Goal: Task Accomplishment & Management: Use online tool/utility

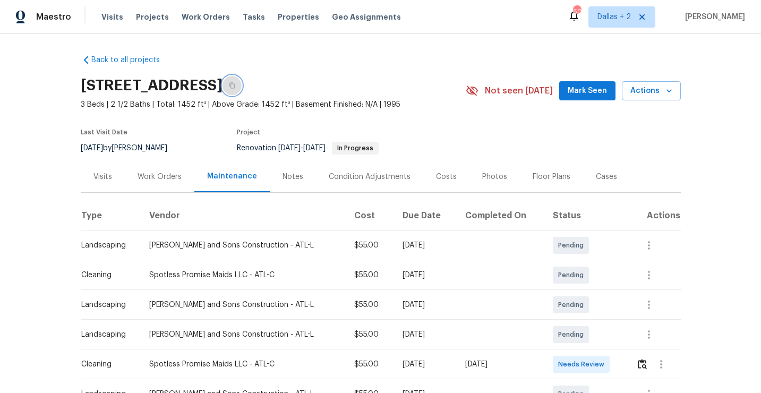
click at [235, 87] on icon "button" at bounding box center [232, 85] width 6 height 6
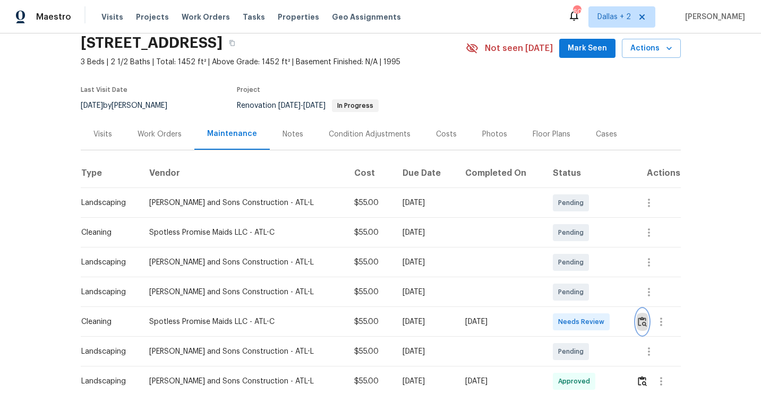
click at [639, 324] on img "button" at bounding box center [642, 322] width 9 height 10
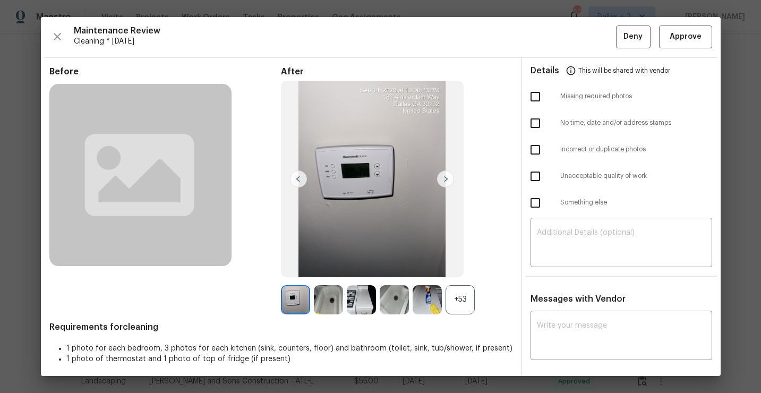
click at [467, 301] on div "+53" at bounding box center [460, 299] width 29 height 29
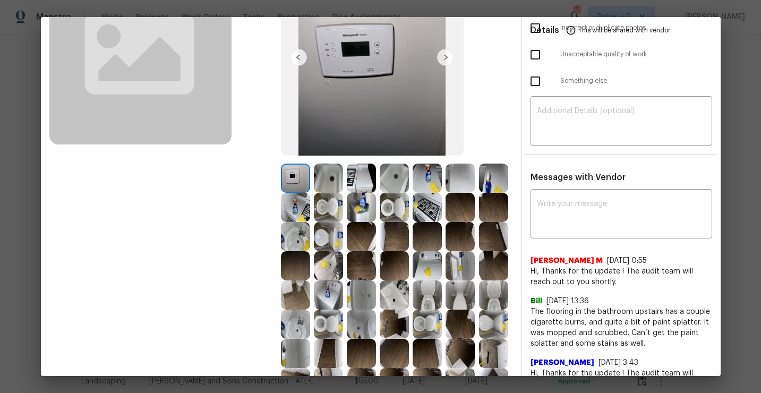
scroll to position [193, 0]
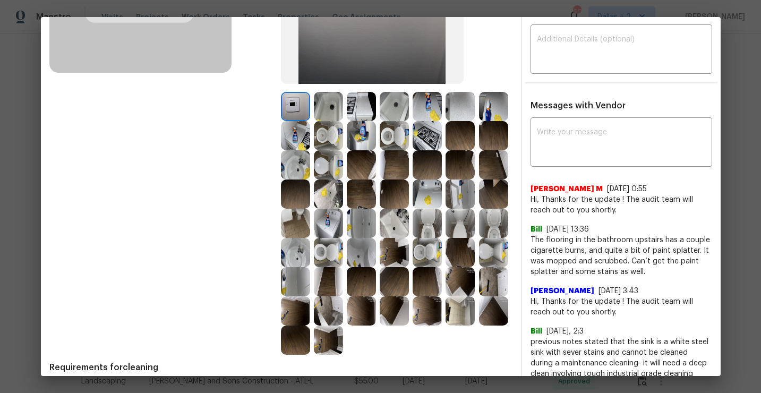
click at [327, 339] on img at bounding box center [328, 340] width 29 height 29
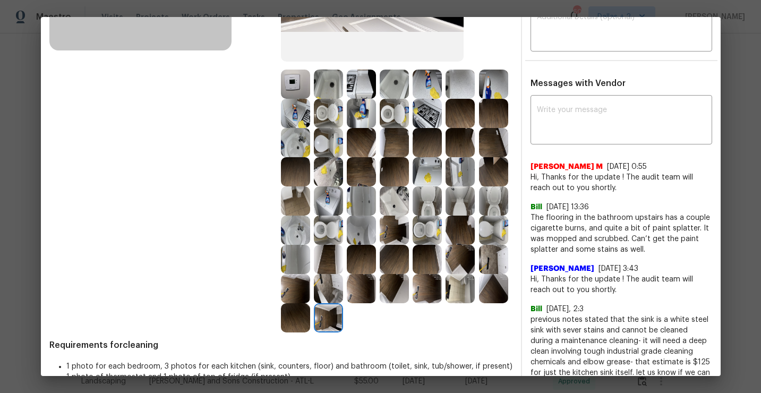
scroll to position [218, 0]
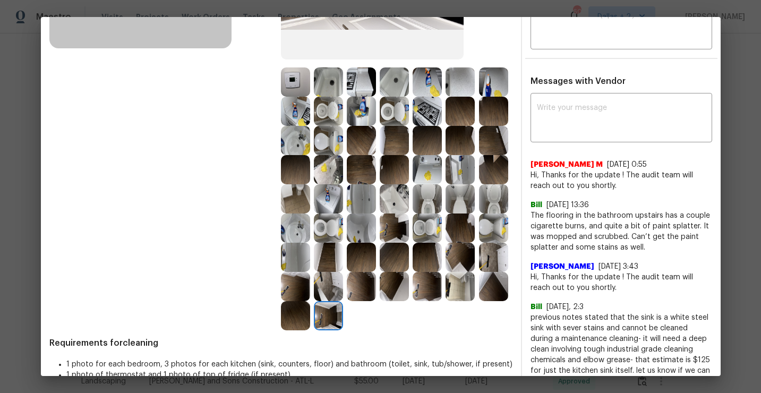
click at [327, 318] on img at bounding box center [328, 315] width 29 height 29
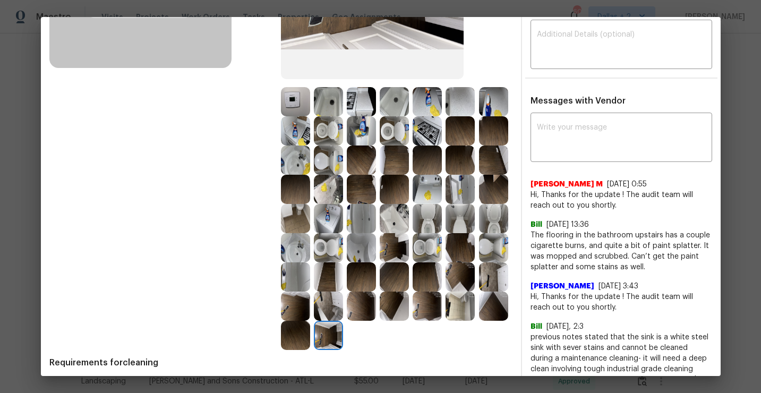
scroll to position [199, 0]
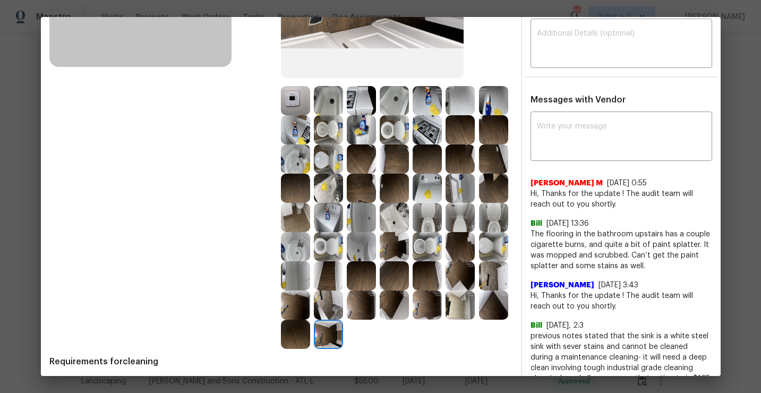
click at [332, 336] on img at bounding box center [328, 334] width 29 height 29
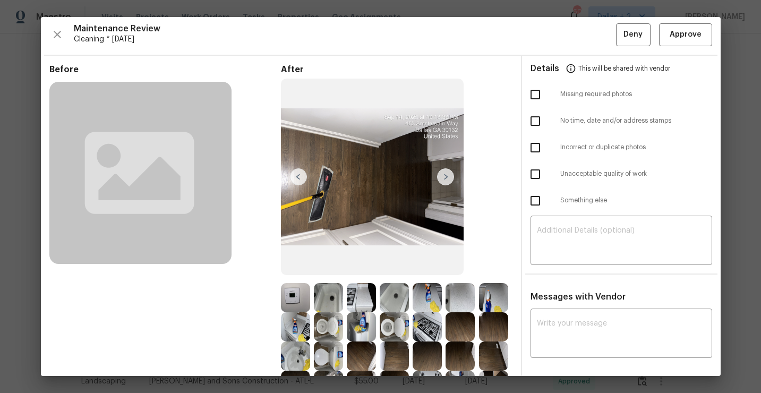
scroll to position [56, 0]
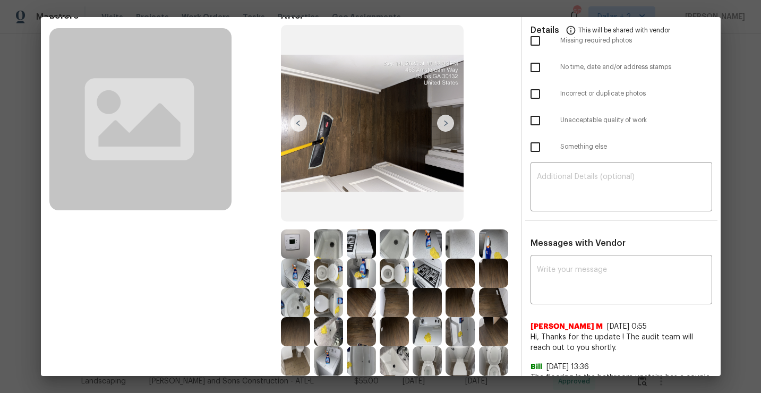
click at [347, 241] on img at bounding box center [361, 243] width 29 height 29
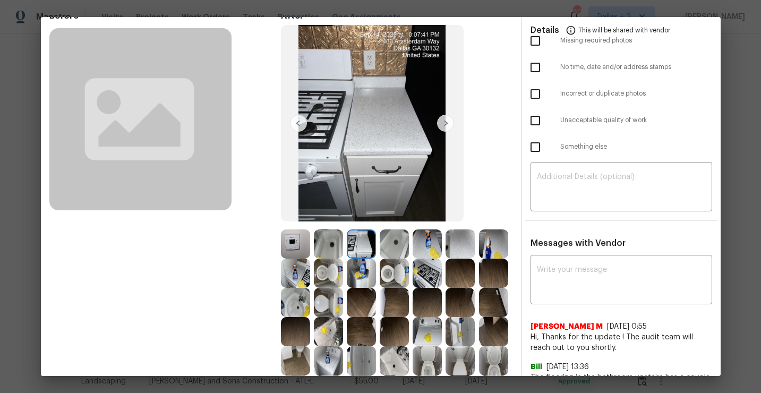
click at [329, 242] on img at bounding box center [328, 243] width 29 height 29
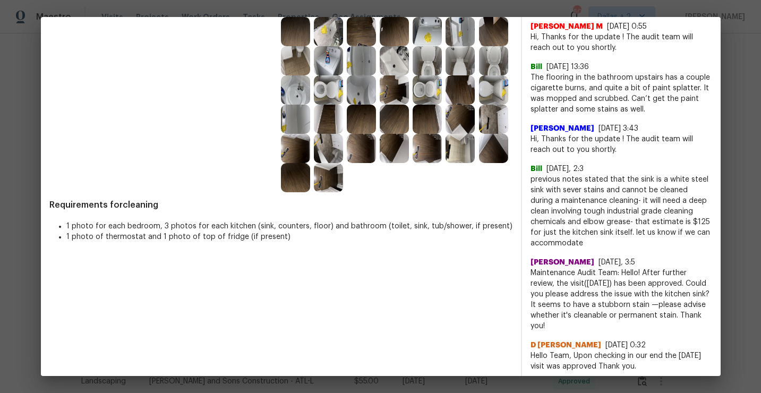
scroll to position [400, 0]
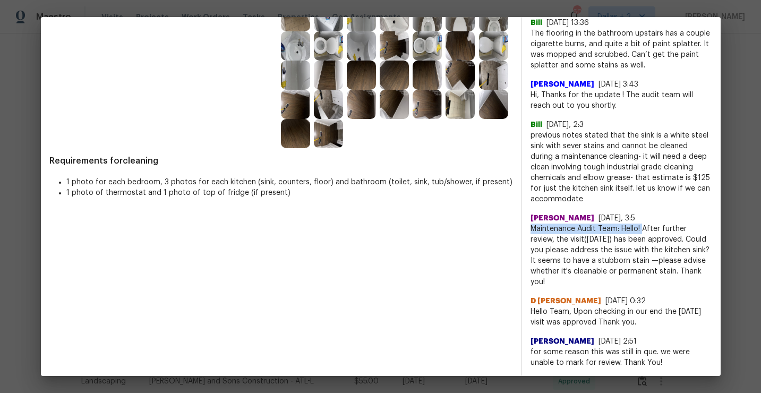
drag, startPoint x: 642, startPoint y: 229, endPoint x: 530, endPoint y: 229, distance: 111.5
click at [530, 229] on div "x ​ Manikandan M 8/5/25, 0:55 Hi, Thanks for the update ! The audit team will r…" at bounding box center [621, 140] width 199 height 455
copy span "Maintenance Audit Team: Hello!"
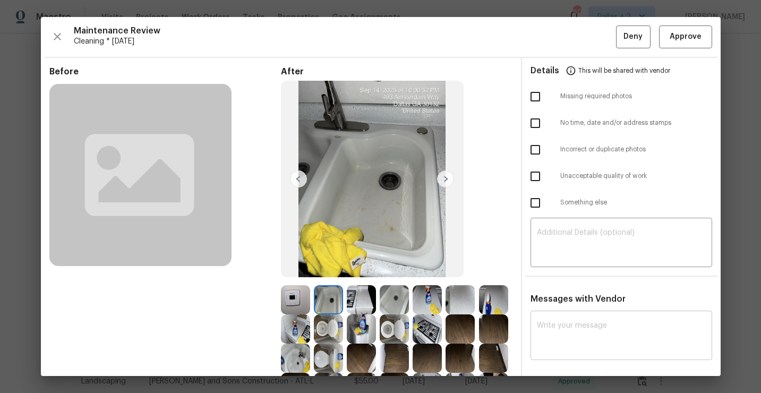
click at [564, 323] on textarea at bounding box center [621, 337] width 169 height 30
paste textarea "Maintenance Audit Team: Hello!"
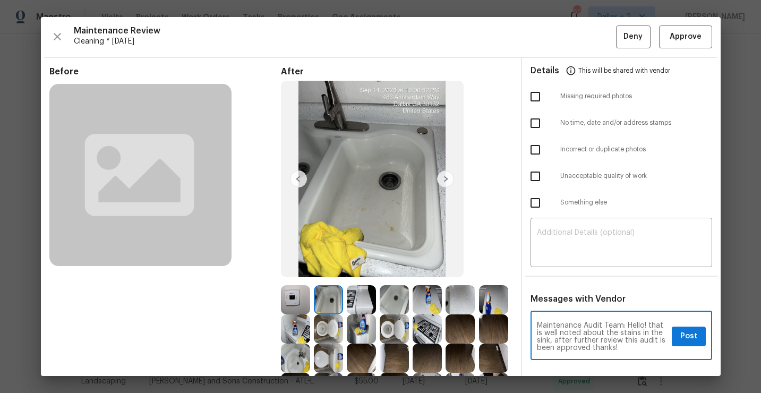
type textarea "Maintenance Audit Team: Hello! that is well noted about the stains in the sink,…"
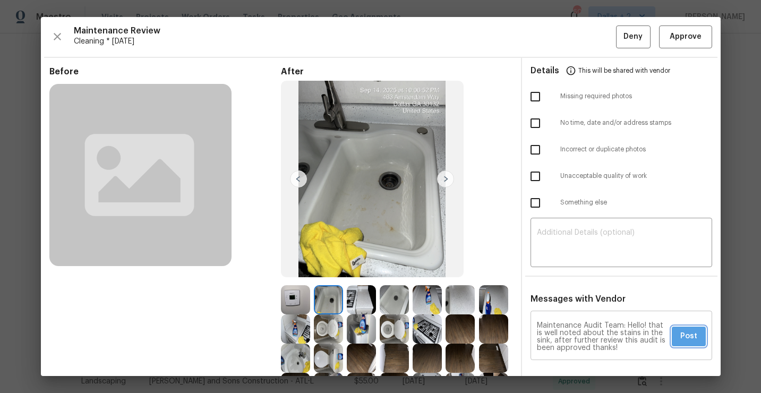
click at [691, 339] on span "Post" at bounding box center [688, 336] width 17 height 13
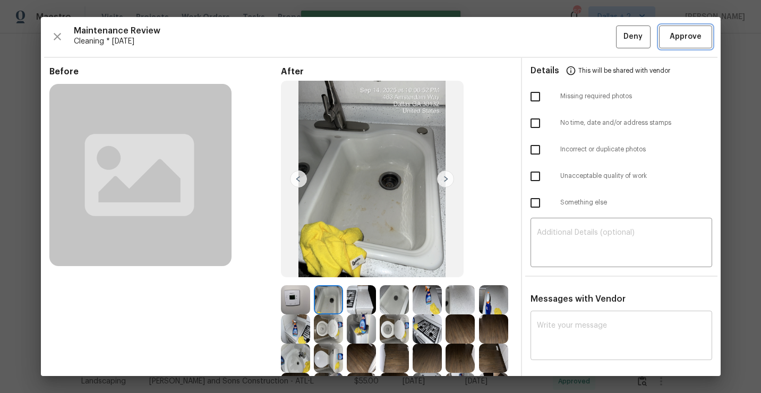
click at [676, 45] on button "Approve" at bounding box center [685, 36] width 53 height 23
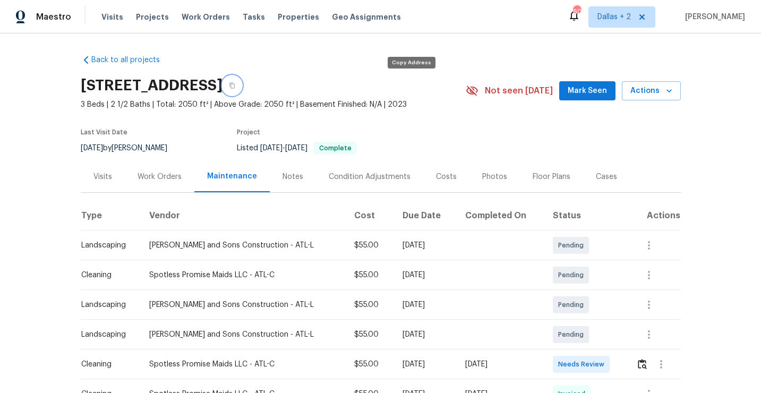
click at [242, 80] on button "button" at bounding box center [232, 85] width 19 height 19
click at [639, 358] on button "button" at bounding box center [642, 364] width 12 height 25
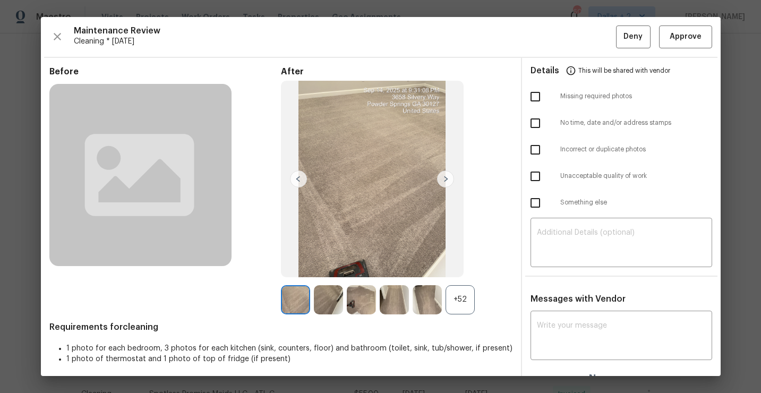
click at [471, 303] on div "+52" at bounding box center [460, 299] width 29 height 29
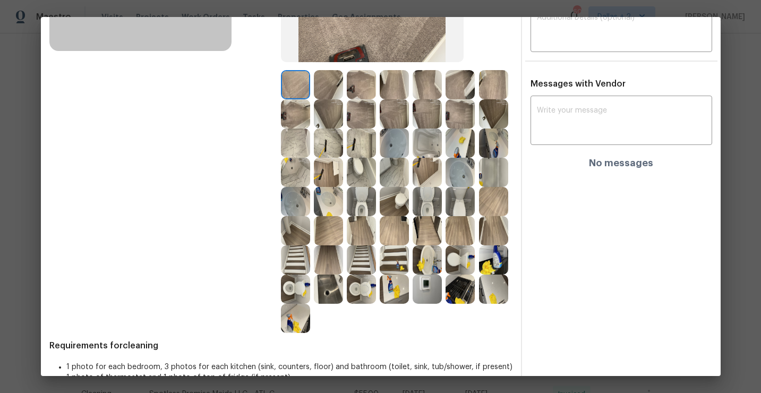
scroll to position [215, 0]
click at [491, 253] on img at bounding box center [493, 260] width 29 height 29
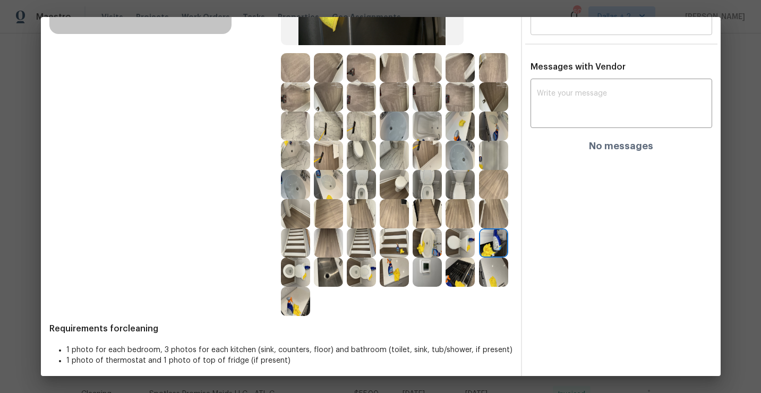
scroll to position [0, 0]
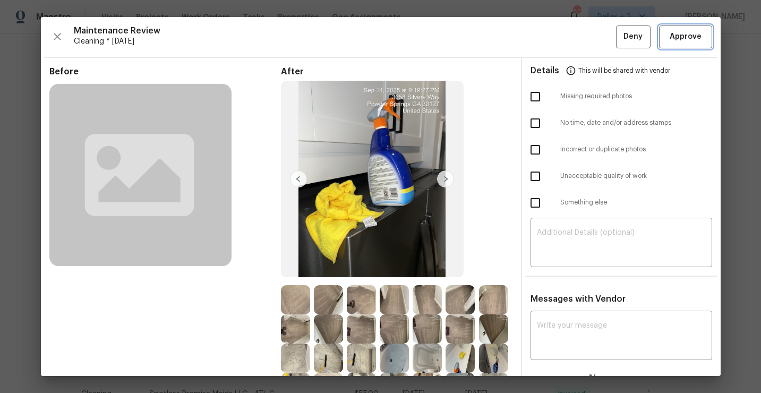
click at [678, 33] on span "Approve" at bounding box center [686, 36] width 32 height 13
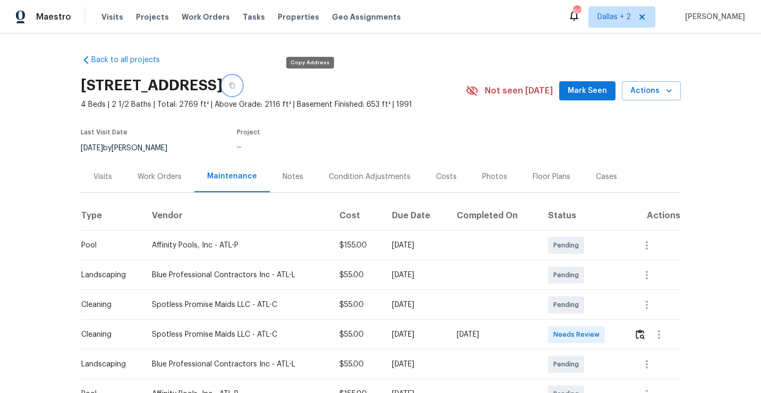
click at [235, 87] on icon "button" at bounding box center [232, 85] width 6 height 6
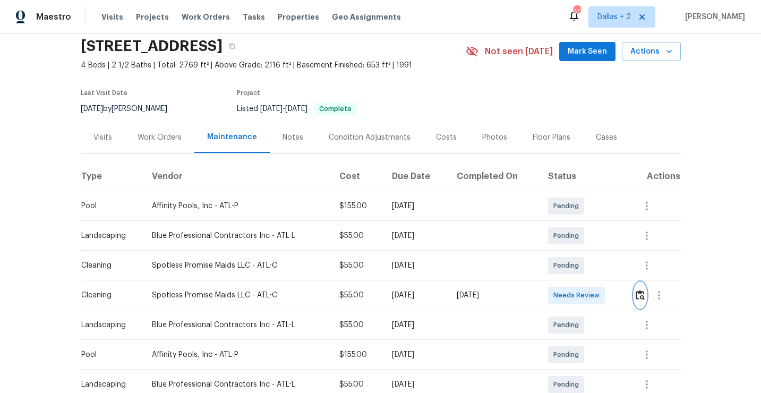
click at [642, 298] on img "button" at bounding box center [640, 295] width 9 height 10
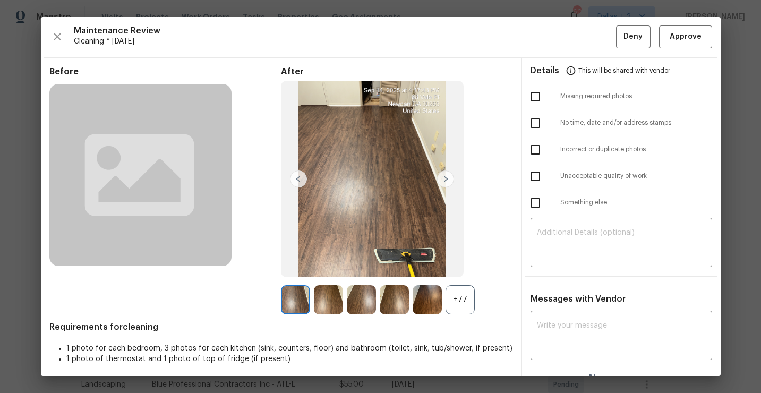
click at [467, 304] on div "+77" at bounding box center [460, 299] width 29 height 29
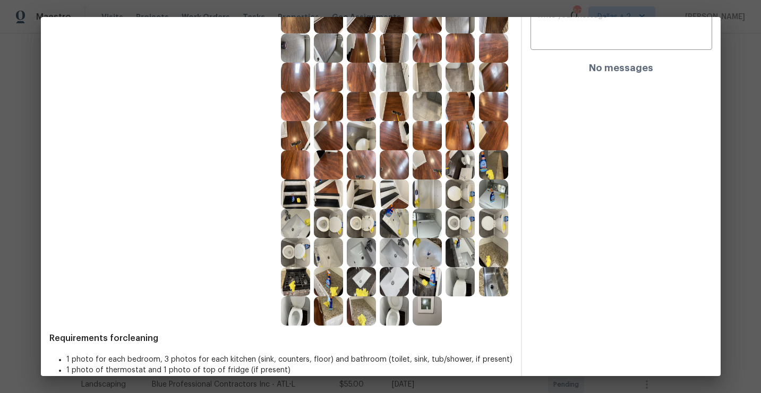
scroll to position [311, 0]
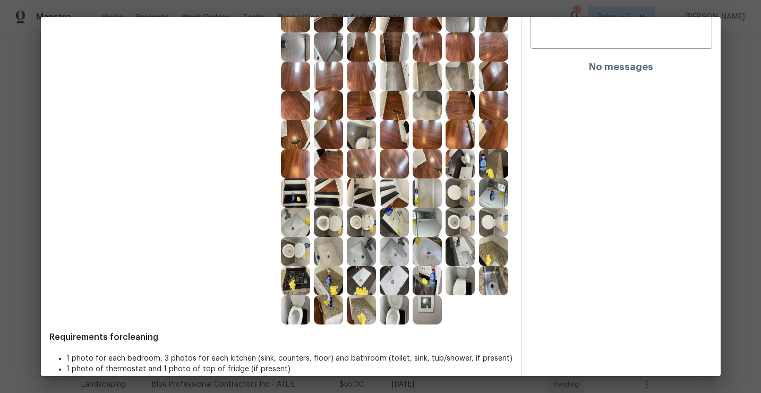
click at [323, 318] on img at bounding box center [328, 309] width 29 height 29
click at [467, 237] on img at bounding box center [460, 251] width 29 height 29
click at [429, 277] on img at bounding box center [427, 280] width 29 height 29
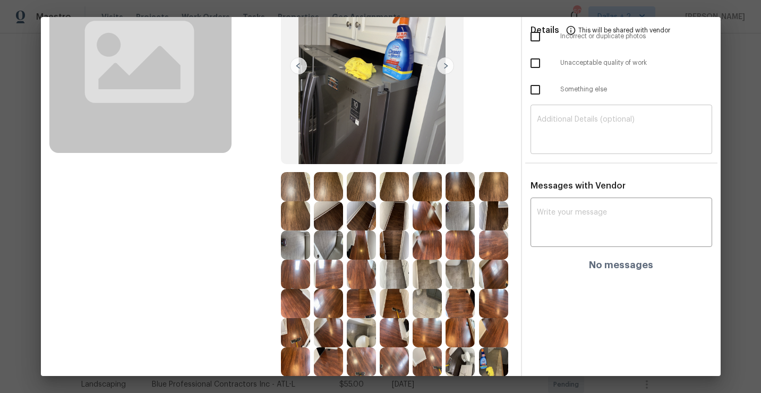
scroll to position [0, 0]
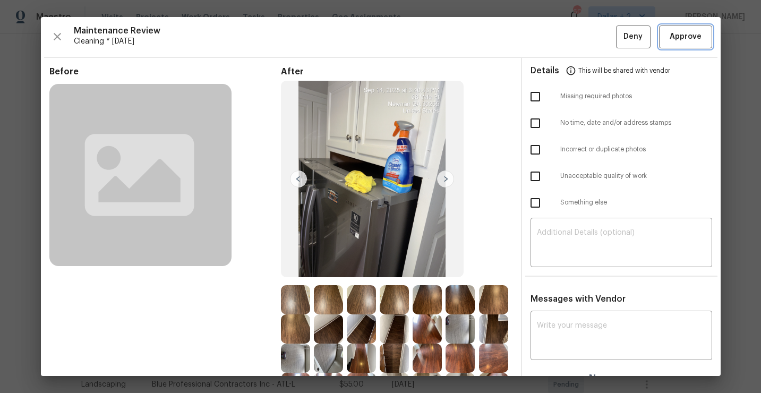
click at [676, 39] on span "Approve" at bounding box center [686, 36] width 32 height 13
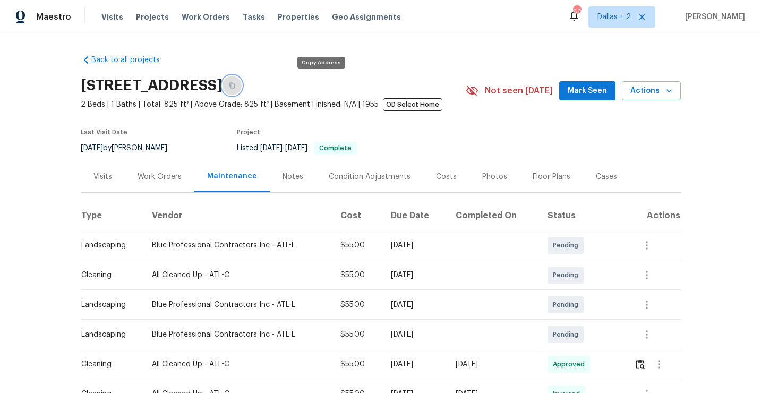
click at [242, 89] on button "button" at bounding box center [232, 85] width 19 height 19
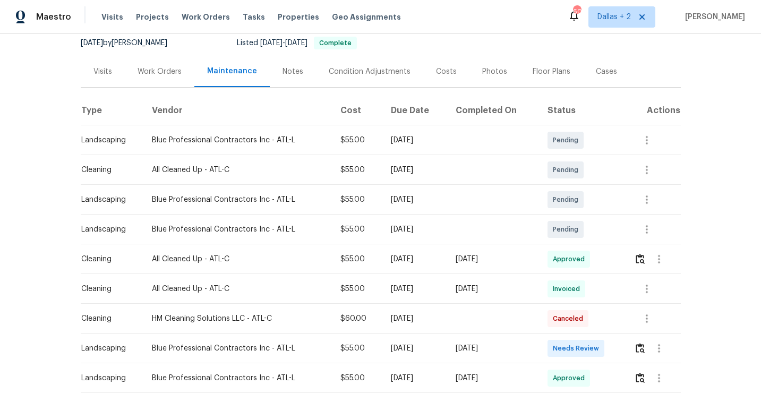
scroll to position [134, 0]
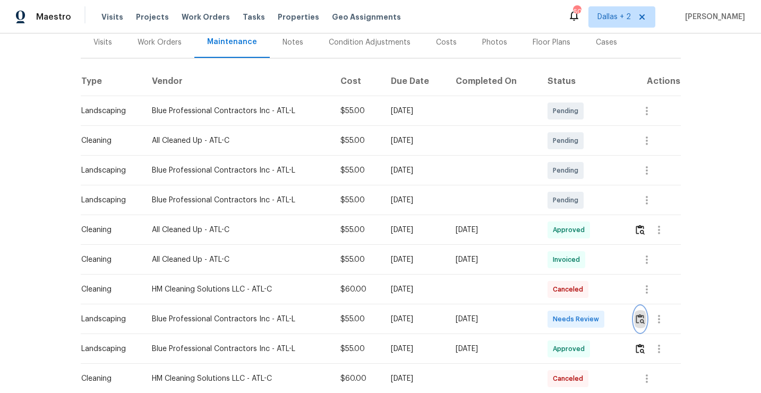
click at [642, 322] on img "button" at bounding box center [640, 319] width 9 height 10
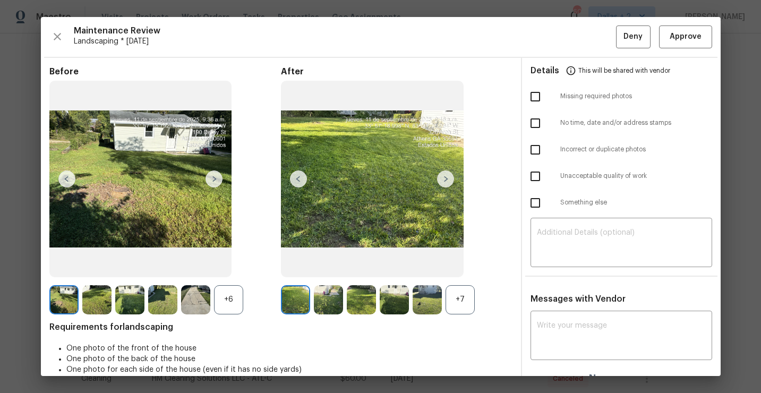
click at [225, 295] on div "+6" at bounding box center [228, 299] width 29 height 29
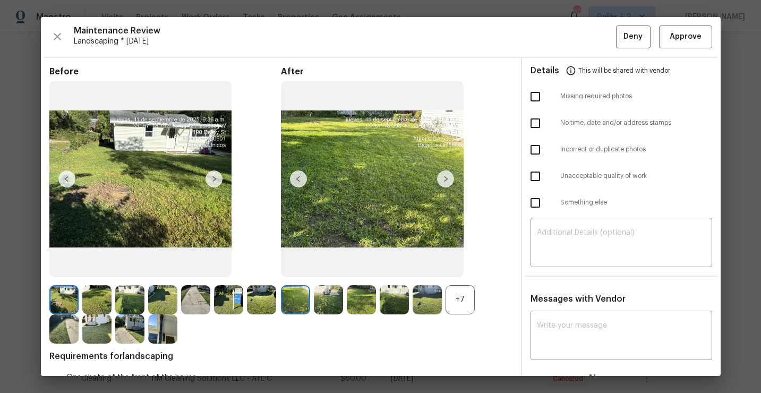
click at [460, 294] on div "+7" at bounding box center [460, 299] width 29 height 29
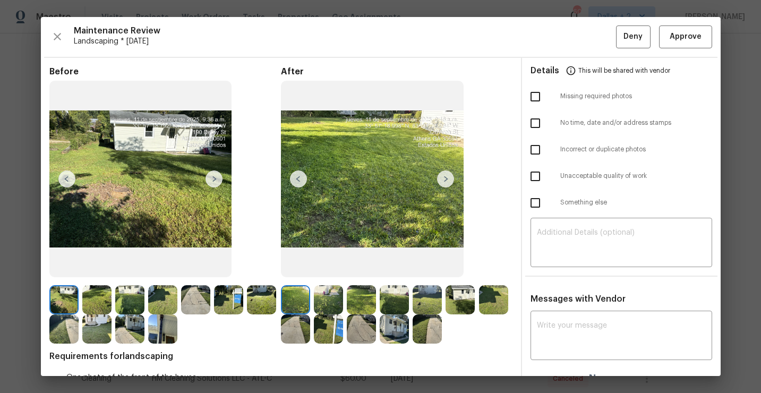
click at [325, 298] on img at bounding box center [328, 299] width 29 height 29
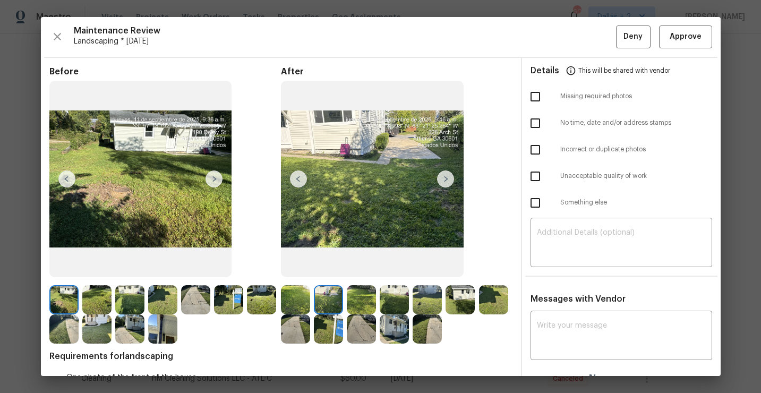
click at [178, 337] on div at bounding box center [164, 328] width 33 height 29
click at [166, 335] on img at bounding box center [162, 328] width 29 height 29
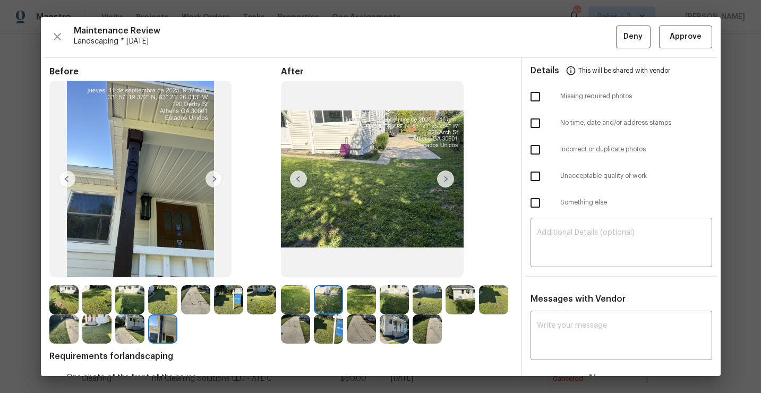
click at [362, 303] on img at bounding box center [361, 299] width 29 height 29
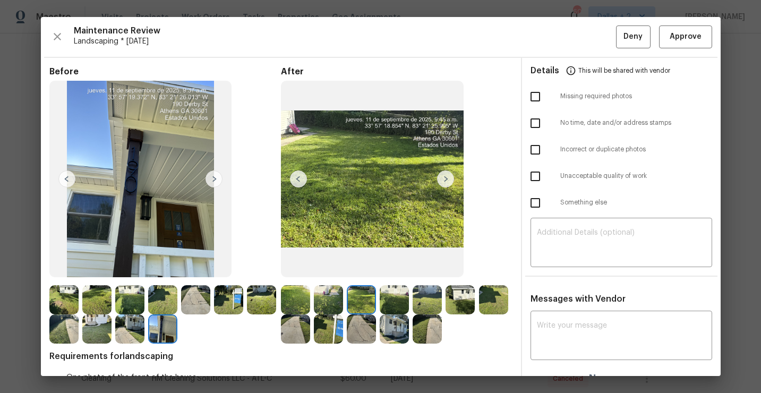
click at [297, 297] on img at bounding box center [295, 299] width 29 height 29
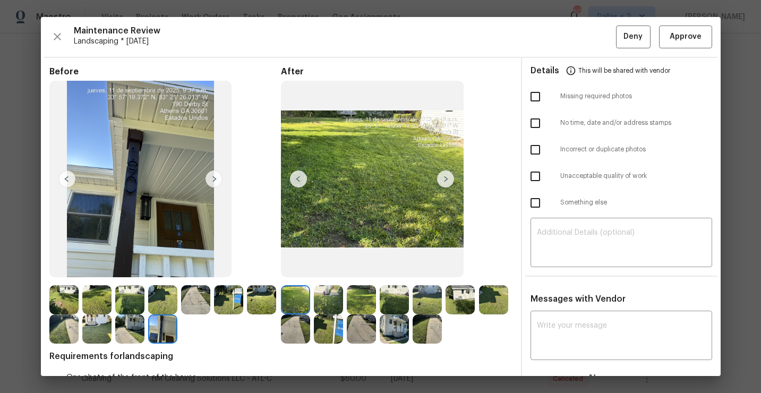
click at [300, 331] on img at bounding box center [295, 328] width 29 height 29
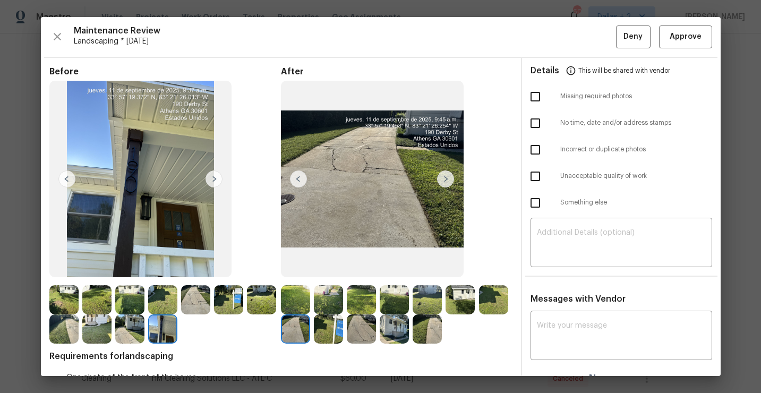
click at [383, 330] on img at bounding box center [394, 328] width 29 height 29
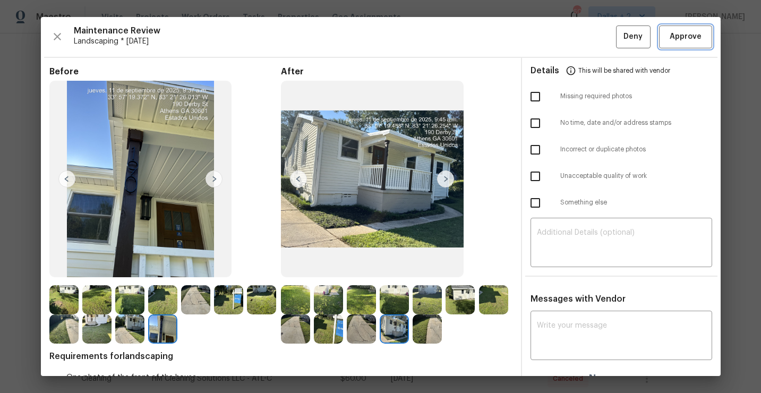
click at [678, 30] on span "Approve" at bounding box center [686, 36] width 32 height 13
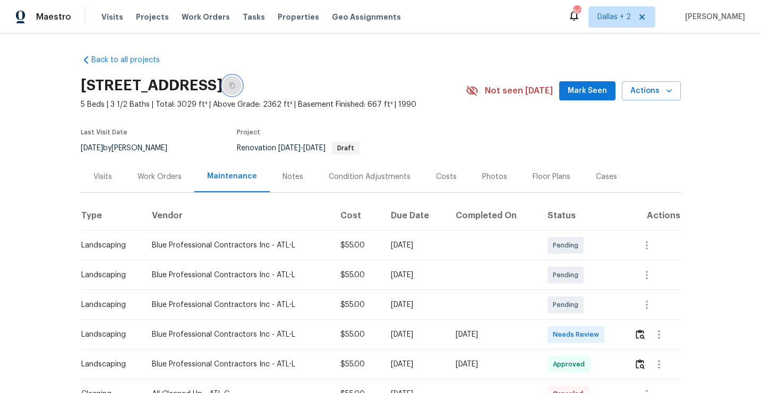
click at [235, 84] on icon "button" at bounding box center [232, 85] width 6 height 6
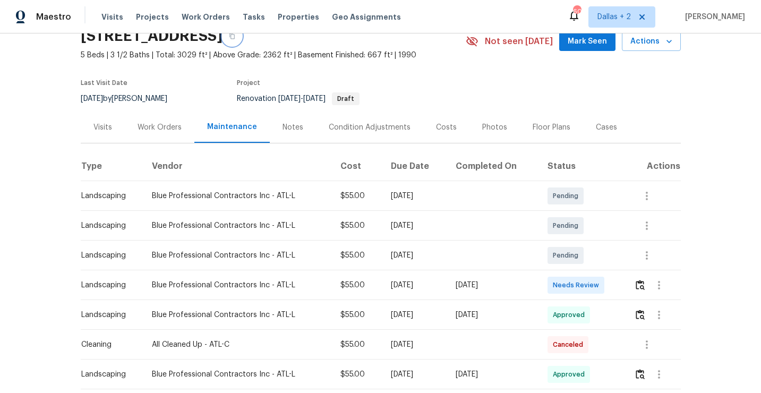
scroll to position [59, 0]
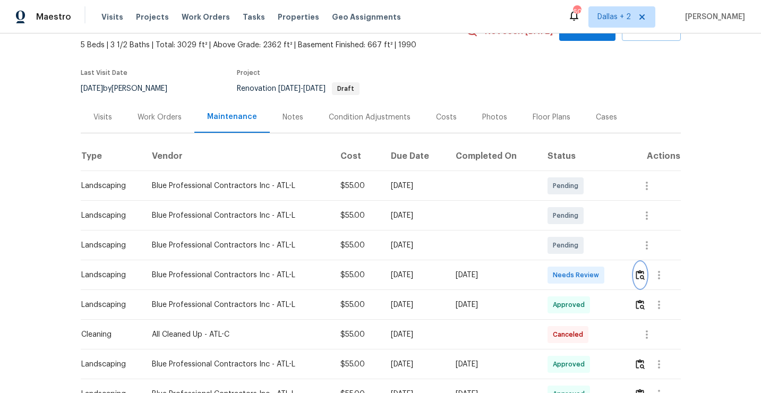
click at [641, 274] on img "button" at bounding box center [640, 275] width 9 height 10
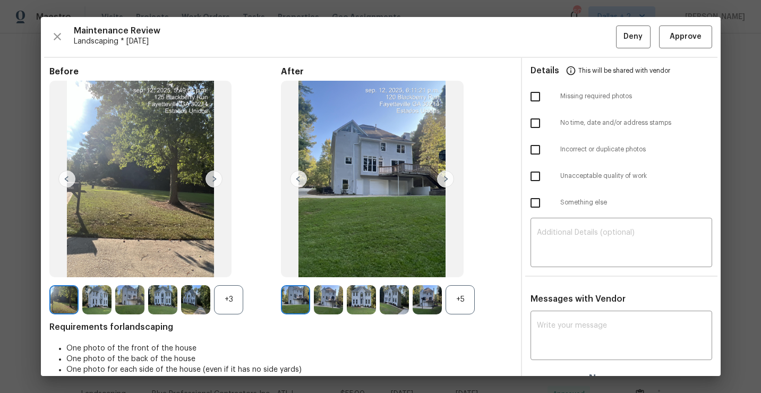
click at [454, 285] on div "+5" at bounding box center [460, 299] width 29 height 29
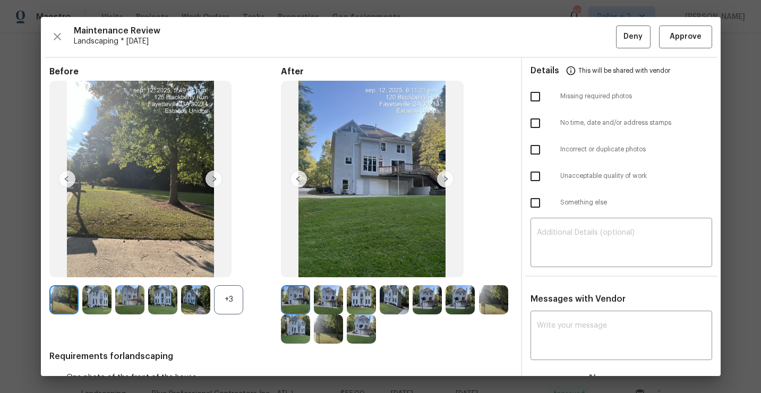
click at [231, 296] on div "+3" at bounding box center [228, 299] width 29 height 29
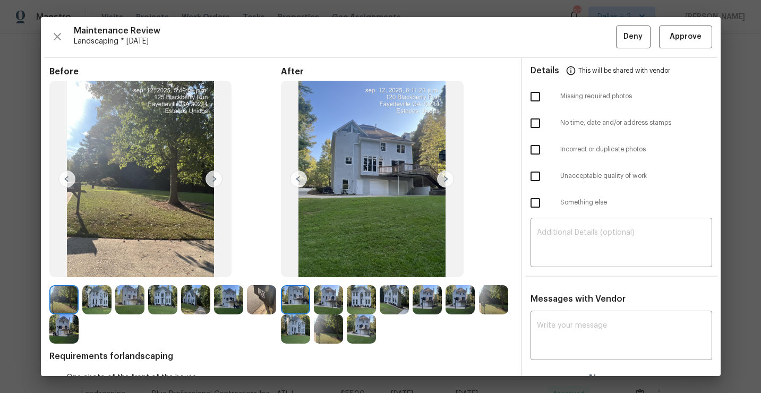
click at [99, 220] on img at bounding box center [140, 179] width 183 height 197
click at [63, 35] on icon "button" at bounding box center [57, 36] width 13 height 13
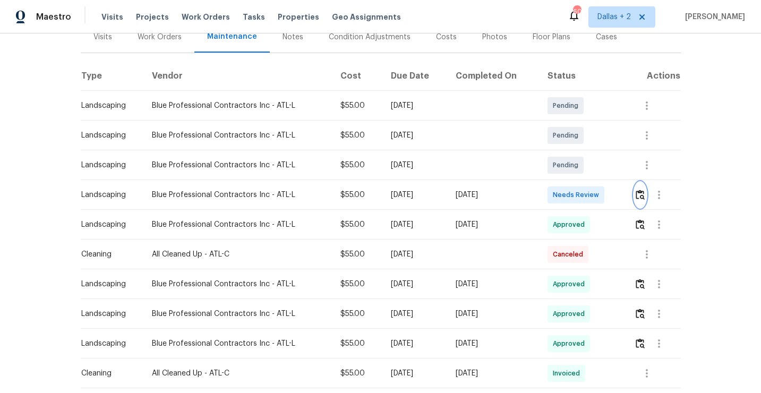
scroll to position [151, 0]
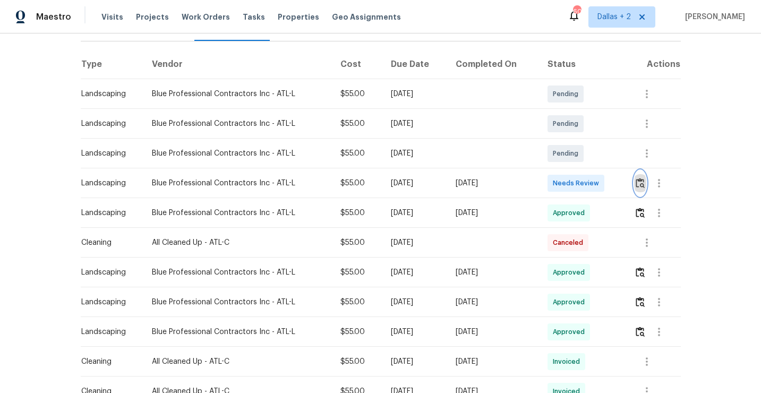
click at [644, 180] on img "button" at bounding box center [640, 183] width 9 height 10
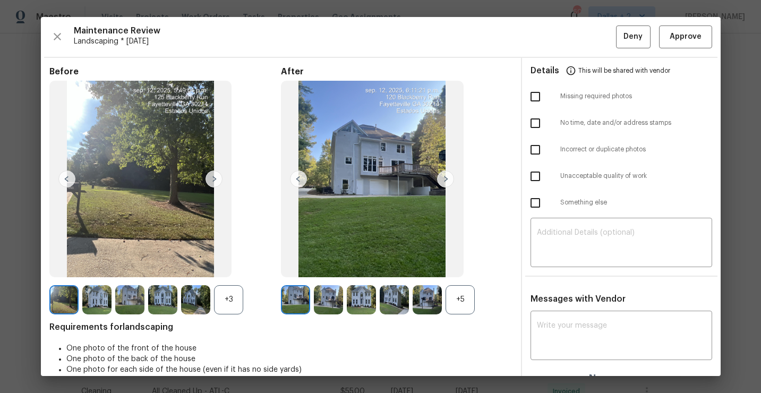
click at [462, 300] on div "+5" at bounding box center [460, 299] width 29 height 29
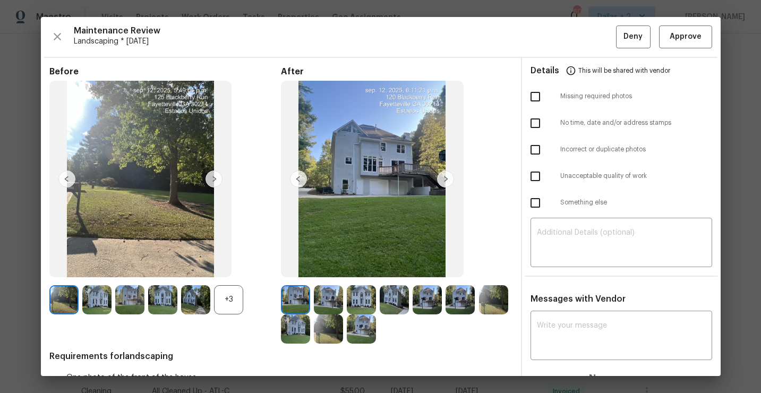
click at [226, 295] on div "+3" at bounding box center [228, 299] width 29 height 29
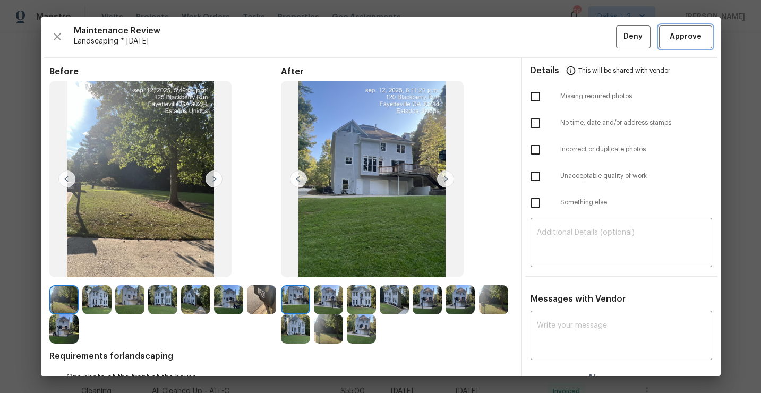
click at [678, 39] on span "Approve" at bounding box center [686, 36] width 32 height 13
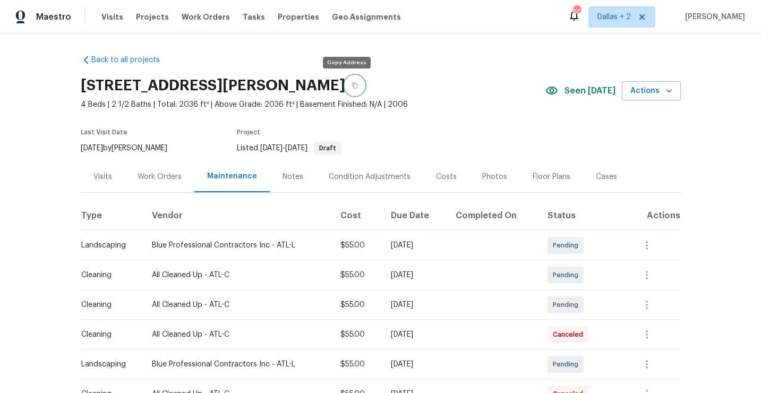
click at [345, 81] on button "button" at bounding box center [354, 85] width 19 height 19
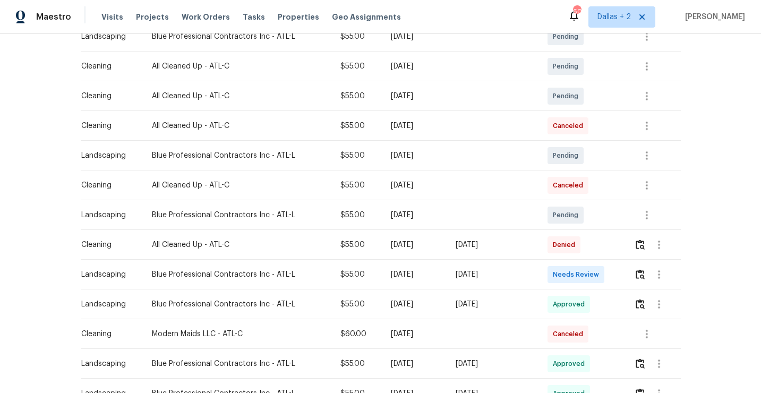
scroll to position [253, 0]
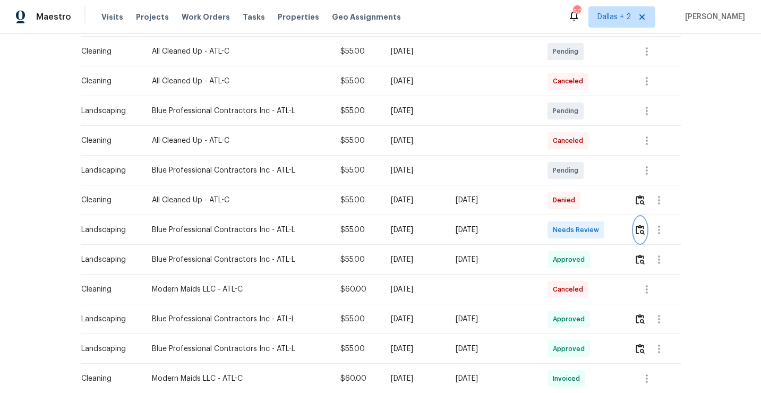
click at [642, 232] on img "button" at bounding box center [640, 230] width 9 height 10
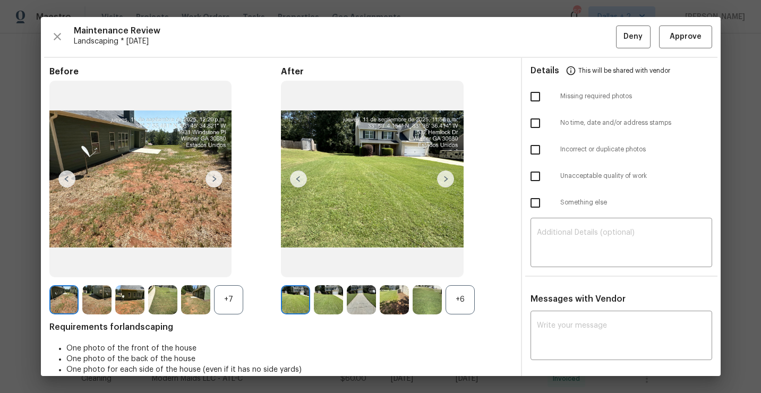
click at [457, 301] on div "+6" at bounding box center [460, 299] width 29 height 29
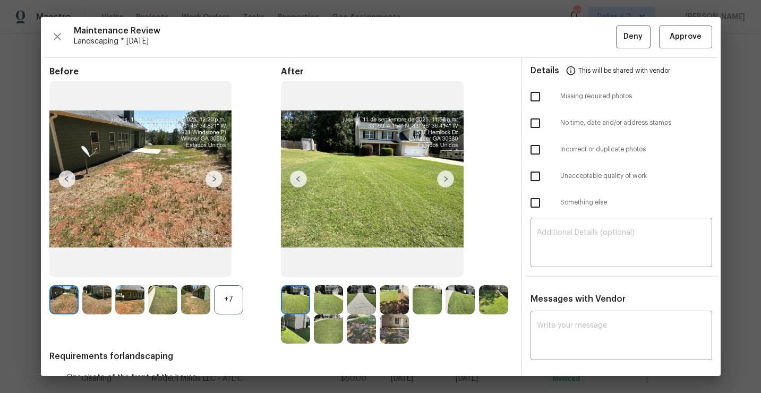
click at [232, 300] on div "+7" at bounding box center [228, 299] width 29 height 29
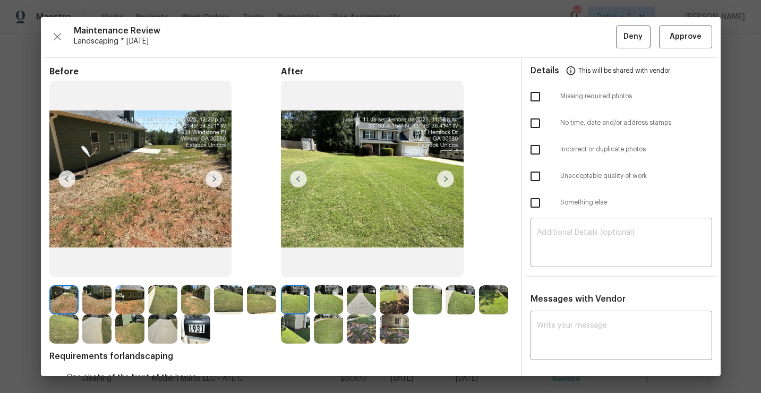
click at [443, 176] on img at bounding box center [445, 178] width 17 height 17
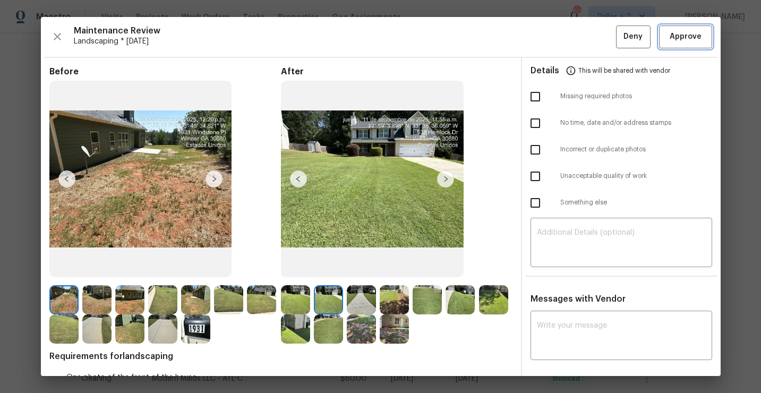
click at [676, 41] on span "Approve" at bounding box center [686, 36] width 32 height 13
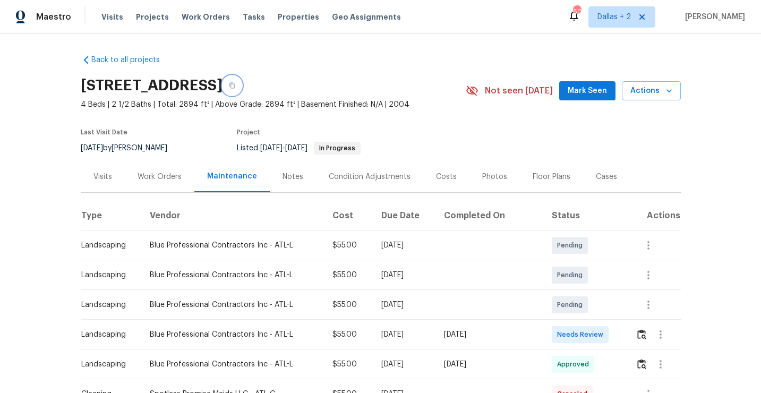
click at [242, 88] on button "button" at bounding box center [232, 85] width 19 height 19
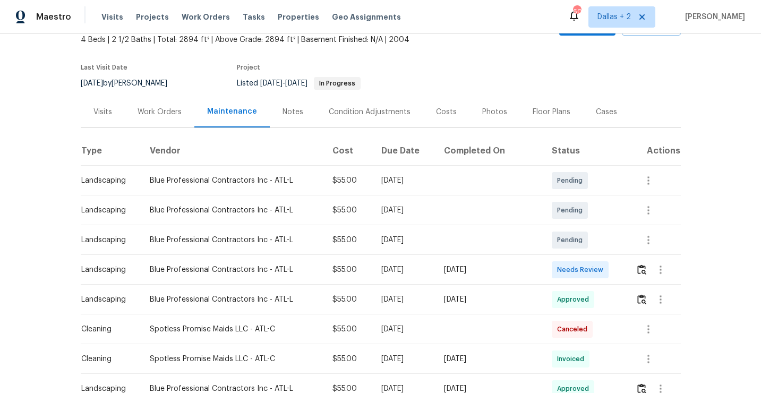
scroll to position [69, 0]
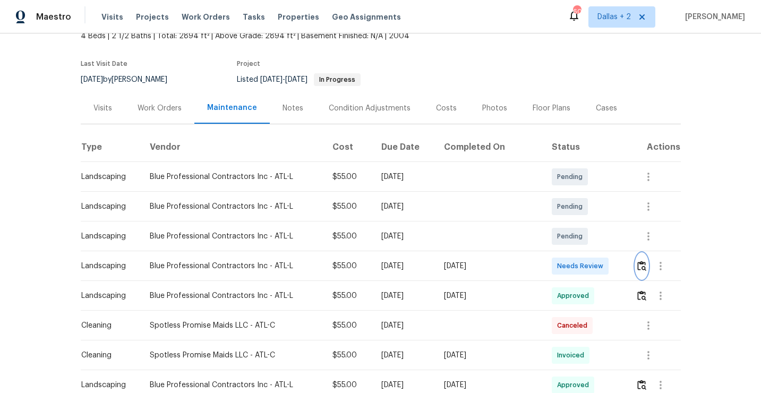
click at [642, 263] on img "button" at bounding box center [641, 266] width 9 height 10
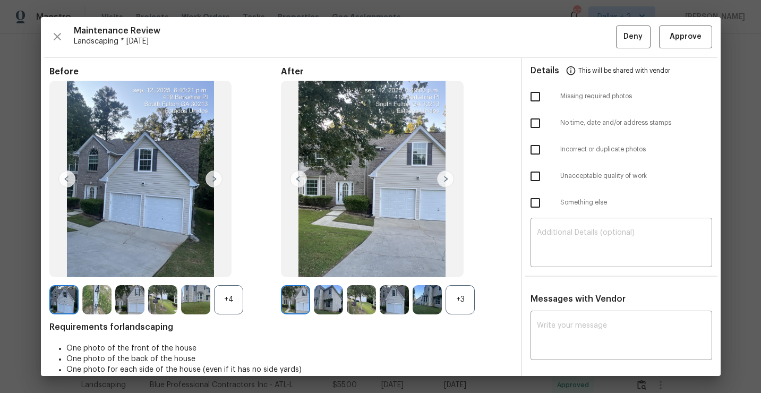
click at [455, 319] on div "Before +4 After +3 Requirements for landscaping One photo of the front of the h…" at bounding box center [280, 273] width 463 height 415
click at [462, 307] on div "+3" at bounding box center [460, 299] width 29 height 29
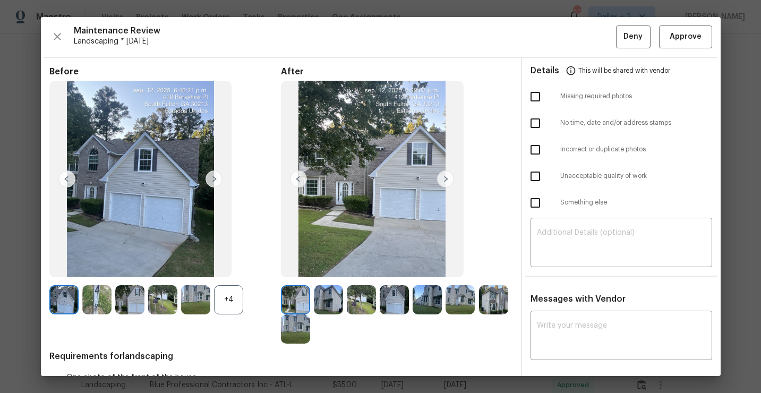
click at [237, 306] on div "+4" at bounding box center [228, 299] width 29 height 29
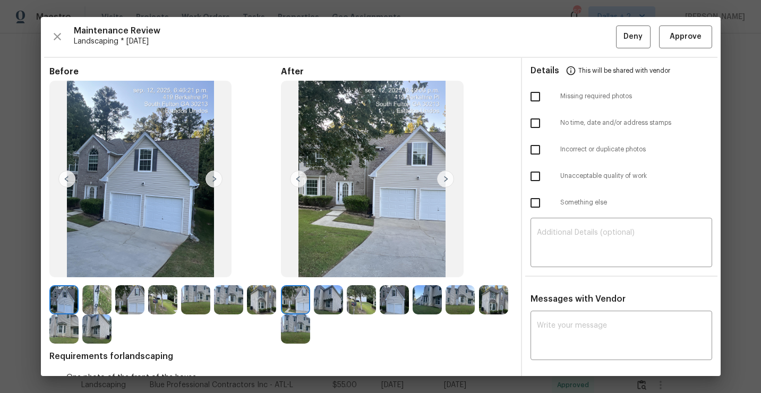
click at [83, 318] on img at bounding box center [96, 328] width 29 height 29
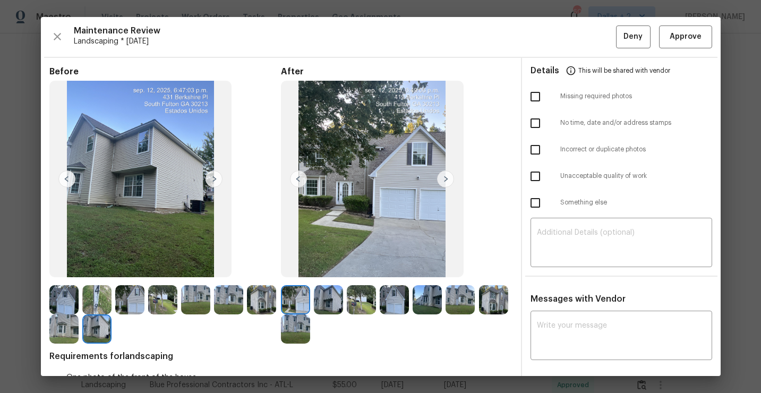
click at [98, 306] on img at bounding box center [96, 299] width 29 height 29
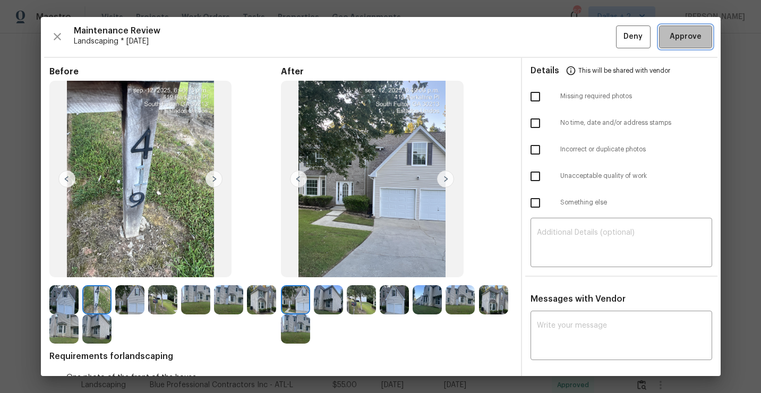
click at [677, 45] on button "Approve" at bounding box center [685, 36] width 53 height 23
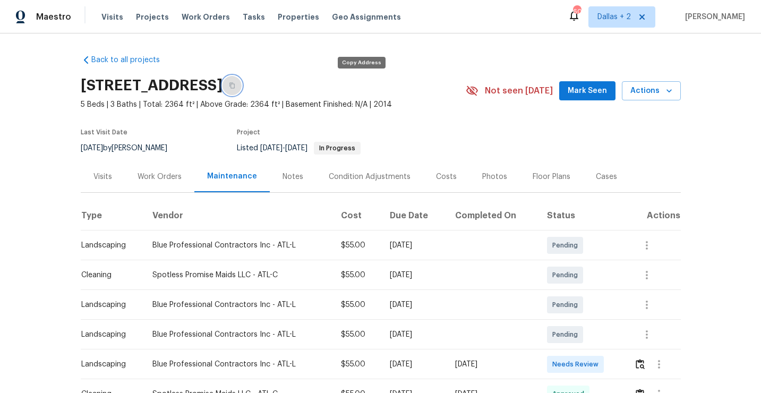
click at [235, 82] on icon "button" at bounding box center [232, 85] width 6 height 6
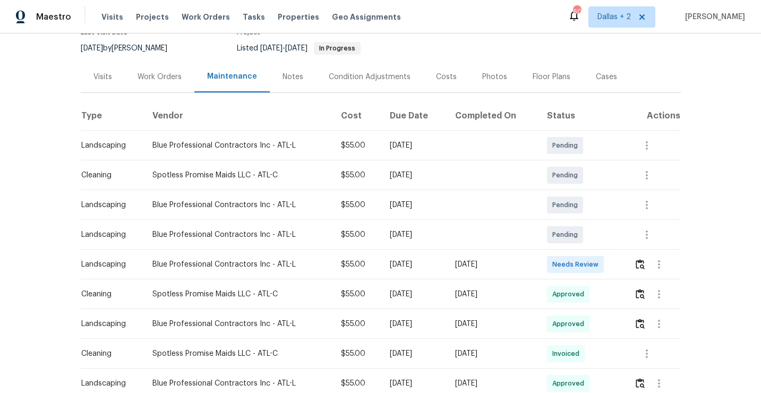
scroll to position [100, 0]
click at [642, 267] on img "button" at bounding box center [640, 264] width 9 height 10
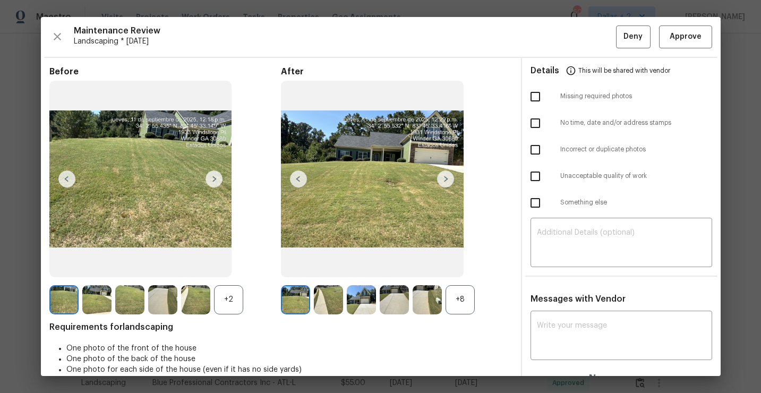
click at [461, 300] on div "+8" at bounding box center [460, 299] width 29 height 29
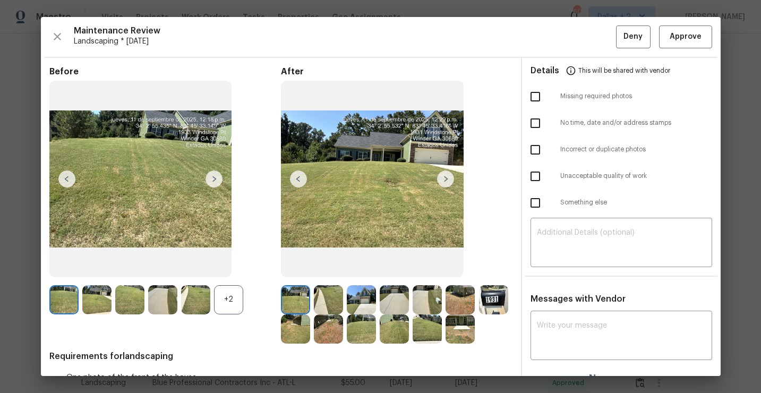
click at [224, 310] on div "+2" at bounding box center [228, 299] width 29 height 29
click at [445, 180] on img at bounding box center [445, 178] width 17 height 17
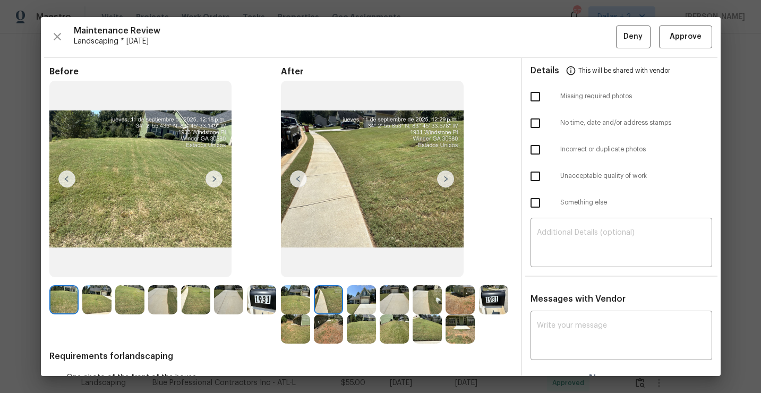
click at [334, 336] on img at bounding box center [328, 328] width 29 height 29
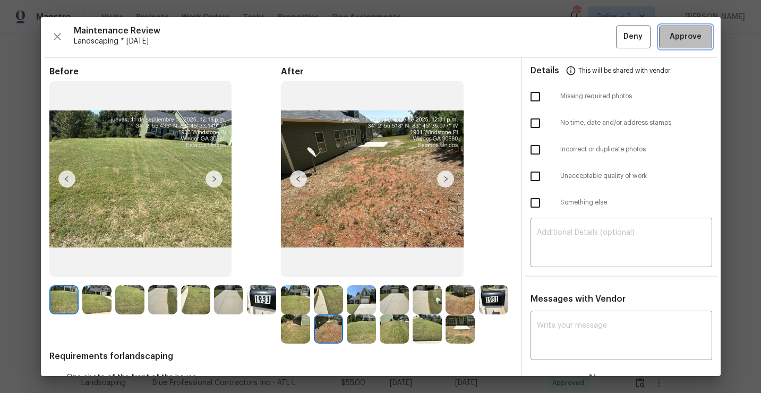
click at [694, 41] on span "Approve" at bounding box center [686, 36] width 32 height 13
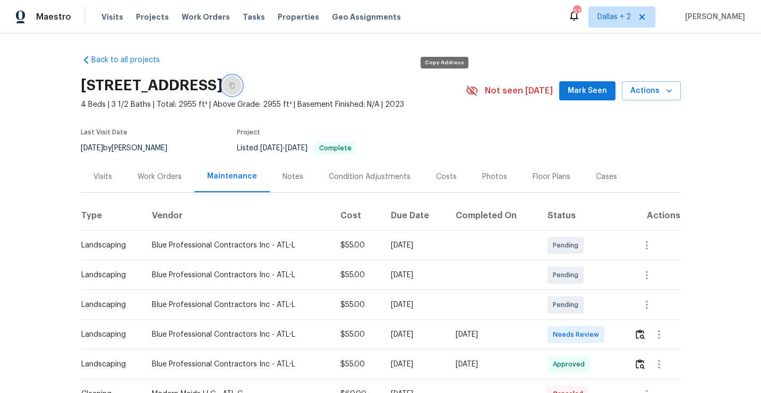
click at [242, 85] on button "button" at bounding box center [232, 85] width 19 height 19
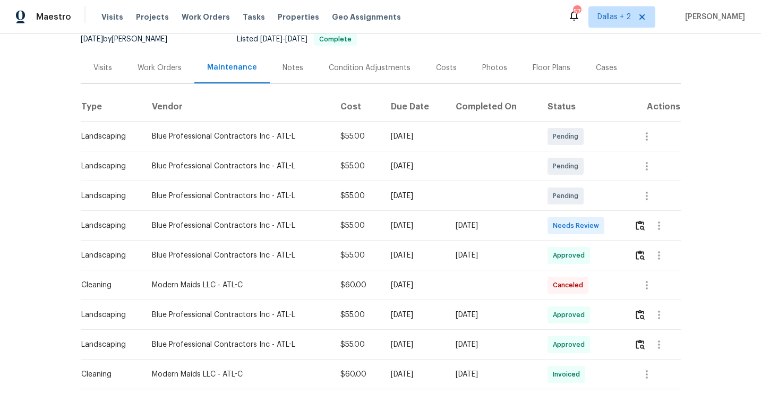
scroll to position [112, 0]
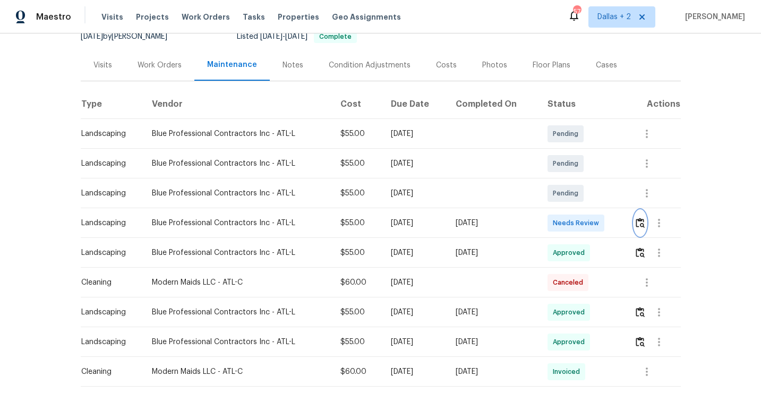
click at [645, 223] on img "button" at bounding box center [640, 223] width 9 height 10
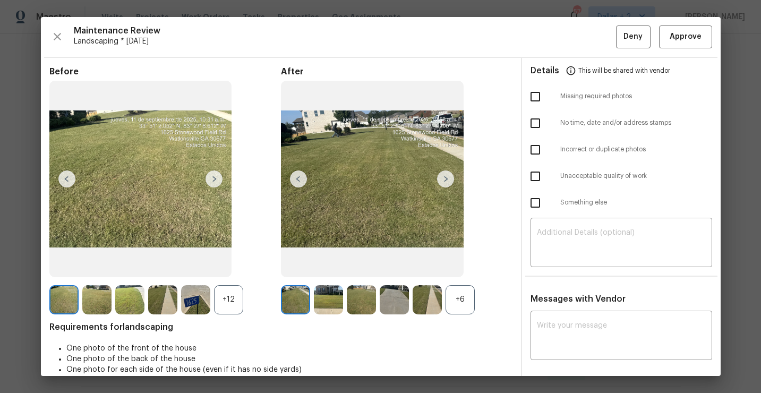
click at [460, 313] on div "+6" at bounding box center [460, 299] width 29 height 29
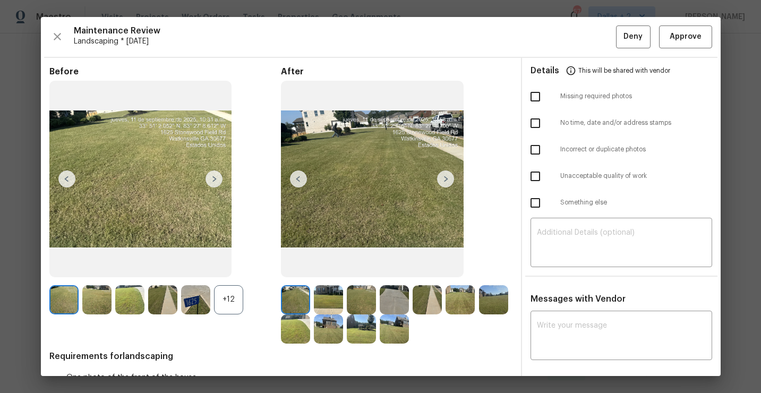
click at [234, 304] on div "+12" at bounding box center [228, 299] width 29 height 29
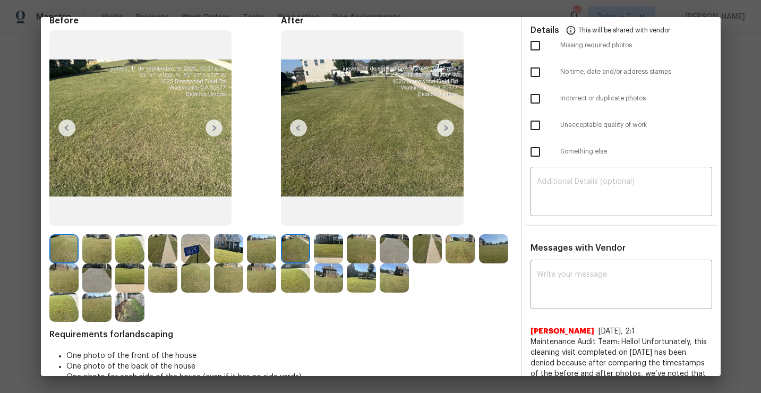
scroll to position [60, 0]
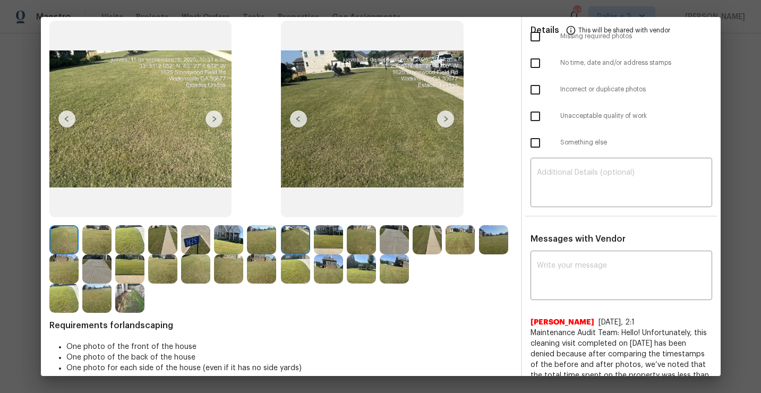
click at [201, 238] on img at bounding box center [195, 239] width 29 height 29
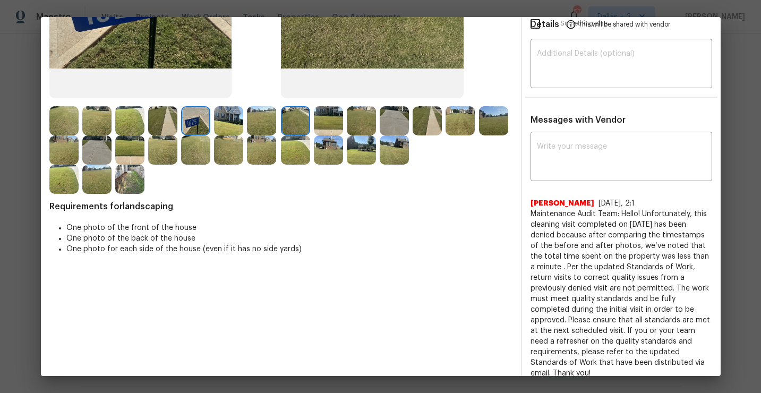
scroll to position [0, 0]
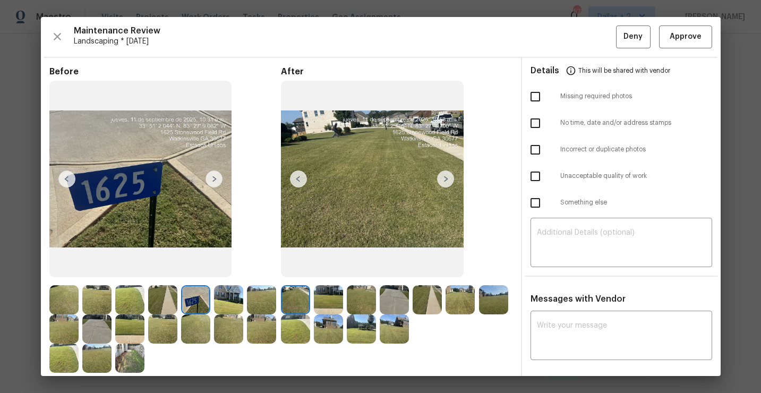
click at [444, 178] on img at bounding box center [445, 178] width 17 height 17
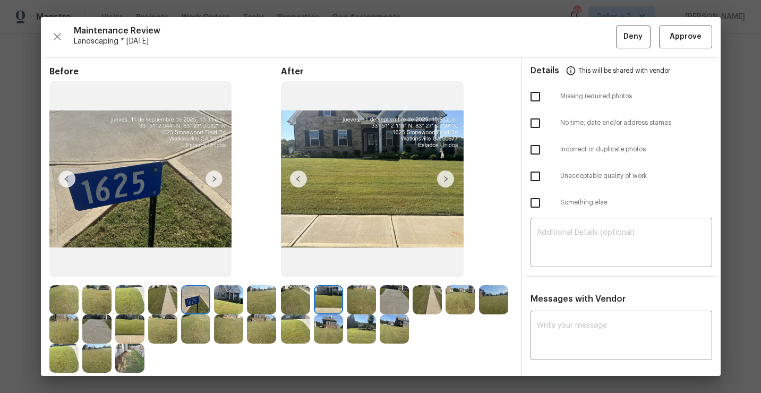
click at [444, 179] on img at bounding box center [445, 178] width 17 height 17
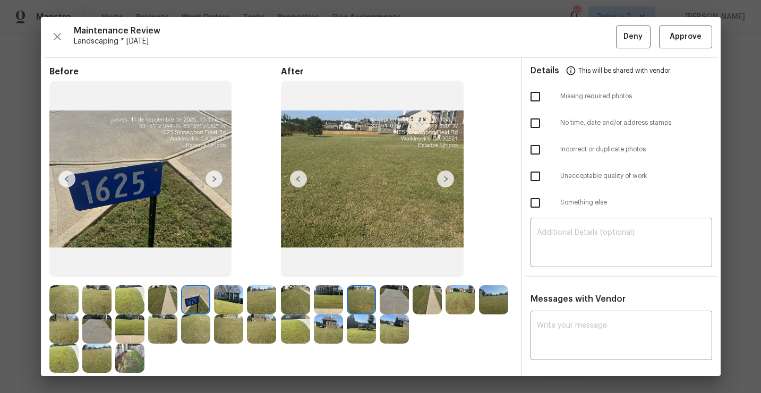
click at [435, 187] on img at bounding box center [372, 179] width 183 height 197
click at [297, 296] on img at bounding box center [295, 299] width 29 height 29
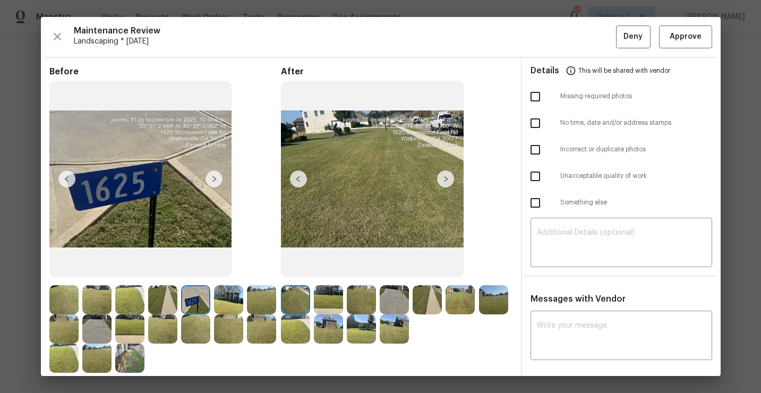
click at [440, 178] on img at bounding box center [445, 178] width 17 height 17
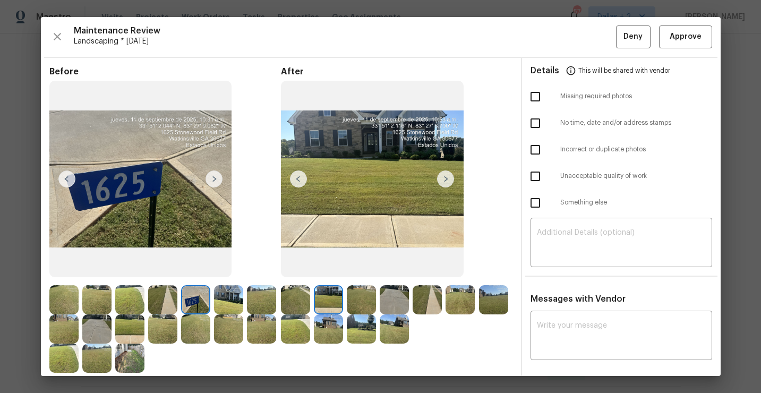
click at [440, 178] on img at bounding box center [445, 178] width 17 height 17
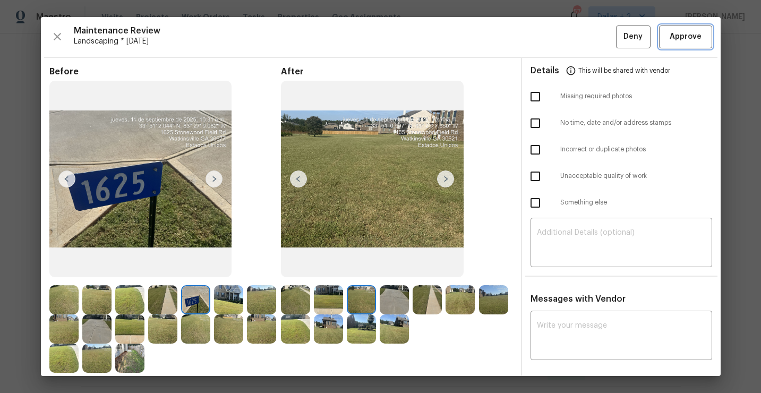
click at [685, 44] on button "Approve" at bounding box center [685, 36] width 53 height 23
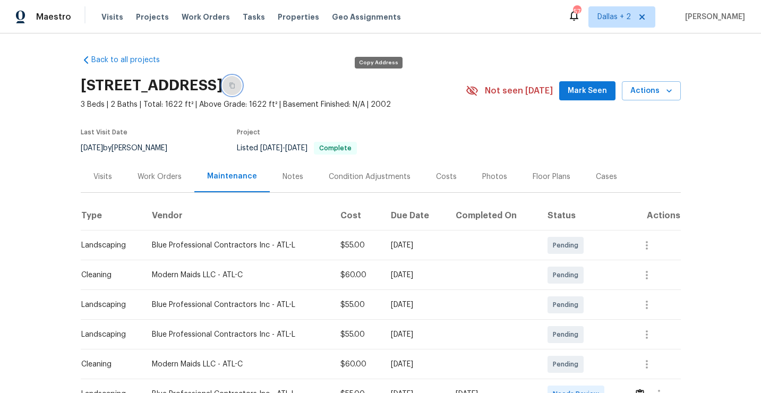
click at [235, 87] on icon "button" at bounding box center [231, 86] width 5 height 6
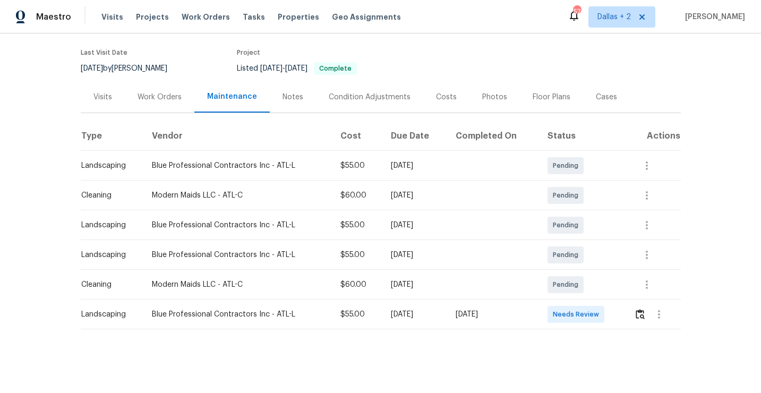
click at [632, 309] on td at bounding box center [653, 315] width 55 height 30
click at [645, 312] on img "button" at bounding box center [640, 314] width 9 height 10
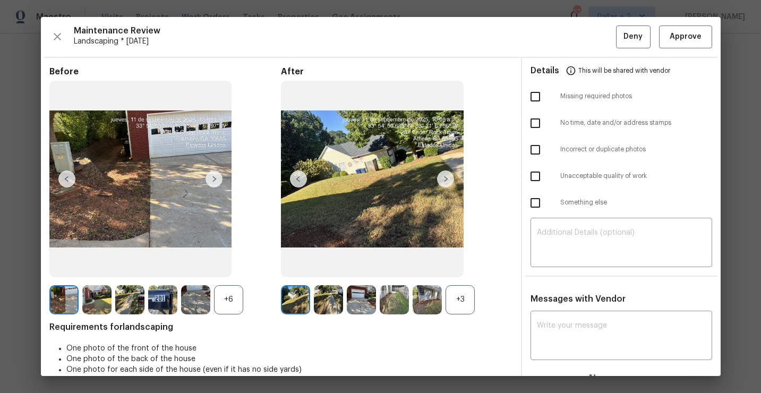
click at [461, 307] on div "+3" at bounding box center [460, 299] width 29 height 29
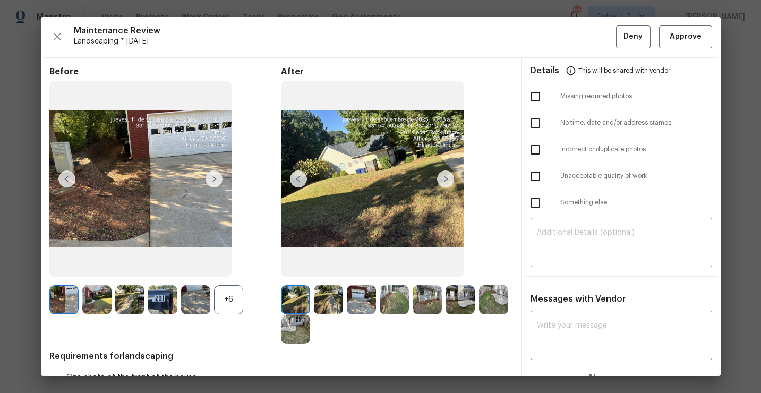
click at [232, 306] on div "+6" at bounding box center [228, 299] width 29 height 29
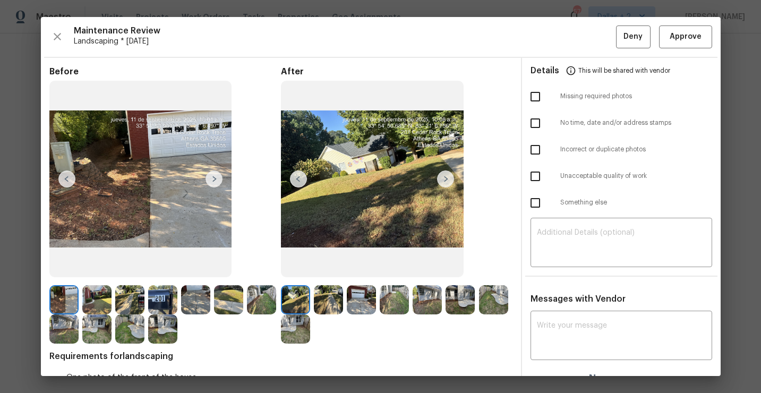
click at [166, 294] on img at bounding box center [162, 299] width 29 height 29
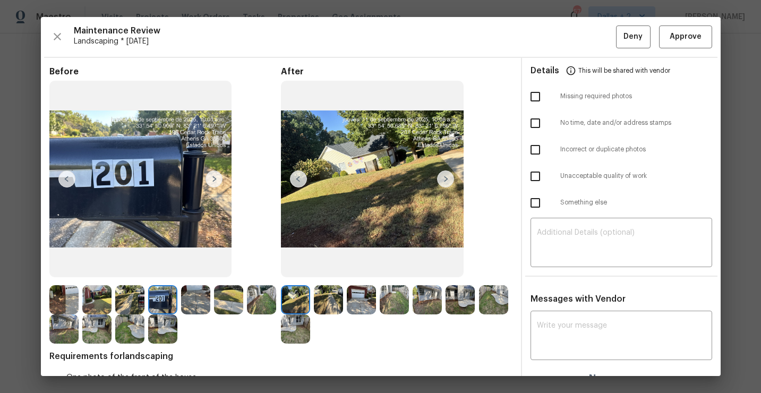
click at [449, 183] on img at bounding box center [445, 178] width 17 height 17
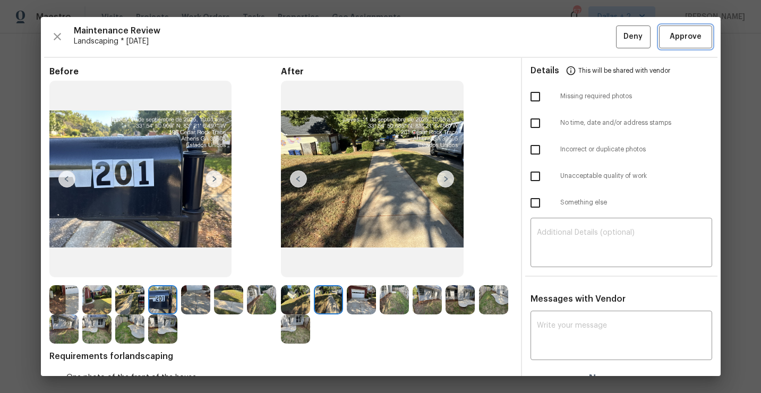
click at [685, 42] on span "Approve" at bounding box center [686, 36] width 32 height 13
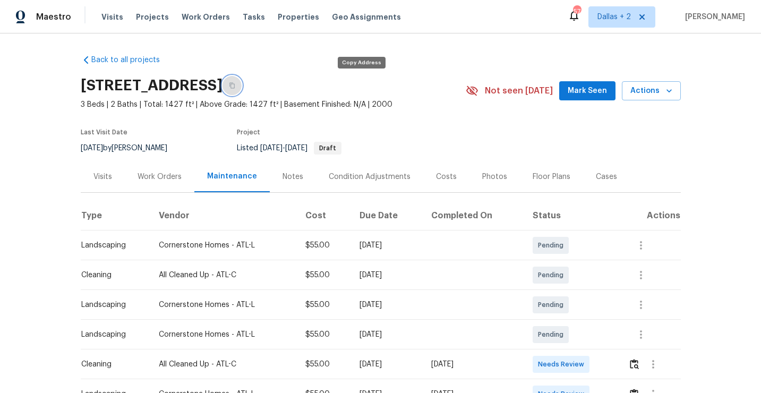
click at [242, 90] on button "button" at bounding box center [232, 85] width 19 height 19
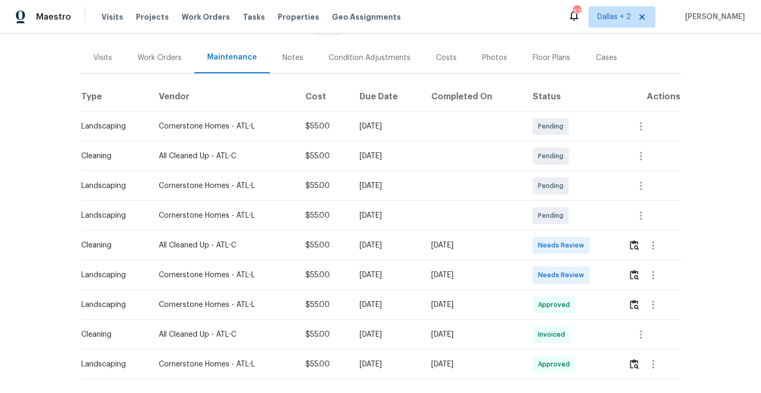
scroll to position [153, 0]
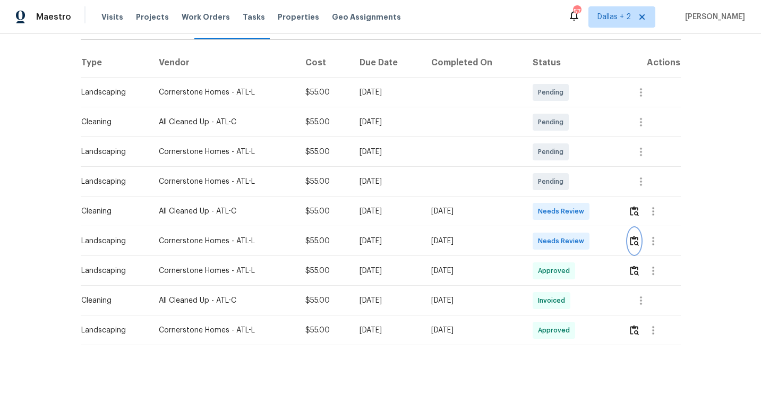
click at [637, 245] on img "button" at bounding box center [634, 241] width 9 height 10
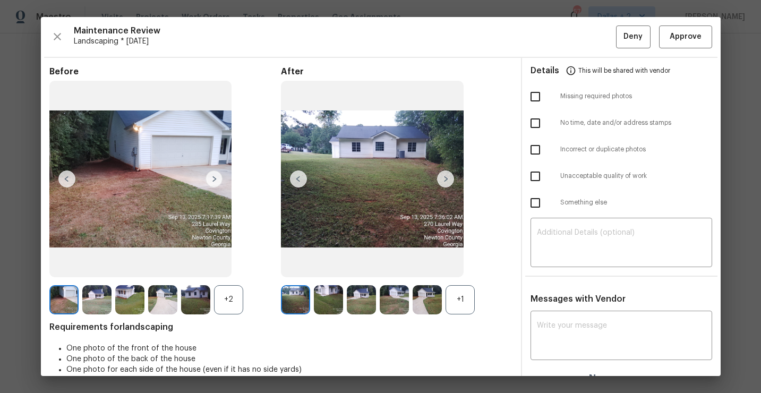
click at [234, 304] on div "+2" at bounding box center [228, 299] width 29 height 29
click at [459, 302] on div "+1" at bounding box center [460, 299] width 29 height 29
click at [261, 296] on img at bounding box center [261, 299] width 29 height 29
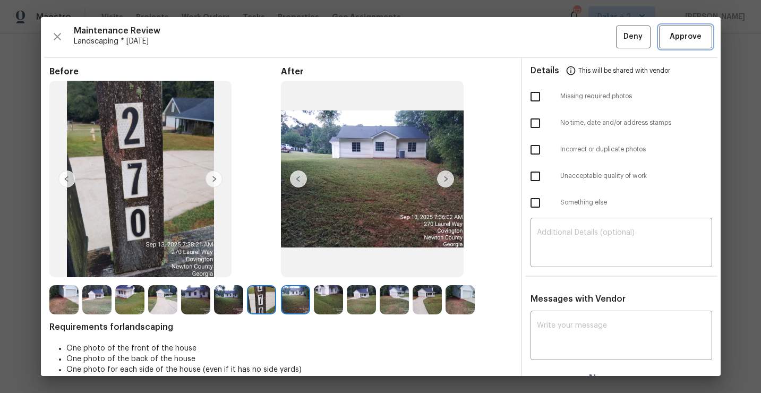
click at [680, 36] on span "Approve" at bounding box center [686, 36] width 32 height 13
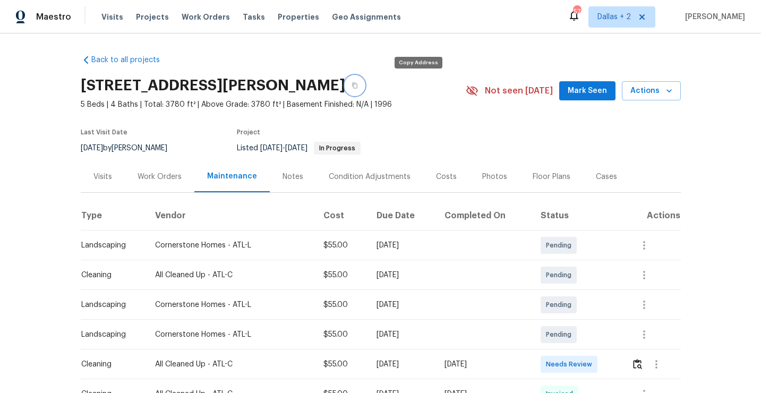
click at [364, 84] on button "button" at bounding box center [354, 85] width 19 height 19
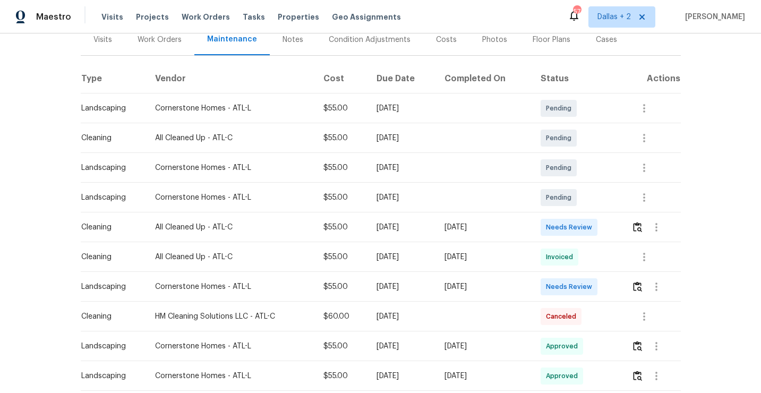
scroll to position [141, 0]
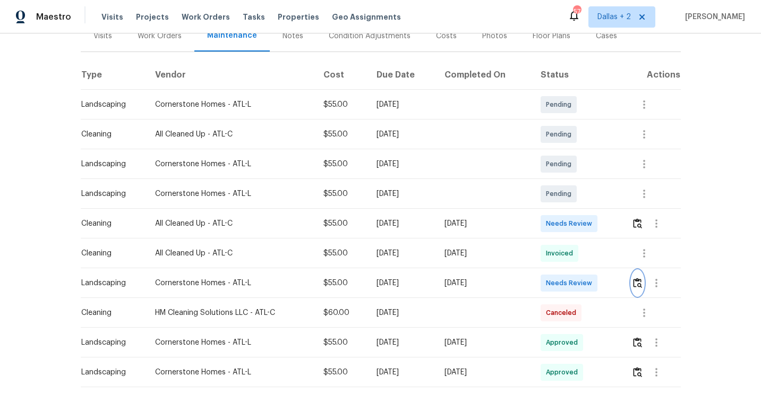
click at [642, 280] on img "button" at bounding box center [637, 283] width 9 height 10
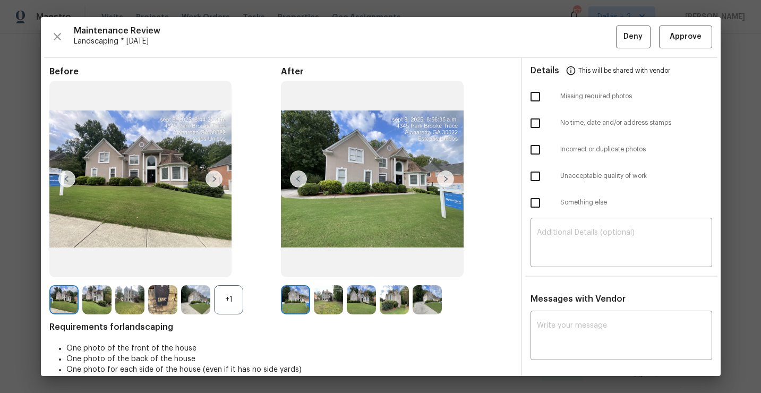
click at [228, 295] on div "+1" at bounding box center [228, 299] width 29 height 29
click at [162, 297] on img at bounding box center [162, 299] width 29 height 29
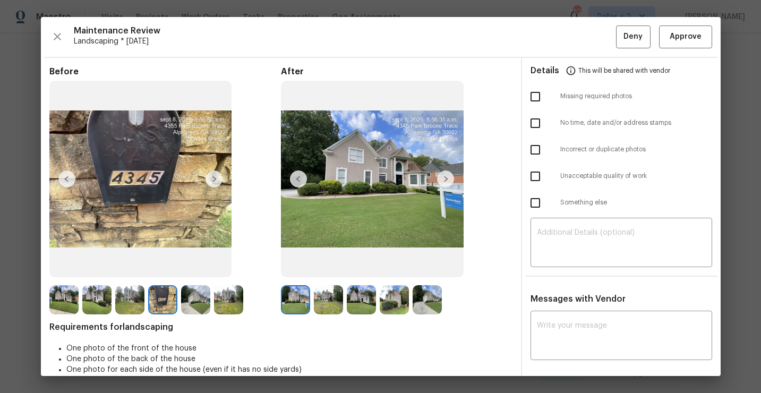
click at [324, 321] on div "Before After Requirements for landscaping One photo of the front of the house O…" at bounding box center [280, 333] width 463 height 534
click at [326, 309] on img at bounding box center [328, 299] width 29 height 29
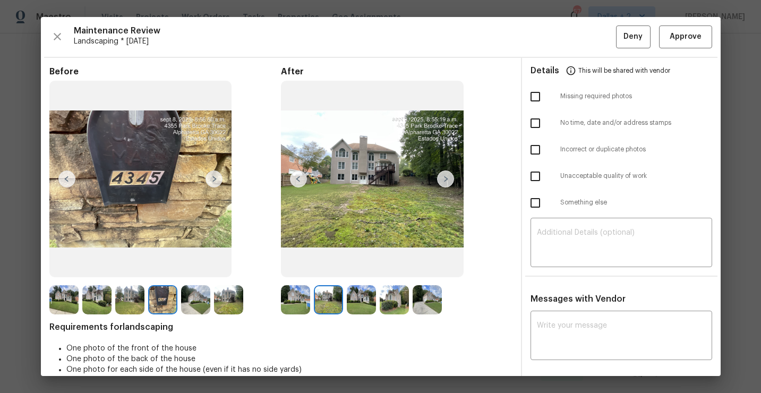
click at [362, 300] on img at bounding box center [361, 299] width 29 height 29
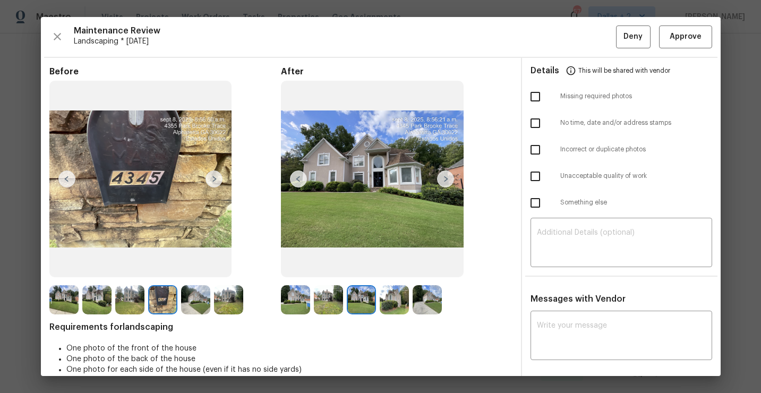
click at [398, 306] on img at bounding box center [394, 299] width 29 height 29
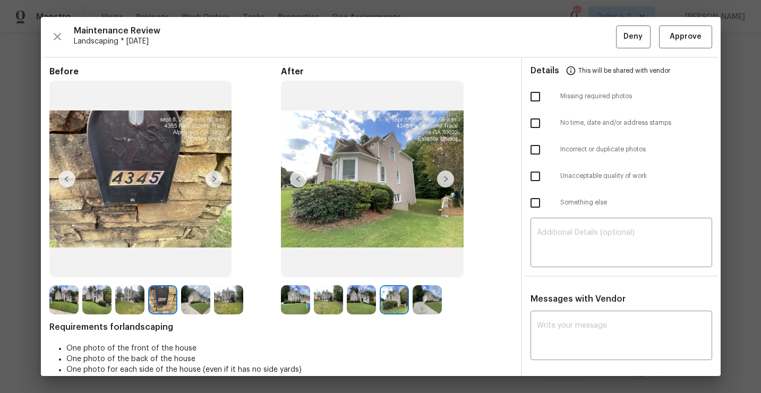
click at [434, 302] on img at bounding box center [427, 299] width 29 height 29
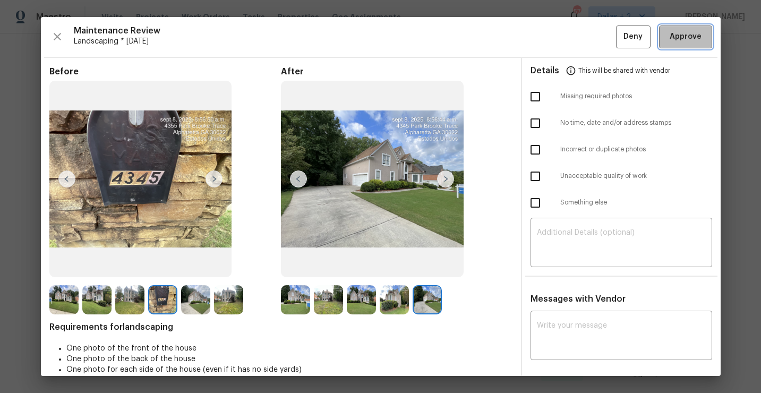
click at [670, 30] on span "Approve" at bounding box center [686, 36] width 32 height 13
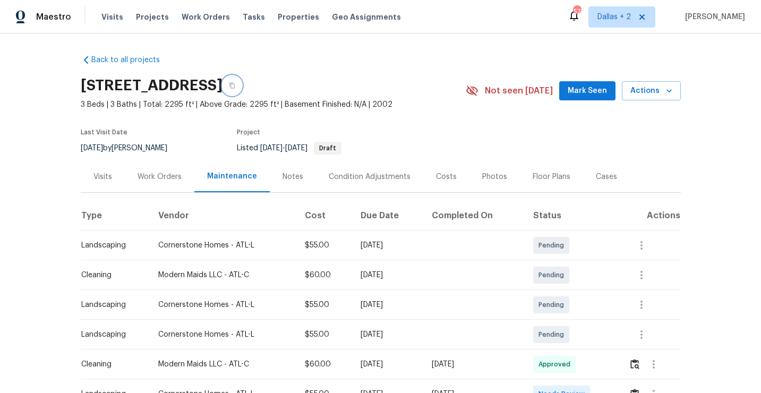
click at [242, 87] on button "button" at bounding box center [232, 85] width 19 height 19
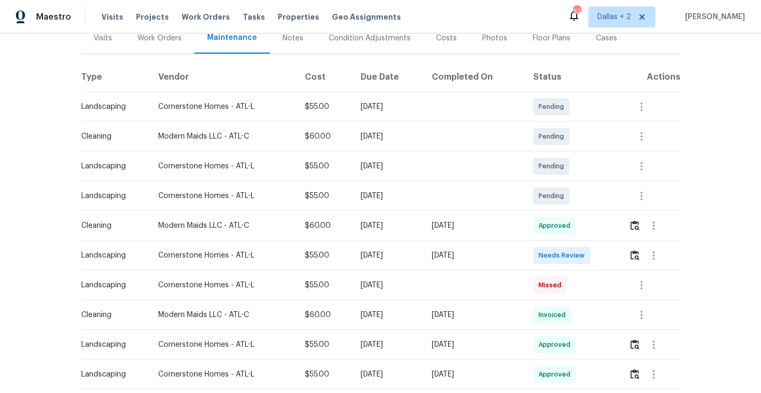
scroll to position [150, 0]
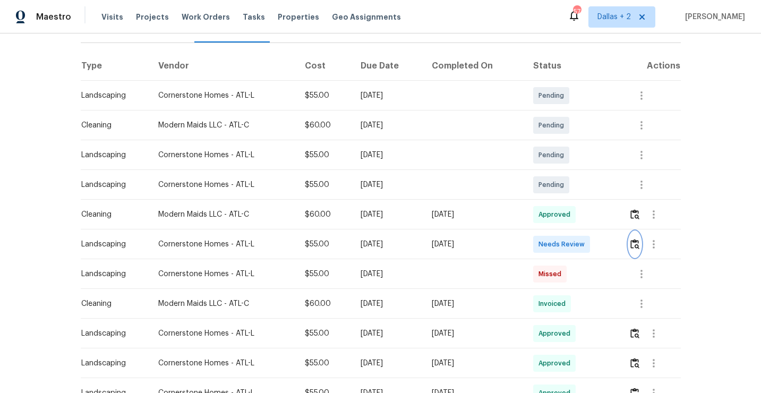
click at [639, 250] on button "button" at bounding box center [635, 244] width 12 height 25
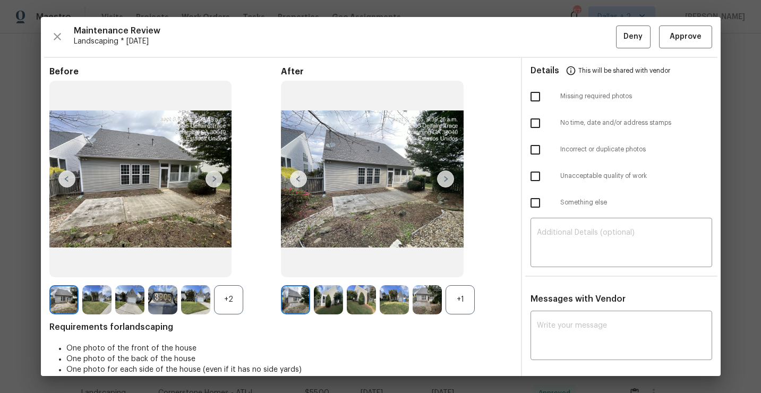
click at [456, 305] on div "+1" at bounding box center [460, 299] width 29 height 29
click at [228, 302] on div "+2" at bounding box center [228, 299] width 29 height 29
click at [160, 301] on img at bounding box center [162, 299] width 29 height 29
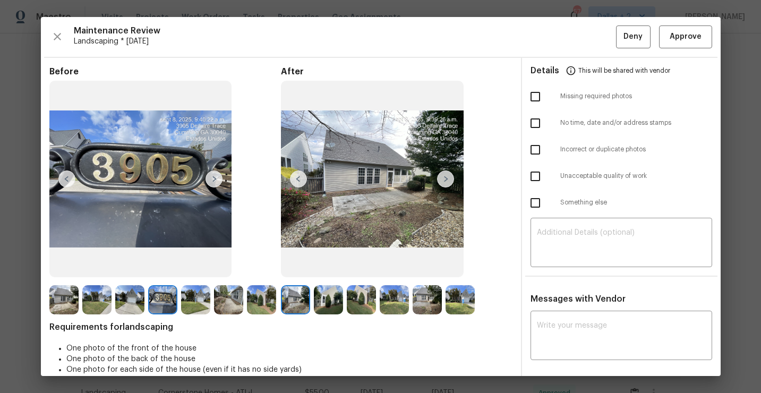
click at [328, 304] on img at bounding box center [328, 299] width 29 height 29
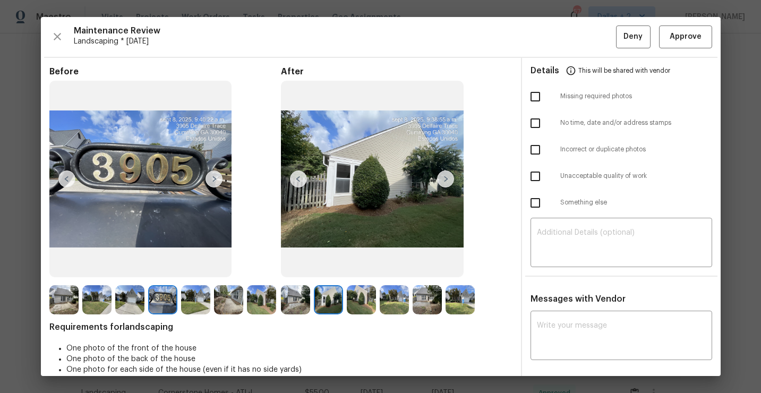
click at [362, 302] on img at bounding box center [361, 299] width 29 height 29
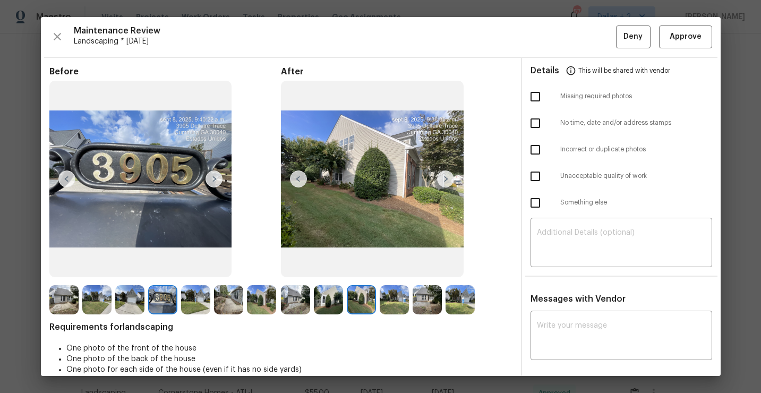
click at [388, 298] on img at bounding box center [394, 299] width 29 height 29
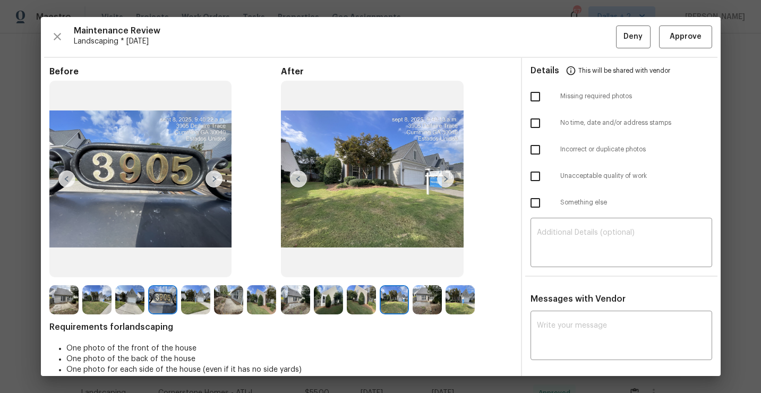
click at [427, 293] on img at bounding box center [427, 299] width 29 height 29
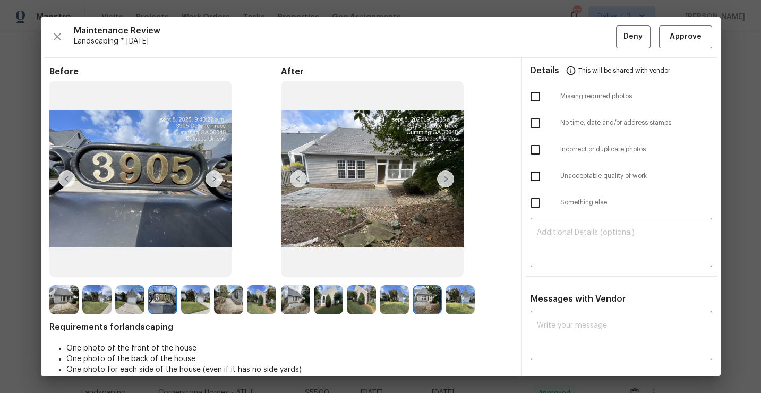
click at [466, 298] on img at bounding box center [460, 299] width 29 height 29
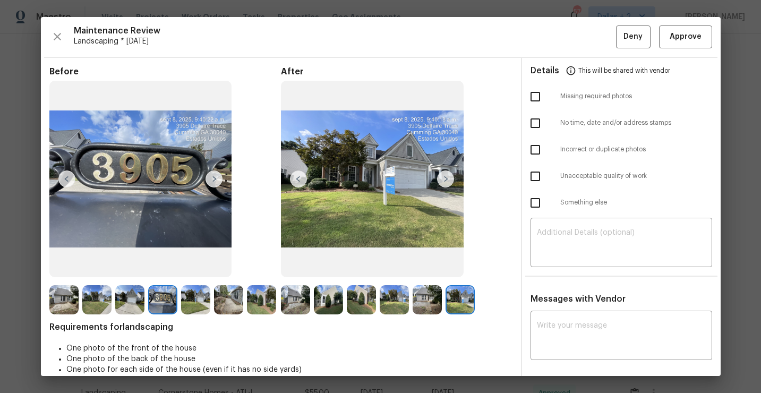
click at [295, 302] on img at bounding box center [295, 299] width 29 height 29
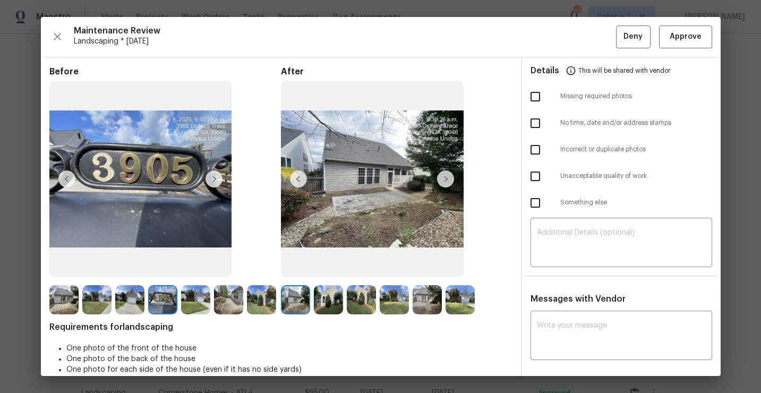
click at [328, 303] on img at bounding box center [328, 299] width 29 height 29
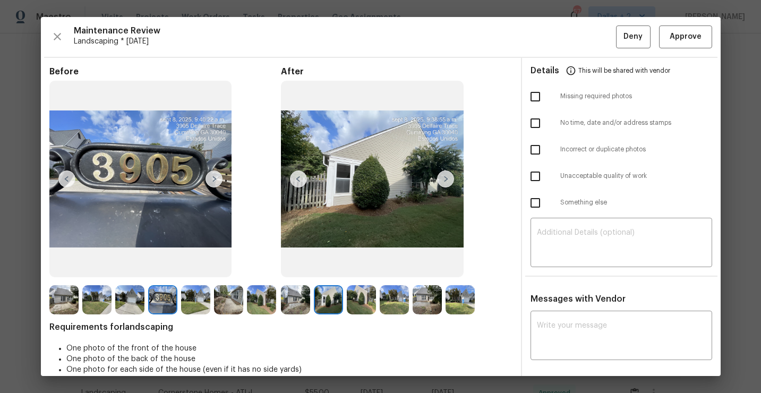
click at [358, 293] on img at bounding box center [361, 299] width 29 height 29
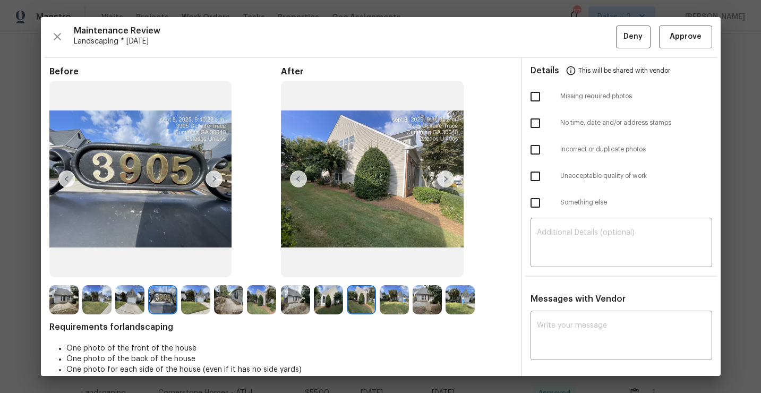
click at [405, 296] on img at bounding box center [394, 299] width 29 height 29
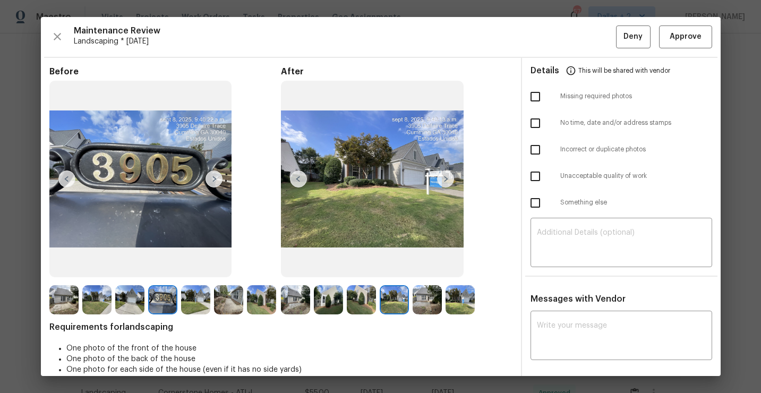
click at [295, 307] on img at bounding box center [295, 299] width 29 height 29
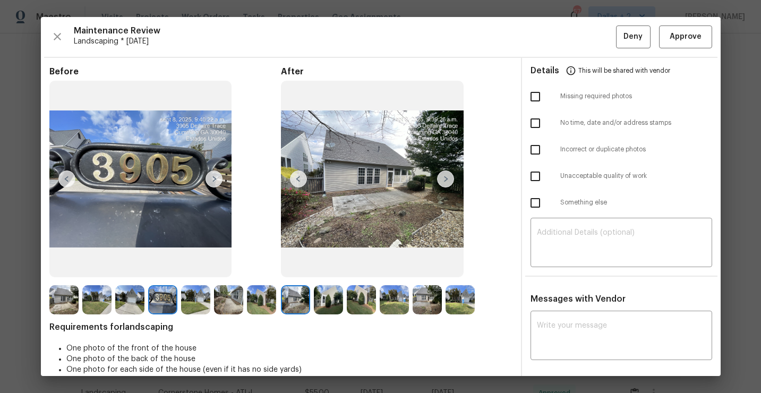
click at [331, 305] on img at bounding box center [328, 299] width 29 height 29
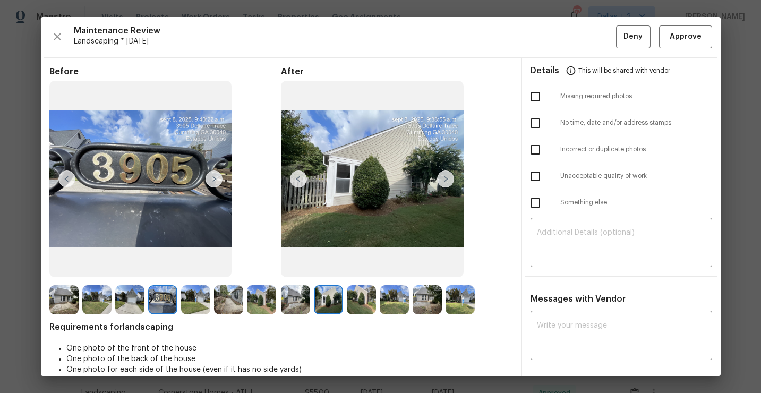
click at [307, 302] on img at bounding box center [295, 299] width 29 height 29
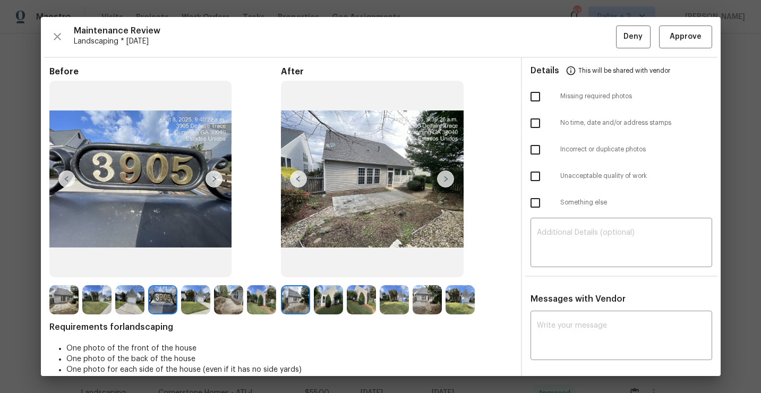
click at [445, 176] on img at bounding box center [445, 178] width 17 height 17
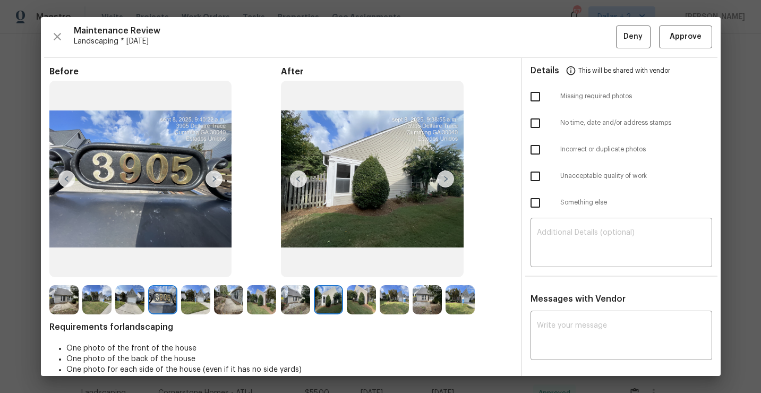
click at [445, 176] on img at bounding box center [445, 178] width 17 height 17
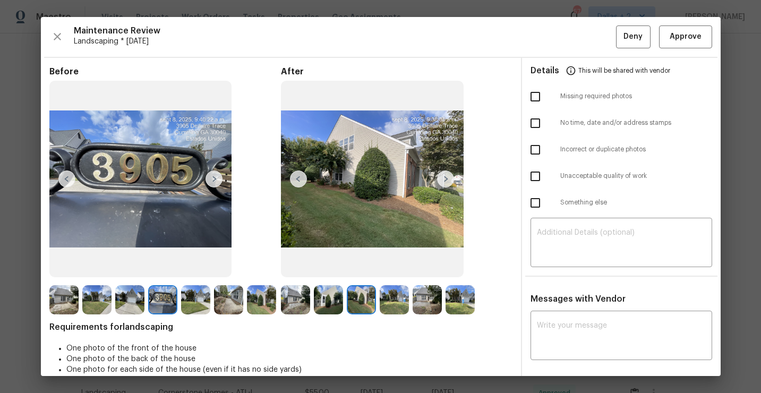
click at [444, 177] on img at bounding box center [445, 178] width 17 height 17
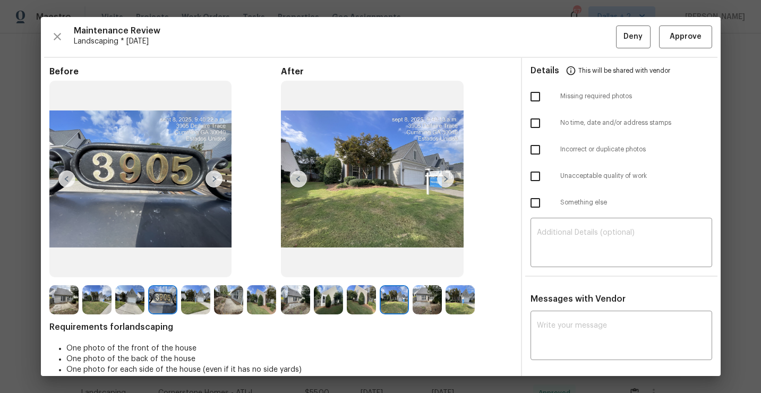
click at [444, 177] on img at bounding box center [445, 178] width 17 height 17
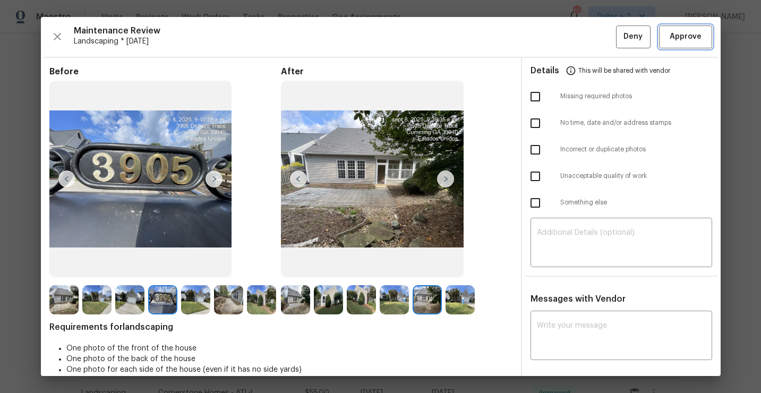
click at [676, 41] on span "Approve" at bounding box center [686, 36] width 32 height 13
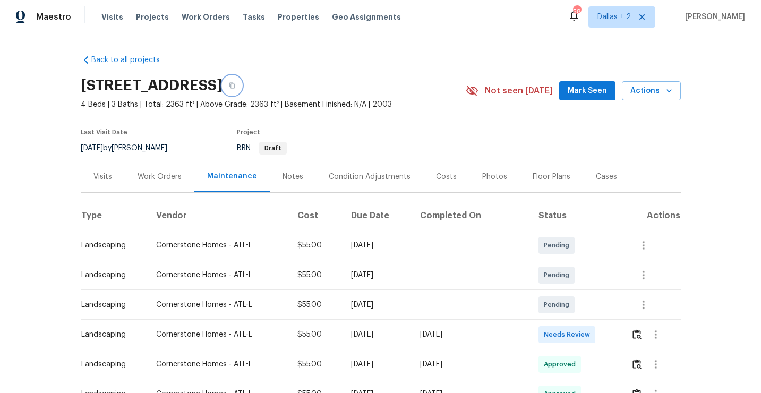
click at [242, 89] on button "button" at bounding box center [232, 85] width 19 height 19
click at [637, 337] on img "button" at bounding box center [637, 334] width 9 height 10
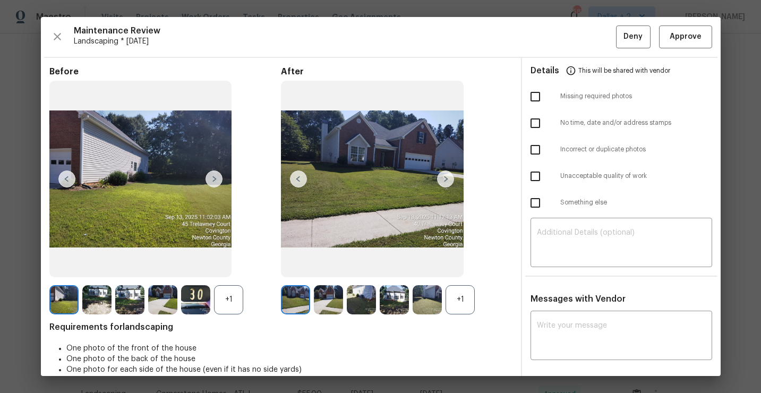
click at [465, 294] on div "+1" at bounding box center [460, 299] width 29 height 29
click at [231, 302] on div "+1" at bounding box center [228, 299] width 29 height 29
click at [688, 45] on button "Approve" at bounding box center [685, 36] width 53 height 23
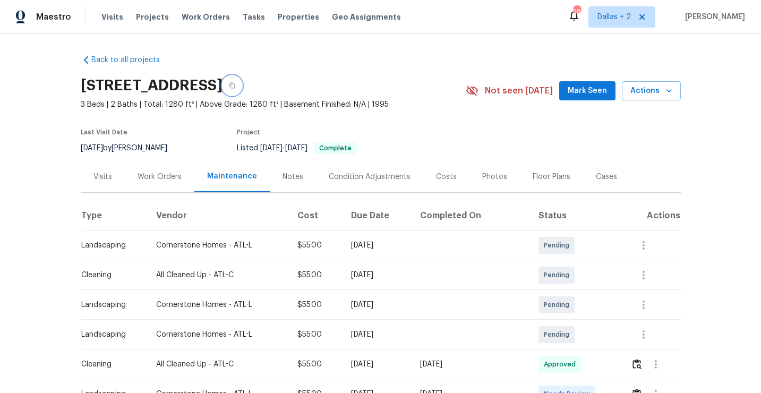
click at [235, 87] on icon "button" at bounding box center [232, 85] width 6 height 6
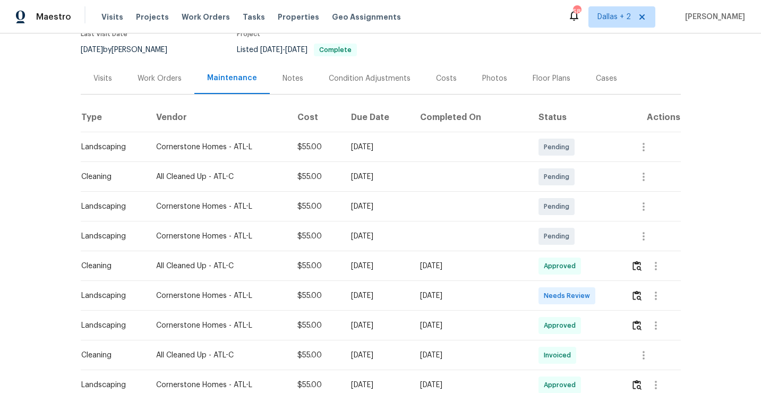
scroll to position [100, 0]
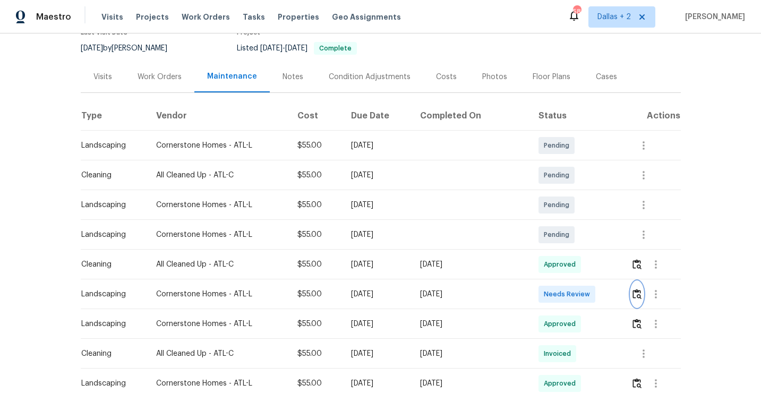
click at [637, 294] on img "button" at bounding box center [637, 294] width 9 height 10
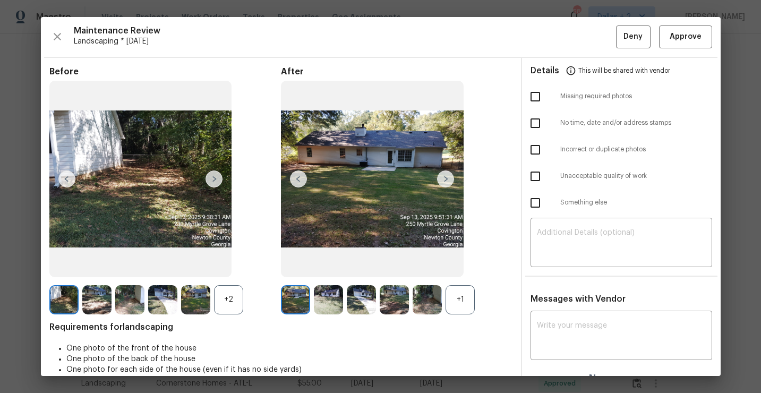
click at [455, 303] on div "+1" at bounding box center [460, 299] width 29 height 29
click at [226, 297] on div "+2" at bounding box center [228, 299] width 29 height 29
click at [441, 174] on img at bounding box center [445, 178] width 17 height 17
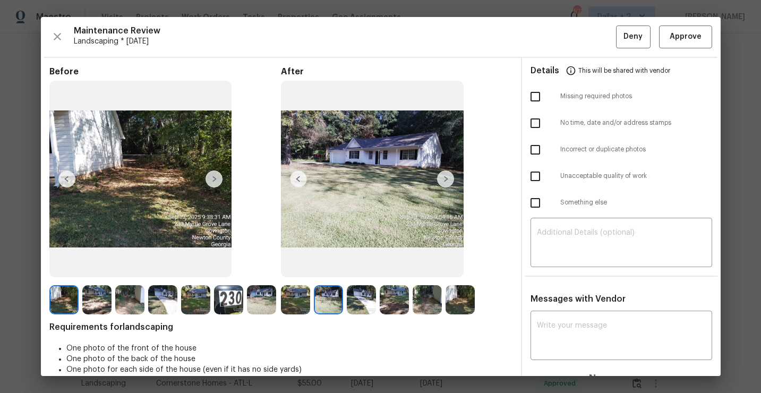
click at [441, 181] on img at bounding box center [445, 178] width 17 height 17
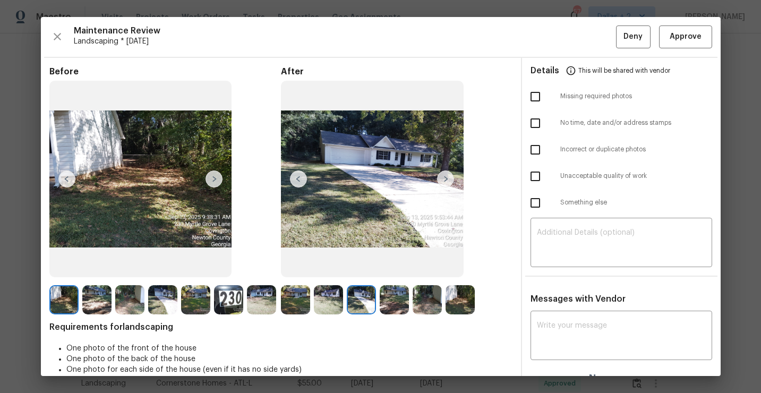
click at [394, 295] on img at bounding box center [394, 299] width 29 height 29
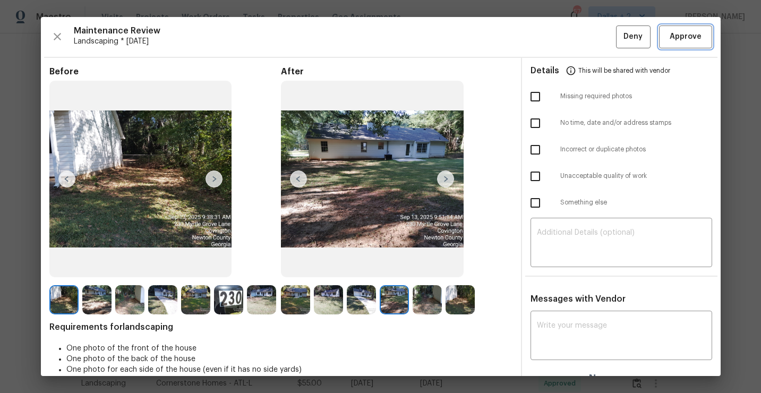
click at [684, 37] on span "Approve" at bounding box center [686, 36] width 32 height 13
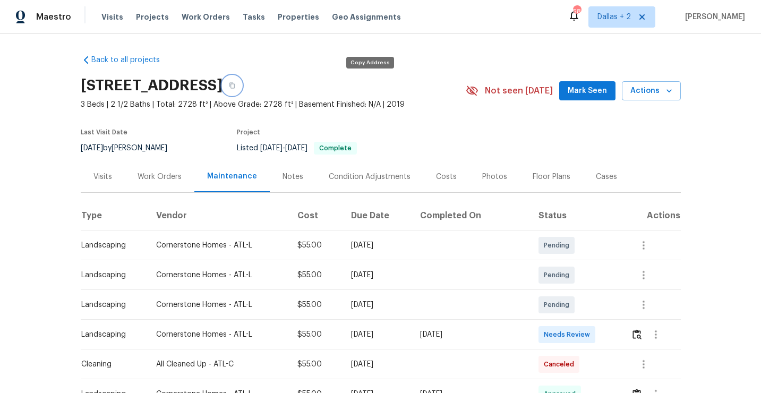
click at [242, 84] on button "button" at bounding box center [232, 85] width 19 height 19
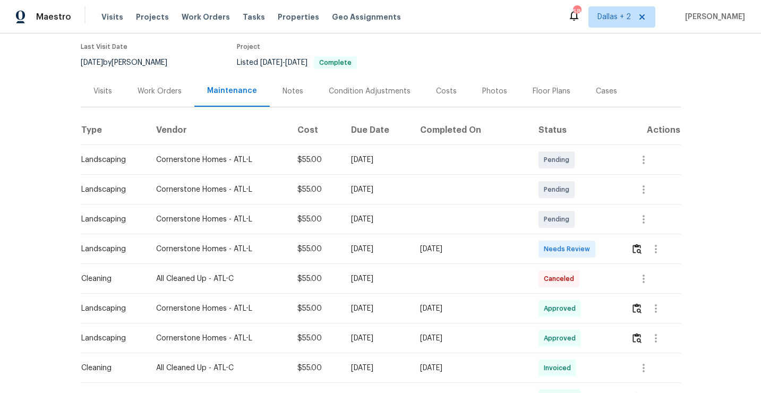
scroll to position [118, 0]
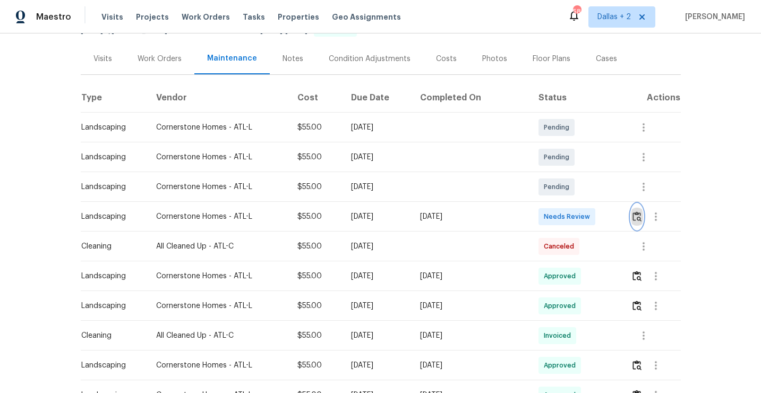
click at [639, 220] on img "button" at bounding box center [637, 216] width 9 height 10
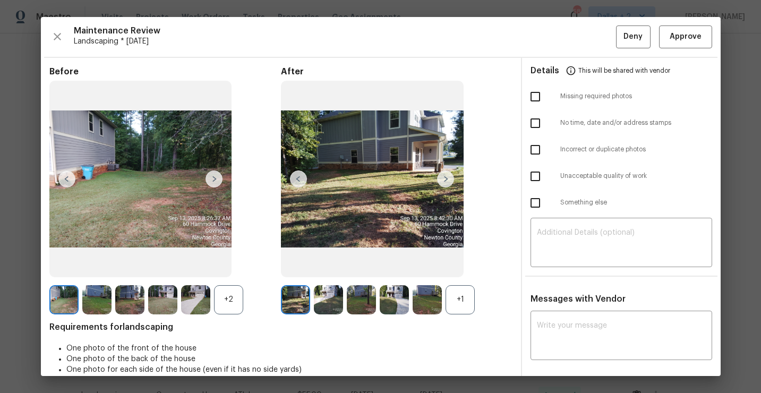
click at [458, 313] on div "+1" at bounding box center [460, 299] width 29 height 29
click at [228, 300] on div "+2" at bounding box center [228, 299] width 29 height 29
click at [264, 304] on img at bounding box center [261, 299] width 29 height 29
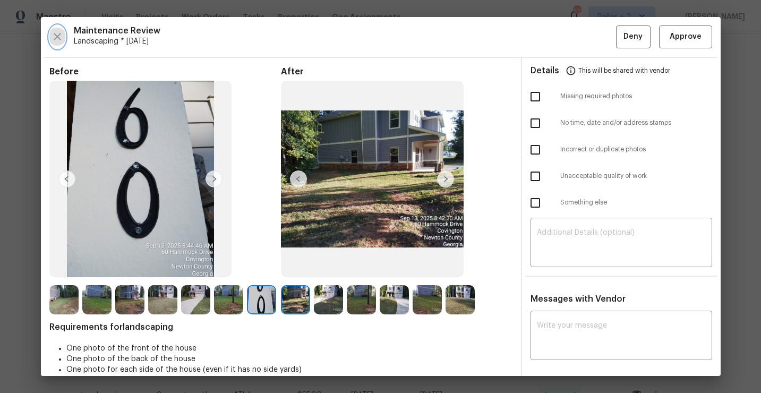
click at [59, 36] on icon "button" at bounding box center [57, 36] width 13 height 13
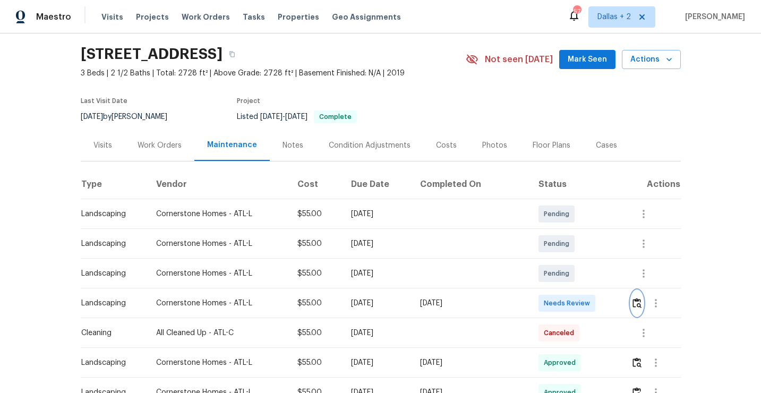
scroll to position [0, 0]
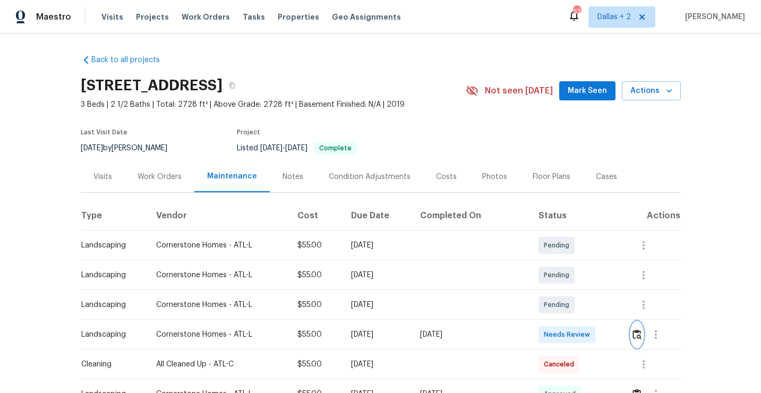
click at [634, 332] on img "button" at bounding box center [637, 334] width 9 height 10
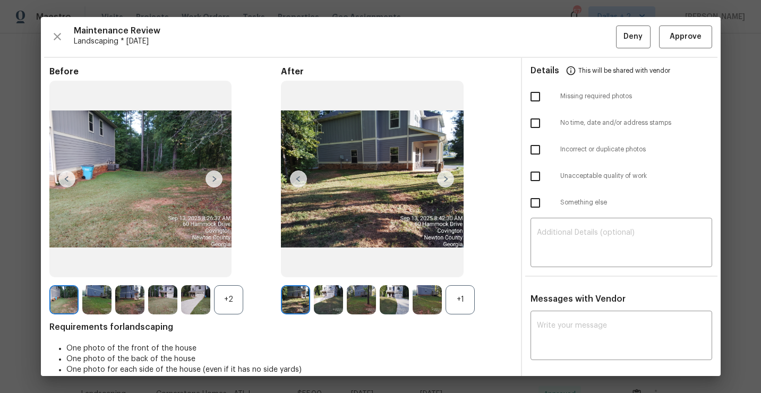
click at [467, 297] on div "+1" at bounding box center [460, 299] width 29 height 29
click at [231, 298] on div "+2" at bounding box center [228, 299] width 29 height 29
click at [398, 296] on img at bounding box center [394, 299] width 29 height 29
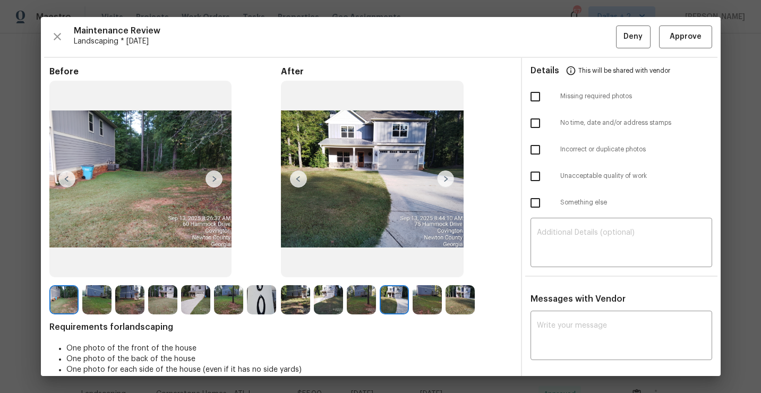
click at [445, 179] on img at bounding box center [445, 178] width 17 height 17
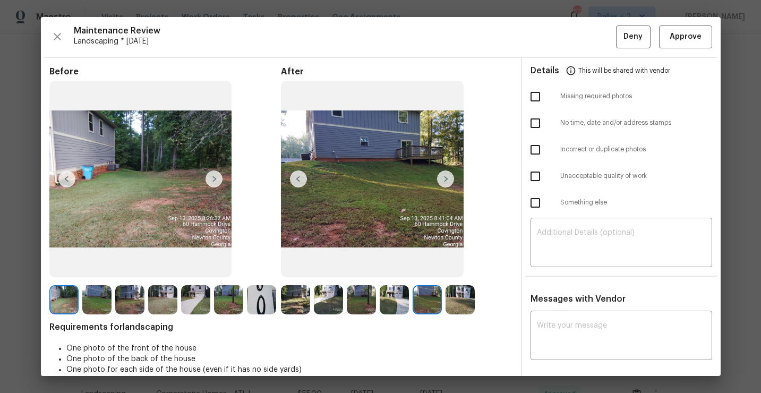
click at [445, 178] on img at bounding box center [445, 178] width 17 height 17
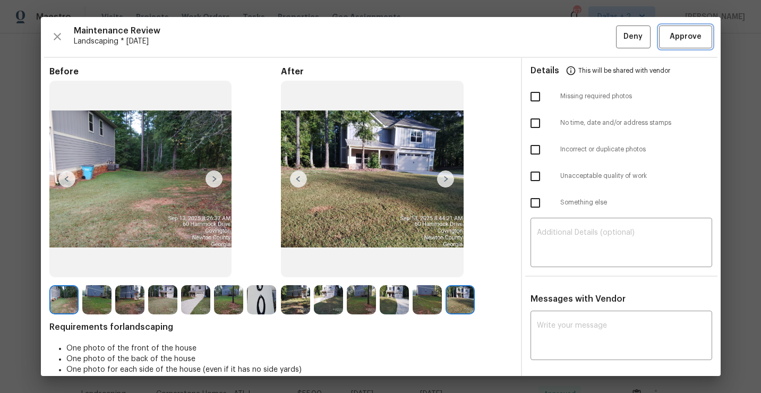
click at [684, 46] on button "Approve" at bounding box center [685, 36] width 53 height 23
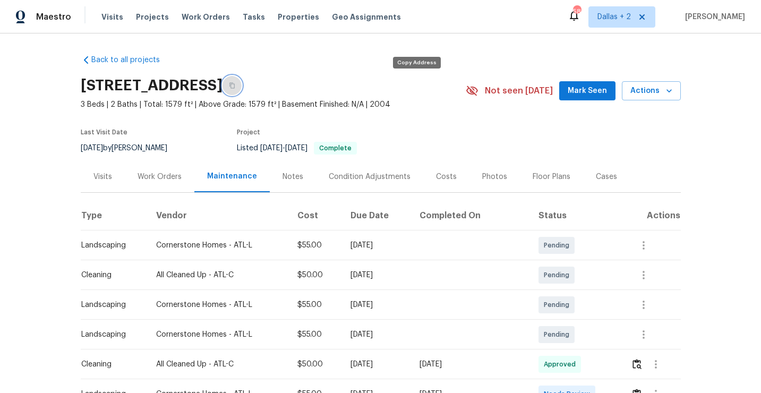
click at [235, 87] on icon "button" at bounding box center [232, 85] width 6 height 6
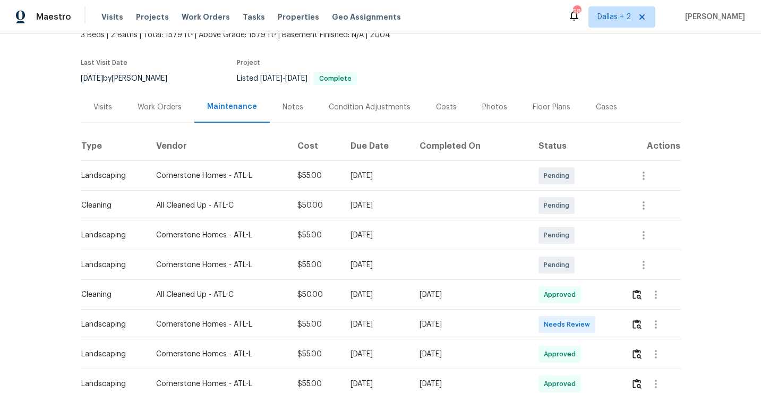
scroll to position [84, 0]
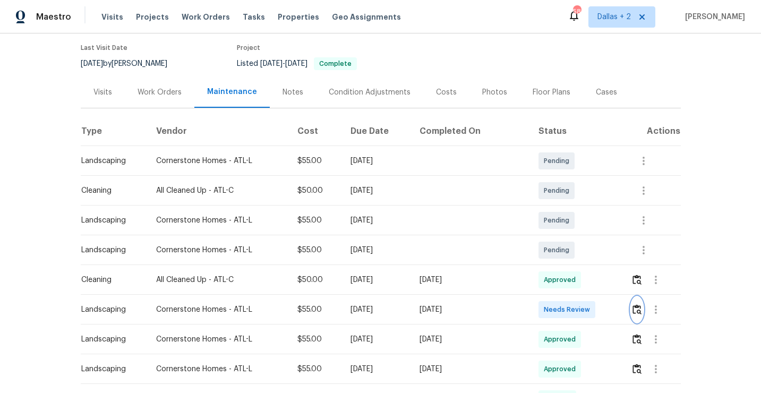
click at [636, 308] on img "button" at bounding box center [637, 309] width 9 height 10
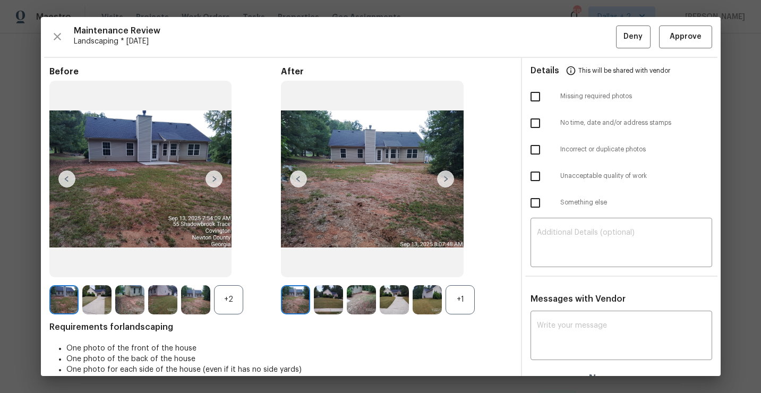
click at [455, 298] on div "+1" at bounding box center [460, 299] width 29 height 29
click at [230, 304] on div "+2" at bounding box center [228, 299] width 29 height 29
click at [374, 305] on img at bounding box center [361, 299] width 29 height 29
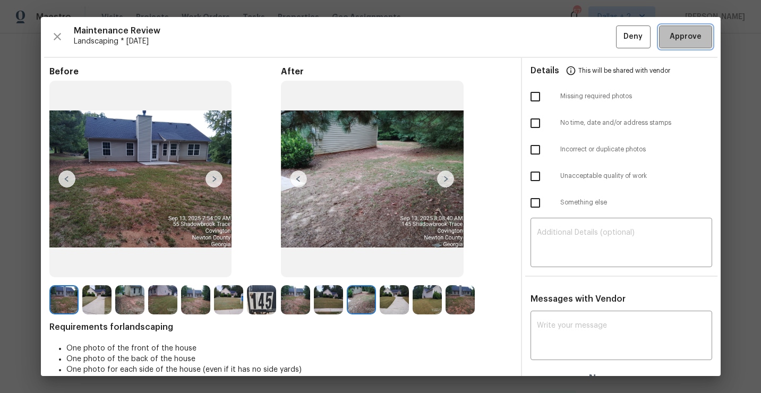
click at [673, 47] on button "Approve" at bounding box center [685, 36] width 53 height 23
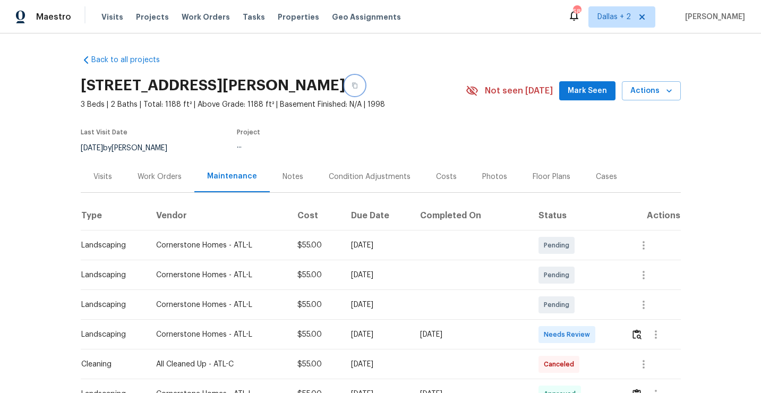
click at [353, 87] on icon "button" at bounding box center [355, 85] width 6 height 6
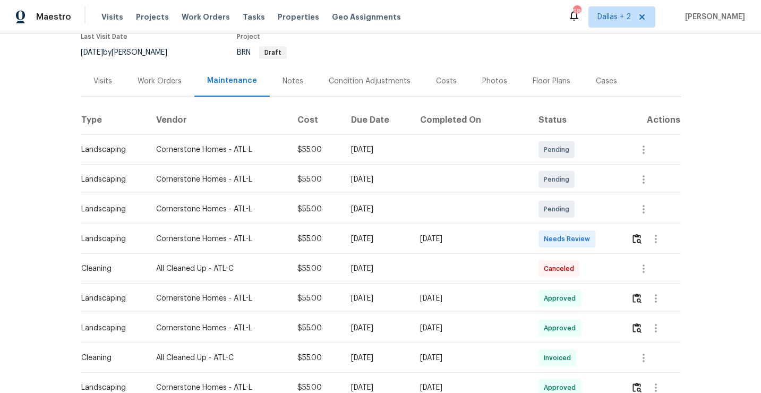
scroll to position [100, 0]
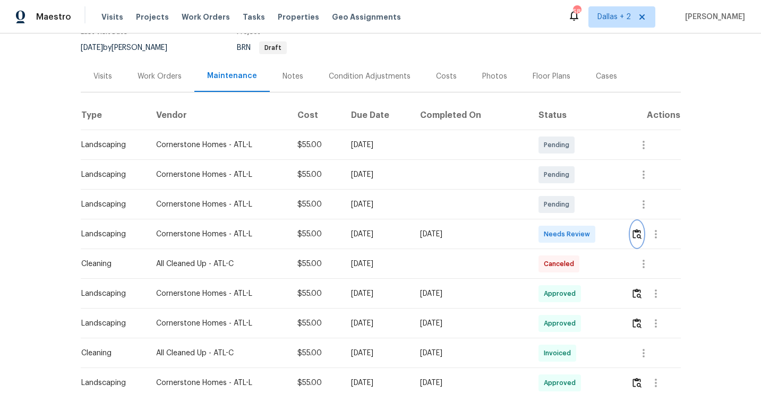
click at [639, 240] on button "button" at bounding box center [637, 233] width 12 height 25
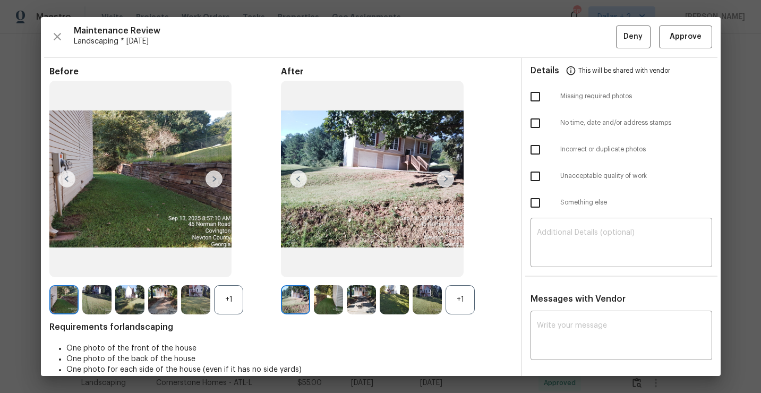
click at [450, 307] on div "+1" at bounding box center [460, 299] width 29 height 29
click at [230, 303] on div "+1" at bounding box center [228, 299] width 29 height 29
click at [57, 44] on button "button" at bounding box center [57, 36] width 16 height 23
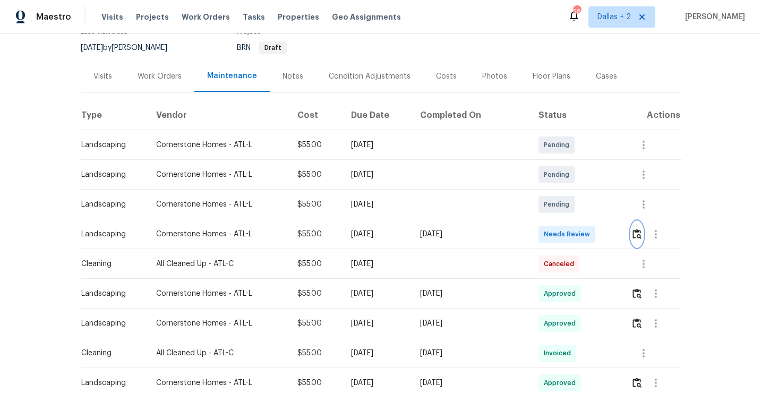
scroll to position [0, 0]
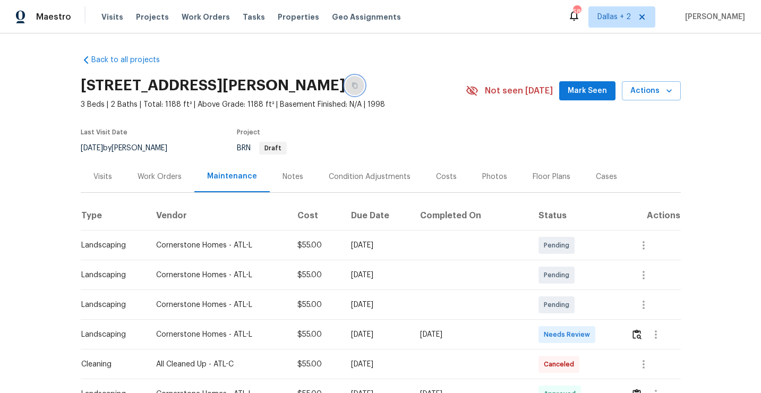
click at [356, 86] on icon "button" at bounding box center [355, 85] width 6 height 6
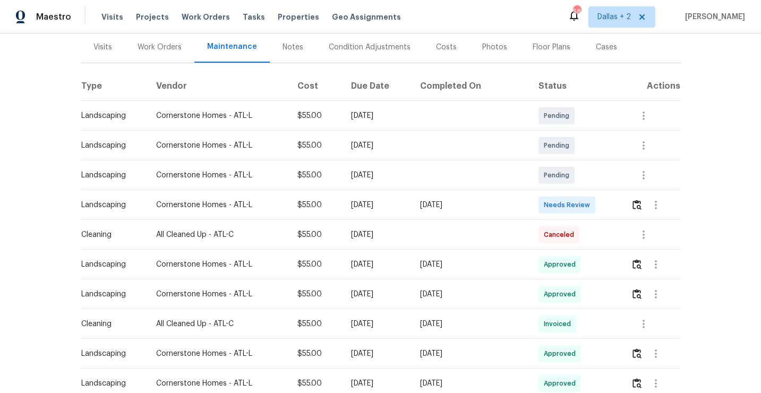
scroll to position [171, 0]
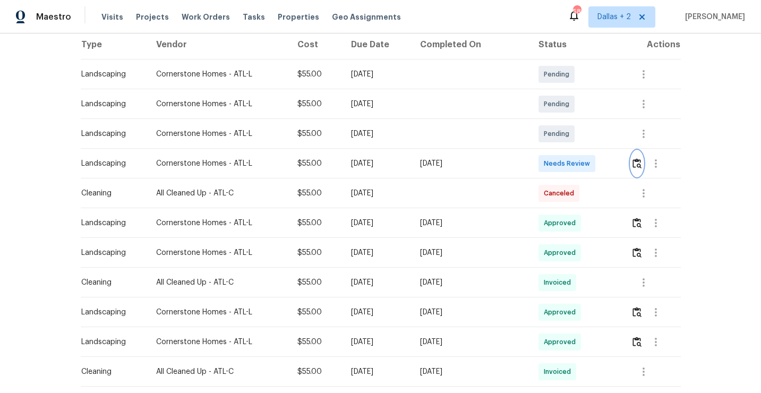
click at [637, 165] on img "button" at bounding box center [637, 163] width 9 height 10
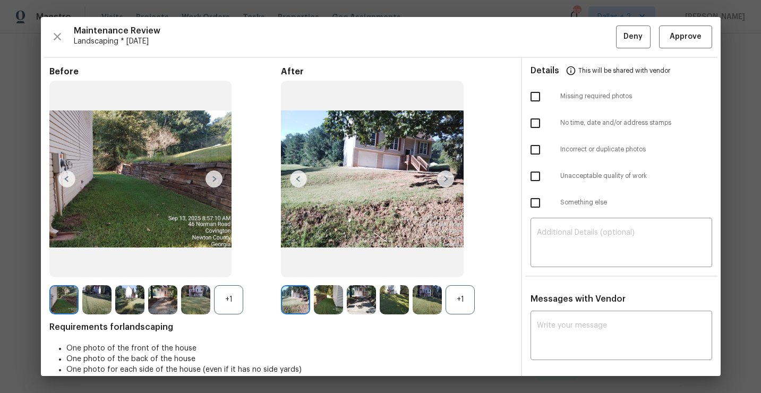
click at [458, 300] on div "+1" at bounding box center [460, 299] width 29 height 29
click at [236, 297] on div "+1" at bounding box center [228, 299] width 29 height 29
click at [213, 182] on img at bounding box center [214, 178] width 17 height 17
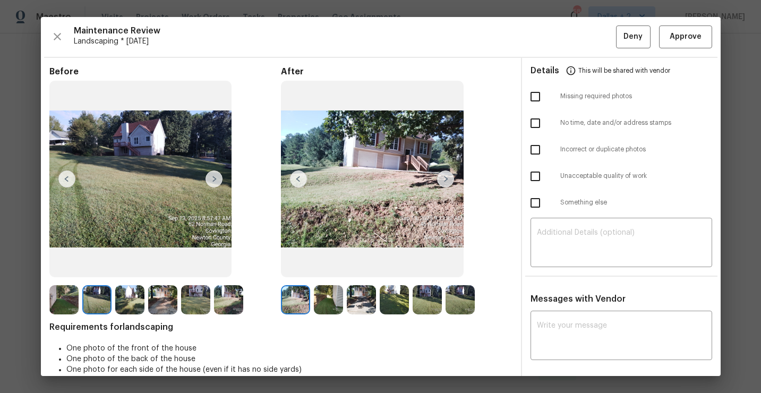
click at [447, 181] on img at bounding box center [445, 178] width 17 height 17
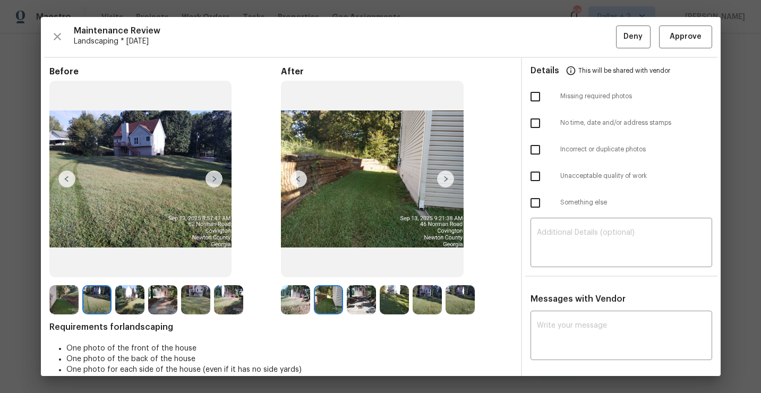
click at [446, 181] on img at bounding box center [445, 178] width 17 height 17
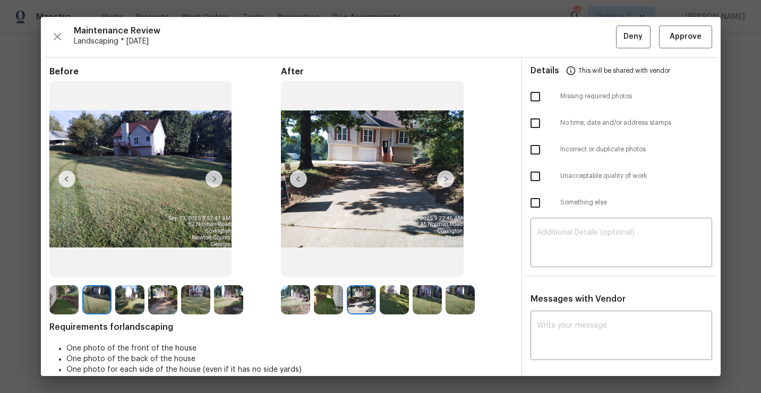
click at [446, 176] on img at bounding box center [445, 178] width 17 height 17
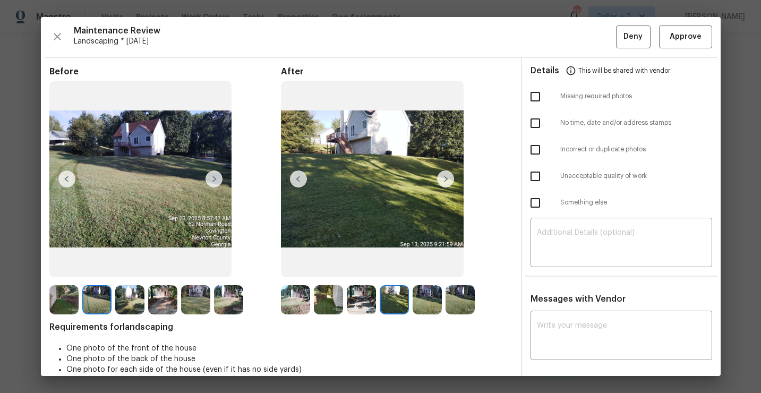
click at [437, 177] on img at bounding box center [445, 178] width 17 height 17
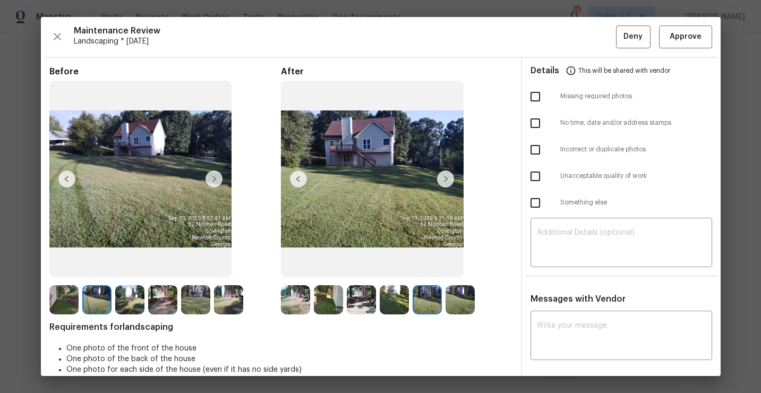
click at [292, 294] on img at bounding box center [295, 299] width 29 height 29
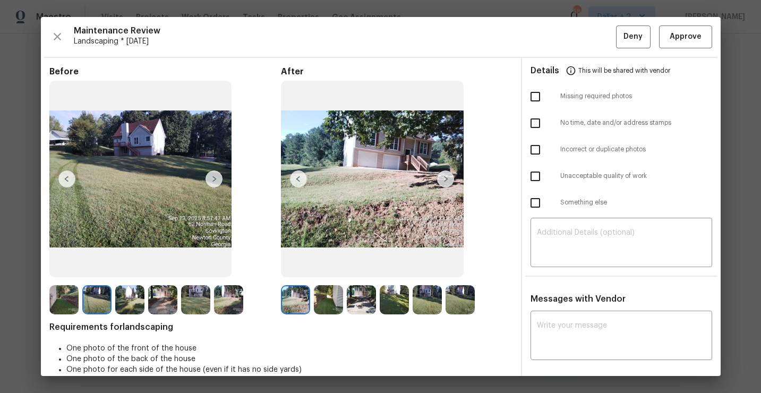
click at [228, 296] on img at bounding box center [228, 299] width 29 height 29
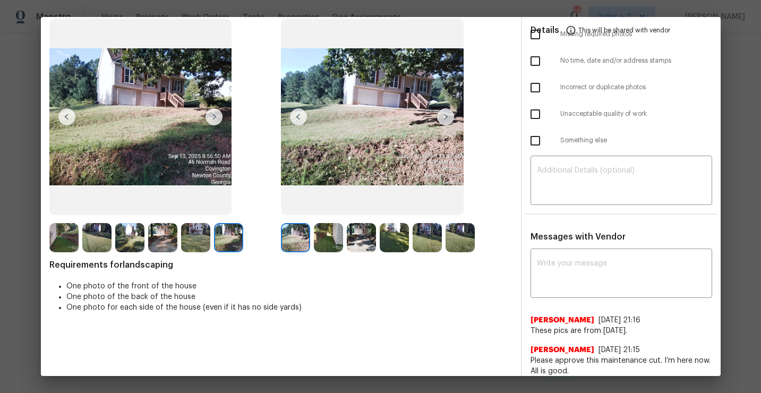
scroll to position [59, 0]
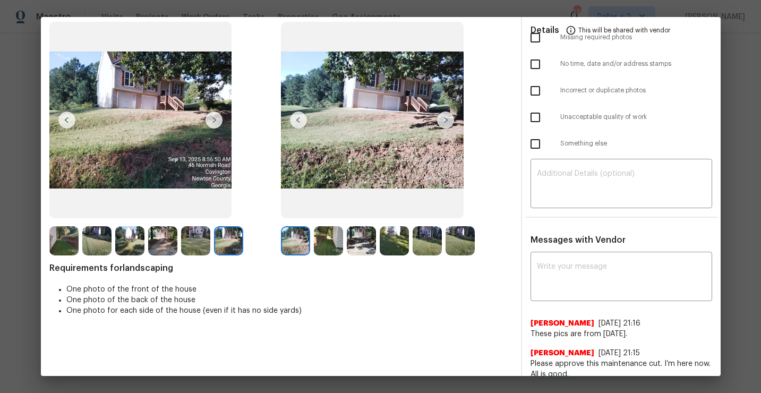
click at [329, 245] on img at bounding box center [328, 240] width 29 height 29
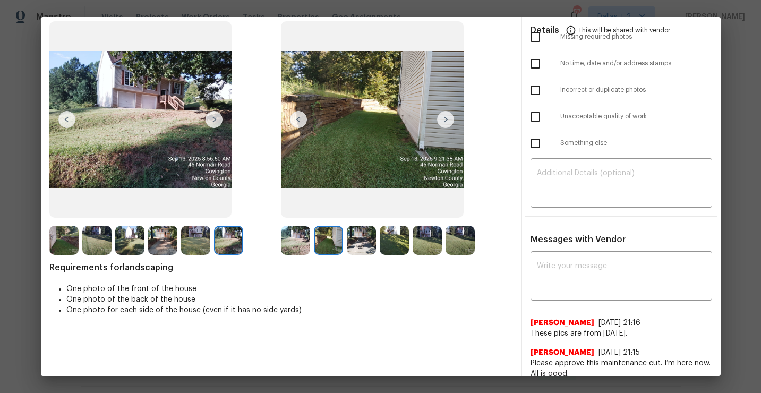
scroll to position [0, 0]
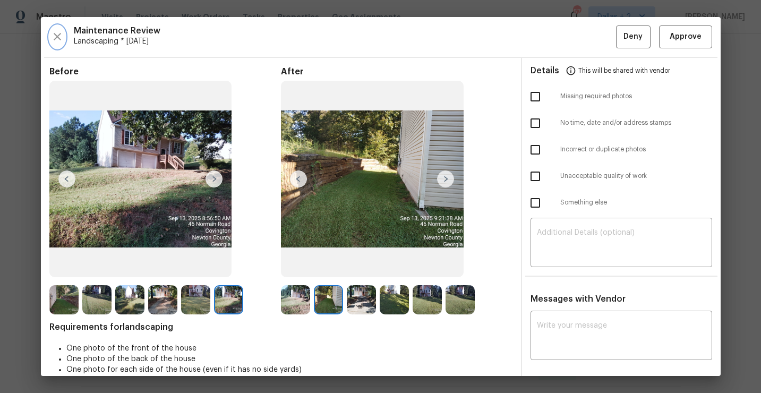
click at [51, 34] on icon "button" at bounding box center [57, 36] width 13 height 13
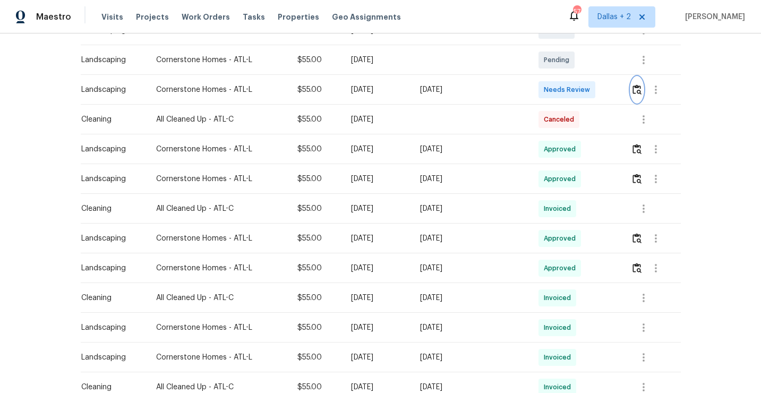
scroll to position [246, 0]
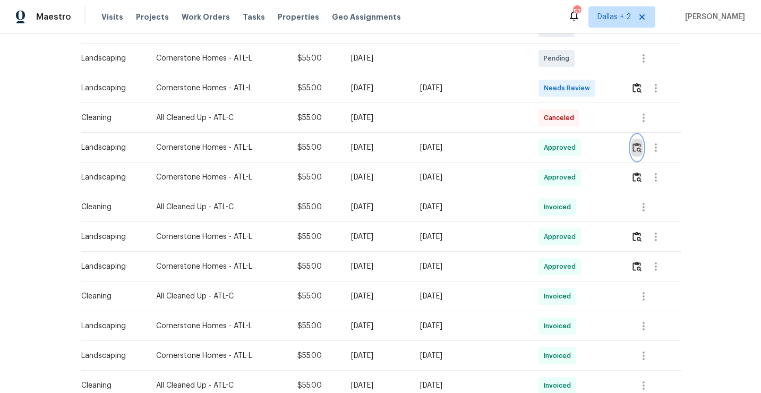
click at [636, 152] on button "button" at bounding box center [637, 147] width 12 height 25
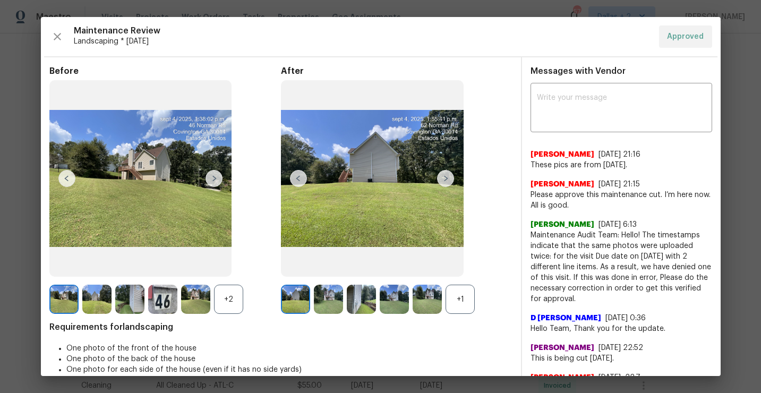
click at [452, 295] on div "+1" at bounding box center [460, 299] width 29 height 29
click at [217, 302] on div "+2" at bounding box center [228, 299] width 29 height 29
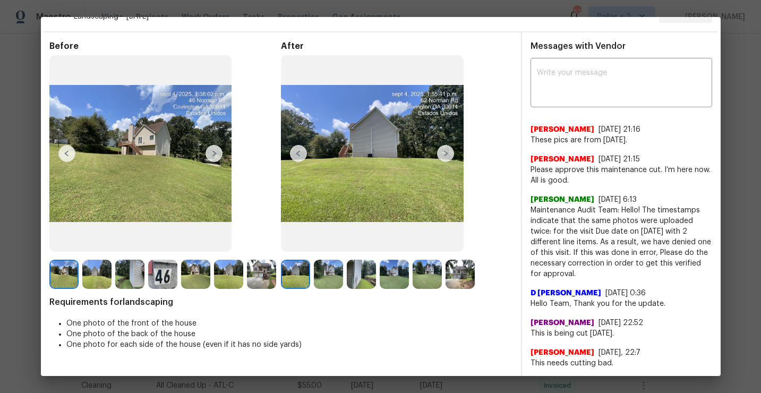
scroll to position [0, 0]
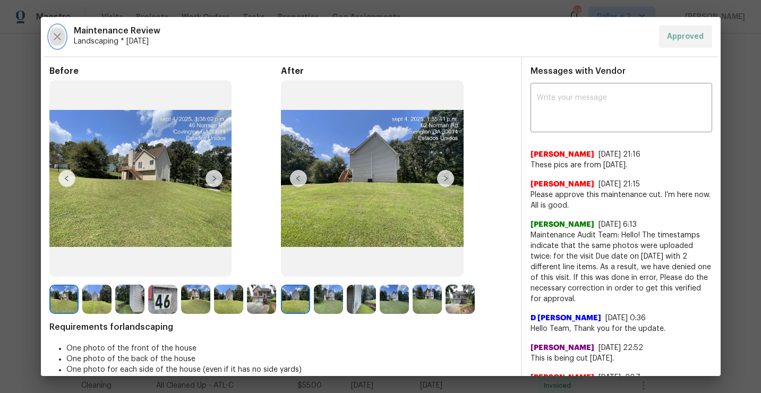
click at [59, 38] on icon "button" at bounding box center [57, 36] width 7 height 7
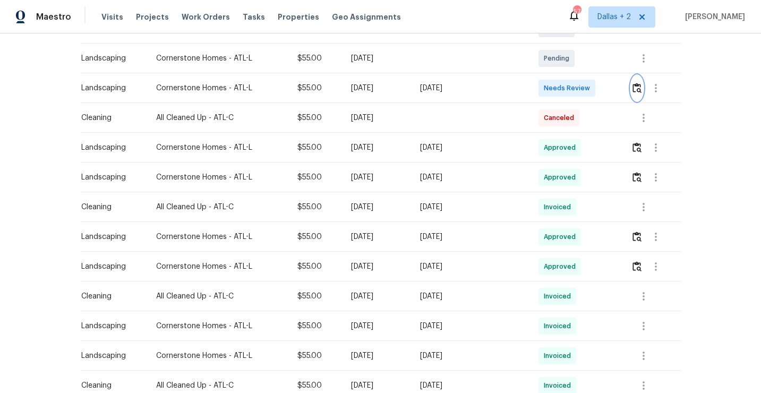
click at [640, 88] on img "button" at bounding box center [637, 88] width 9 height 10
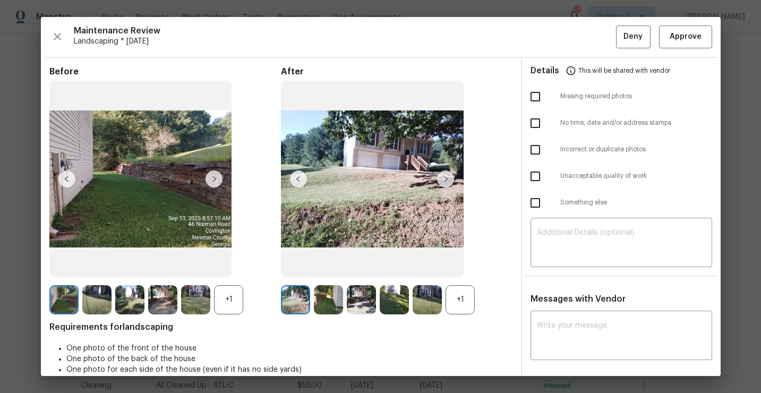
click at [460, 293] on div "+1" at bounding box center [460, 299] width 29 height 29
click at [225, 301] on div "+1" at bounding box center [228, 299] width 29 height 29
click at [58, 39] on icon "button" at bounding box center [57, 36] width 13 height 13
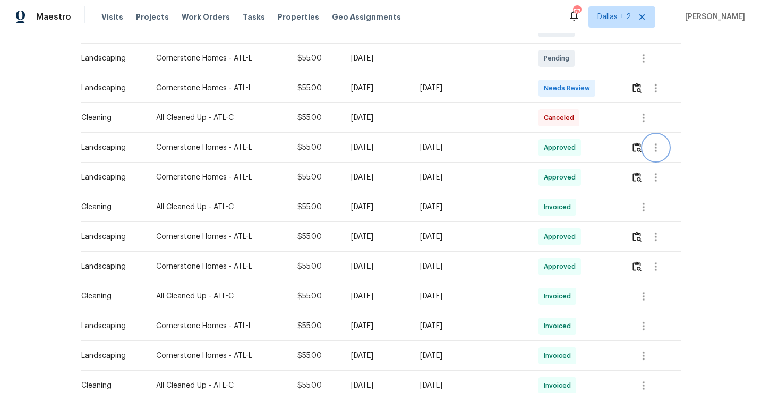
click at [643, 147] on div at bounding box center [655, 147] width 49 height 25
click at [631, 149] on div at bounding box center [655, 147] width 49 height 25
click at [638, 148] on img "button" at bounding box center [637, 147] width 9 height 10
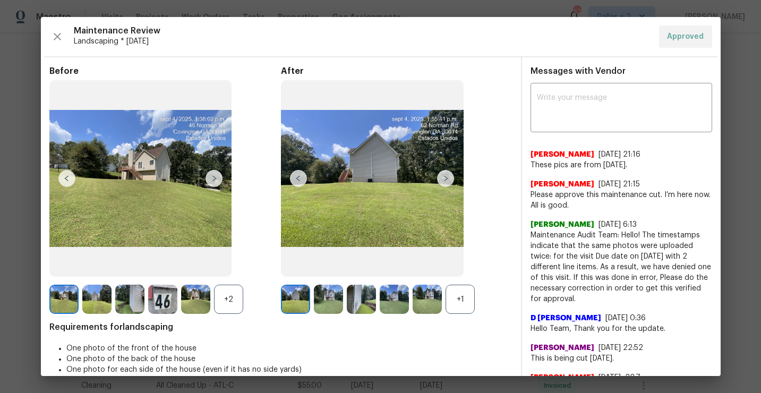
click at [224, 305] on div "+2" at bounding box center [228, 299] width 29 height 29
click at [269, 298] on img at bounding box center [261, 299] width 29 height 29
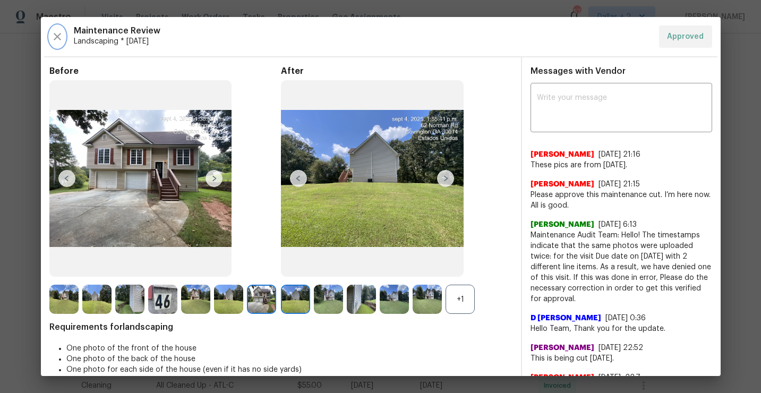
click at [56, 33] on icon "button" at bounding box center [57, 36] width 13 height 13
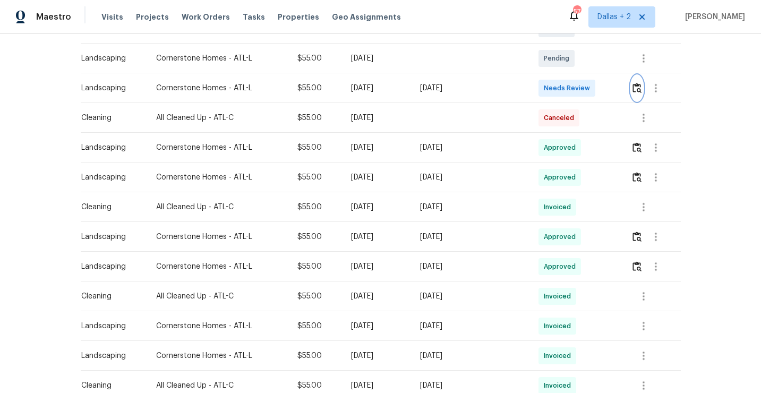
click at [639, 87] on img "button" at bounding box center [637, 88] width 9 height 10
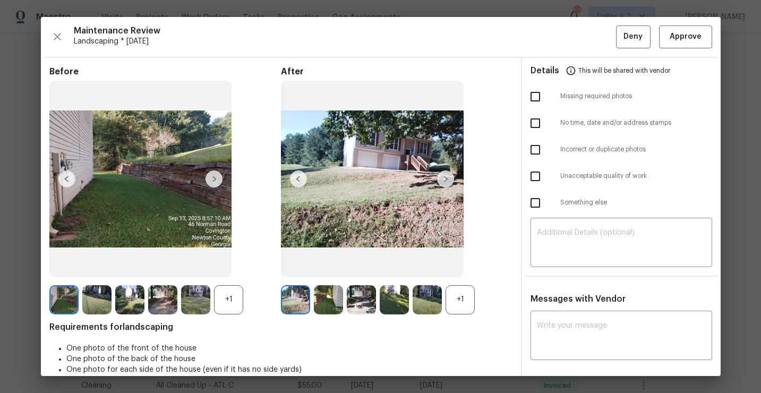
click at [413, 305] on img at bounding box center [427, 299] width 29 height 29
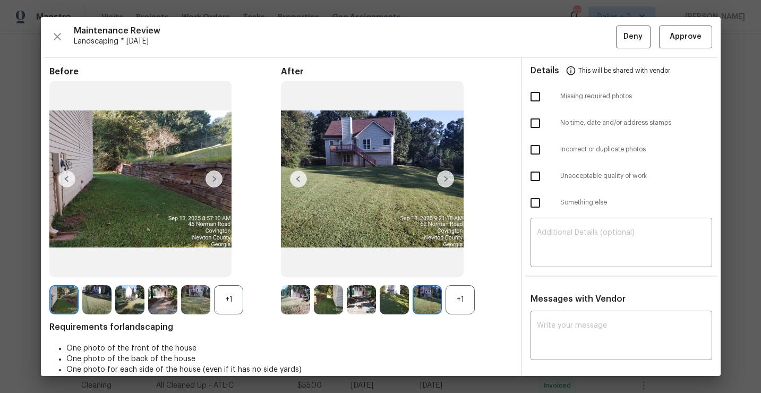
click at [197, 302] on img at bounding box center [195, 299] width 29 height 29
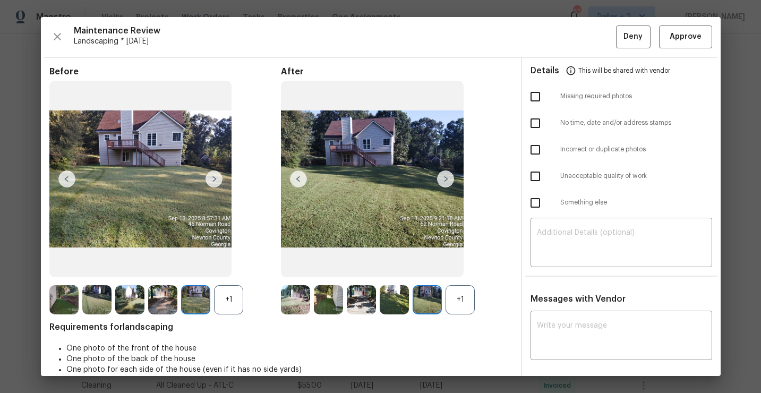
click at [228, 296] on div "+1" at bounding box center [228, 299] width 29 height 29
click at [59, 37] on icon "button" at bounding box center [57, 36] width 13 height 13
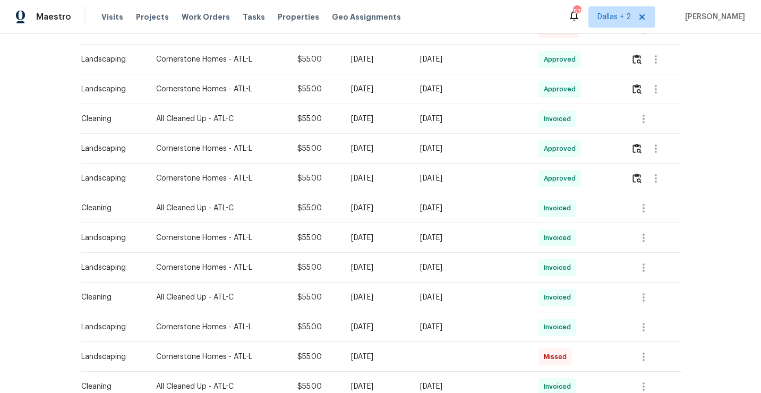
scroll to position [352, 0]
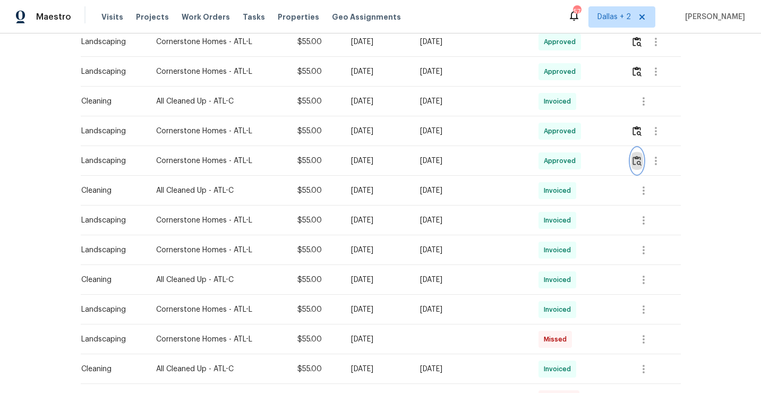
click at [642, 159] on img "button" at bounding box center [637, 161] width 9 height 10
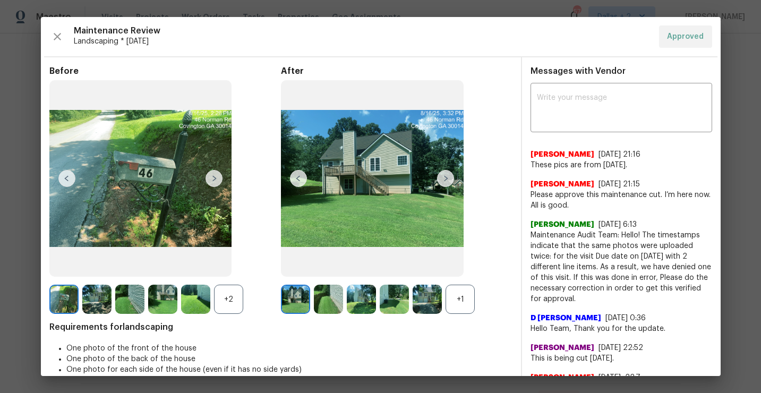
click at [454, 302] on div "+1" at bounding box center [460, 299] width 29 height 29
click at [233, 305] on div "+2" at bounding box center [228, 299] width 29 height 29
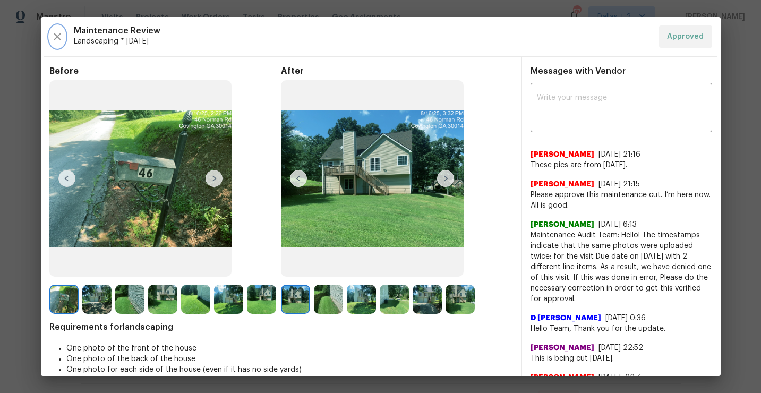
click at [49, 39] on button "button" at bounding box center [57, 36] width 16 height 22
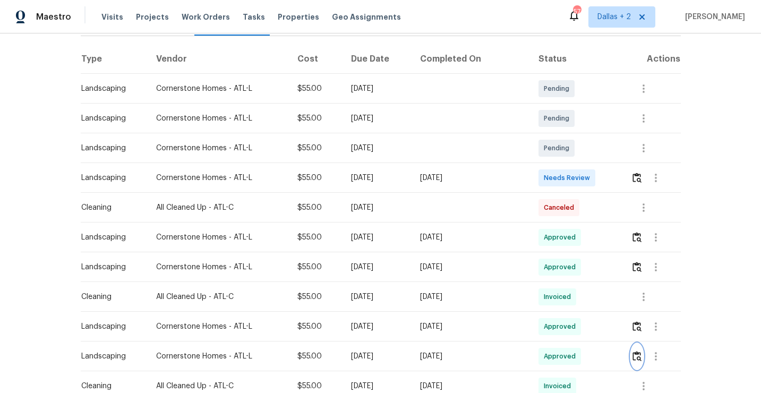
scroll to position [92, 0]
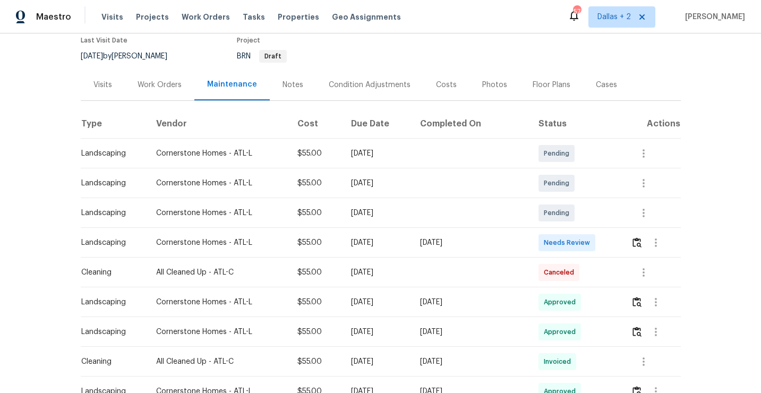
click at [644, 250] on div at bounding box center [655, 242] width 25 height 25
click at [634, 245] on img "button" at bounding box center [637, 242] width 9 height 10
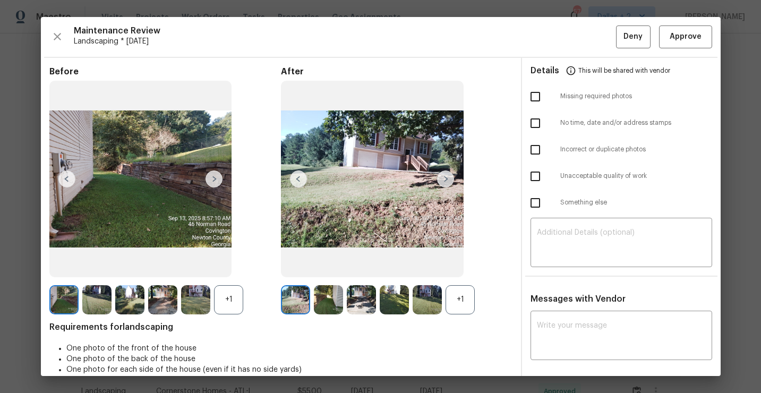
click at [227, 301] on div "+1" at bounding box center [228, 299] width 29 height 29
click at [383, 161] on img at bounding box center [372, 179] width 183 height 197
click at [459, 305] on div "+1" at bounding box center [460, 299] width 29 height 29
click at [61, 36] on icon "button" at bounding box center [57, 36] width 13 height 13
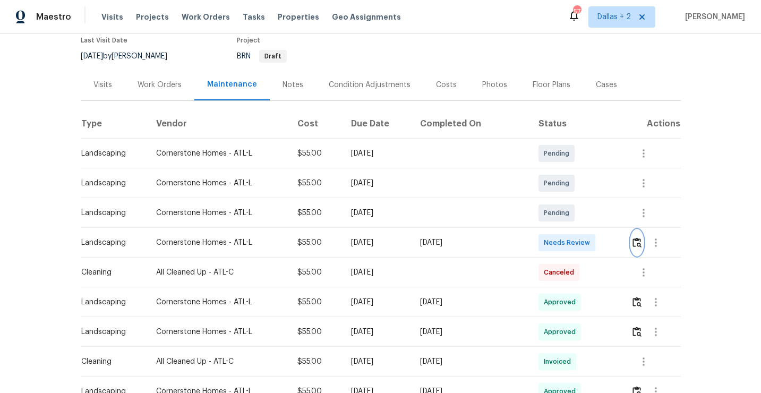
scroll to position [0, 0]
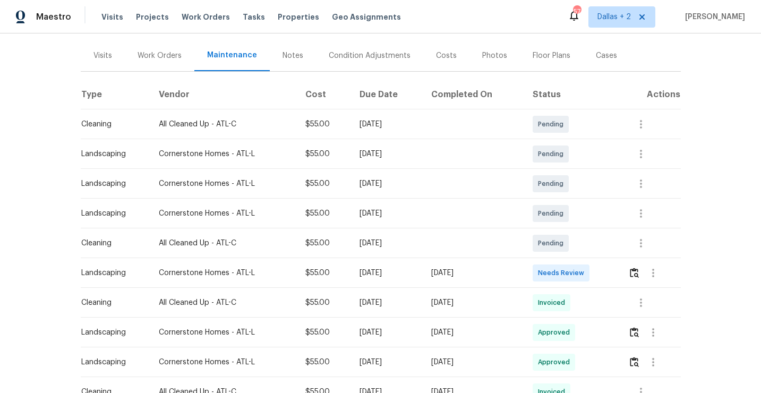
scroll to position [124, 0]
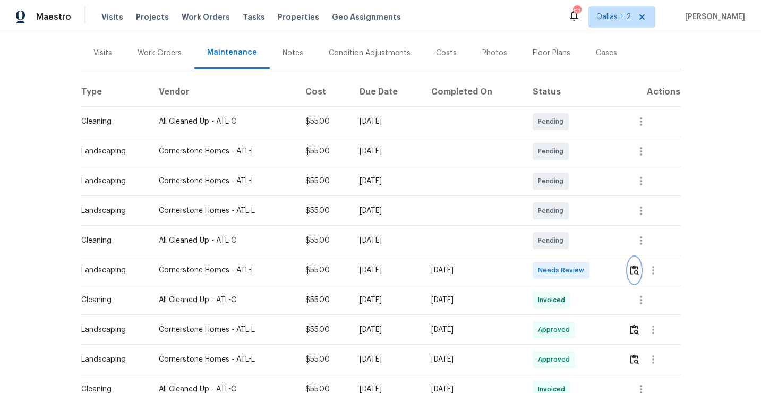
click at [638, 273] on img "button" at bounding box center [634, 270] width 9 height 10
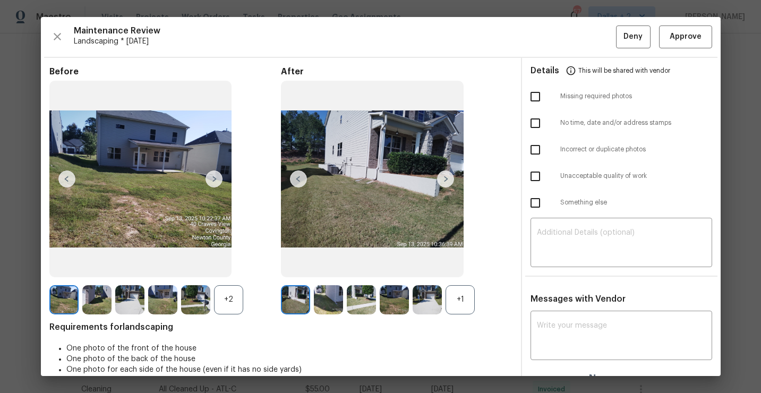
click at [460, 293] on div "+1" at bounding box center [460, 299] width 29 height 29
click at [231, 295] on div "+2" at bounding box center [228, 299] width 29 height 29
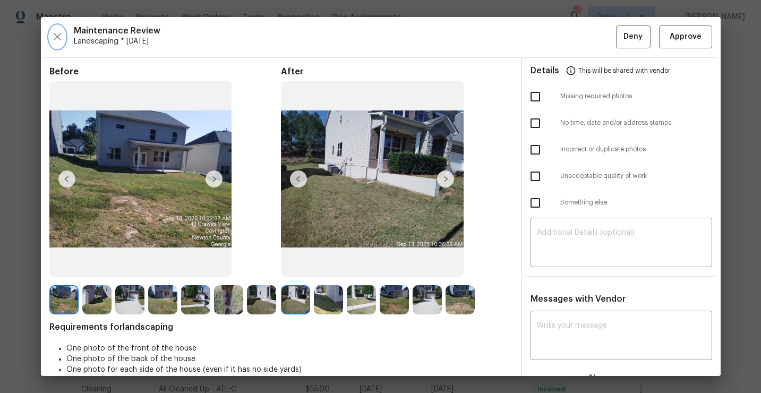
click at [55, 42] on icon "button" at bounding box center [57, 36] width 13 height 13
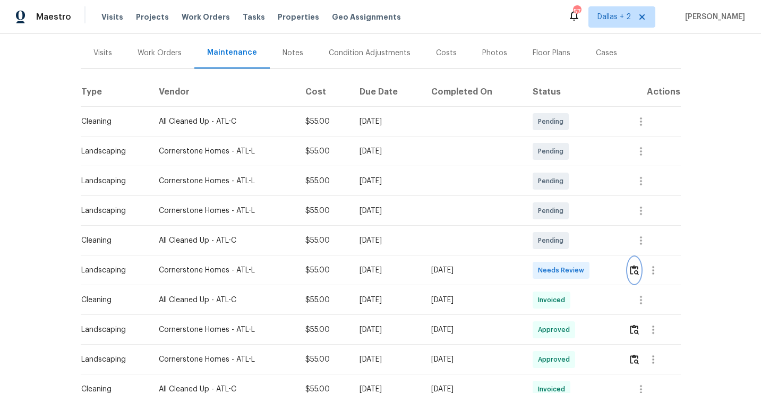
scroll to position [0, 0]
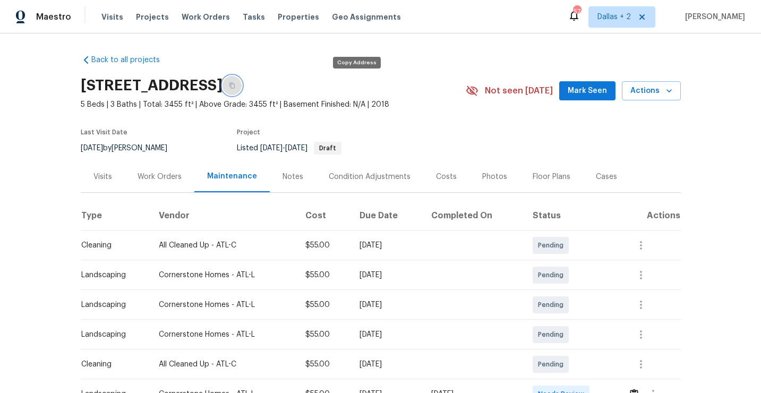
click at [235, 84] on icon "button" at bounding box center [231, 86] width 5 height 6
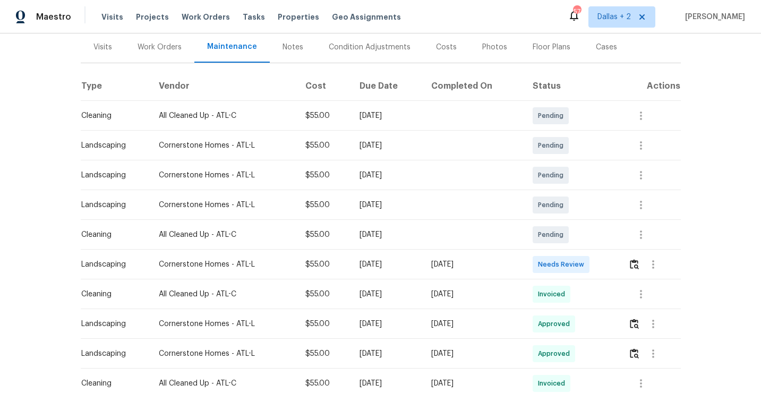
scroll to position [132, 0]
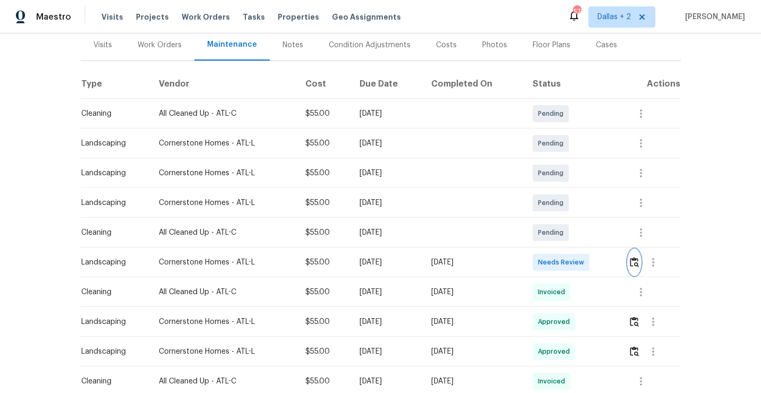
click at [635, 260] on img "button" at bounding box center [634, 262] width 9 height 10
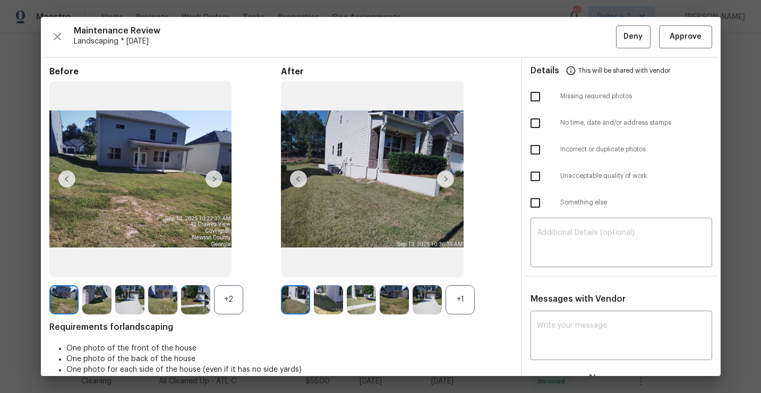
click at [456, 310] on div "+1" at bounding box center [460, 299] width 29 height 29
click at [231, 306] on div "+2" at bounding box center [228, 299] width 29 height 29
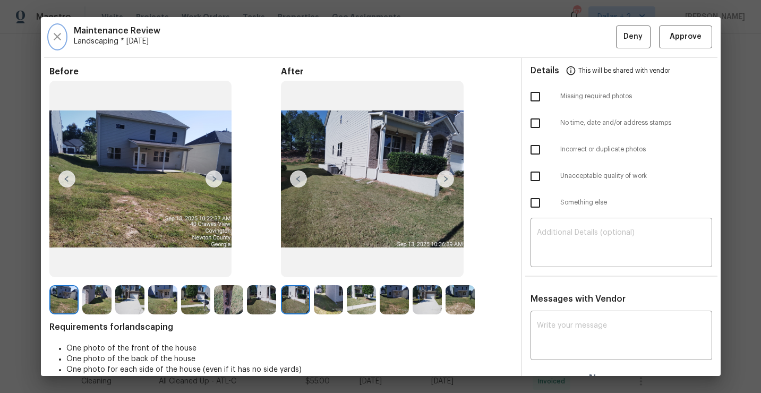
click at [55, 34] on icon "button" at bounding box center [57, 36] width 7 height 7
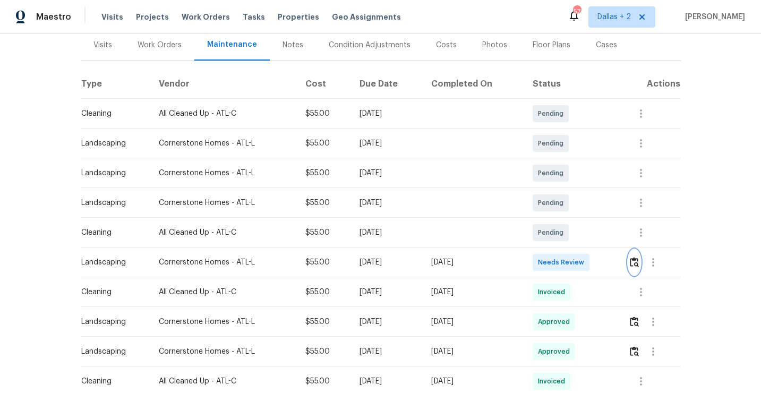
scroll to position [0, 0]
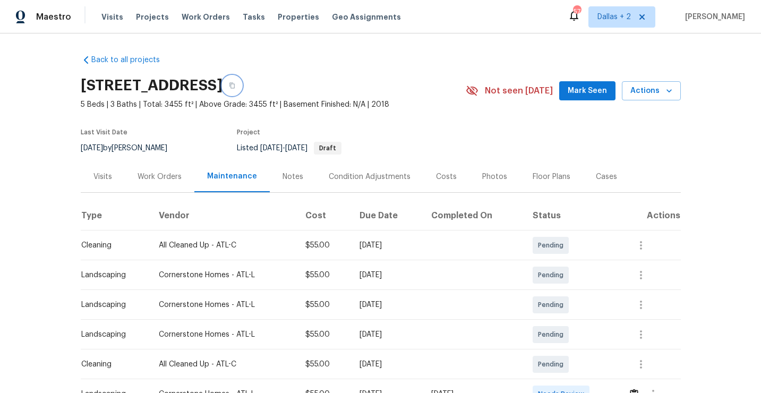
click at [242, 89] on button "button" at bounding box center [232, 85] width 19 height 19
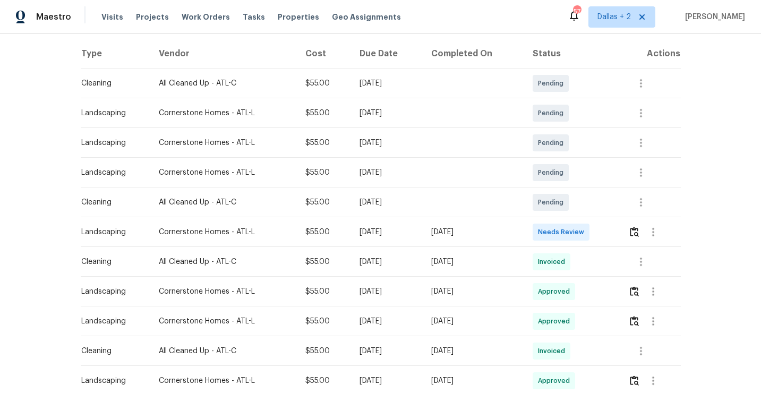
scroll to position [215, 0]
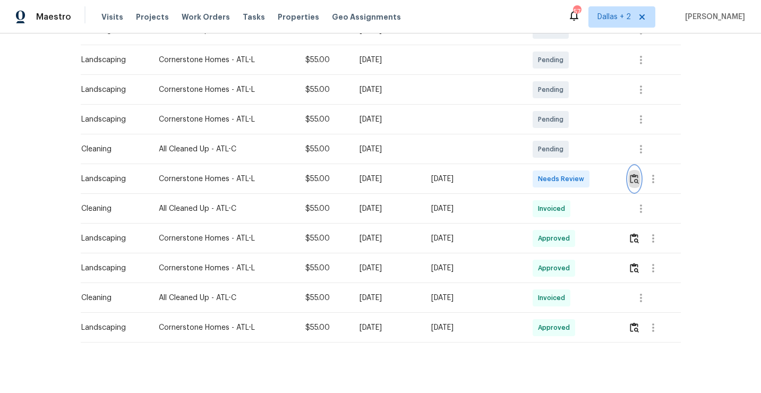
click at [634, 178] on img "button" at bounding box center [634, 179] width 9 height 10
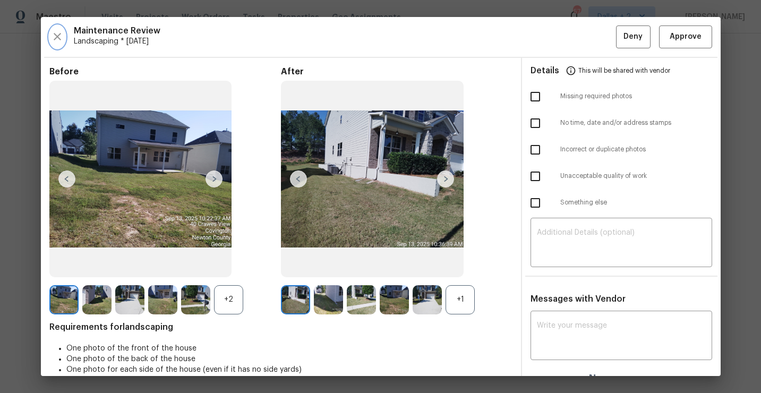
click at [58, 39] on icon "button" at bounding box center [57, 36] width 13 height 13
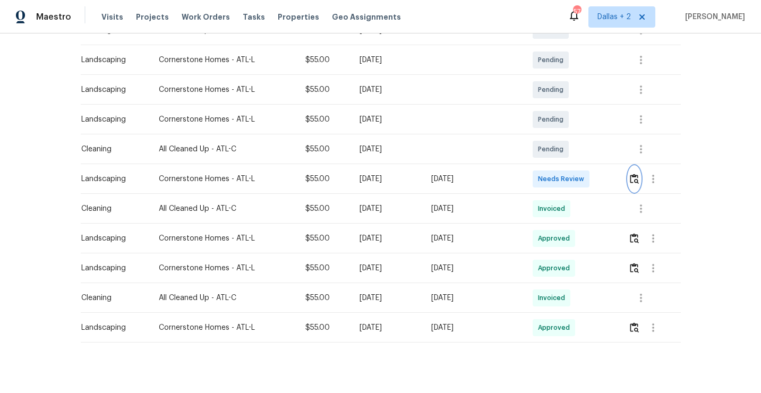
scroll to position [0, 0]
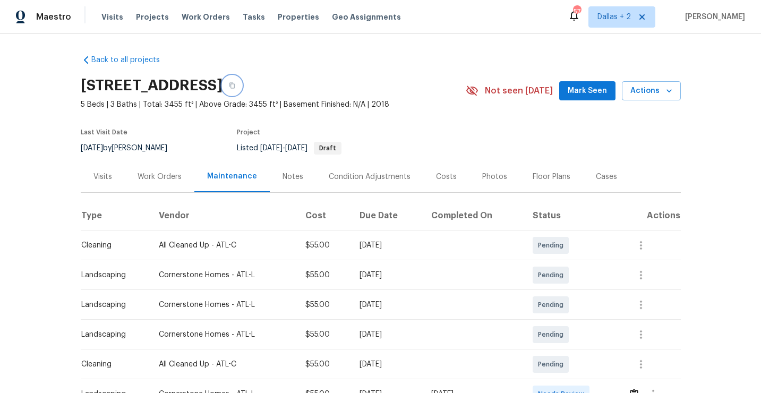
click at [242, 89] on button "button" at bounding box center [232, 85] width 19 height 19
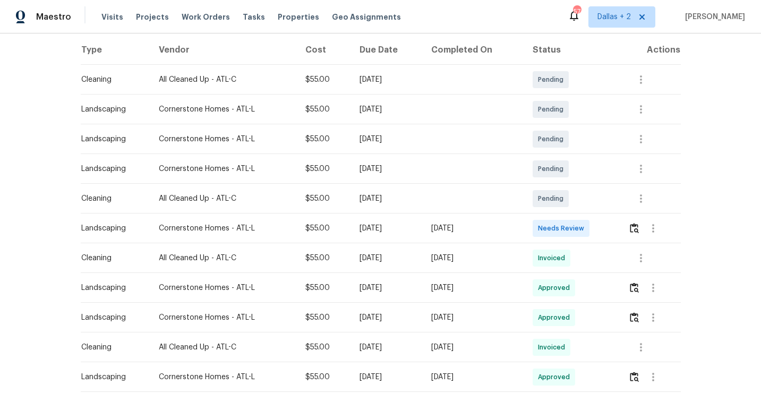
scroll to position [195, 0]
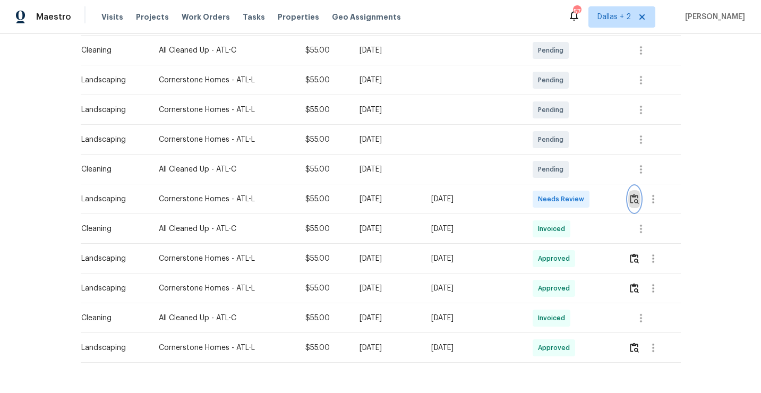
click at [637, 202] on img "button" at bounding box center [634, 199] width 9 height 10
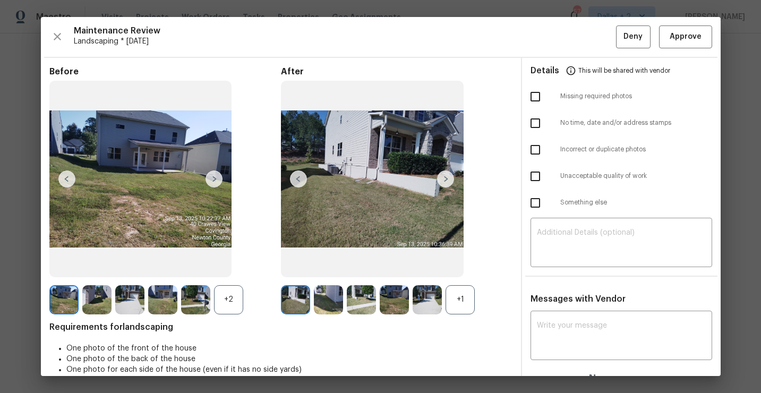
click at [223, 313] on div "+2" at bounding box center [228, 299] width 29 height 29
click at [226, 307] on img at bounding box center [228, 299] width 29 height 29
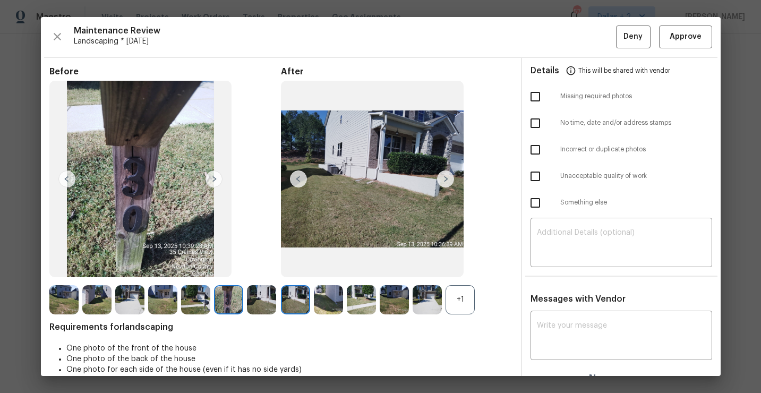
click at [456, 301] on div "+1" at bounding box center [460, 299] width 29 height 29
click at [286, 300] on img at bounding box center [295, 299] width 29 height 29
click at [262, 298] on img at bounding box center [261, 299] width 29 height 29
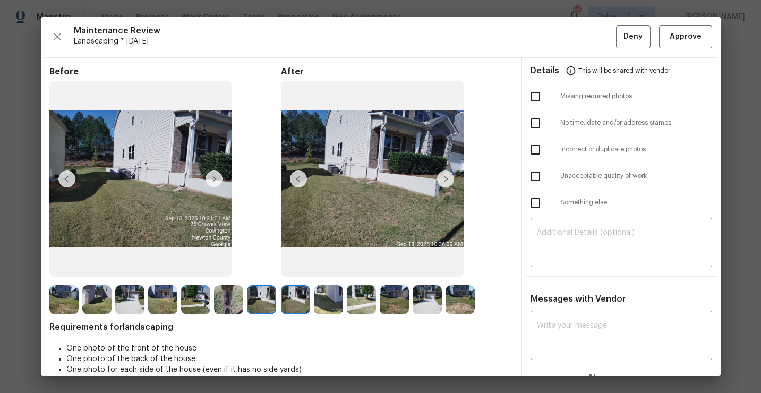
click at [330, 296] on img at bounding box center [328, 299] width 29 height 29
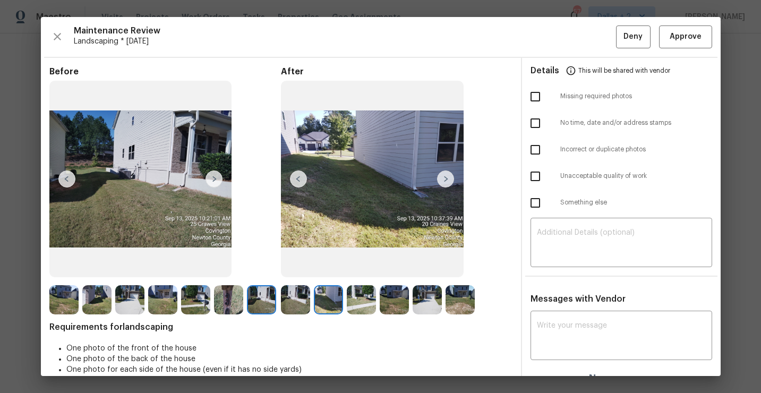
scroll to position [15, 0]
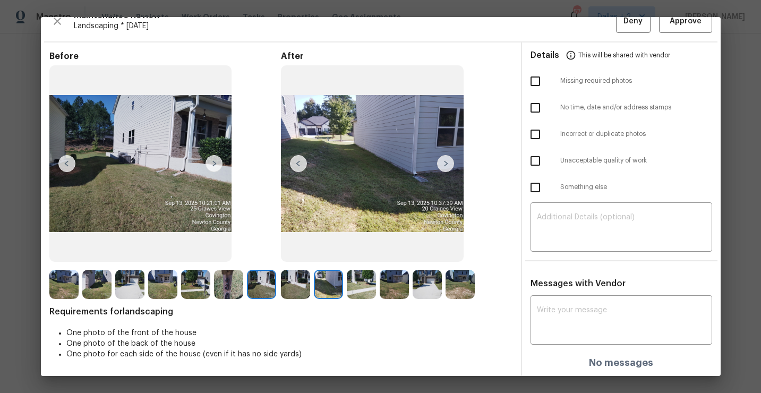
click at [429, 298] on img at bounding box center [427, 284] width 29 height 29
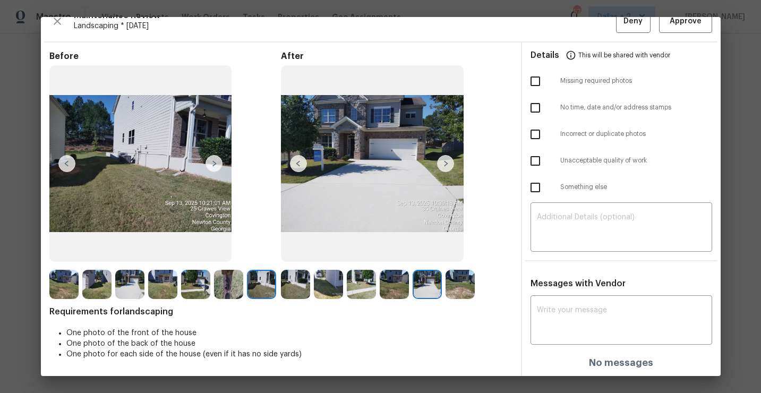
click at [285, 286] on img at bounding box center [295, 284] width 29 height 29
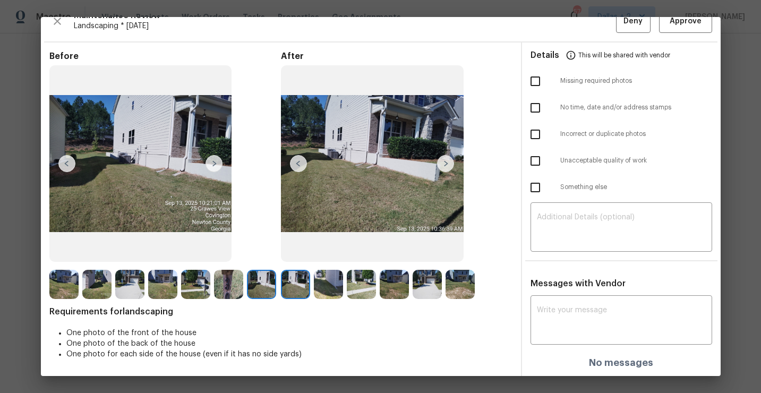
click at [339, 285] on img at bounding box center [328, 284] width 29 height 29
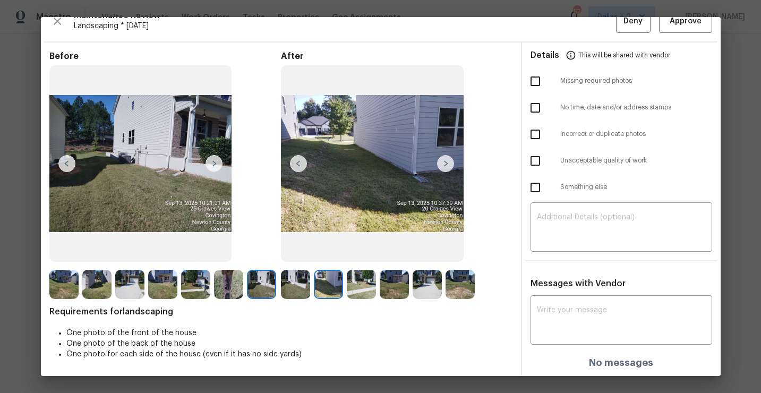
click at [361, 279] on img at bounding box center [361, 284] width 29 height 29
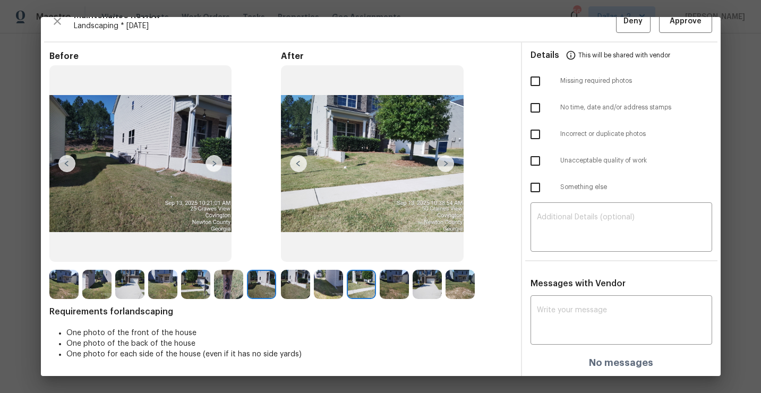
click at [191, 283] on img at bounding box center [195, 284] width 29 height 29
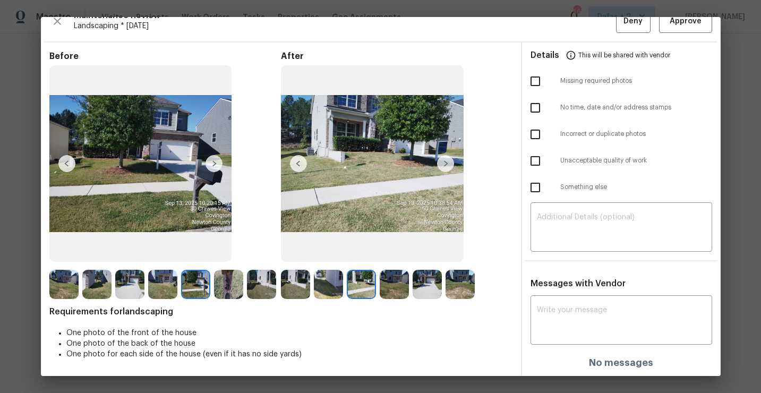
click at [391, 288] on img at bounding box center [394, 284] width 29 height 29
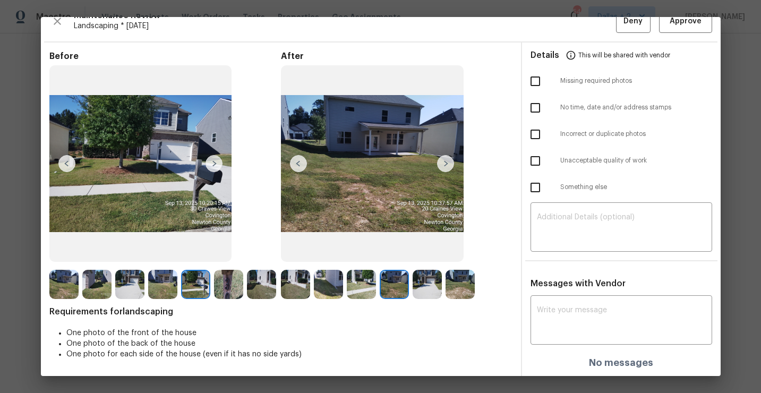
scroll to position [0, 0]
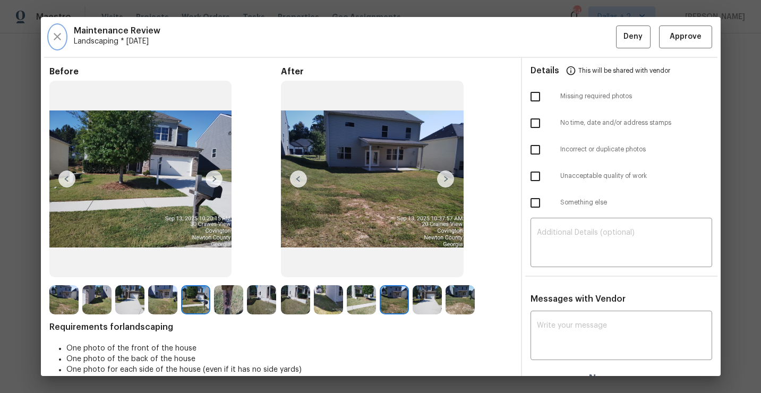
click at [56, 35] on icon "button" at bounding box center [57, 36] width 13 height 13
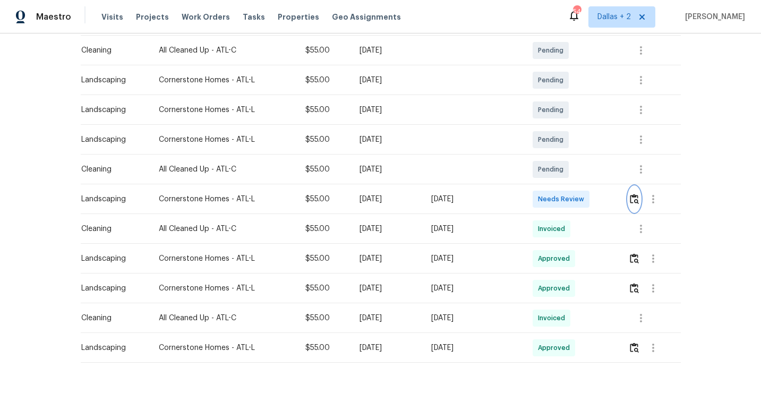
scroll to position [228, 0]
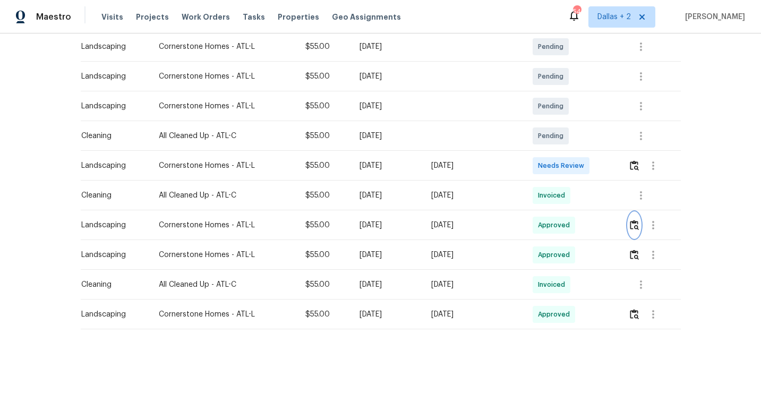
click at [639, 229] on img "button" at bounding box center [634, 225] width 9 height 10
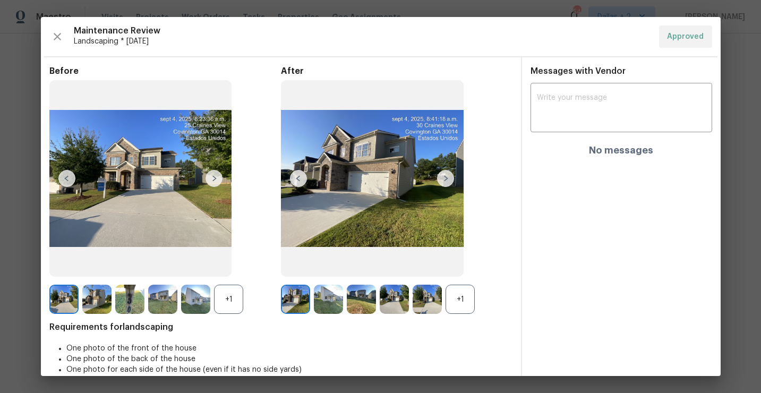
click at [451, 292] on div "+1" at bounding box center [460, 299] width 29 height 29
click at [221, 299] on div "+1" at bounding box center [228, 299] width 29 height 29
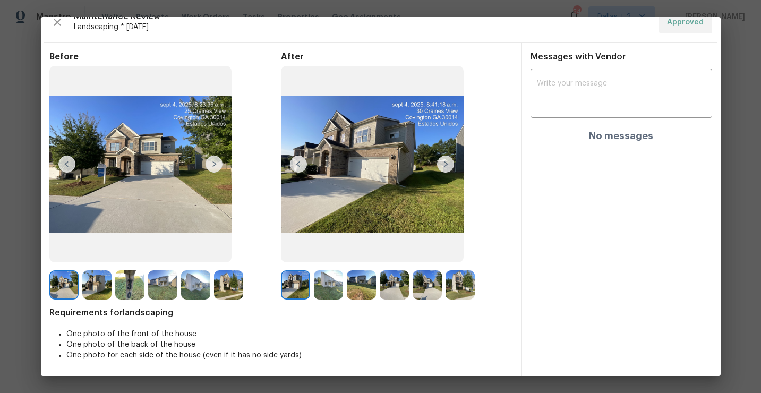
click at [135, 295] on img at bounding box center [129, 284] width 29 height 29
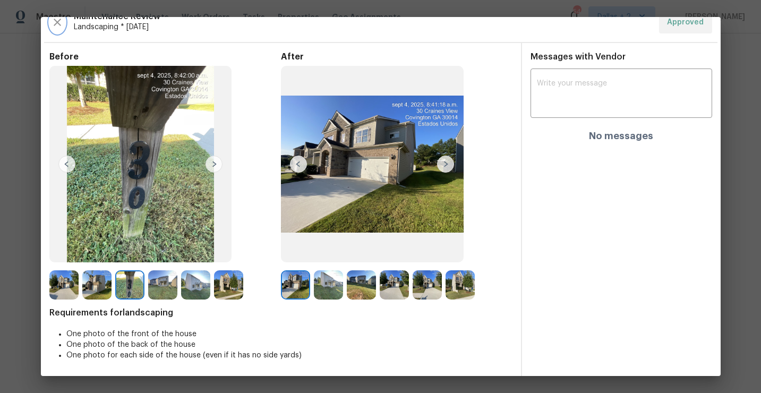
click at [58, 30] on button "button" at bounding box center [57, 22] width 16 height 22
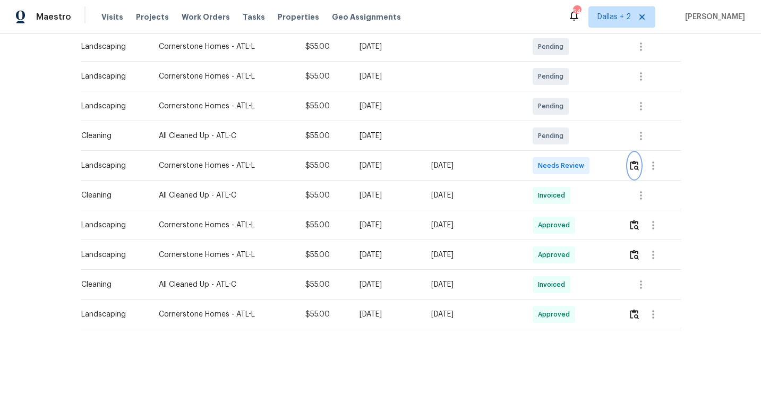
click at [633, 158] on button "button" at bounding box center [634, 165] width 12 height 25
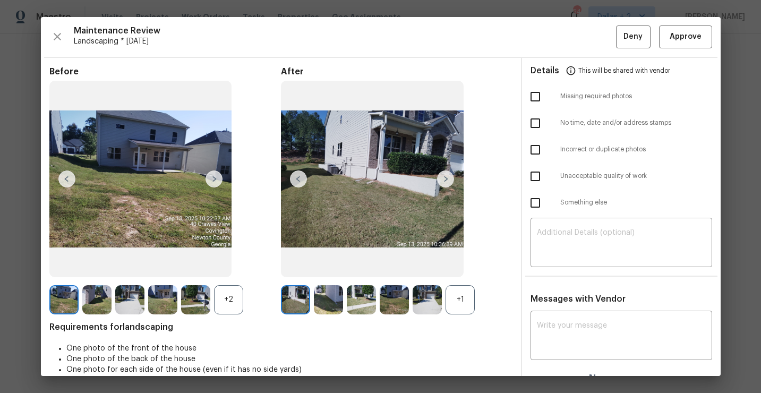
click at [459, 291] on div "+1" at bounding box center [460, 299] width 29 height 29
click at [233, 288] on div "+2" at bounding box center [228, 299] width 29 height 29
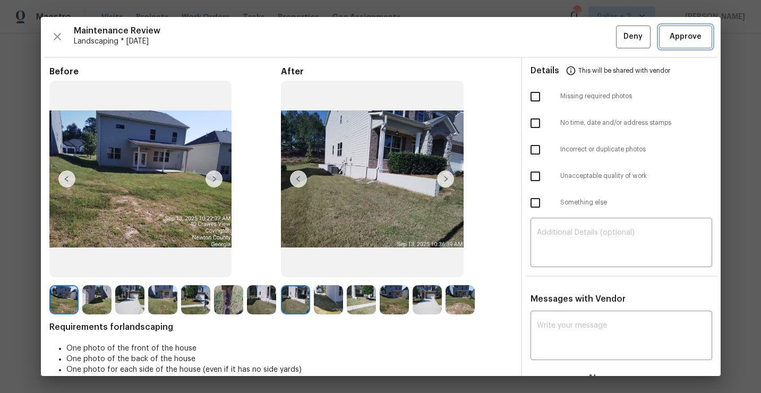
click at [678, 39] on span "Approve" at bounding box center [686, 36] width 32 height 13
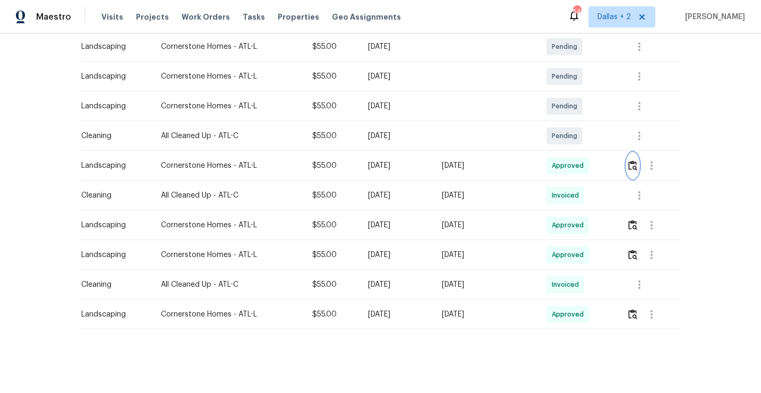
scroll to position [0, 0]
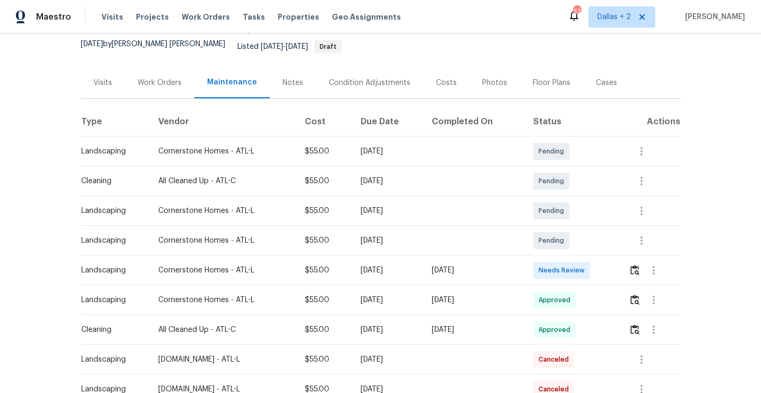
scroll to position [102, 0]
click at [638, 265] on img "button" at bounding box center [634, 269] width 9 height 10
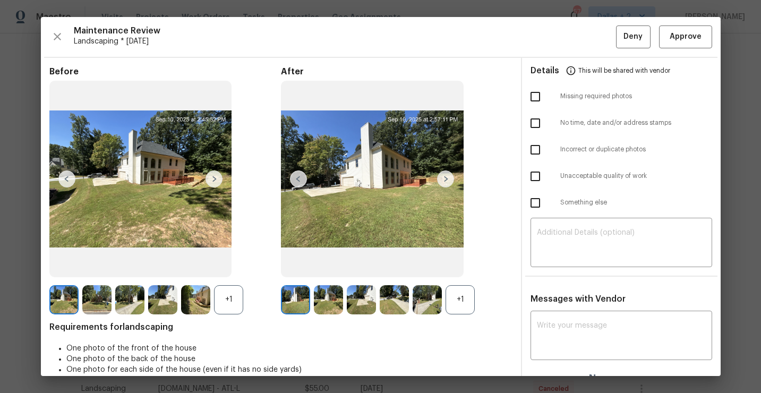
click at [234, 306] on div "+1" at bounding box center [228, 299] width 29 height 29
click at [447, 298] on div "+1" at bounding box center [460, 299] width 29 height 29
click at [56, 35] on icon "button" at bounding box center [57, 36] width 7 height 7
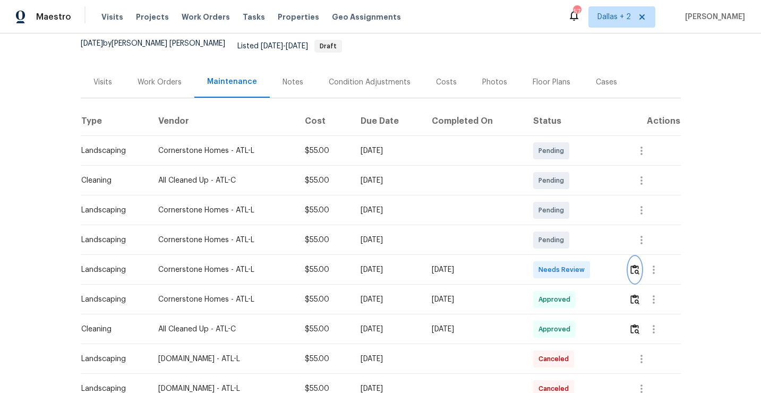
scroll to position [0, 0]
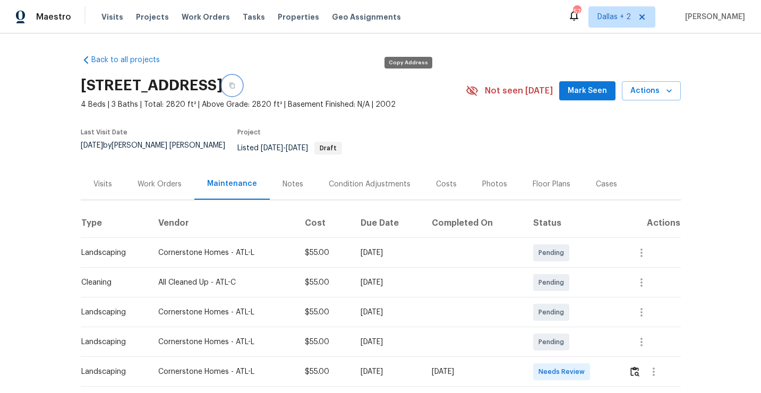
click at [242, 91] on button "button" at bounding box center [232, 85] width 19 height 19
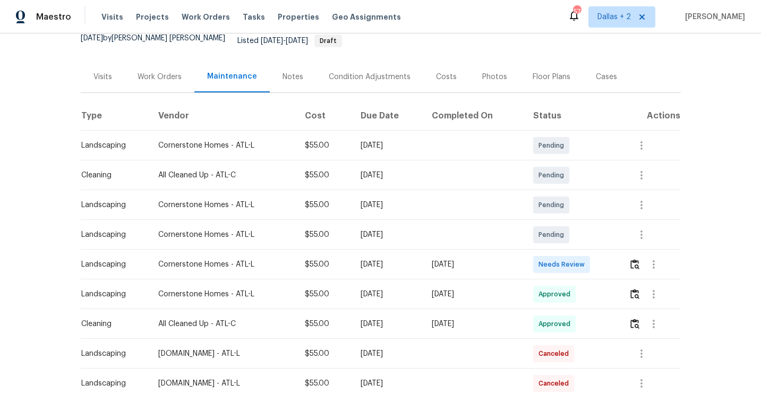
scroll to position [122, 0]
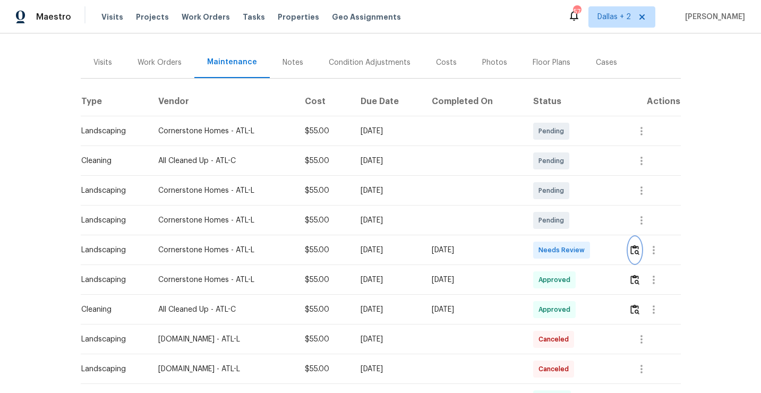
click at [635, 245] on img "button" at bounding box center [634, 250] width 9 height 10
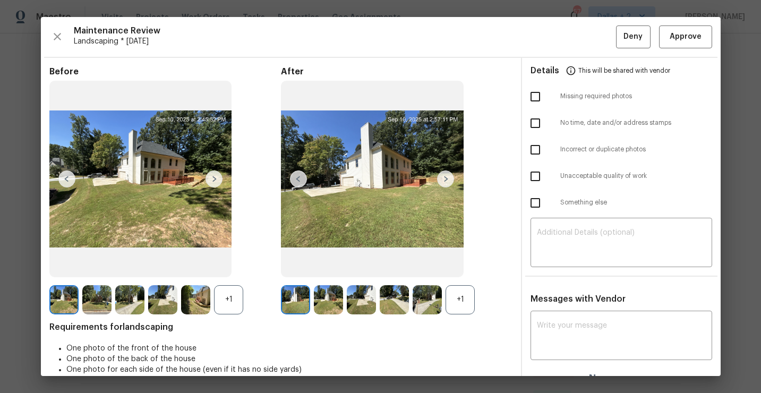
click at [461, 302] on div "+1" at bounding box center [460, 299] width 29 height 29
click at [221, 313] on div "+1" at bounding box center [228, 299] width 29 height 29
click at [427, 310] on img at bounding box center [427, 299] width 29 height 29
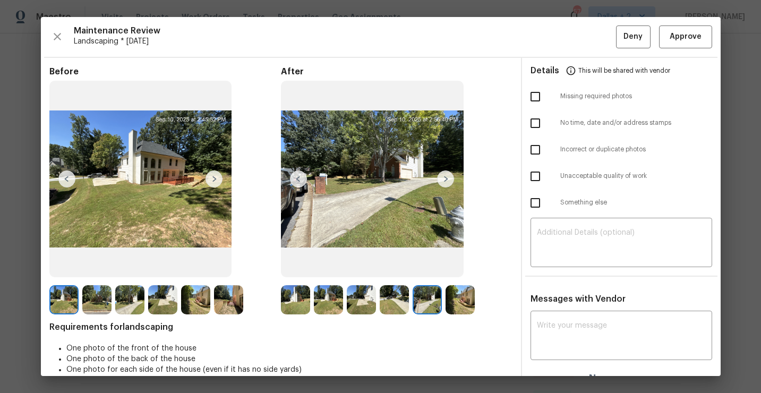
click at [427, 306] on img at bounding box center [427, 299] width 29 height 29
click at [56, 40] on icon "button" at bounding box center [57, 36] width 13 height 13
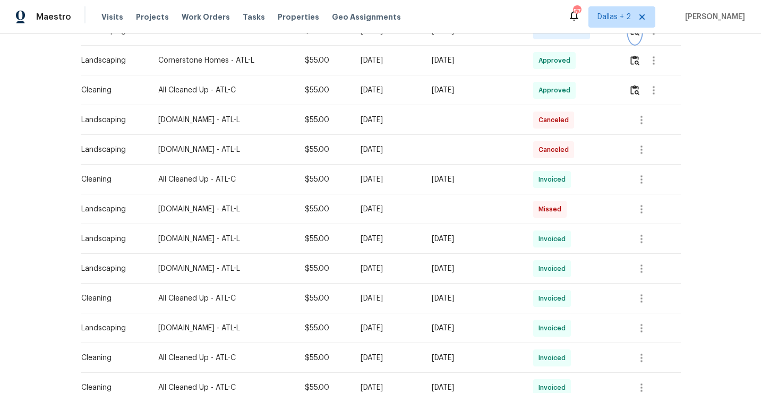
scroll to position [344, 0]
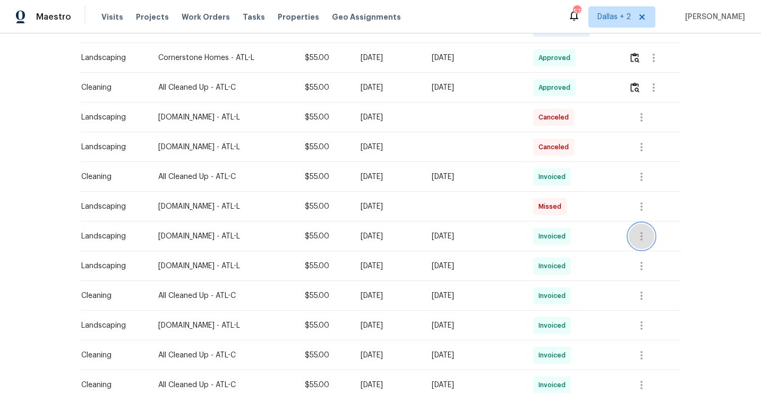
click at [640, 230] on icon "button" at bounding box center [641, 236] width 13 height 13
click at [643, 245] on li "View details" at bounding box center [668, 246] width 74 height 18
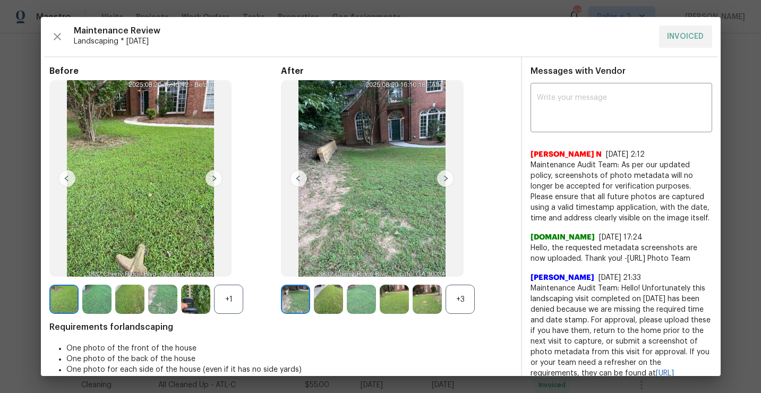
click at [464, 301] on div "+3" at bounding box center [460, 299] width 29 height 29
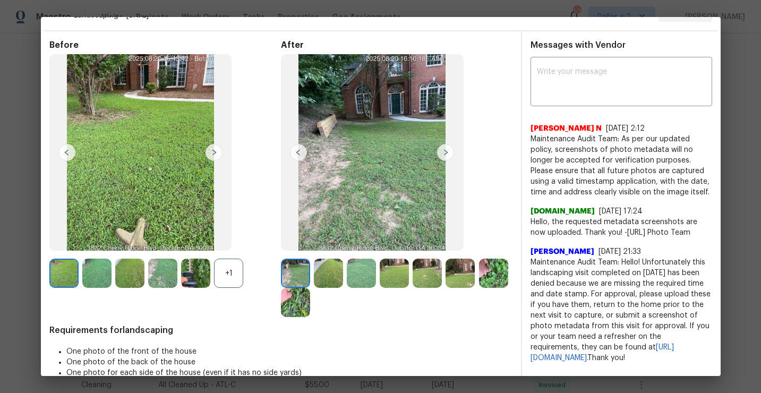
scroll to position [20, 0]
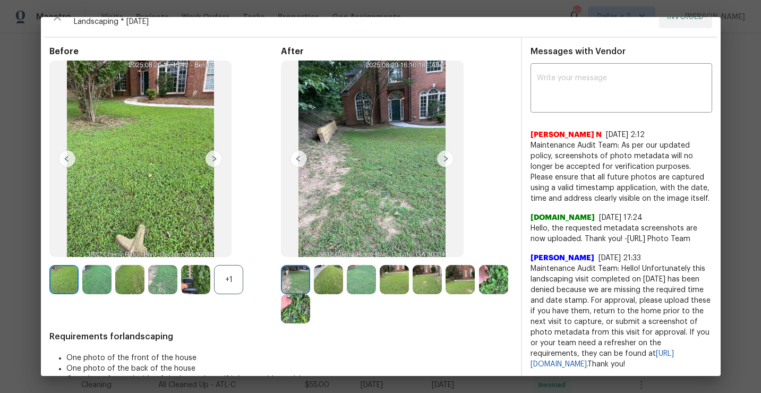
click at [325, 284] on img at bounding box center [328, 279] width 29 height 29
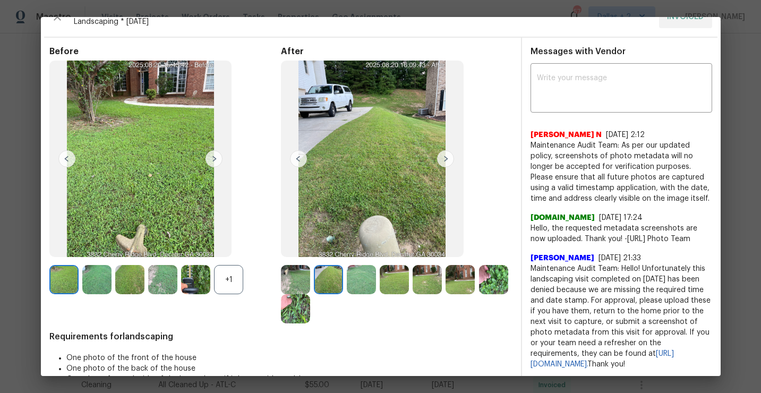
click at [233, 273] on div "+1" at bounding box center [228, 279] width 29 height 29
click at [225, 282] on img at bounding box center [228, 279] width 29 height 29
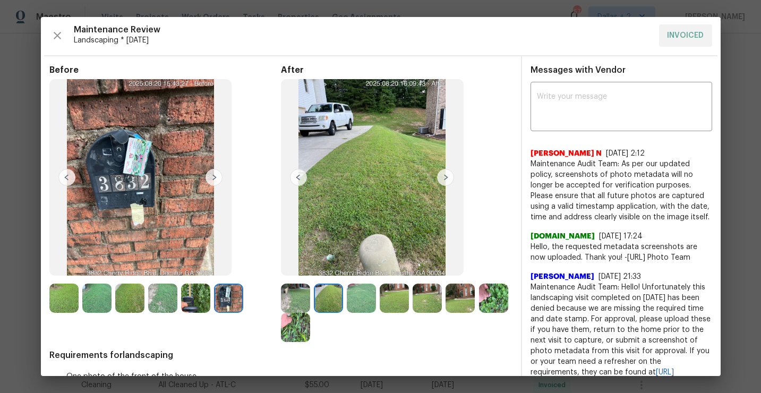
scroll to position [0, 0]
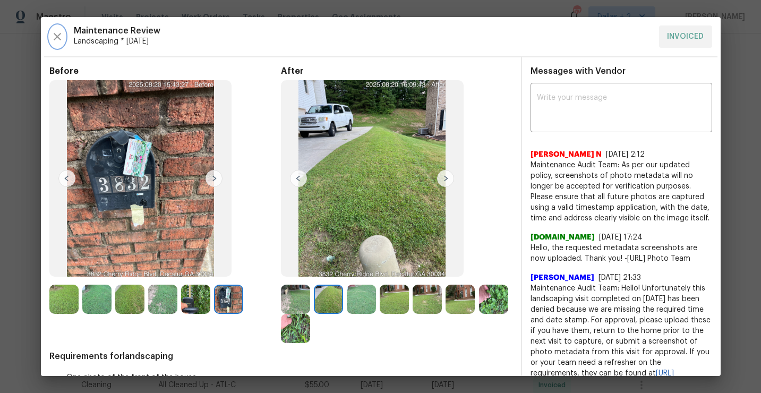
click at [54, 33] on icon "button" at bounding box center [57, 36] width 7 height 7
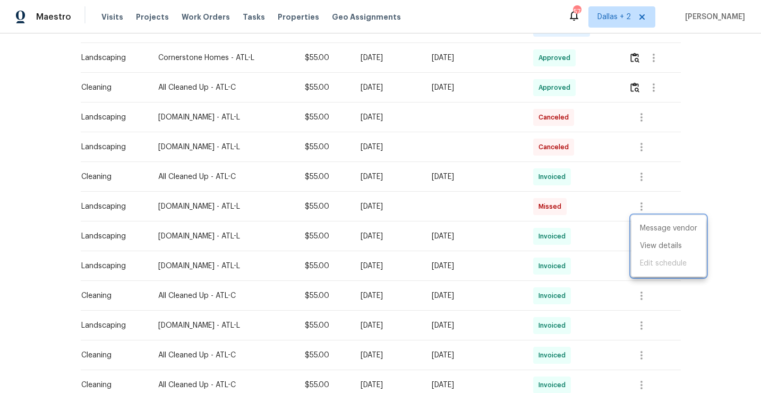
click at [296, 131] on div at bounding box center [380, 196] width 761 height 393
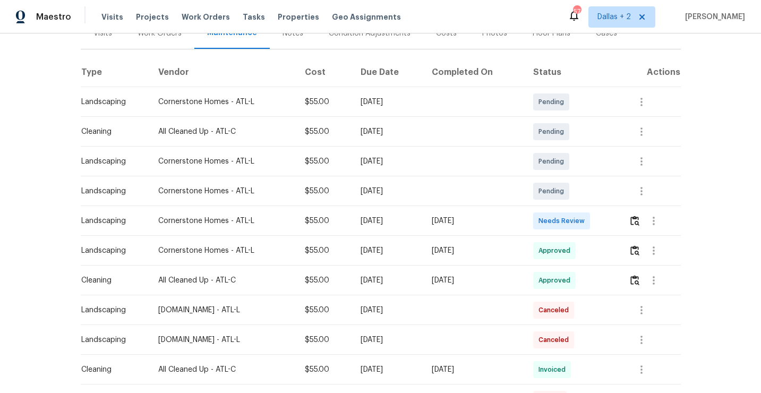
scroll to position [216, 0]
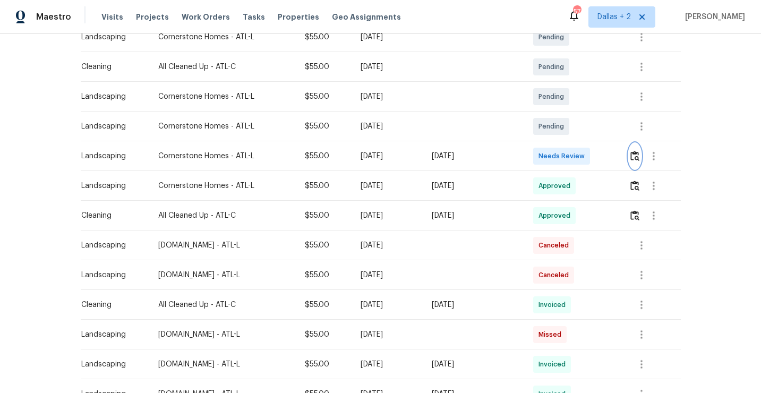
click at [638, 151] on img "button" at bounding box center [634, 156] width 9 height 10
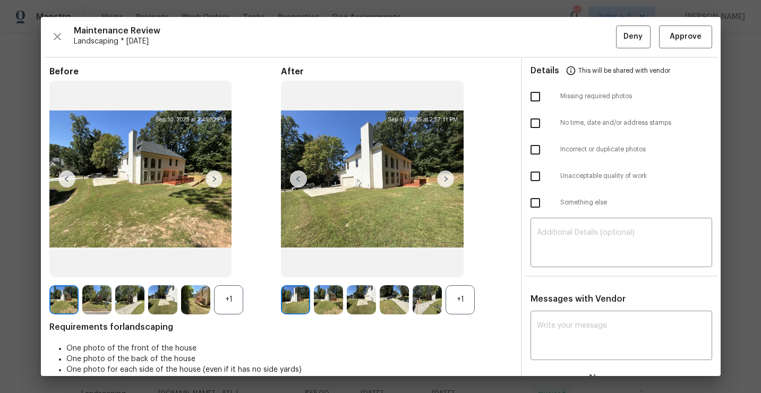
click at [462, 307] on div "+1" at bounding box center [460, 299] width 29 height 29
click at [229, 294] on div "+1" at bounding box center [228, 299] width 29 height 29
click at [62, 302] on img at bounding box center [63, 299] width 29 height 29
click at [211, 180] on img at bounding box center [214, 178] width 17 height 17
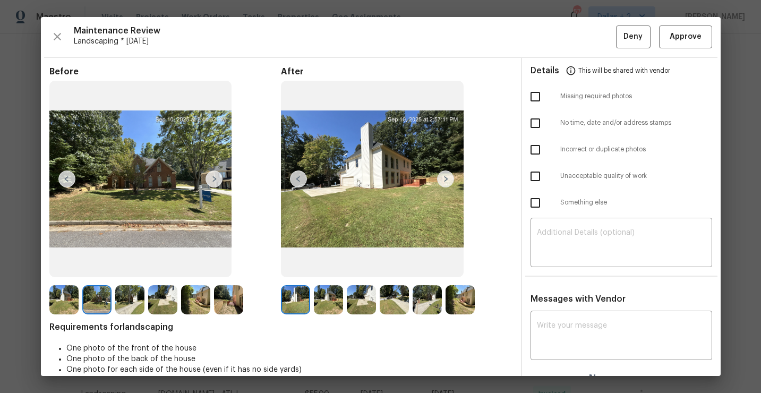
click at [447, 179] on img at bounding box center [445, 178] width 17 height 17
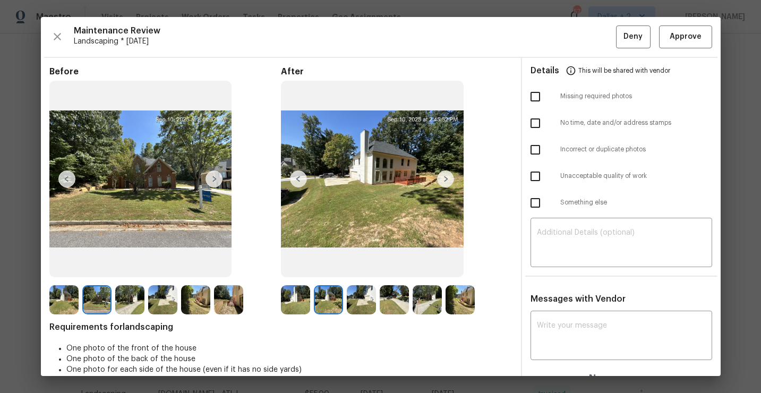
click at [213, 177] on img at bounding box center [214, 178] width 17 height 17
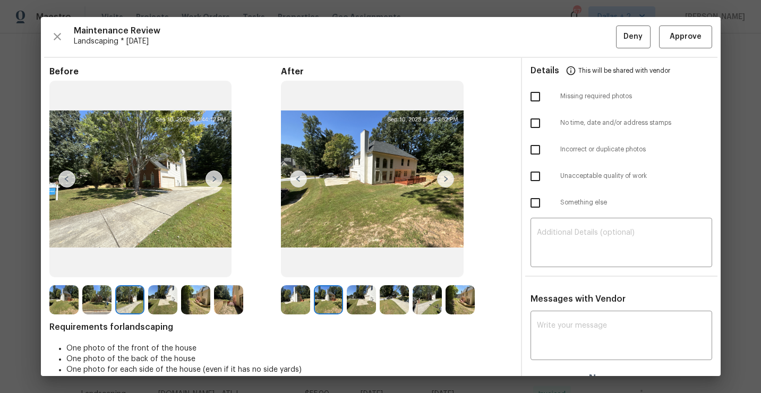
click at [447, 181] on img at bounding box center [445, 178] width 17 height 17
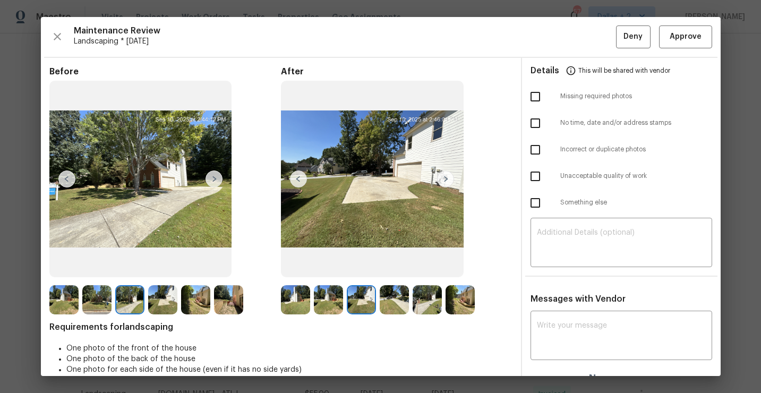
click at [215, 185] on img at bounding box center [214, 178] width 17 height 17
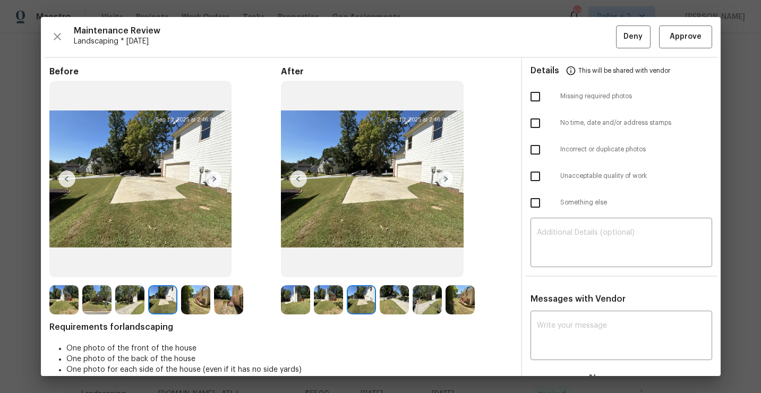
click at [200, 310] on img at bounding box center [195, 299] width 29 height 29
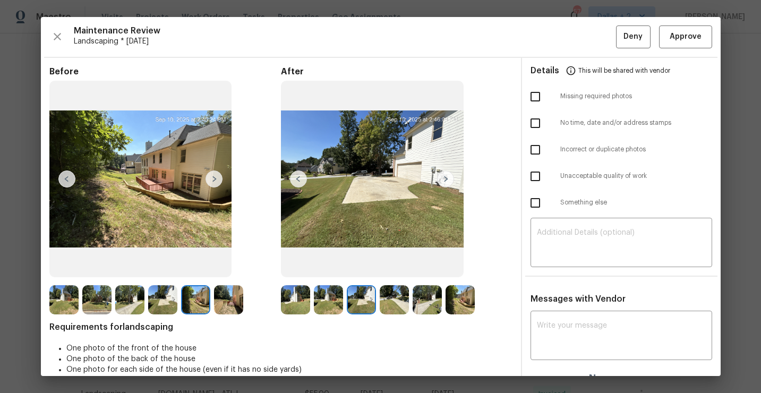
click at [230, 297] on img at bounding box center [228, 299] width 29 height 29
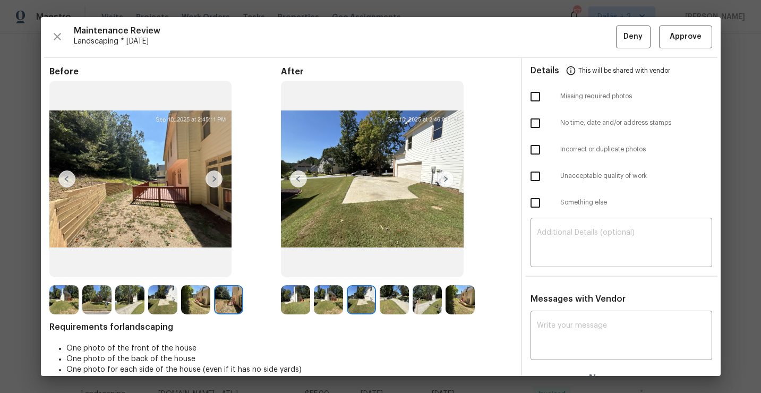
click at [300, 300] on img at bounding box center [295, 299] width 29 height 29
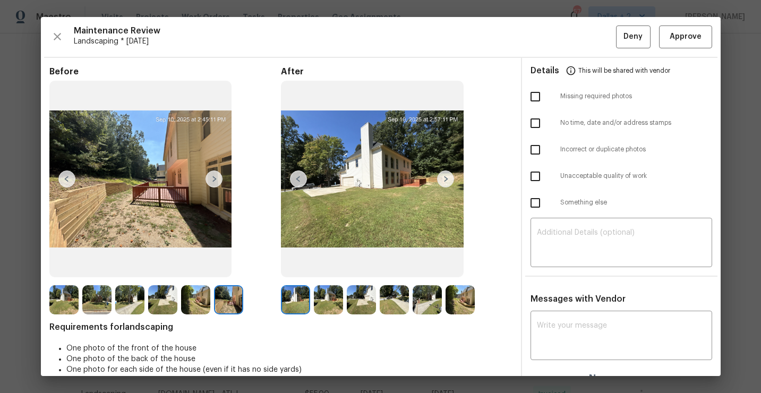
click at [330, 305] on img at bounding box center [328, 299] width 29 height 29
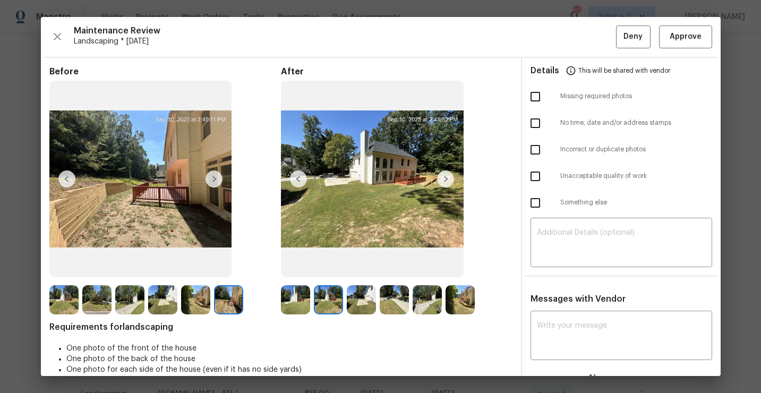
click at [369, 288] on img at bounding box center [361, 299] width 29 height 29
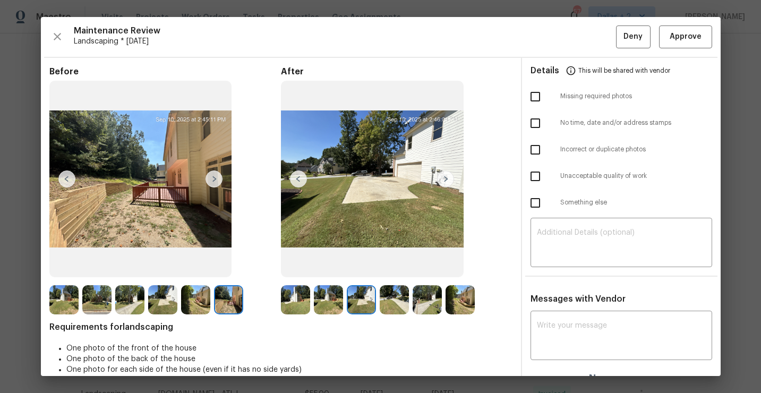
scroll to position [15, 0]
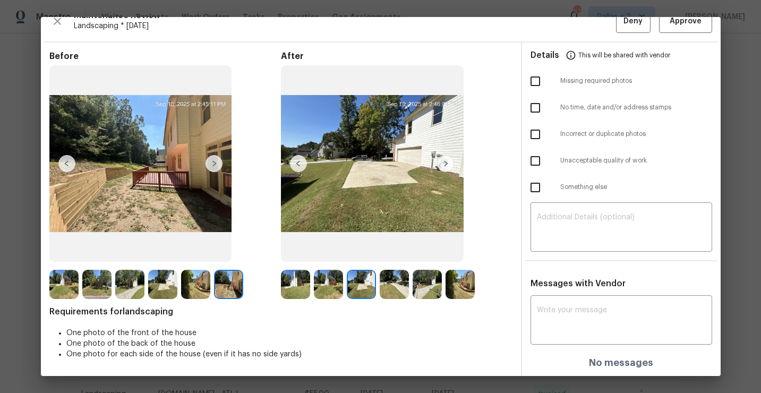
click at [61, 286] on img at bounding box center [63, 284] width 29 height 29
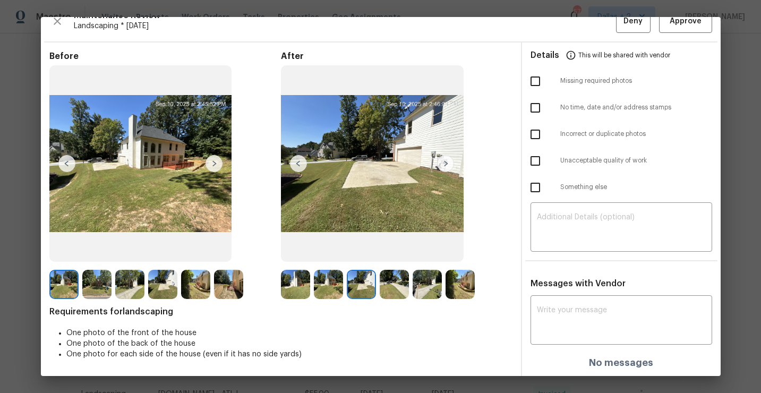
click at [111, 287] on img at bounding box center [96, 284] width 29 height 29
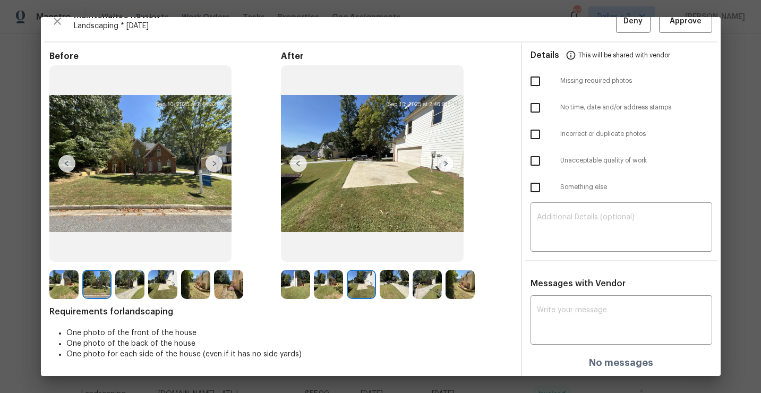
click at [140, 280] on img at bounding box center [129, 284] width 29 height 29
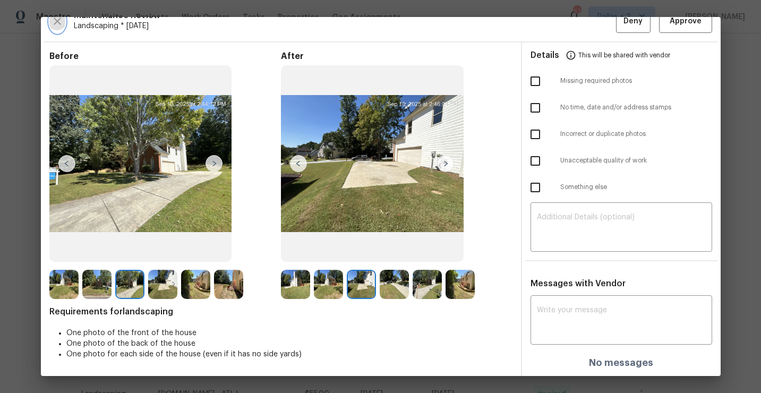
click at [54, 24] on icon "button" at bounding box center [57, 21] width 7 height 7
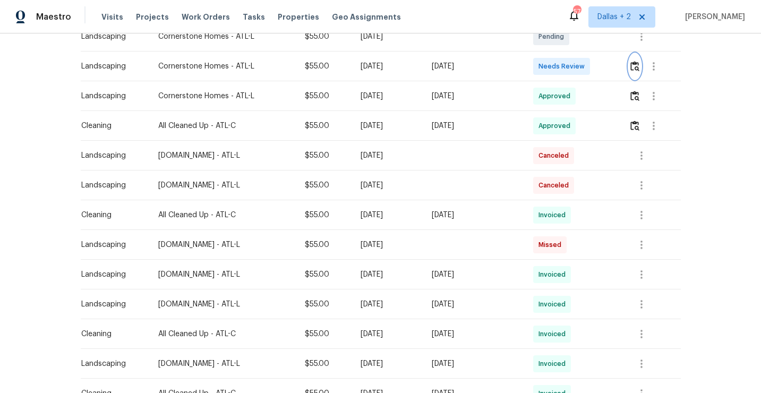
scroll to position [306, 0]
click at [639, 267] on icon "button" at bounding box center [641, 273] width 13 height 13
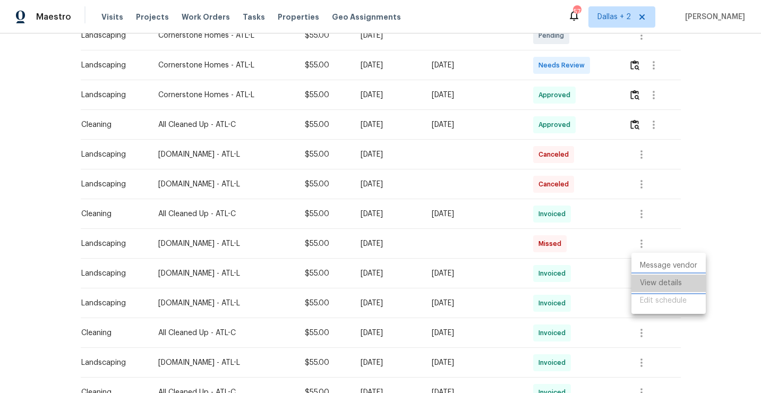
click at [646, 286] on li "View details" at bounding box center [668, 284] width 74 height 18
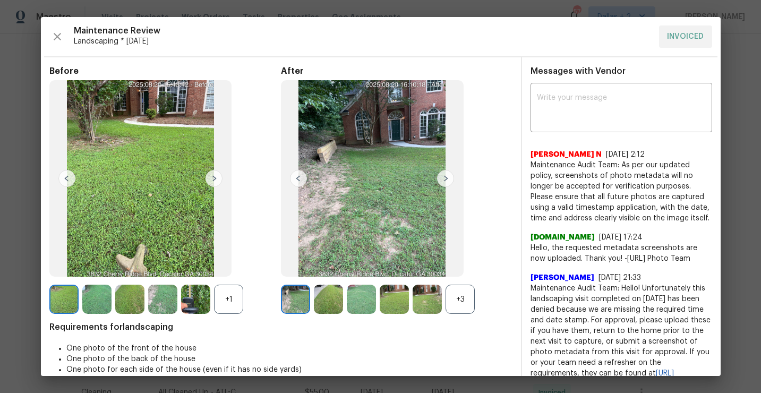
click at [232, 291] on div "+1" at bounding box center [228, 299] width 29 height 29
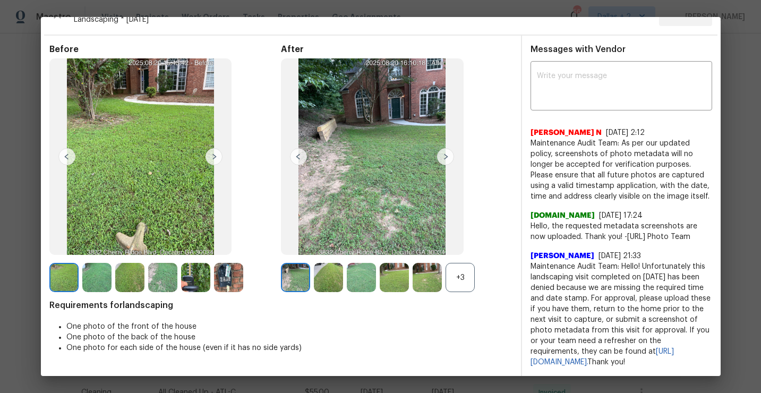
click at [473, 268] on div "+3" at bounding box center [460, 277] width 29 height 29
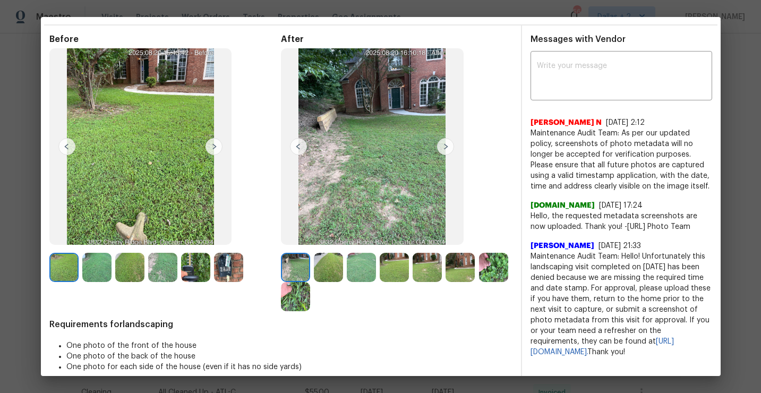
scroll to position [0, 0]
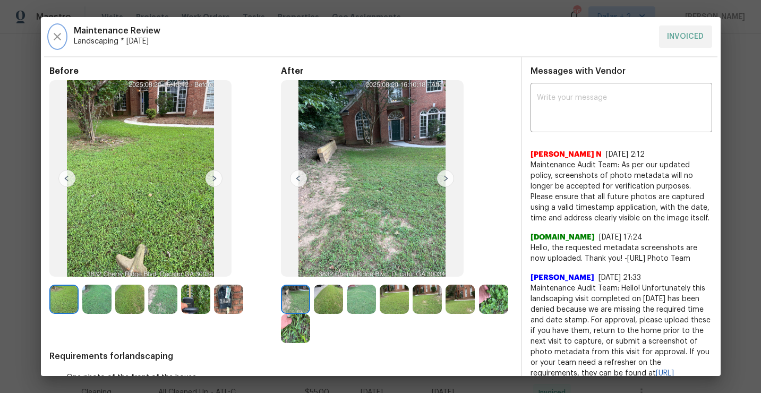
click at [52, 32] on icon "button" at bounding box center [57, 36] width 13 height 13
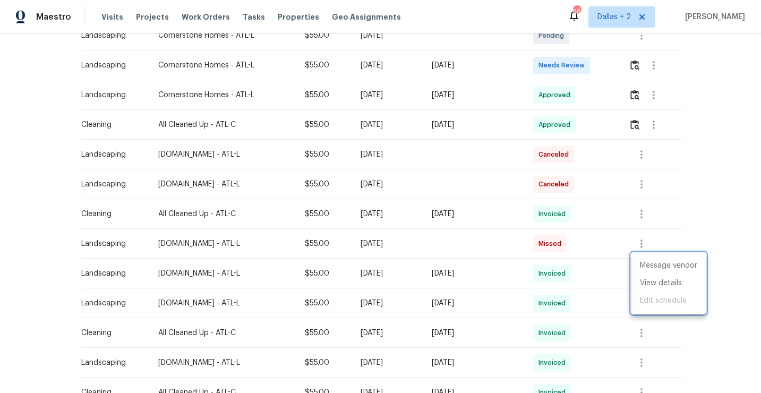
click at [606, 193] on div at bounding box center [380, 196] width 761 height 393
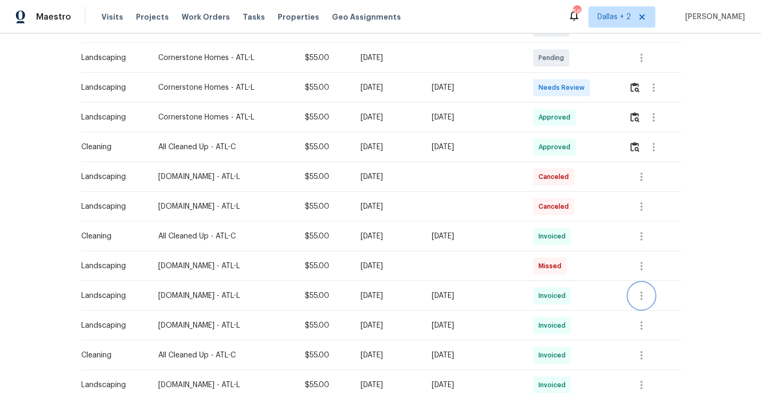
scroll to position [319, 0]
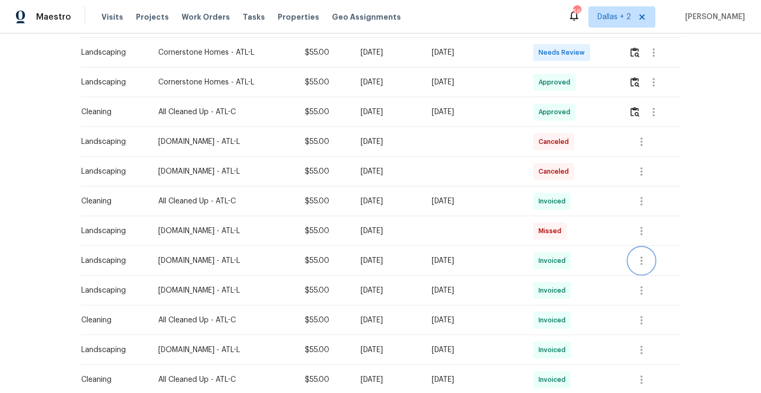
click at [640, 254] on icon "button" at bounding box center [641, 260] width 13 height 13
click at [646, 269] on li "View details" at bounding box center [668, 271] width 74 height 18
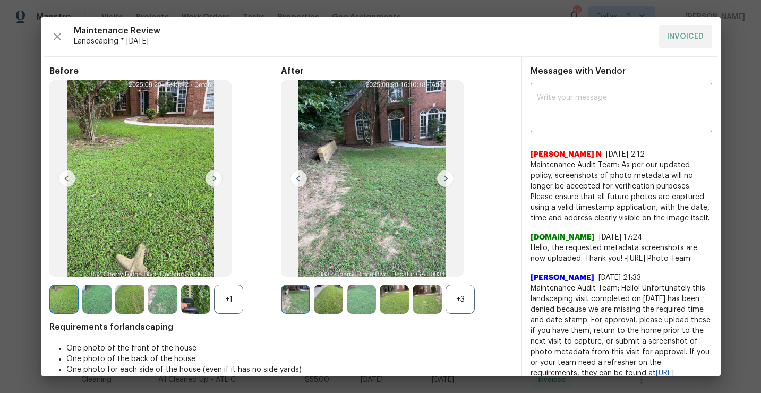
click at [202, 306] on img at bounding box center [195, 299] width 29 height 29
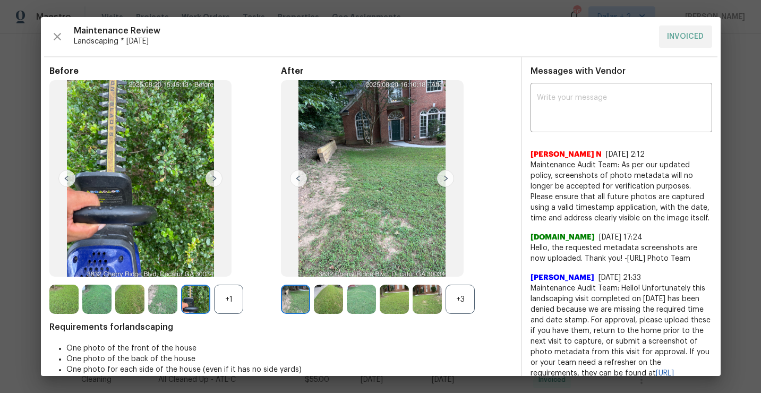
click at [223, 303] on div "+1" at bounding box center [228, 299] width 29 height 29
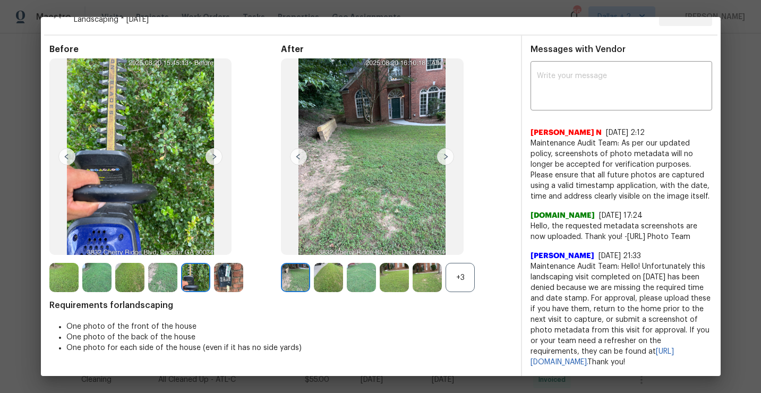
scroll to position [30, 0]
click at [463, 280] on div "+3" at bounding box center [460, 277] width 29 height 29
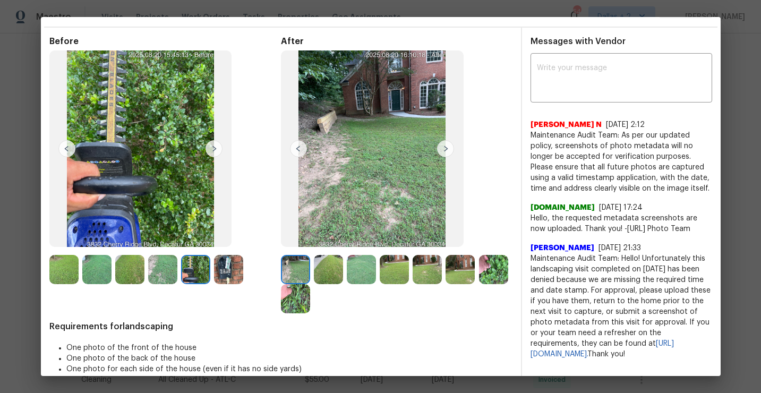
scroll to position [0, 0]
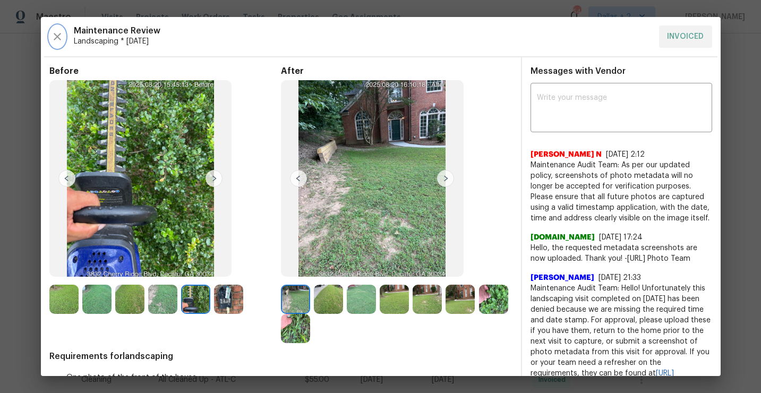
click at [56, 33] on icon "button" at bounding box center [57, 36] width 13 height 13
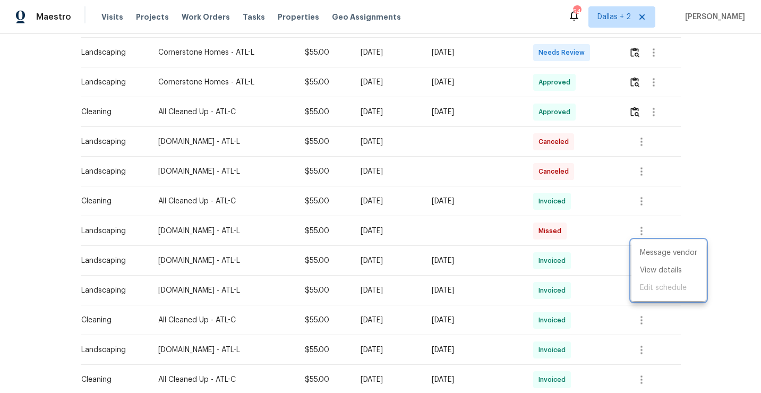
click at [507, 212] on div at bounding box center [380, 196] width 761 height 393
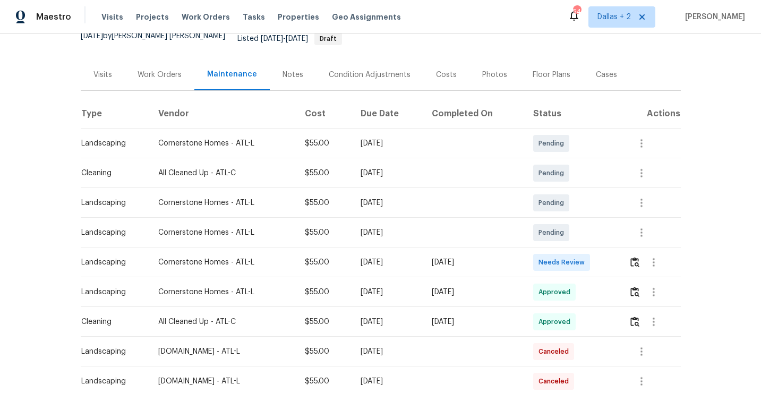
scroll to position [137, 0]
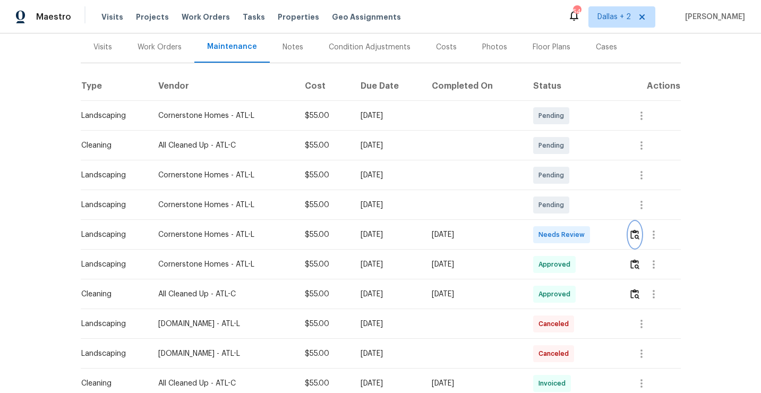
click at [634, 229] on img "button" at bounding box center [634, 234] width 9 height 10
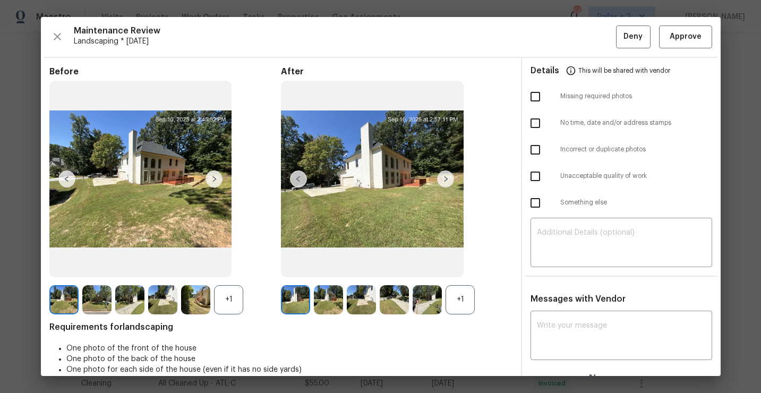
click at [225, 307] on div "+1" at bounding box center [228, 299] width 29 height 29
click at [450, 305] on div "+1" at bounding box center [460, 299] width 29 height 29
click at [212, 185] on img at bounding box center [214, 178] width 17 height 17
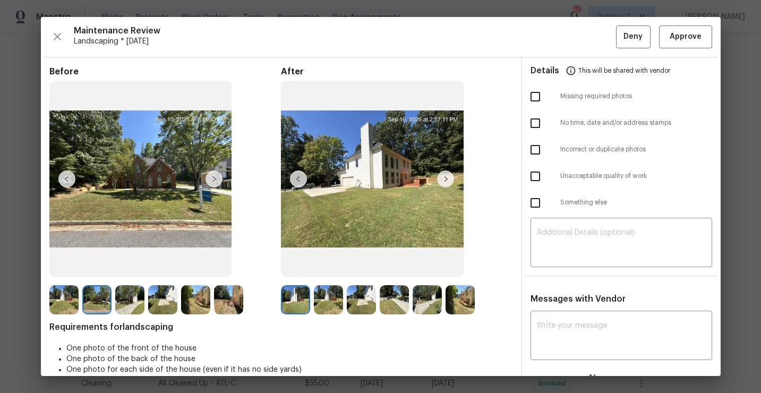
click at [215, 182] on img at bounding box center [214, 178] width 17 height 17
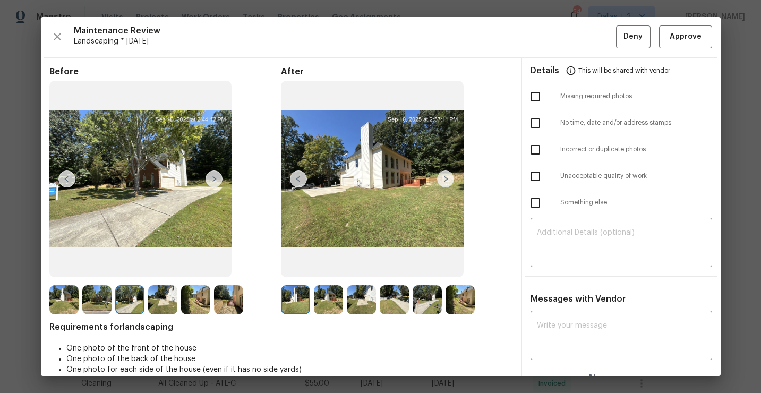
click at [215, 182] on img at bounding box center [214, 178] width 17 height 17
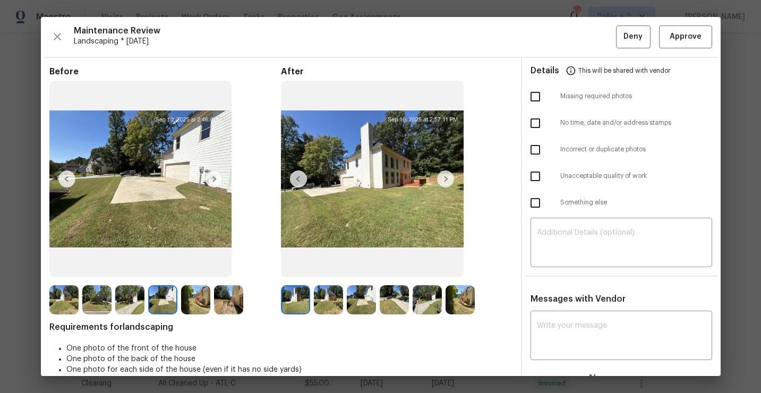
click at [215, 182] on img at bounding box center [214, 178] width 17 height 17
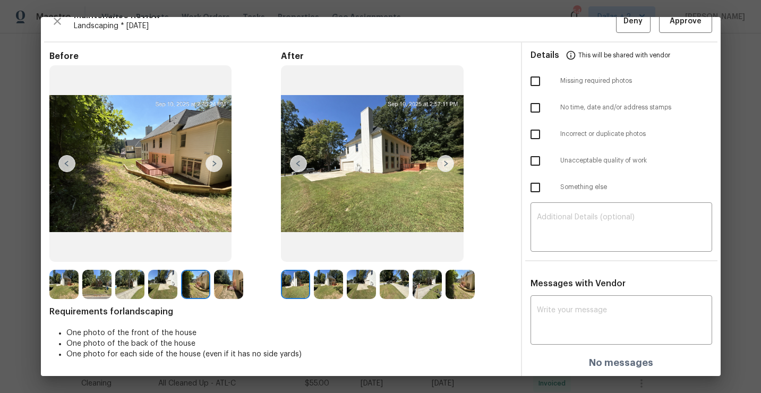
scroll to position [0, 0]
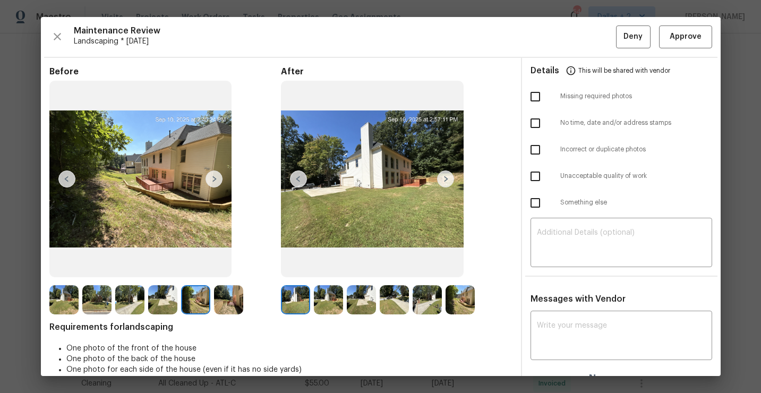
click at [64, 42] on div "Maintenance Review Landscaping * Mon, Sep 08 Deny Approve" at bounding box center [380, 36] width 663 height 23
click at [64, 39] on button "button" at bounding box center [57, 36] width 16 height 23
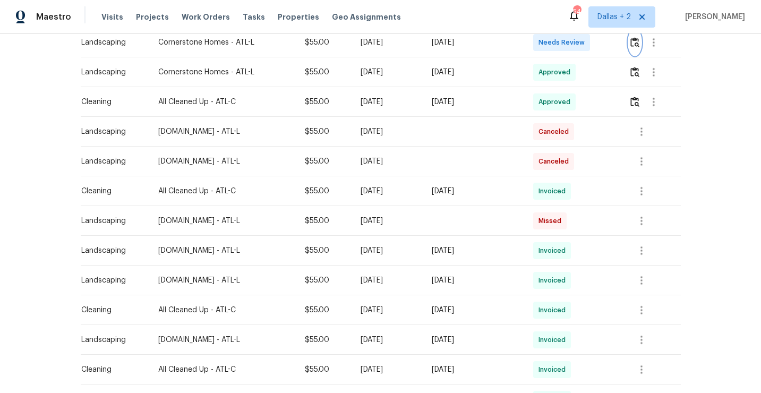
scroll to position [330, 0]
click at [642, 244] on icon "button" at bounding box center [641, 249] width 13 height 13
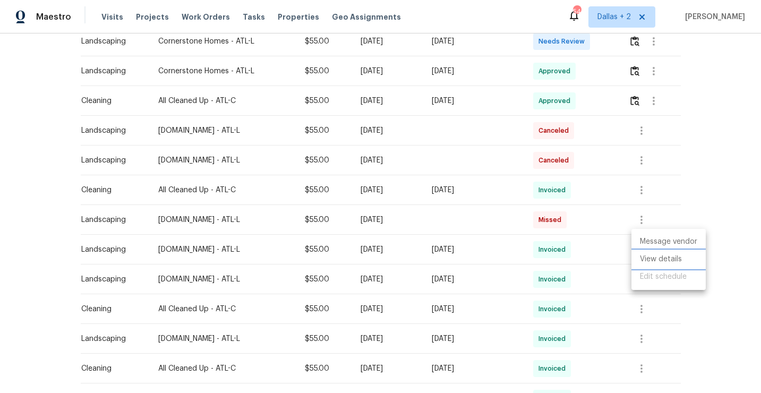
click at [645, 261] on li "View details" at bounding box center [668, 260] width 74 height 18
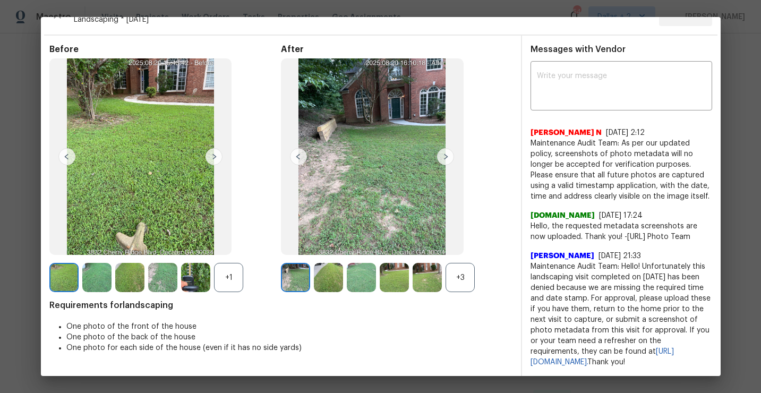
scroll to position [18, 0]
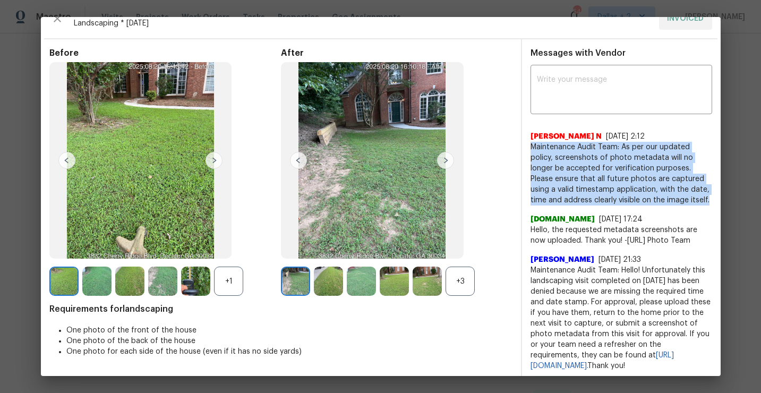
drag, startPoint x: 684, startPoint y: 200, endPoint x: 526, endPoint y: 149, distance: 165.6
click at [526, 149] on div "x ​ Nijanthan N 7/3/25, 2:12 Maintenance Audit Team: As per our updated policy,…" at bounding box center [621, 219] width 199 height 304
copy span "Maintenance Audit Team: As per our updated policy, screenshots of photo metadat…"
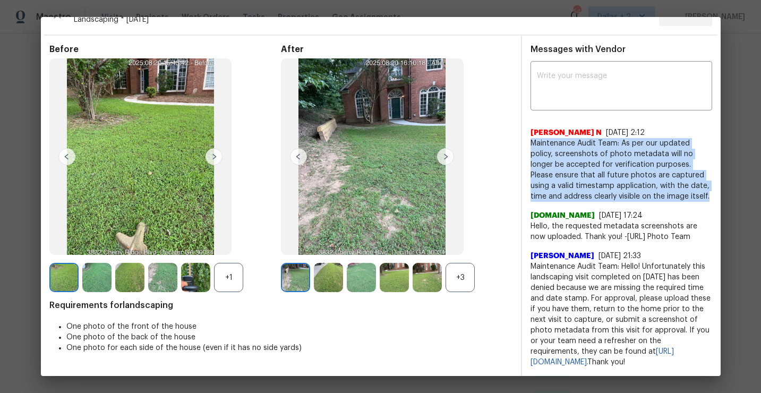
click at [446, 148] on img at bounding box center [445, 156] width 17 height 17
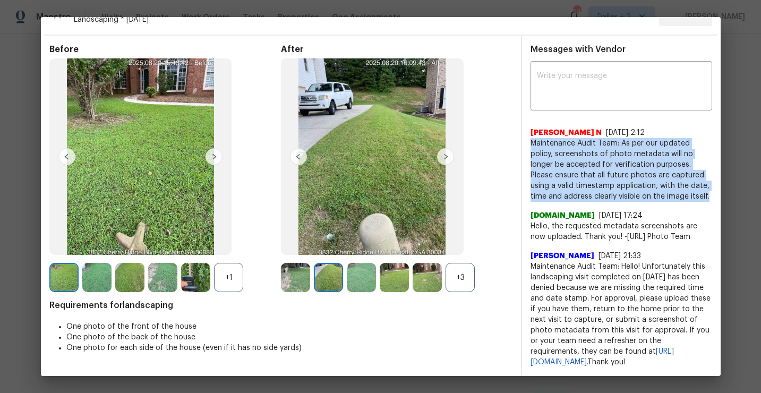
click at [445, 148] on img at bounding box center [445, 156] width 17 height 17
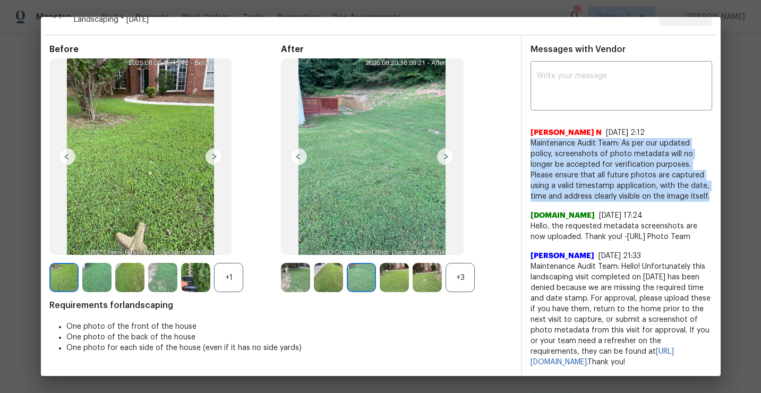
click at [445, 148] on img at bounding box center [445, 156] width 17 height 17
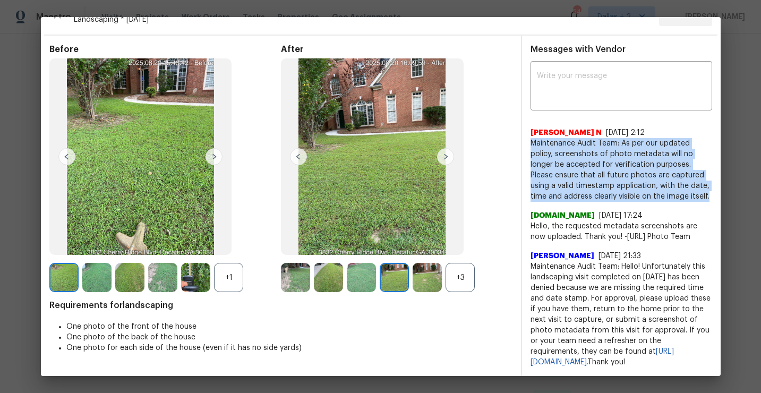
scroll to position [0, 0]
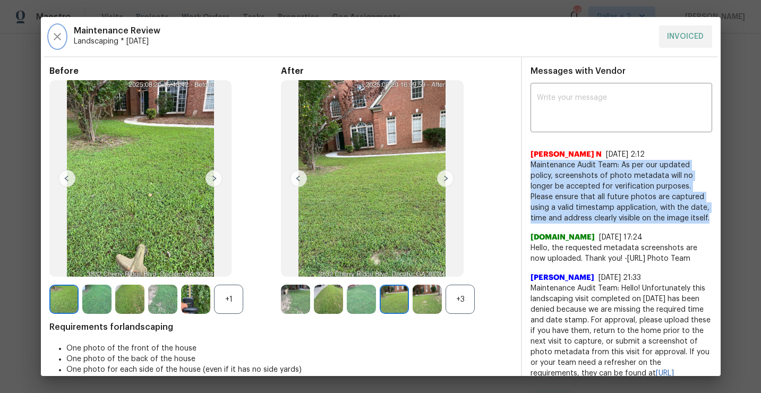
click at [55, 34] on icon "button" at bounding box center [57, 36] width 7 height 7
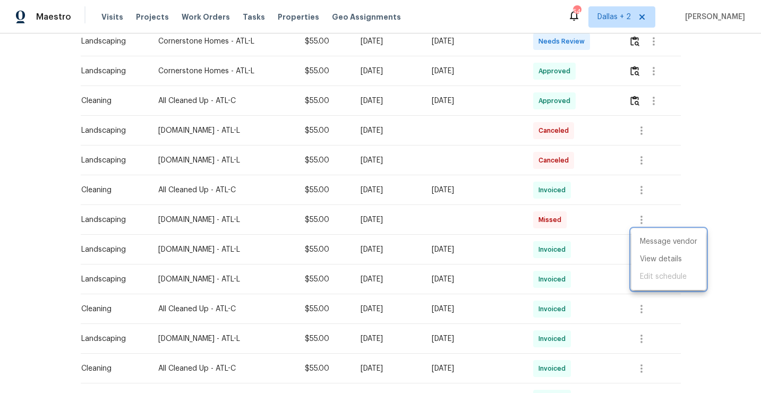
click at [636, 37] on div at bounding box center [380, 196] width 761 height 393
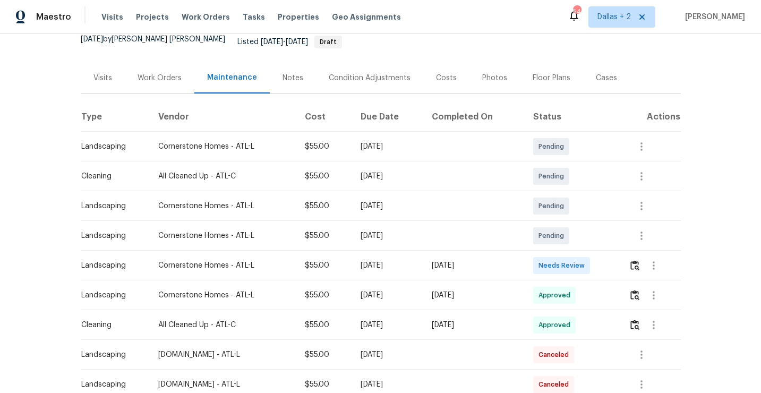
scroll to position [98, 0]
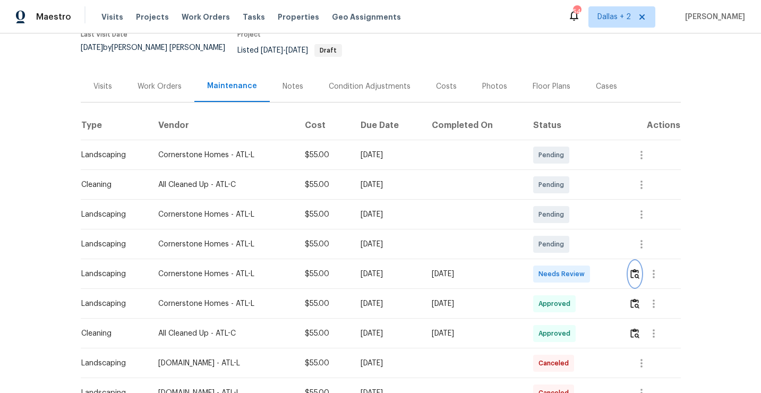
click at [637, 269] on img "button" at bounding box center [634, 274] width 9 height 10
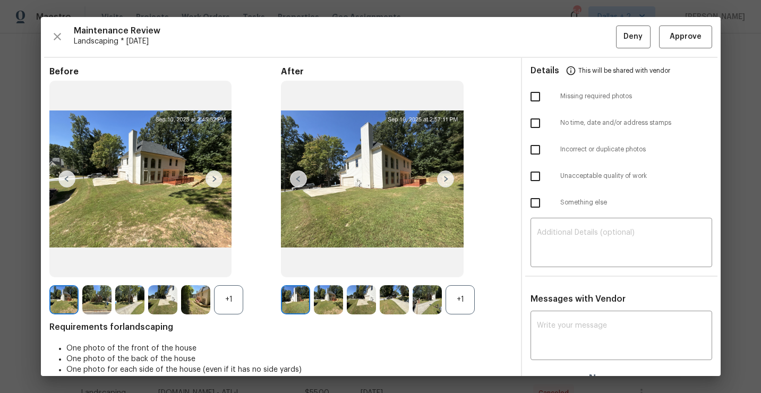
click at [447, 174] on img at bounding box center [445, 178] width 17 height 17
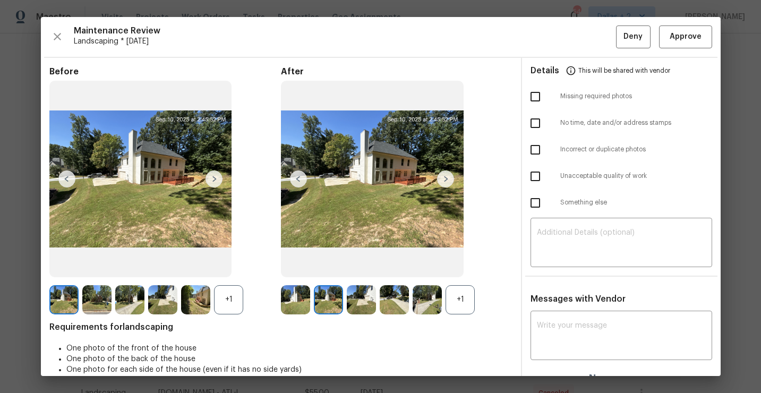
click at [96, 297] on img at bounding box center [96, 299] width 29 height 29
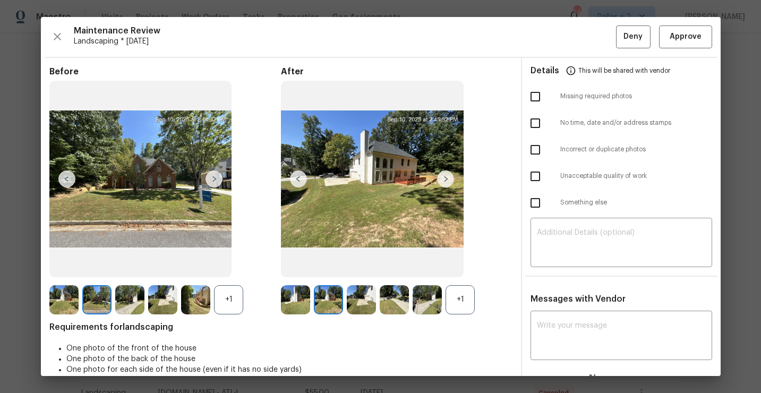
click at [350, 305] on img at bounding box center [361, 299] width 29 height 29
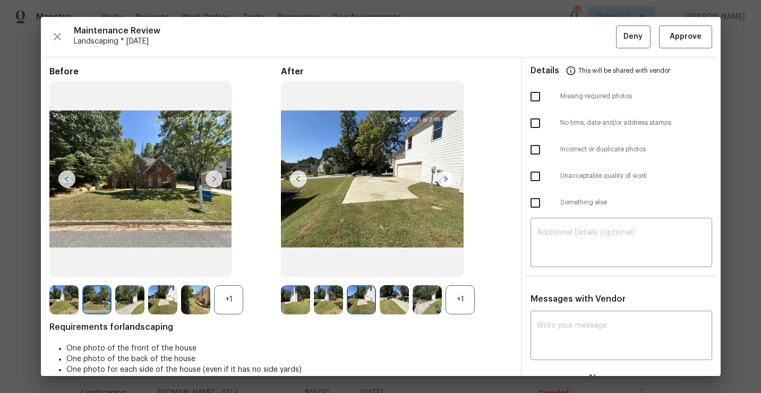
click at [398, 300] on img at bounding box center [394, 299] width 29 height 29
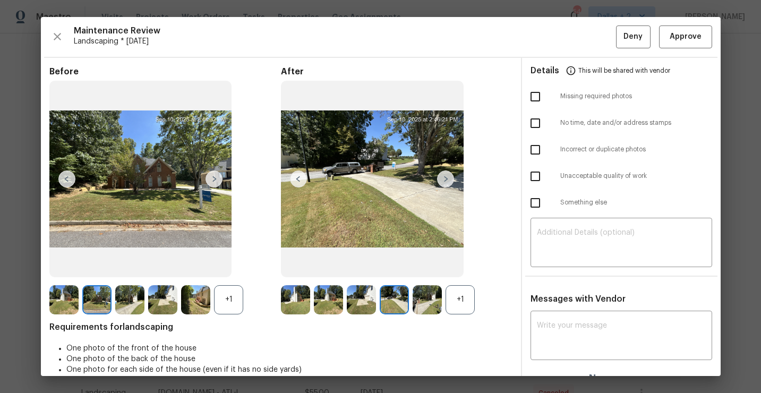
click at [465, 301] on div "+1" at bounding box center [460, 299] width 29 height 29
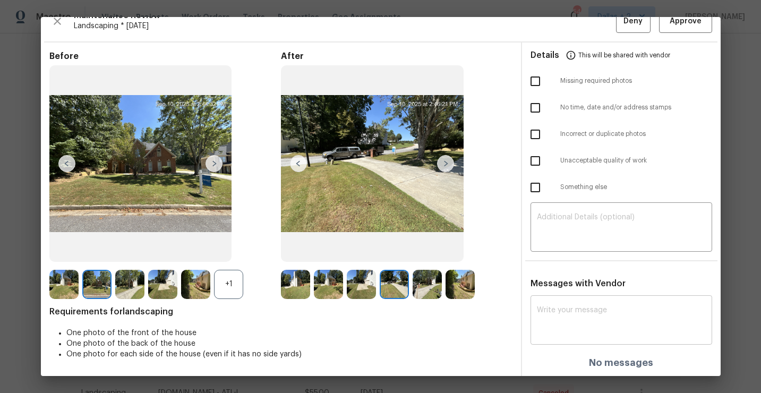
click at [569, 322] on textarea at bounding box center [621, 321] width 169 height 30
paste textarea "Maintenance Audit Team: As per our updated policy, screenshots of photo metadat…"
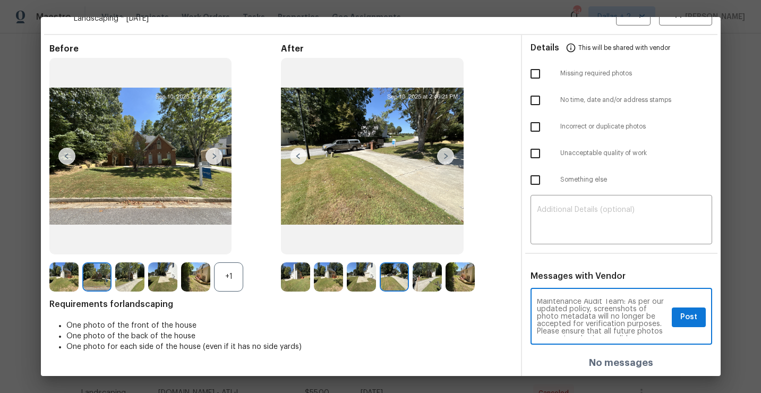
scroll to position [0, 0]
drag, startPoint x: 624, startPoint y: 326, endPoint x: 591, endPoint y: 312, distance: 35.5
click at [591, 312] on textarea "Maintenance Audit Team: As per our updated policy, screenshots of photo metadat…" at bounding box center [602, 317] width 131 height 37
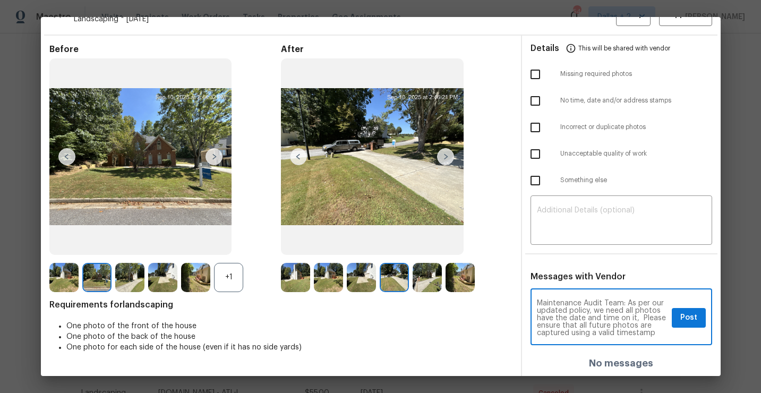
type textarea "Maintenance Audit Team: As per our updated policy, we need all photos have the …"
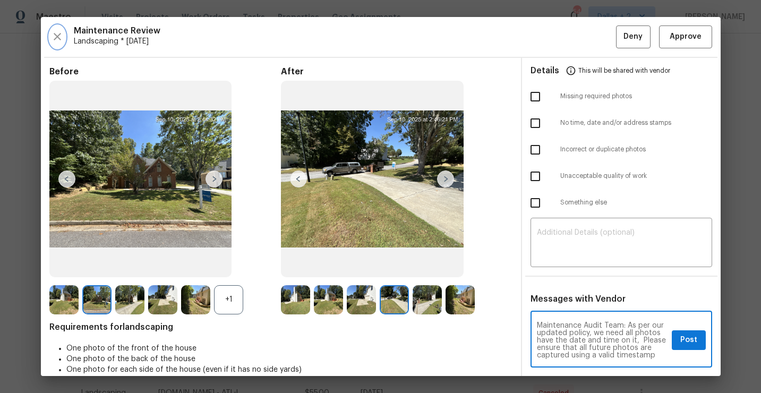
click at [56, 32] on icon "button" at bounding box center [57, 36] width 13 height 13
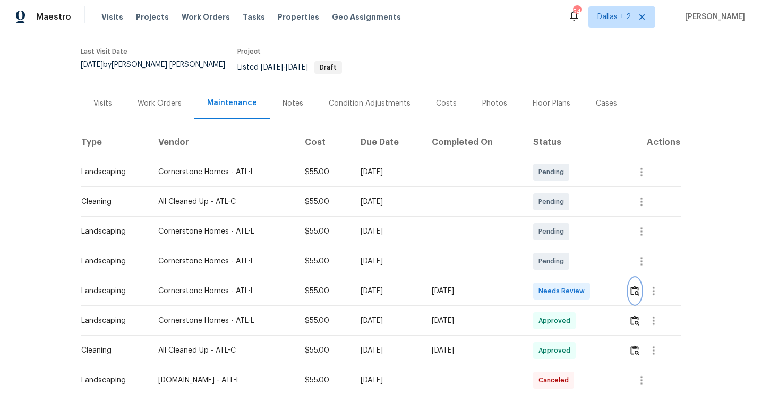
scroll to position [90, 0]
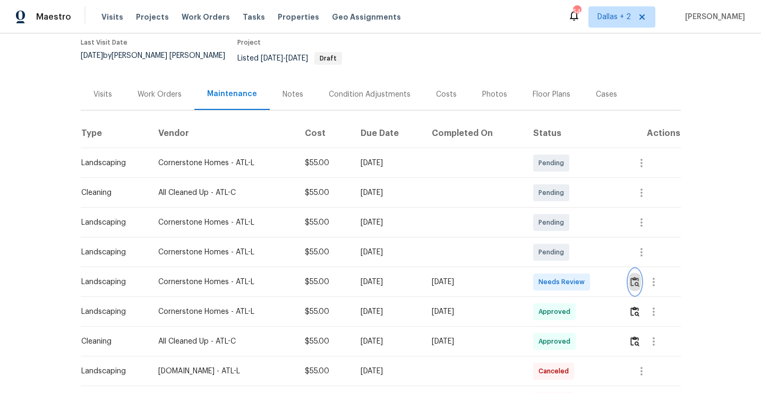
click at [636, 277] on img "button" at bounding box center [634, 282] width 9 height 10
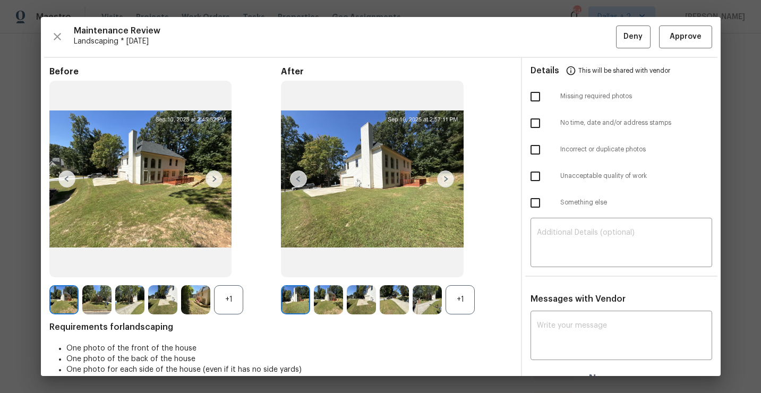
click at [451, 298] on div "+1" at bounding box center [460, 299] width 29 height 29
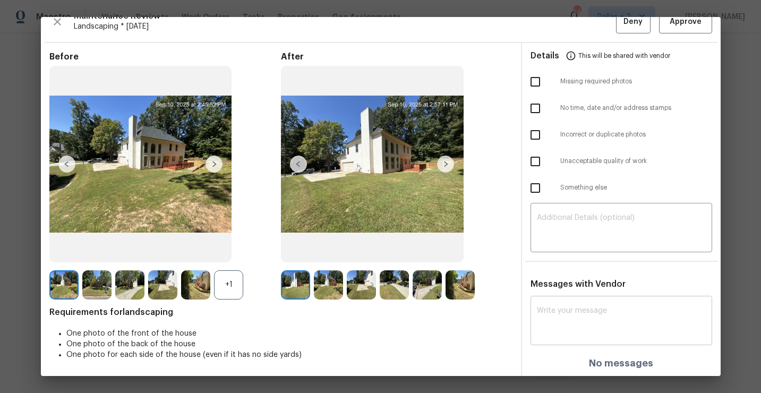
scroll to position [15, 0]
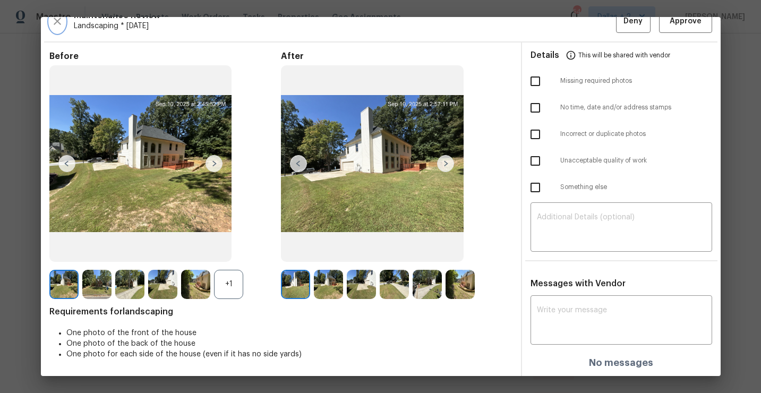
click at [59, 20] on icon "button" at bounding box center [57, 21] width 13 height 13
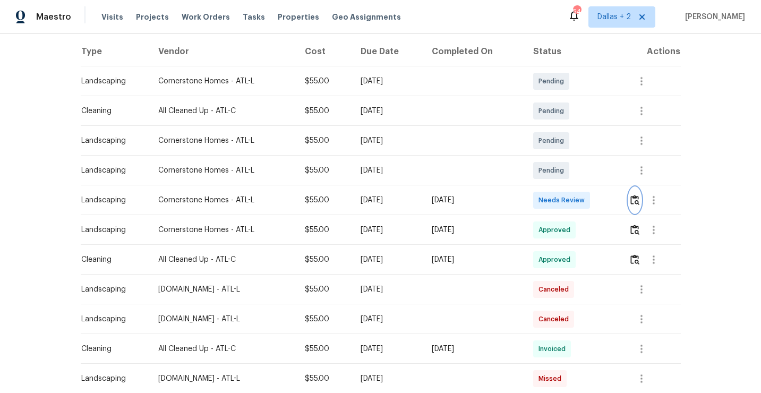
scroll to position [184, 0]
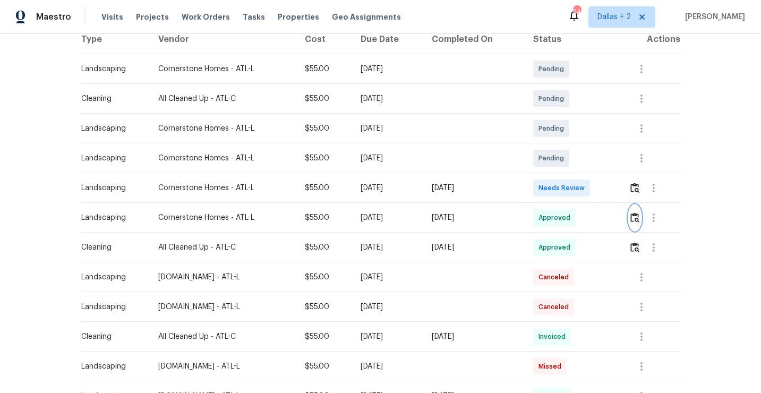
click at [637, 212] on img "button" at bounding box center [634, 217] width 9 height 10
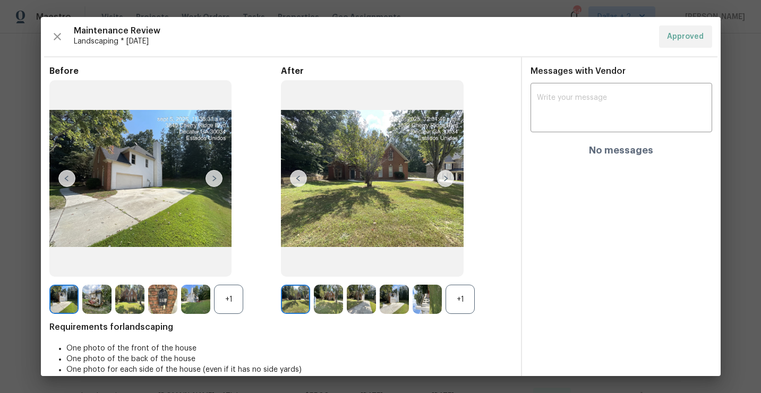
click at [228, 311] on div "+1" at bounding box center [228, 299] width 29 height 29
click at [64, 35] on button "button" at bounding box center [57, 36] width 16 height 22
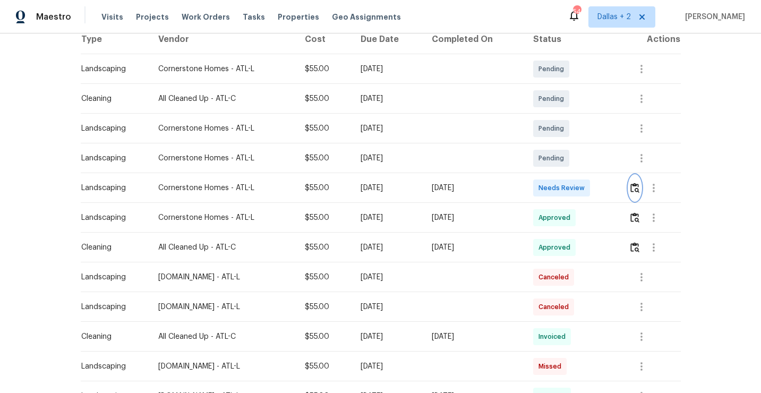
click at [639, 183] on img "button" at bounding box center [634, 188] width 9 height 10
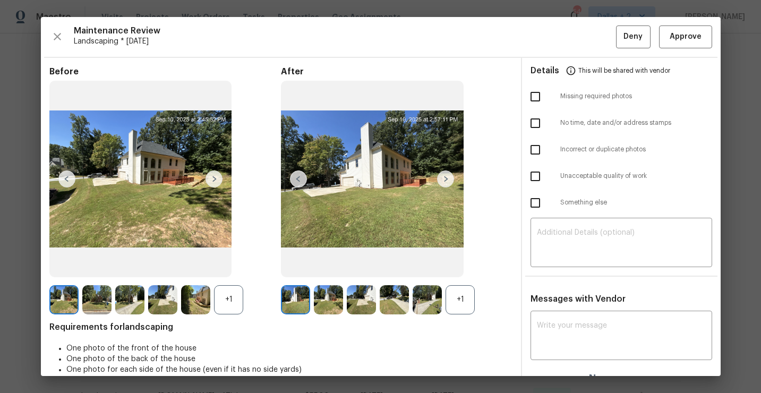
click at [421, 294] on img at bounding box center [427, 299] width 29 height 29
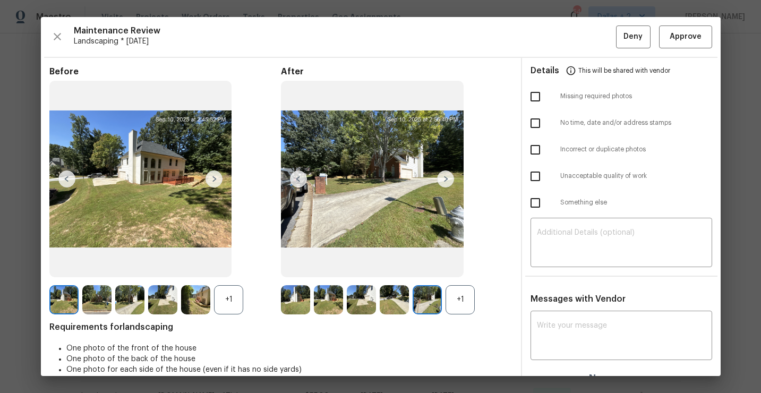
click at [463, 292] on div "+1" at bounding box center [460, 299] width 29 height 29
click at [463, 292] on img at bounding box center [460, 299] width 29 height 29
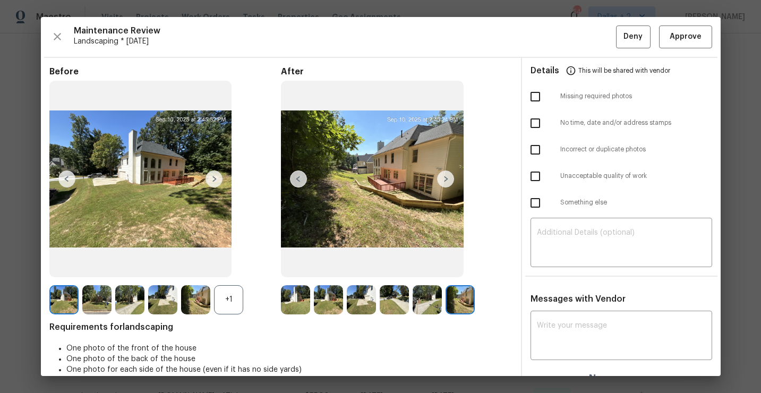
click at [293, 299] on img at bounding box center [295, 299] width 29 height 29
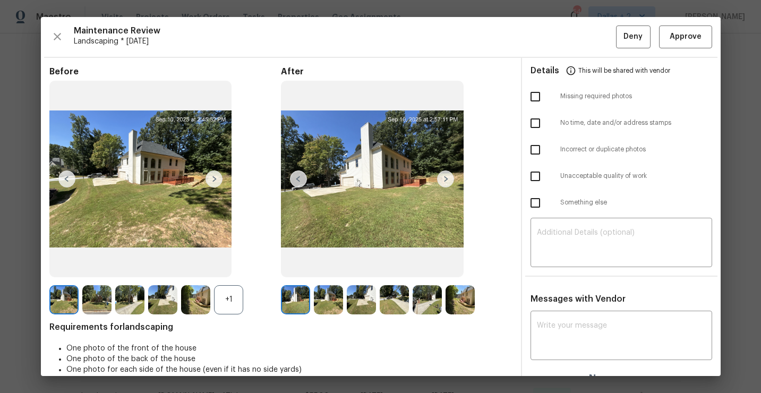
click at [335, 301] on img at bounding box center [328, 299] width 29 height 29
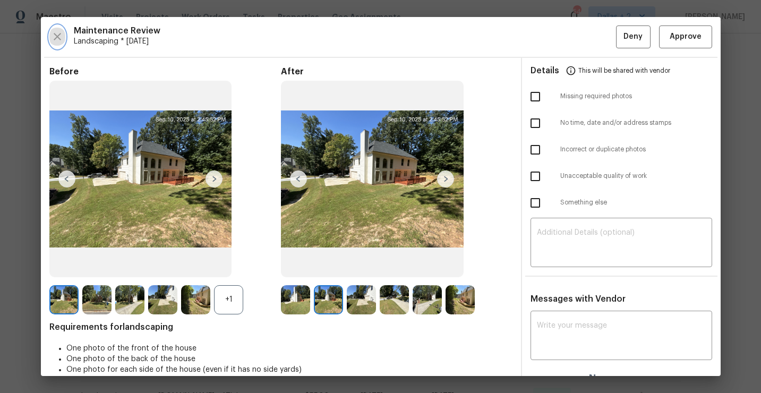
click at [58, 41] on icon "button" at bounding box center [57, 36] width 13 height 13
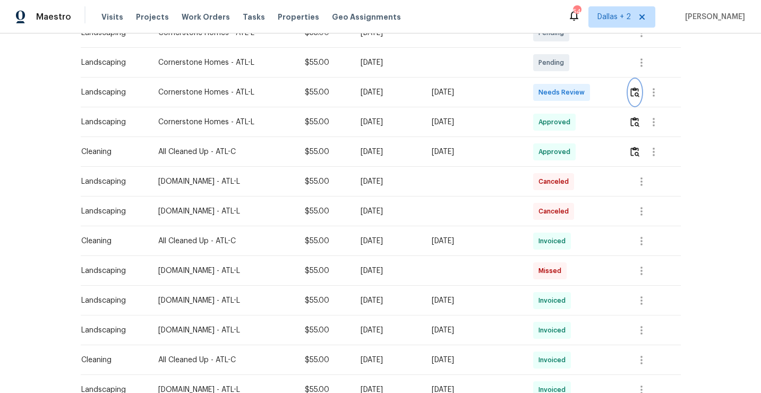
scroll to position [284, 0]
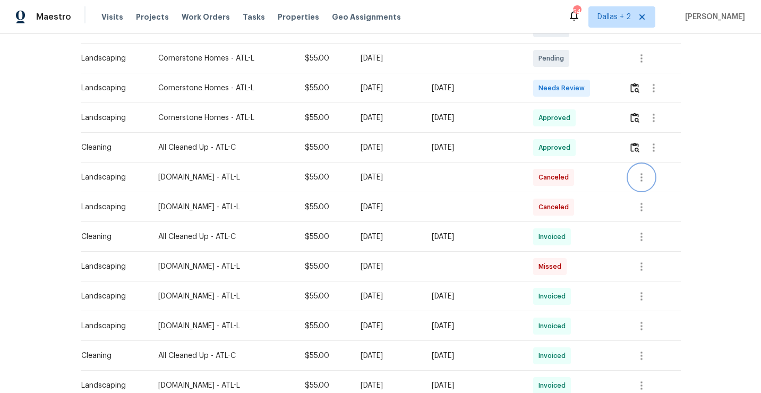
click at [643, 175] on icon "button" at bounding box center [641, 177] width 13 height 13
click at [640, 184] on li "View details" at bounding box center [668, 187] width 74 height 18
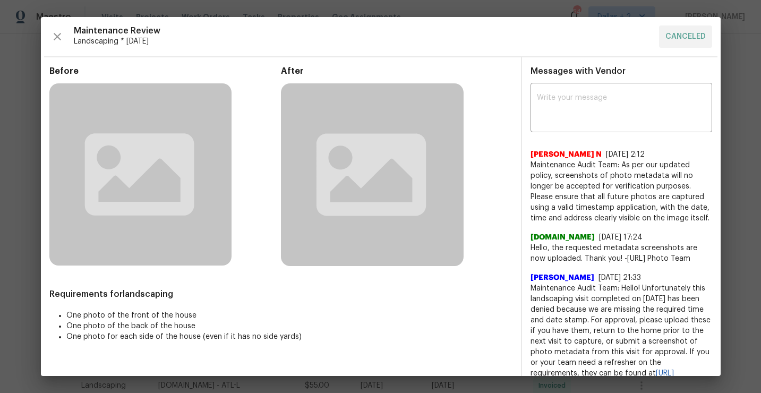
drag, startPoint x: 688, startPoint y: 186, endPoint x: 707, endPoint y: 205, distance: 27.0
click at [707, 205] on span "Maintenance Audit Team: As per our updated policy, screenshots of photo metadat…" at bounding box center [622, 192] width 182 height 64
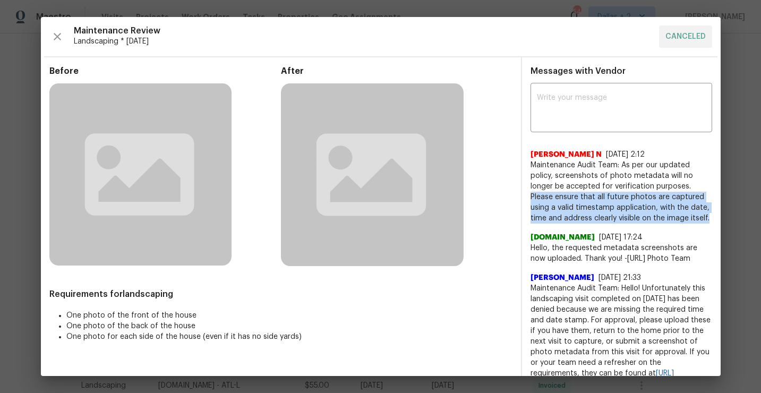
drag, startPoint x: 689, startPoint y: 185, endPoint x: 700, endPoint y: 218, distance: 34.6
click at [700, 218] on span "Maintenance Audit Team: As per our updated policy, screenshots of photo metadat…" at bounding box center [622, 192] width 182 height 64
copy span "Please ensure that all future photos are captured using a valid timestamp appli…"
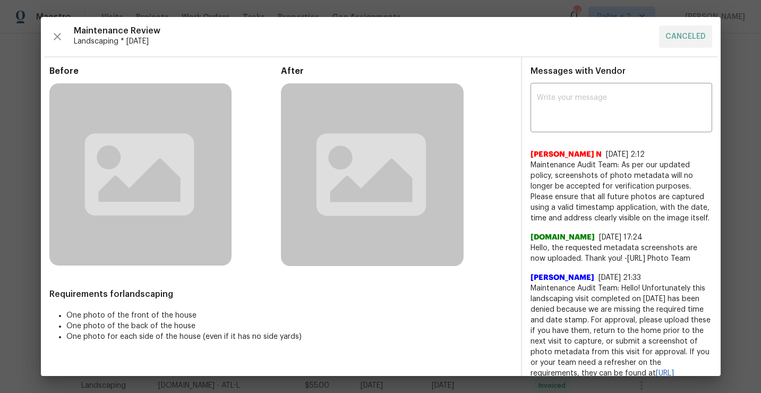
click at [69, 34] on div "Maintenance Review Landscaping * Mon, Sep 08 CANCELED" at bounding box center [380, 36] width 663 height 22
click at [59, 38] on icon "button" at bounding box center [57, 36] width 13 height 13
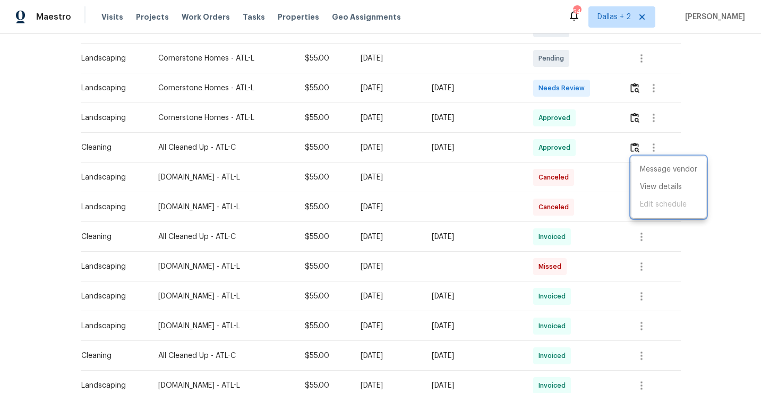
click at [640, 80] on div at bounding box center [380, 196] width 761 height 393
click at [639, 83] on img "button" at bounding box center [634, 88] width 9 height 10
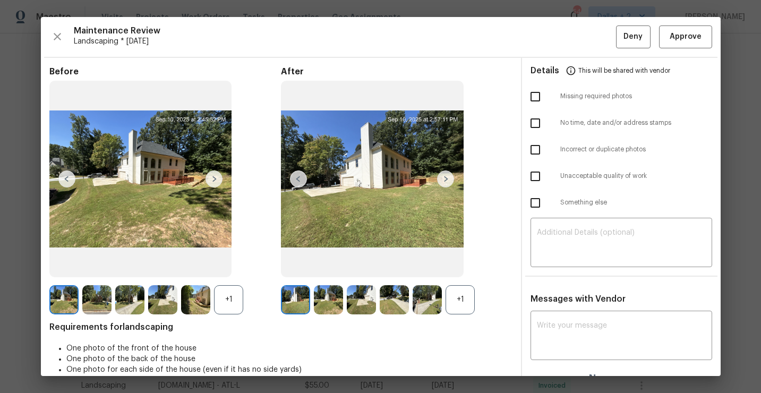
scroll to position [15, 0]
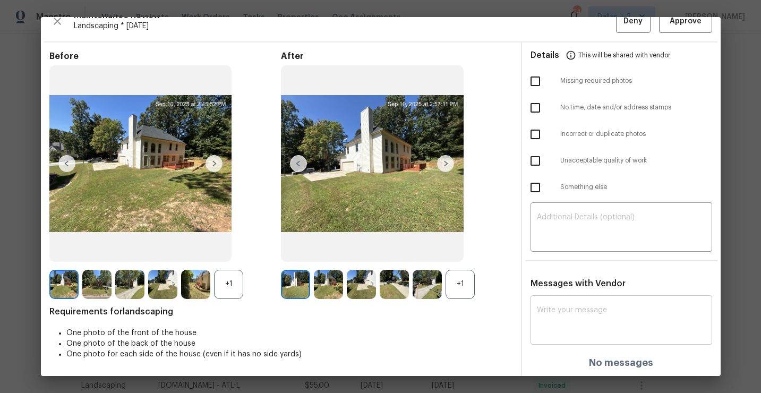
click at [567, 298] on div "x ​" at bounding box center [622, 321] width 182 height 47
paste textarea "Maintenance Audit Team: Unfortunately this landscaping visit completed on 09/08…"
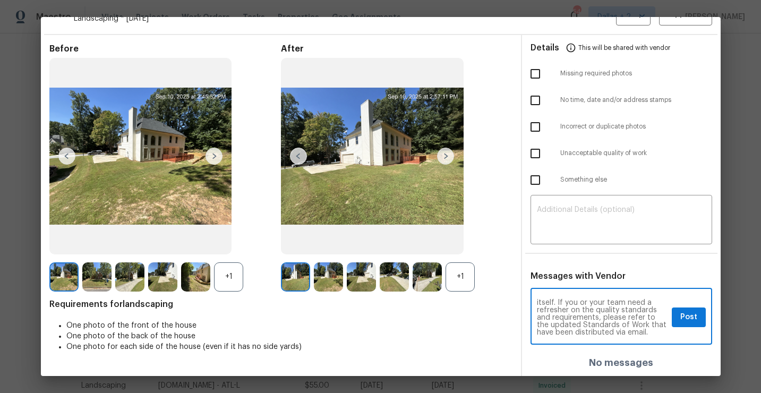
scroll to position [0, 0]
type textarea "Maintenance Audit Team: Unfortunately this landscaping visit completed on 09/08…"
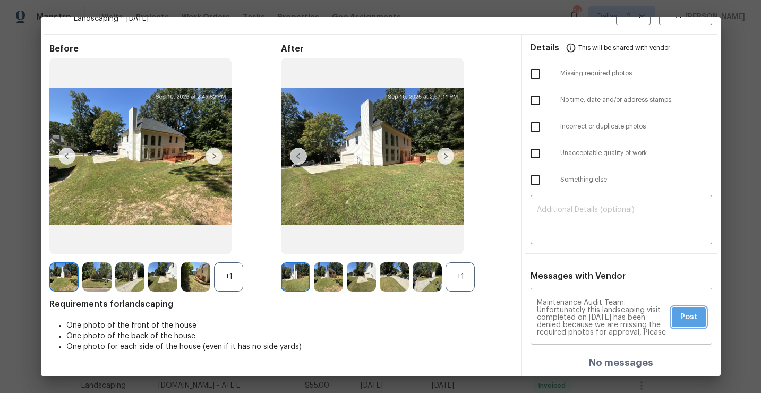
click at [684, 319] on span "Post" at bounding box center [688, 317] width 17 height 13
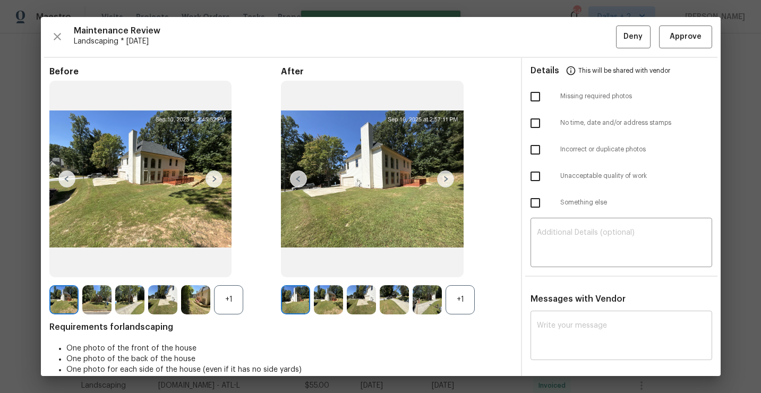
click at [542, 126] on input "checkbox" at bounding box center [535, 123] width 22 height 22
checkbox input "true"
click at [357, 304] on img at bounding box center [361, 299] width 29 height 29
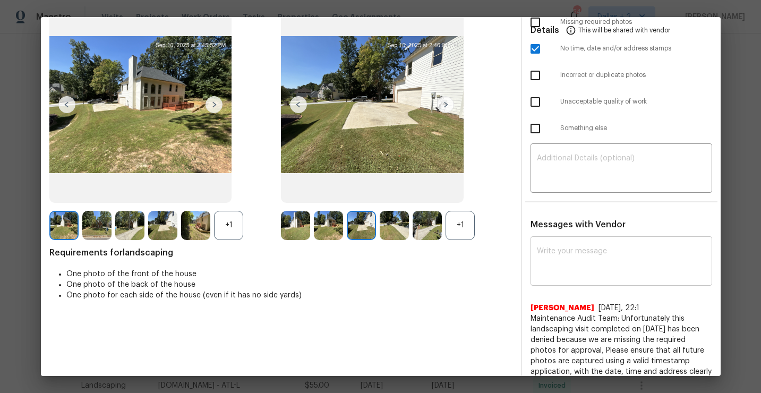
scroll to position [136, 0]
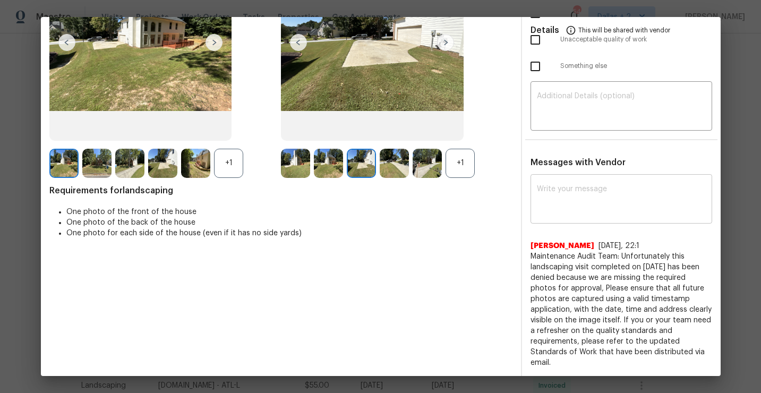
drag, startPoint x: 557, startPoint y: 362, endPoint x: 527, endPoint y: 260, distance: 106.9
click at [527, 260] on div "x ​ Jithin Franklin 9/15/25, 22:1 Maintenance Audit Team: Unfortunately this la…" at bounding box center [621, 272] width 199 height 191
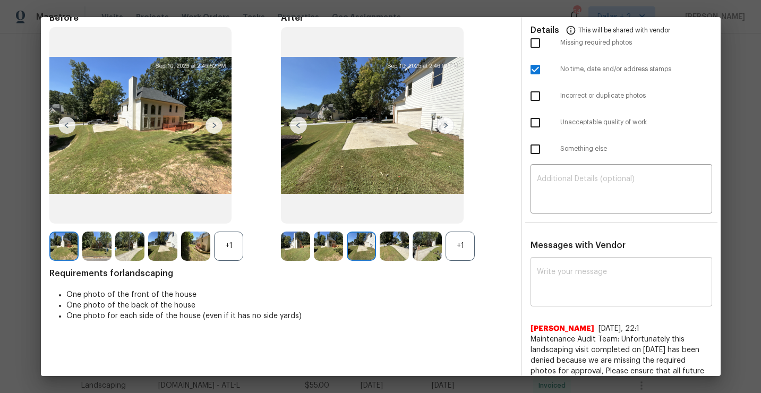
scroll to position [0, 0]
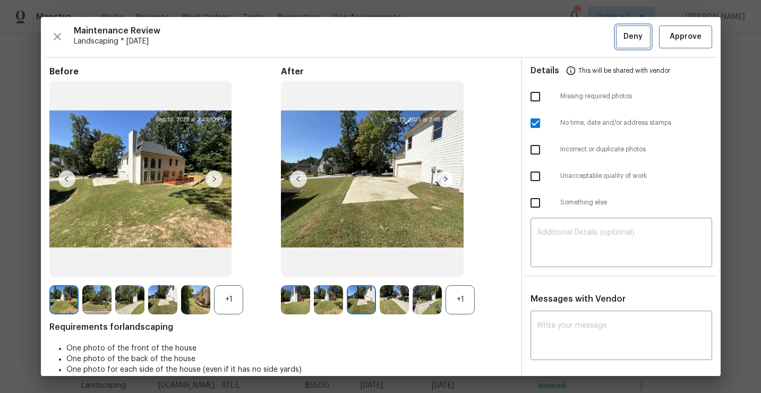
click at [633, 39] on span "Deny" at bounding box center [632, 36] width 19 height 13
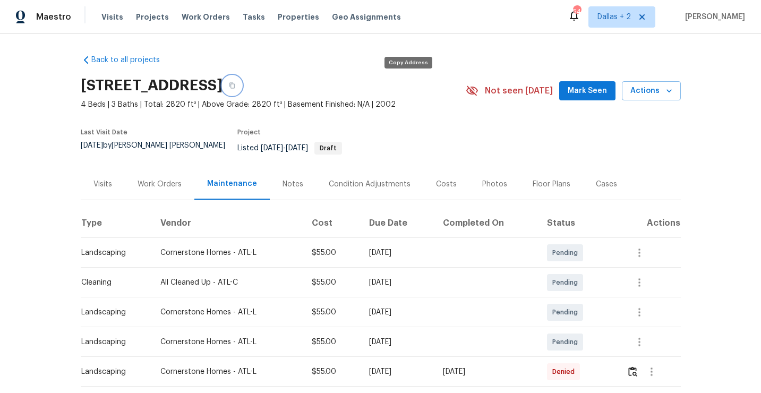
click at [235, 85] on icon "button" at bounding box center [232, 85] width 6 height 6
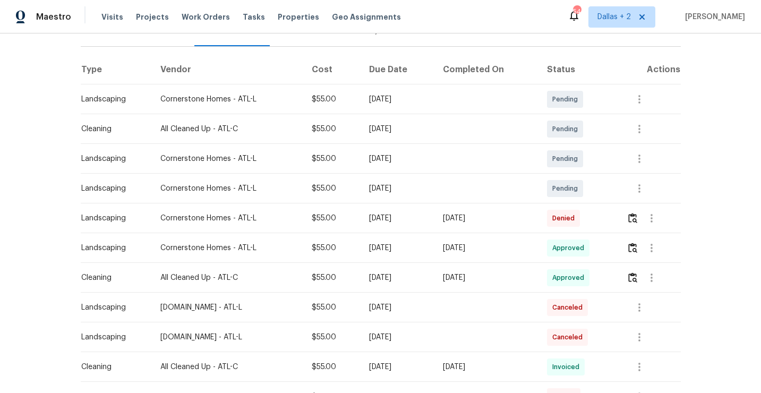
scroll to position [158, 0]
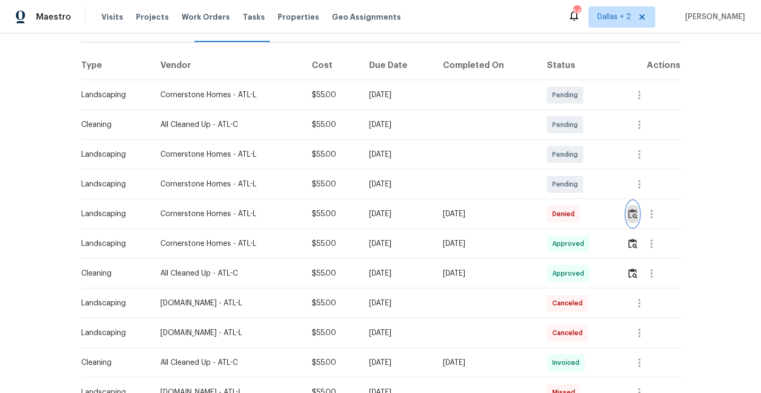
click at [637, 209] on img "button" at bounding box center [632, 214] width 9 height 10
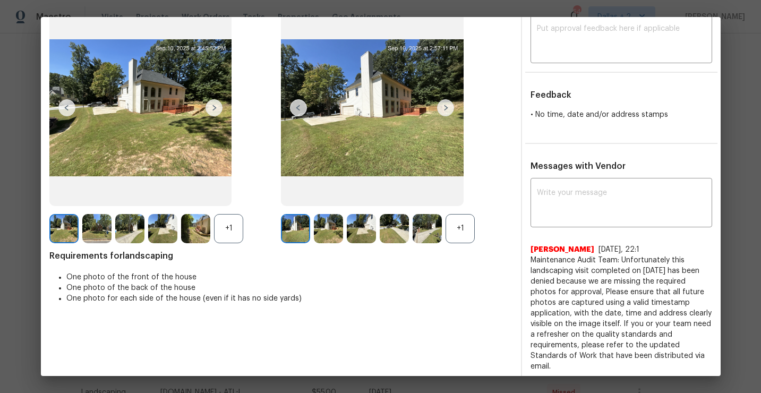
scroll to position [75, 0]
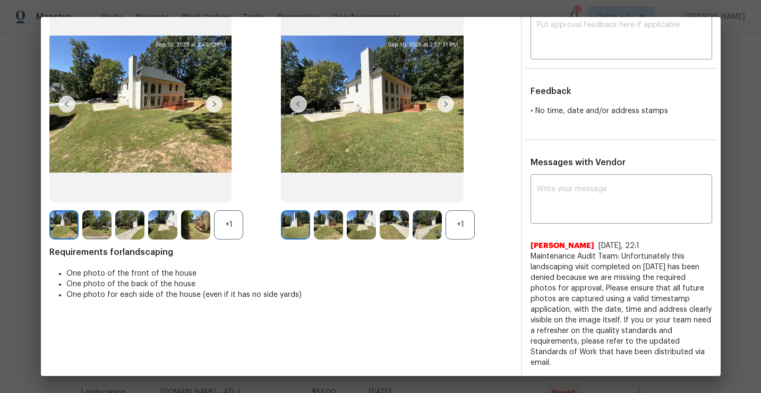
drag, startPoint x: 563, startPoint y: 365, endPoint x: 531, endPoint y: 256, distance: 114.1
click at [531, 256] on span "Maintenance Audit Team: Unfortunately this landscaping visit completed on 09/08…" at bounding box center [622, 309] width 182 height 117
copy span "Maintenance Audit Team: Unfortunately this landscaping visit completed on 09/08…"
click at [506, 183] on div "After +1" at bounding box center [397, 116] width 232 height 248
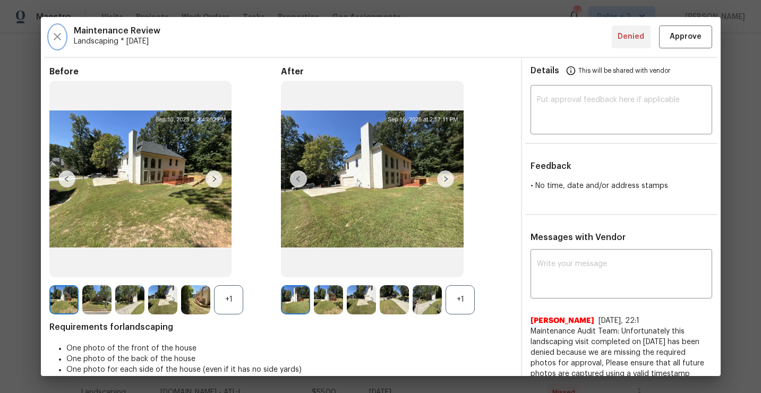
click at [52, 34] on icon "button" at bounding box center [57, 36] width 13 height 13
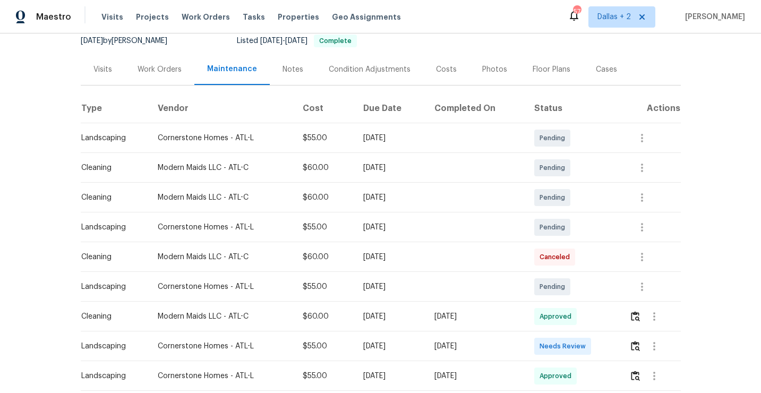
scroll to position [142, 0]
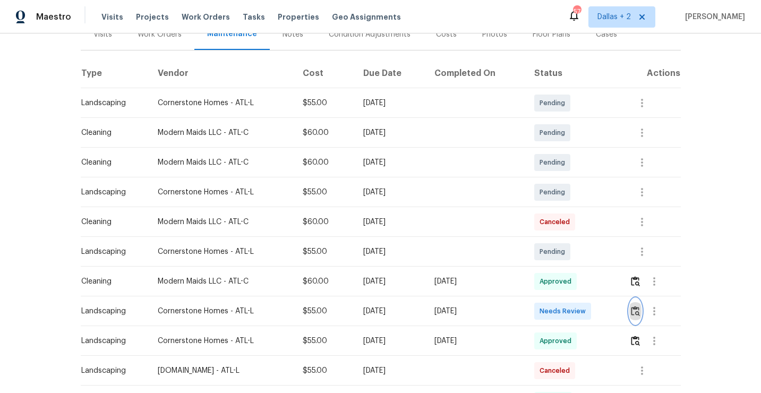
click at [636, 312] on img "button" at bounding box center [635, 311] width 9 height 10
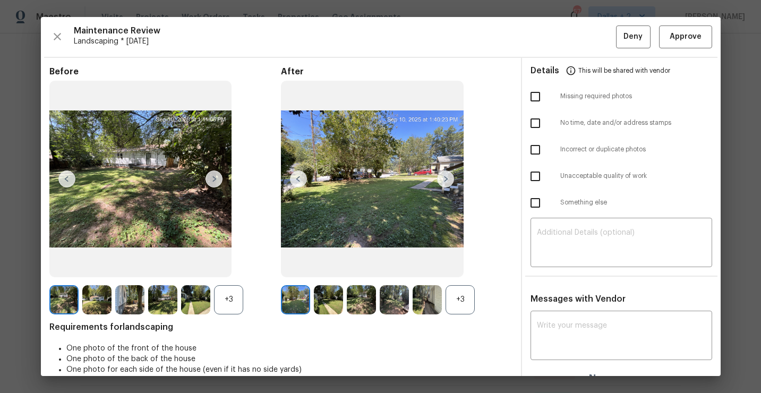
click at [227, 304] on div "+3" at bounding box center [228, 299] width 29 height 29
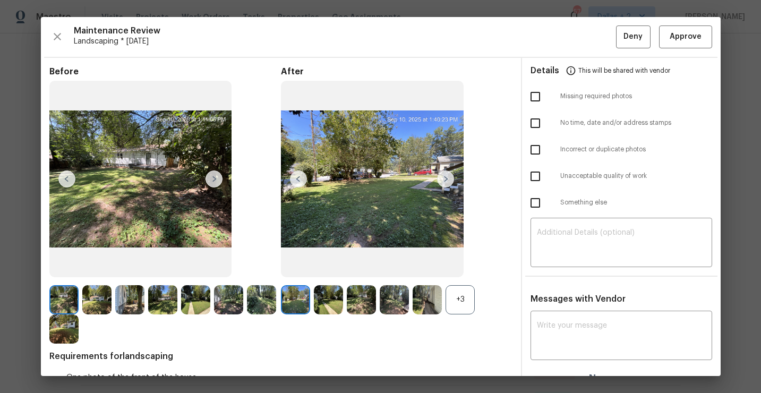
click at [459, 299] on div "+3" at bounding box center [460, 299] width 29 height 29
click at [56, 24] on div "Maintenance Review Landscaping * [DATE] Deny Approve Before After Requirements …" at bounding box center [381, 196] width 680 height 359
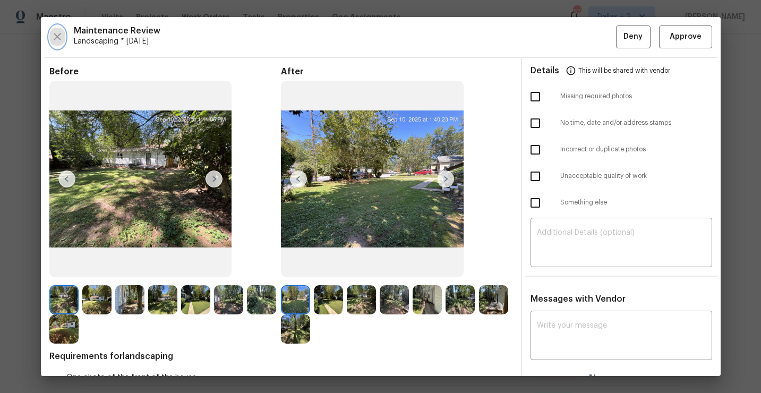
click at [56, 33] on icon "button" at bounding box center [57, 36] width 13 height 13
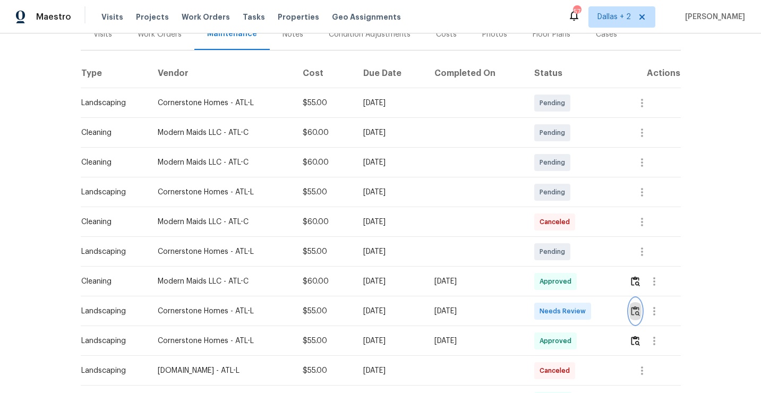
click at [640, 307] on img "button" at bounding box center [635, 311] width 9 height 10
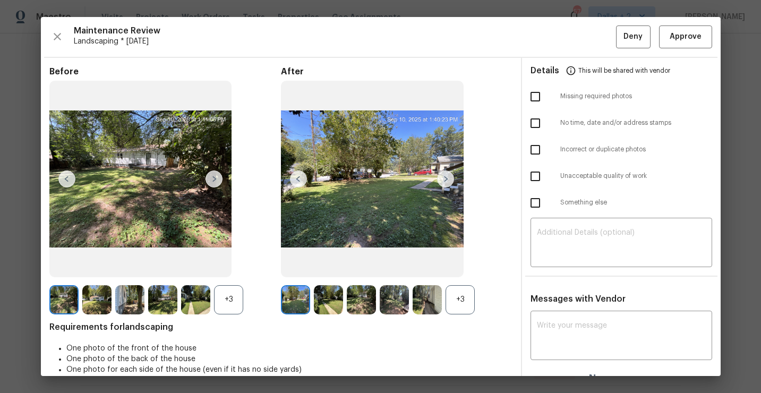
click at [460, 304] on div "+3" at bounding box center [460, 299] width 29 height 29
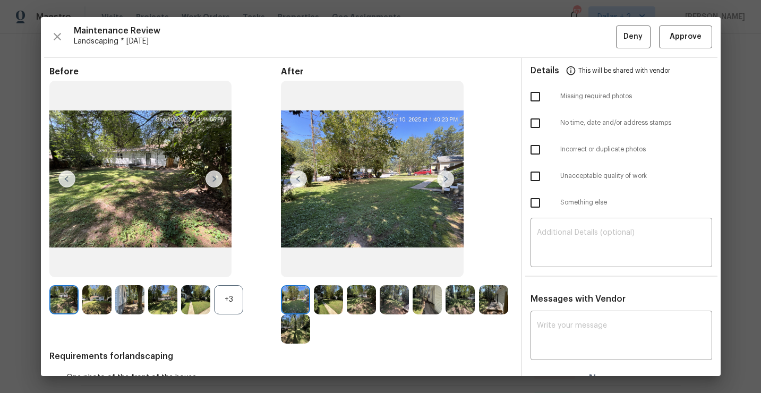
click at [227, 292] on div "+3" at bounding box center [228, 299] width 29 height 29
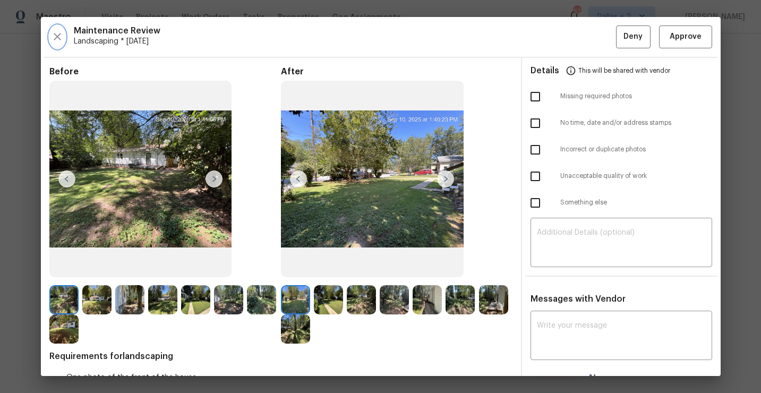
click at [62, 45] on button "button" at bounding box center [57, 36] width 16 height 23
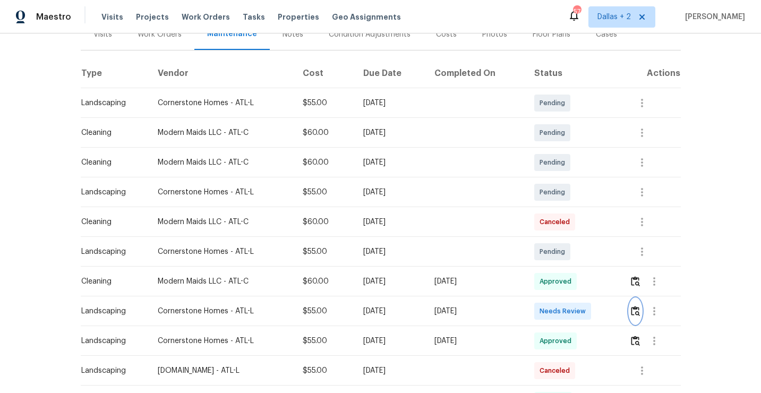
scroll to position [0, 0]
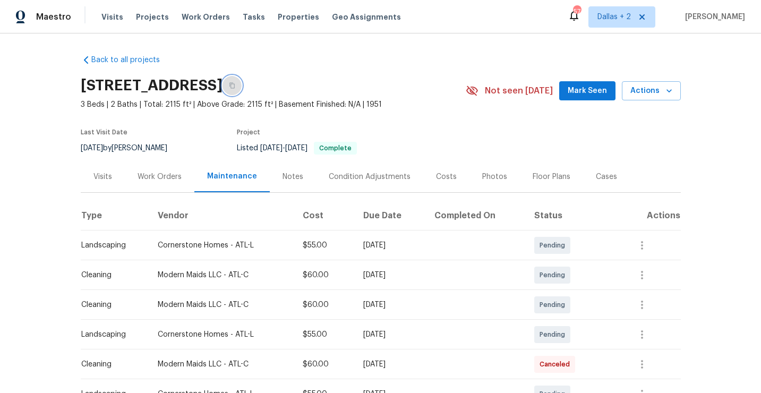
click at [235, 86] on icon "button" at bounding box center [231, 86] width 5 height 6
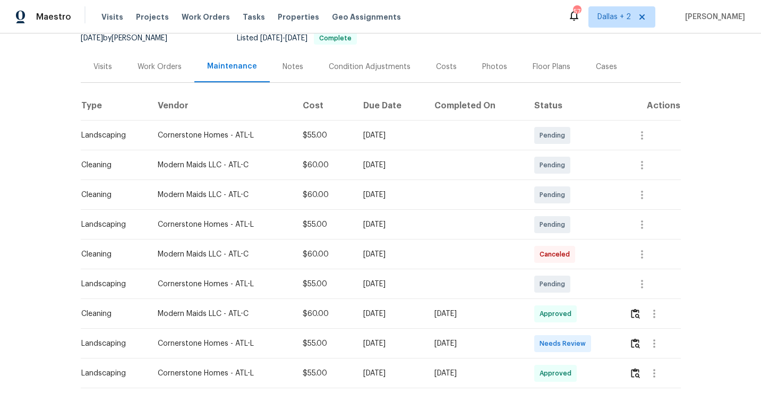
scroll to position [118, 0]
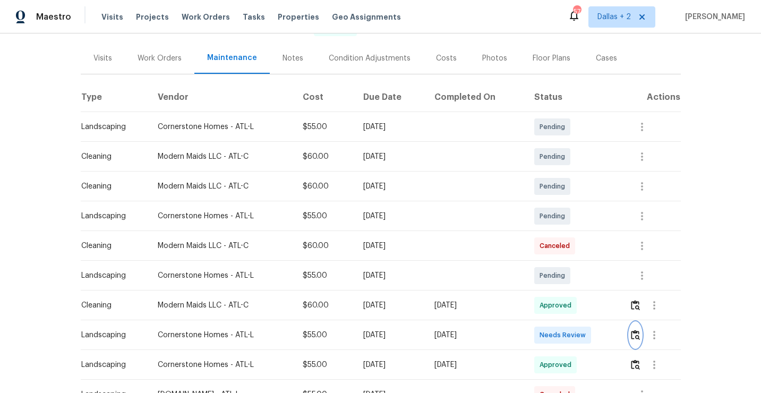
click at [640, 333] on img "button" at bounding box center [635, 335] width 9 height 10
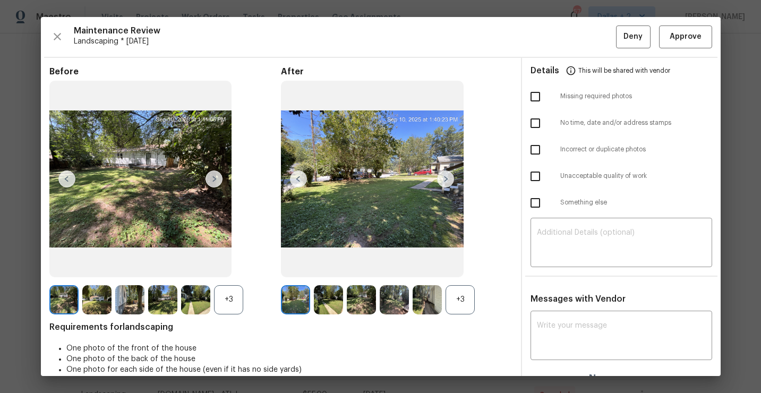
click at [226, 301] on div "+3" at bounding box center [228, 299] width 29 height 29
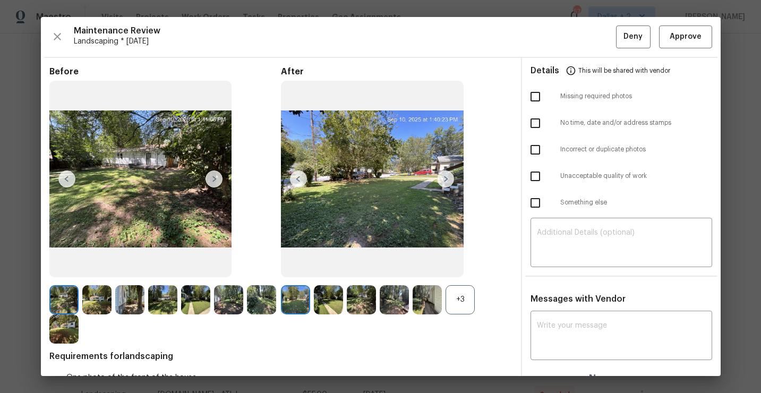
click at [456, 299] on div "+3" at bounding box center [460, 299] width 29 height 29
click at [64, 299] on img at bounding box center [63, 299] width 29 height 29
click at [127, 303] on img at bounding box center [129, 299] width 29 height 29
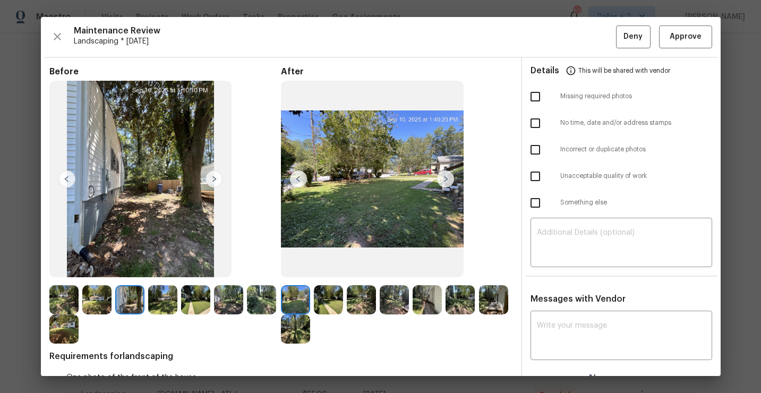
click at [443, 180] on img at bounding box center [445, 178] width 17 height 17
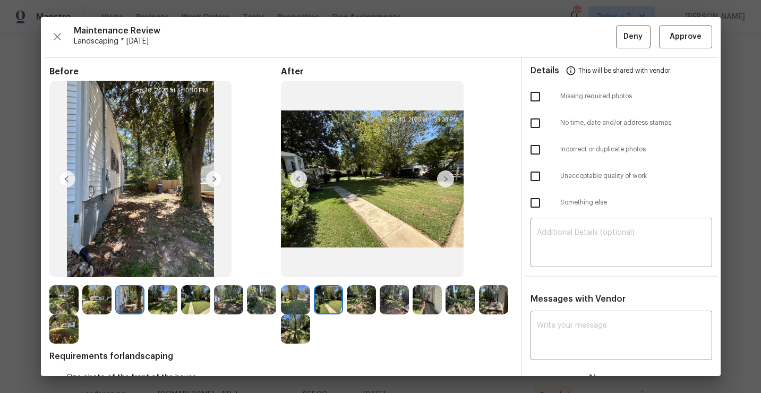
click at [328, 299] on img at bounding box center [328, 299] width 29 height 29
click at [448, 179] on img at bounding box center [445, 178] width 17 height 17
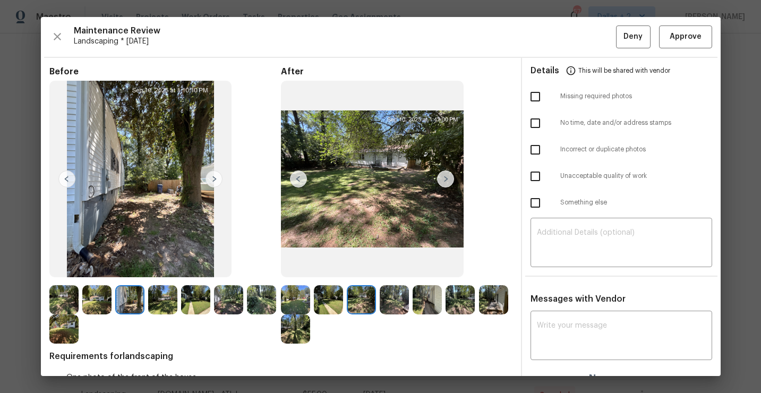
click at [290, 335] on img at bounding box center [295, 328] width 29 height 29
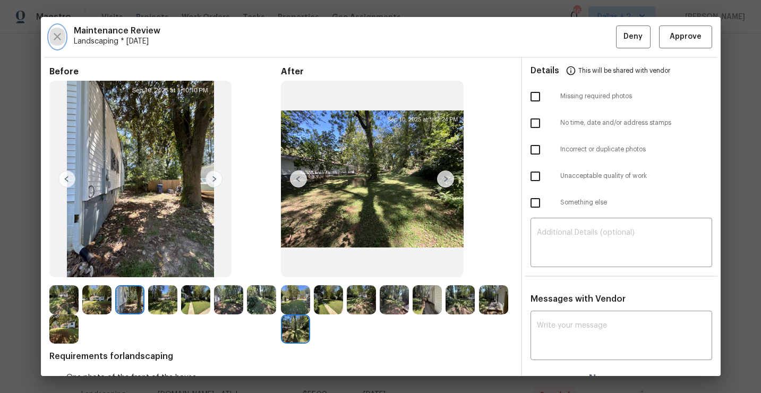
click at [59, 38] on icon "button" at bounding box center [57, 36] width 13 height 13
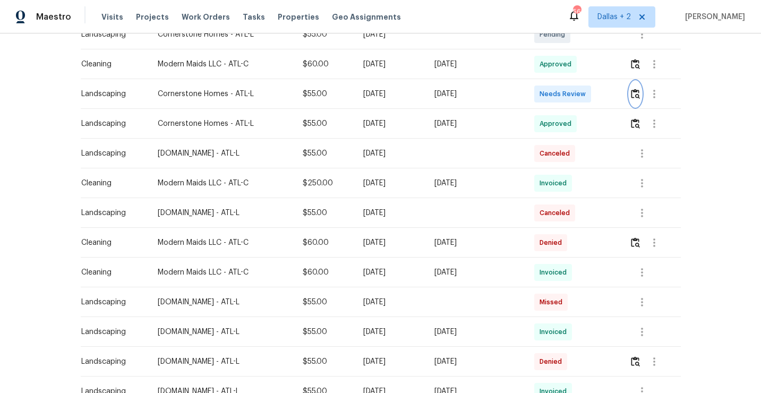
scroll to position [368, 0]
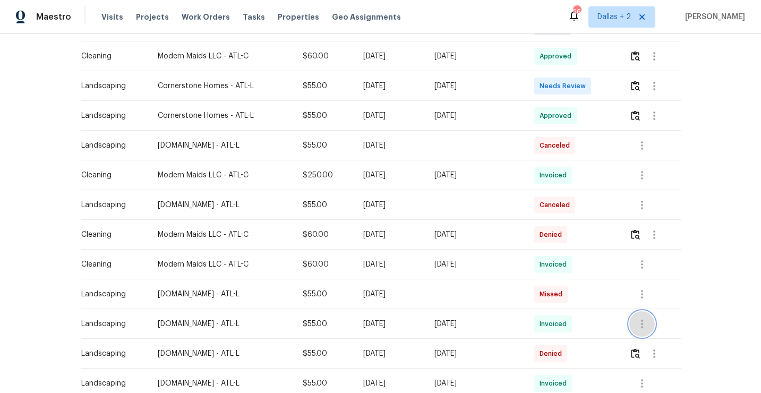
click at [646, 317] on button "button" at bounding box center [641, 323] width 25 height 25
click at [650, 337] on li "View details" at bounding box center [669, 341] width 74 height 18
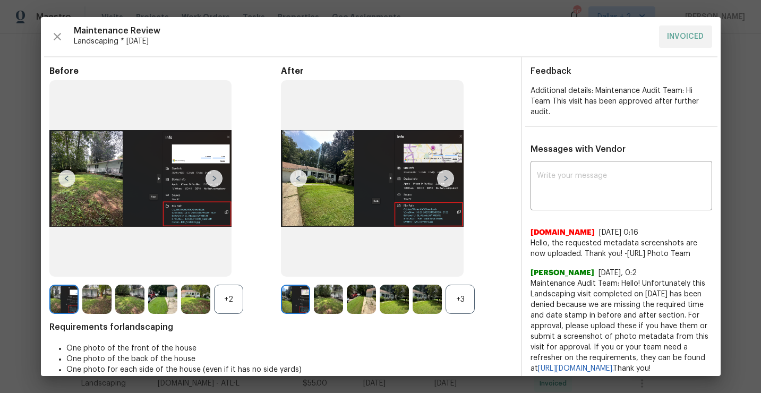
click at [464, 297] on div "+3" at bounding box center [460, 299] width 29 height 29
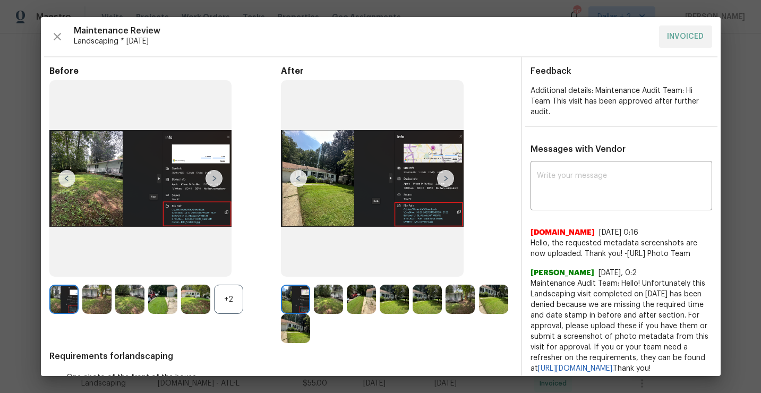
click at [228, 296] on div "+2" at bounding box center [228, 299] width 29 height 29
click at [330, 311] on img at bounding box center [328, 299] width 29 height 29
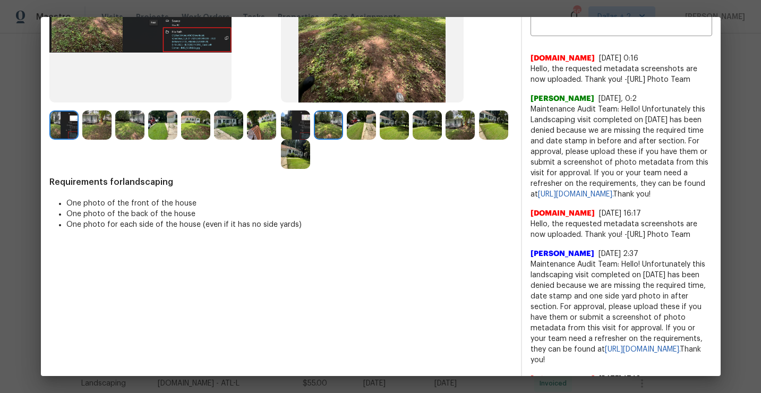
scroll to position [0, 0]
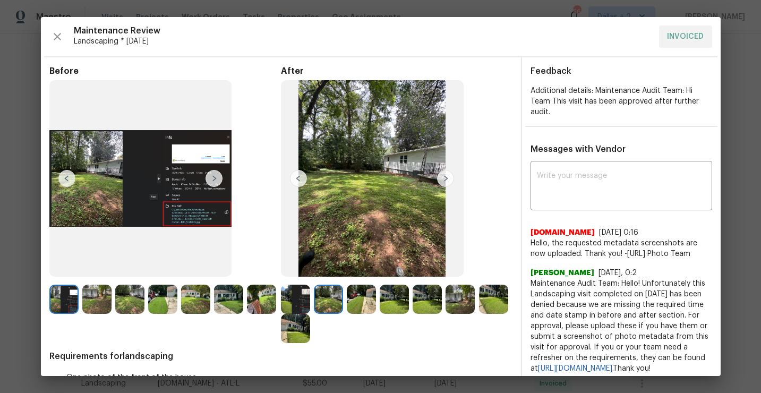
click at [358, 311] on img at bounding box center [361, 299] width 29 height 29
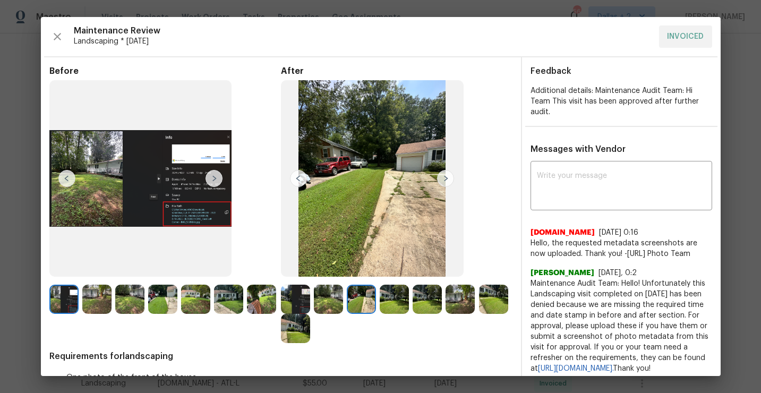
click at [396, 299] on img at bounding box center [394, 299] width 29 height 29
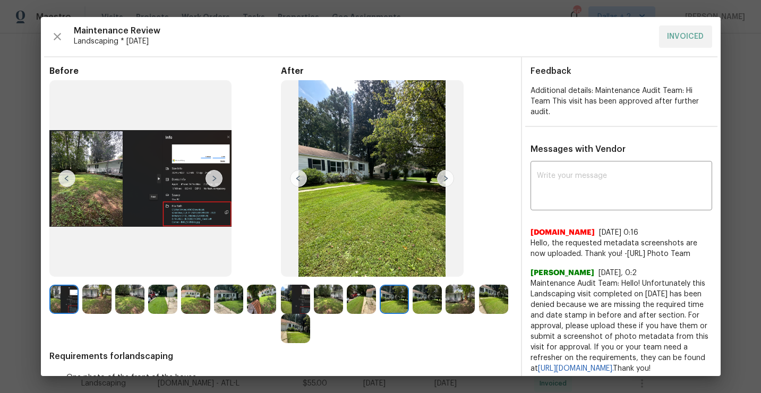
click at [420, 295] on img at bounding box center [427, 299] width 29 height 29
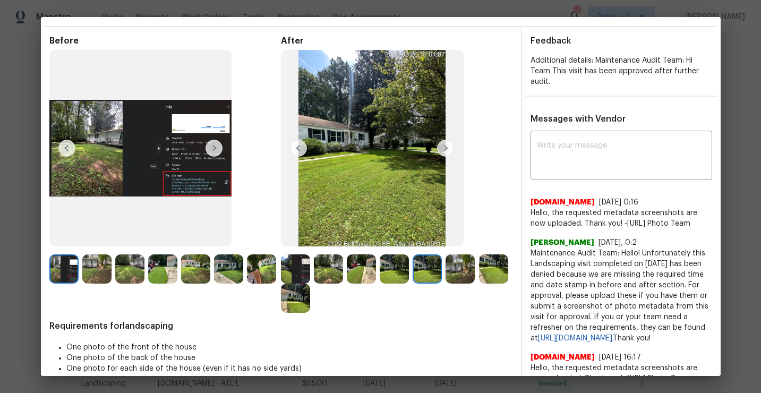
scroll to position [32, 0]
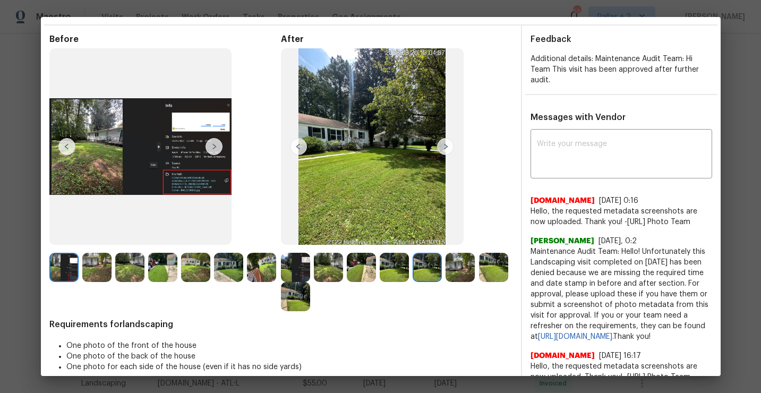
click at [455, 271] on img at bounding box center [460, 267] width 29 height 29
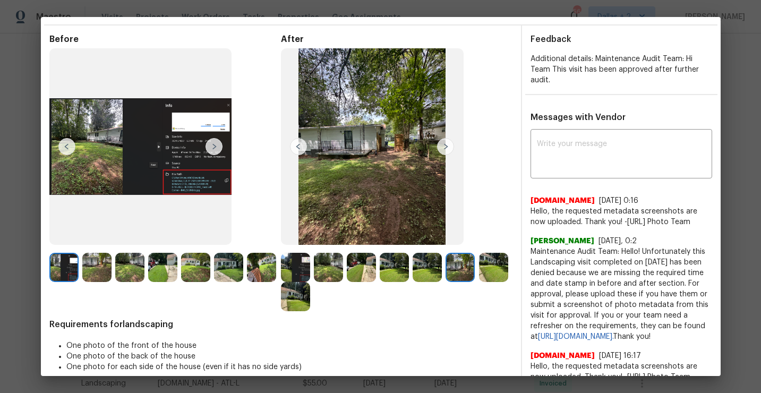
click at [333, 266] on img at bounding box center [328, 267] width 29 height 29
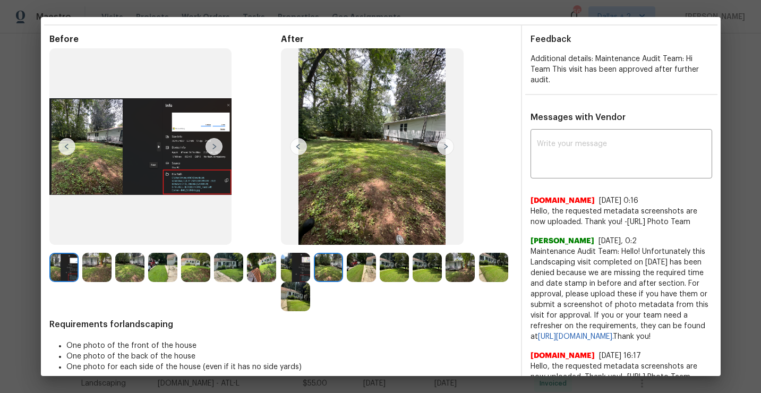
scroll to position [33, 0]
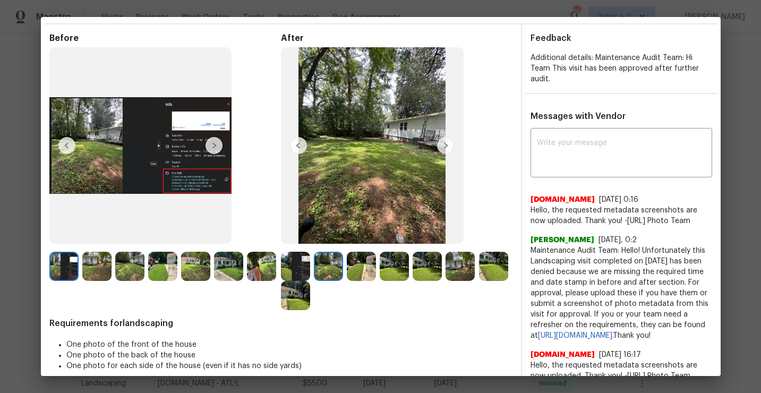
click at [358, 269] on img at bounding box center [361, 266] width 29 height 29
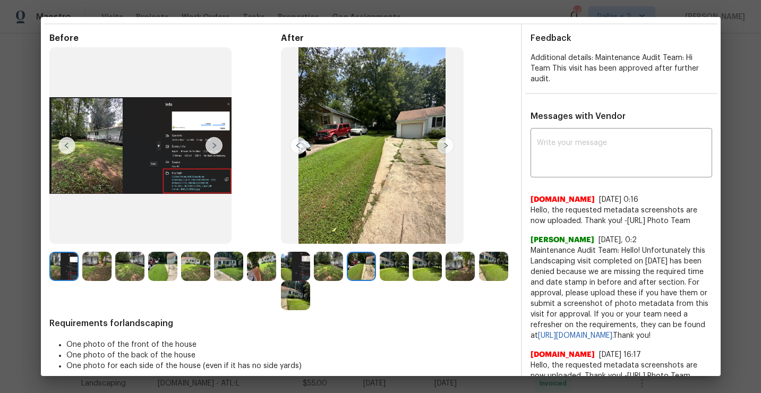
click at [299, 290] on img at bounding box center [295, 295] width 29 height 29
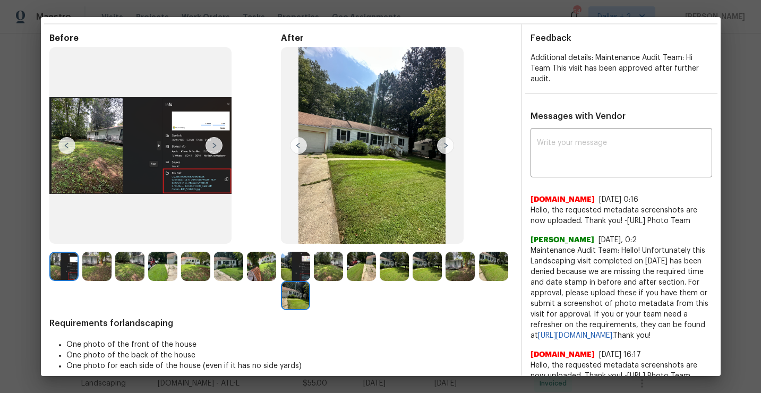
click at [251, 263] on img at bounding box center [261, 266] width 29 height 29
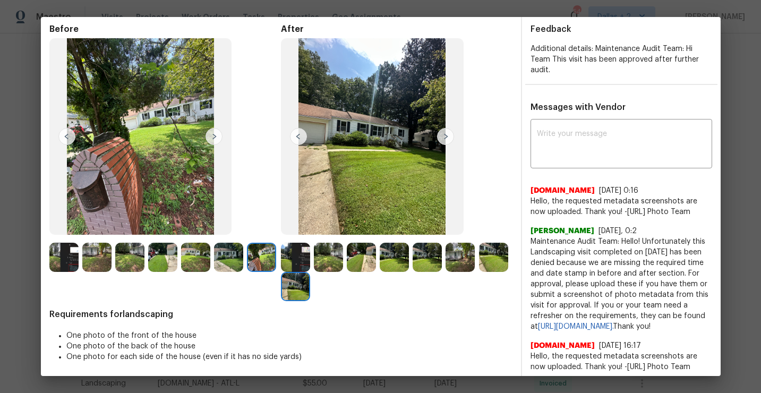
scroll to position [41, 0]
click at [91, 189] on img at bounding box center [140, 137] width 183 height 197
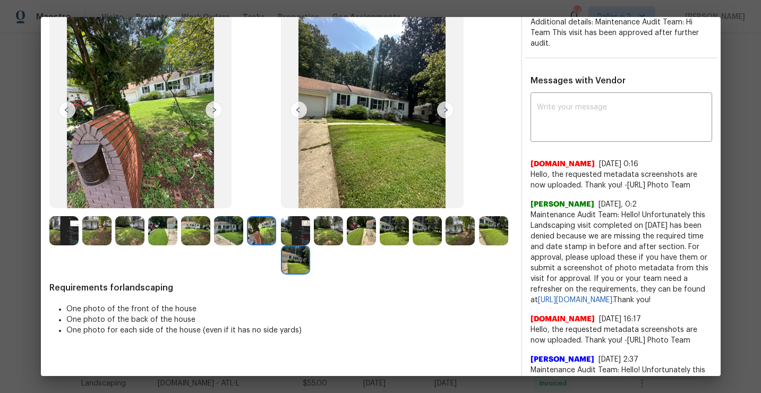
scroll to position [69, 0]
click at [441, 111] on img at bounding box center [445, 109] width 17 height 17
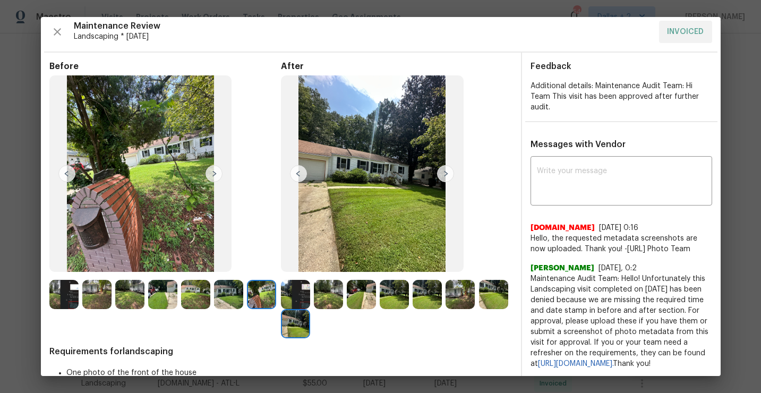
scroll to position [3, 0]
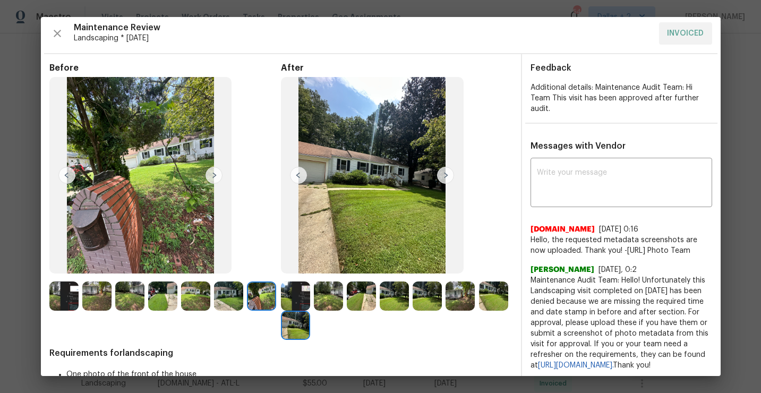
click at [442, 179] on img at bounding box center [445, 175] width 17 height 17
click at [322, 286] on img at bounding box center [328, 295] width 29 height 29
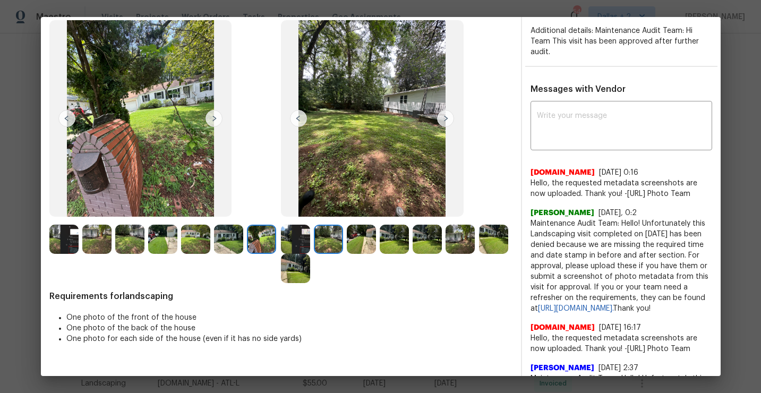
scroll to position [0, 0]
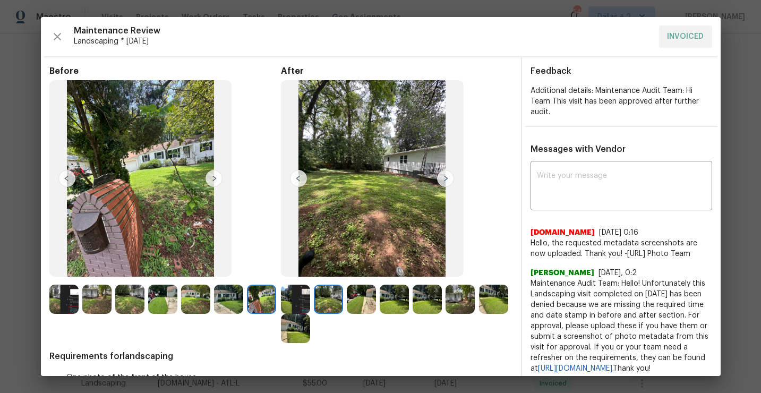
click at [402, 302] on img at bounding box center [394, 299] width 29 height 29
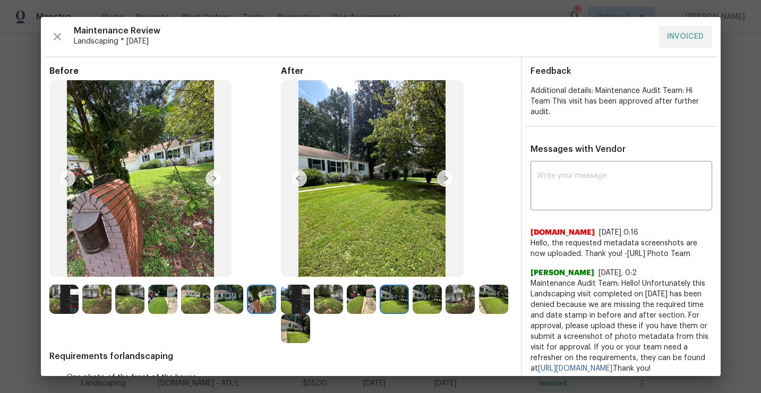
click at [439, 297] on img at bounding box center [427, 299] width 29 height 29
click at [481, 305] on img at bounding box center [493, 299] width 29 height 29
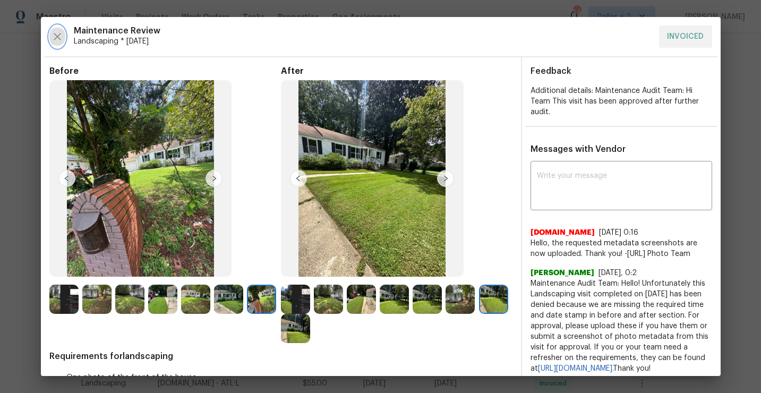
click at [59, 33] on icon "button" at bounding box center [57, 36] width 7 height 7
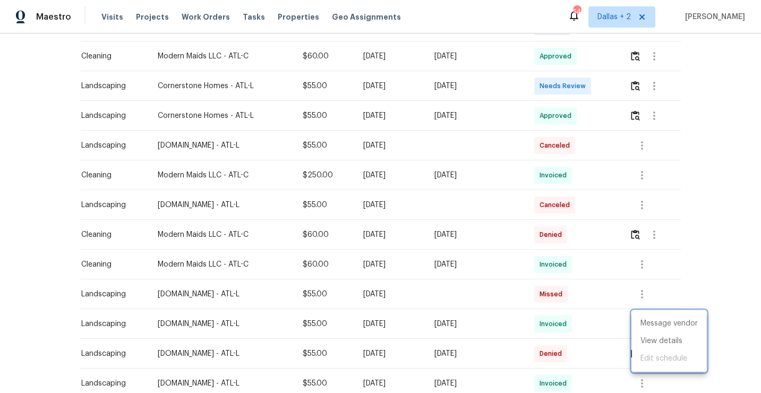
click at [638, 90] on div at bounding box center [380, 196] width 761 height 393
click at [636, 90] on img "button" at bounding box center [635, 86] width 9 height 10
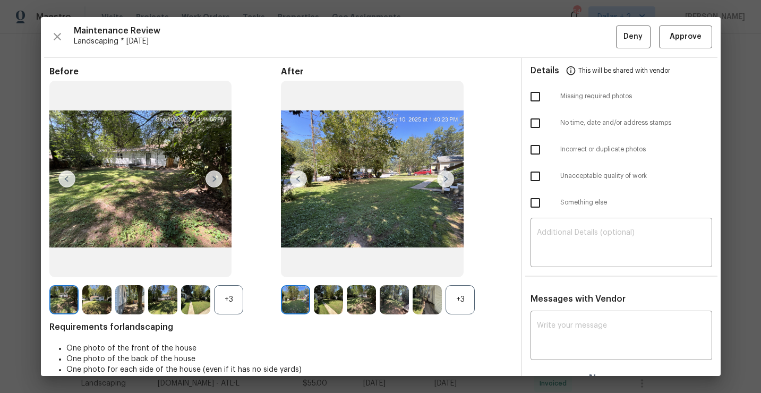
click at [458, 303] on div "+3" at bounding box center [460, 299] width 29 height 29
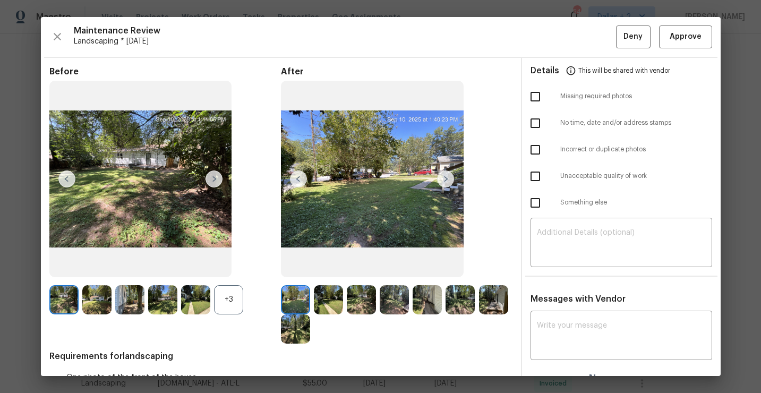
click at [220, 302] on div "+3" at bounding box center [228, 299] width 29 height 29
click at [295, 332] on img at bounding box center [295, 328] width 29 height 29
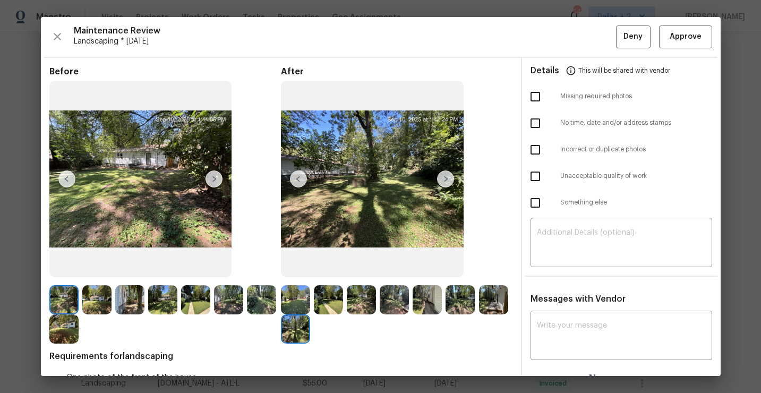
click at [298, 178] on img at bounding box center [298, 178] width 17 height 17
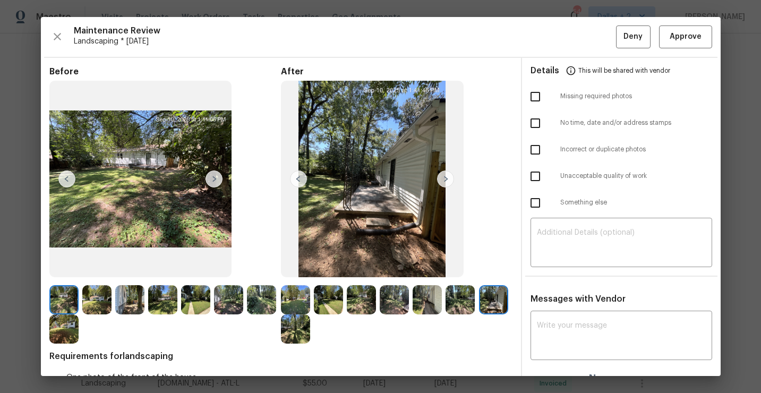
click at [300, 294] on img at bounding box center [295, 299] width 29 height 29
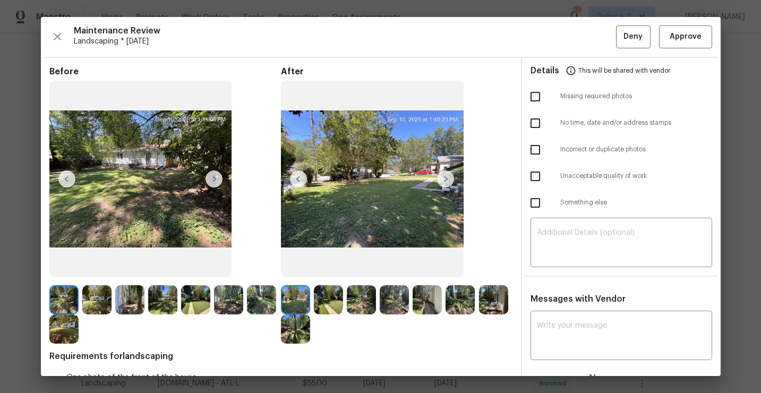
click at [447, 181] on img at bounding box center [445, 178] width 17 height 17
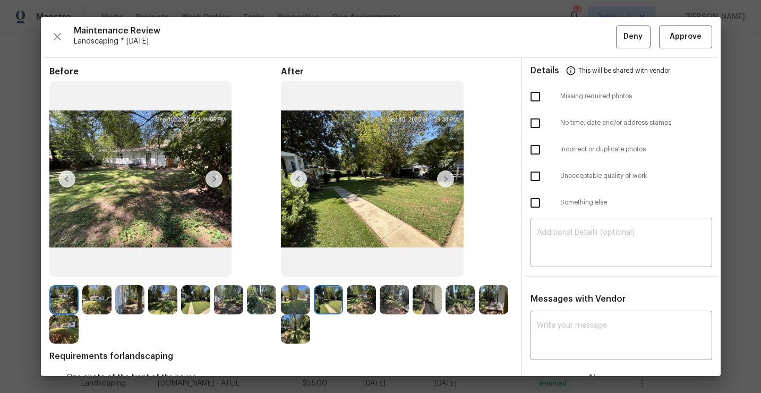
click at [447, 181] on img at bounding box center [445, 178] width 17 height 17
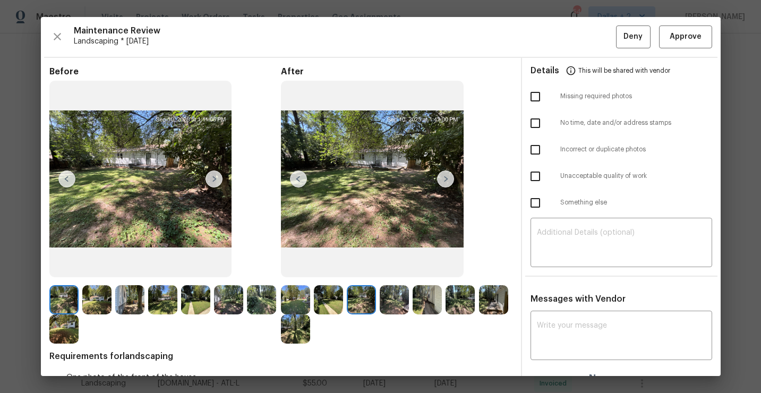
click at [447, 181] on img at bounding box center [445, 178] width 17 height 17
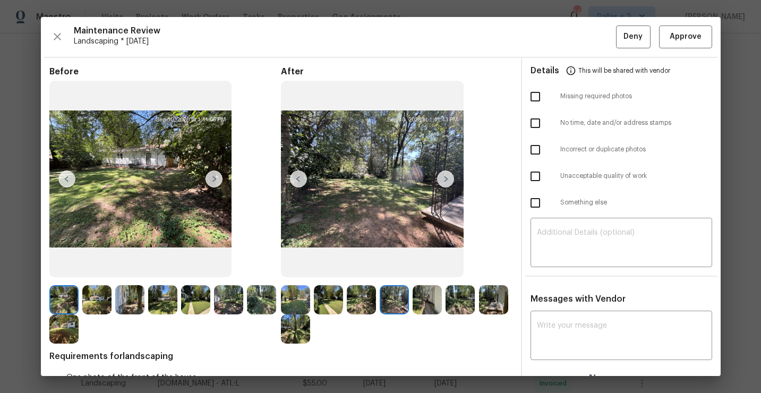
click at [447, 181] on img at bounding box center [445, 178] width 17 height 17
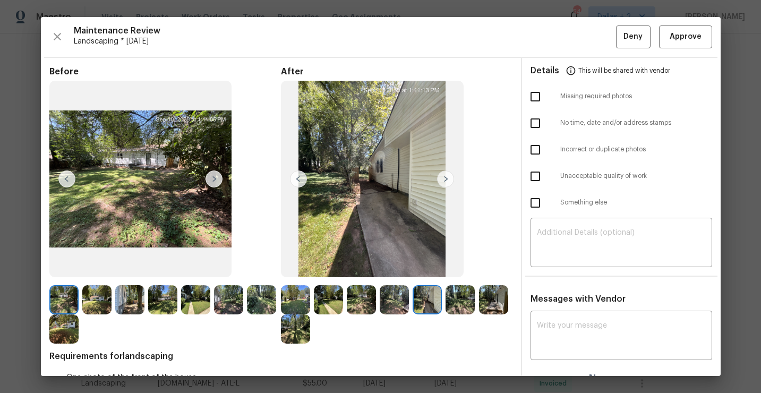
scroll to position [44, 0]
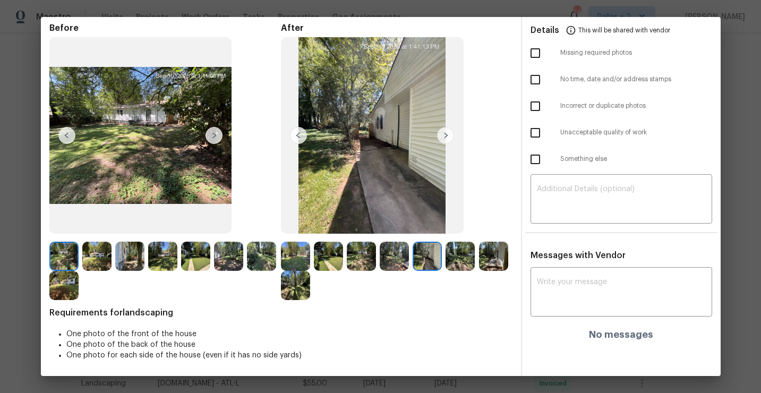
click at [451, 259] on img at bounding box center [460, 256] width 29 height 29
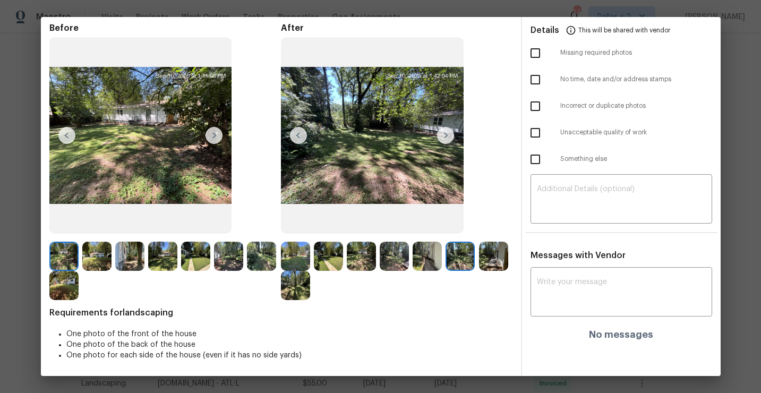
click at [494, 261] on img at bounding box center [493, 256] width 29 height 29
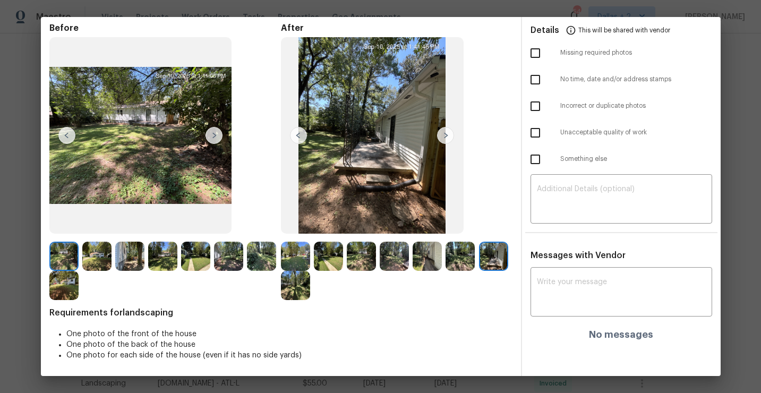
scroll to position [0, 0]
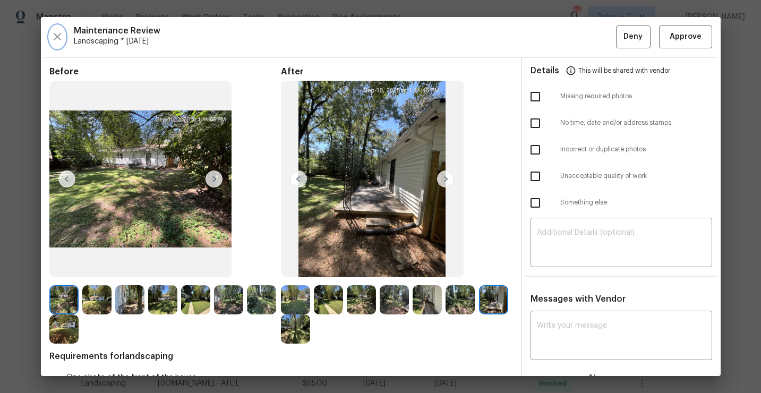
click at [55, 37] on icon "button" at bounding box center [57, 36] width 13 height 13
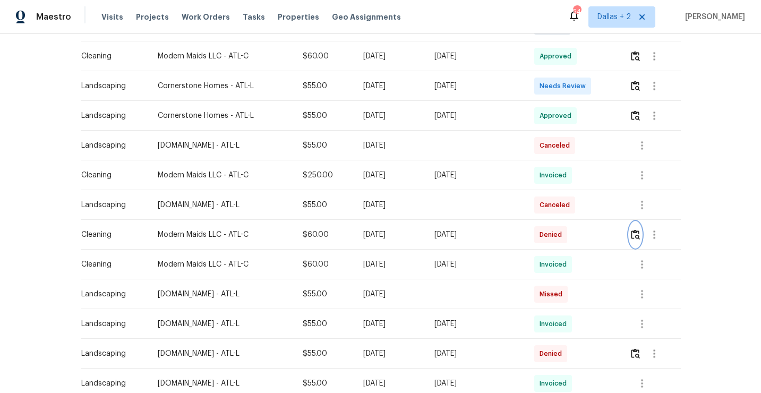
click at [639, 237] on img "button" at bounding box center [635, 234] width 9 height 10
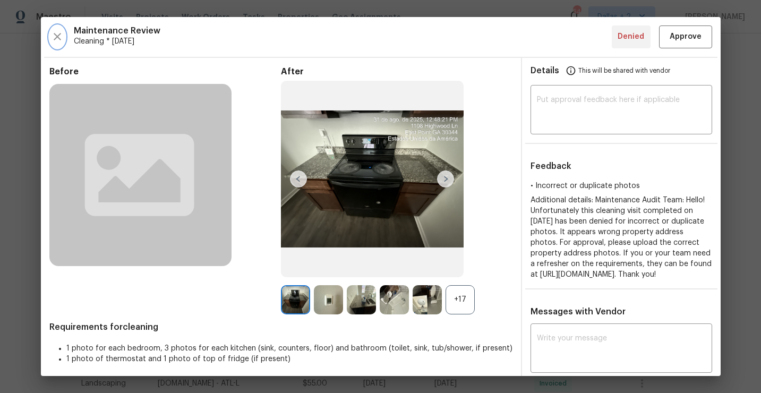
click at [54, 29] on button "button" at bounding box center [57, 36] width 16 height 23
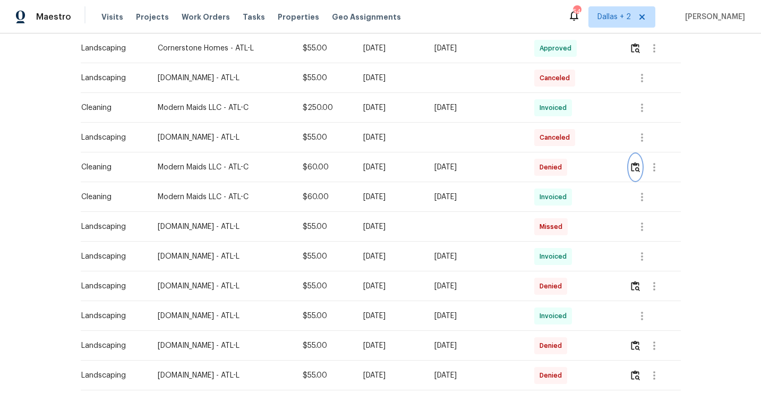
scroll to position [452, 0]
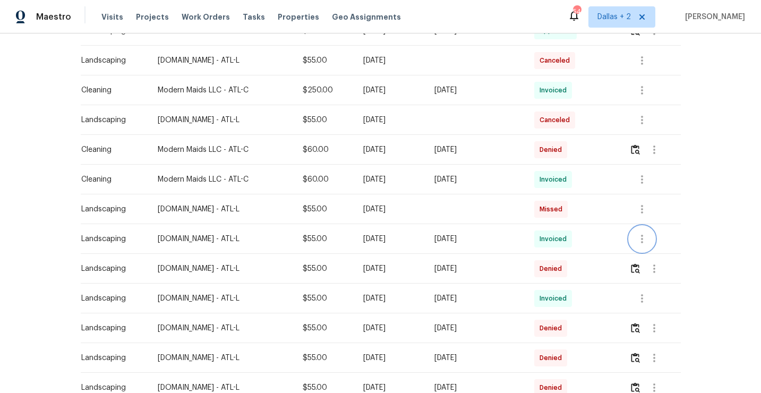
click at [643, 235] on icon "button" at bounding box center [642, 239] width 2 height 8
click at [662, 259] on li "View details" at bounding box center [669, 256] width 74 height 18
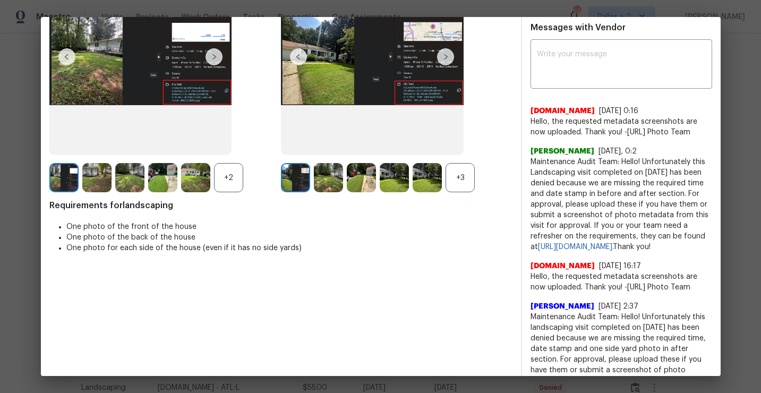
scroll to position [11, 0]
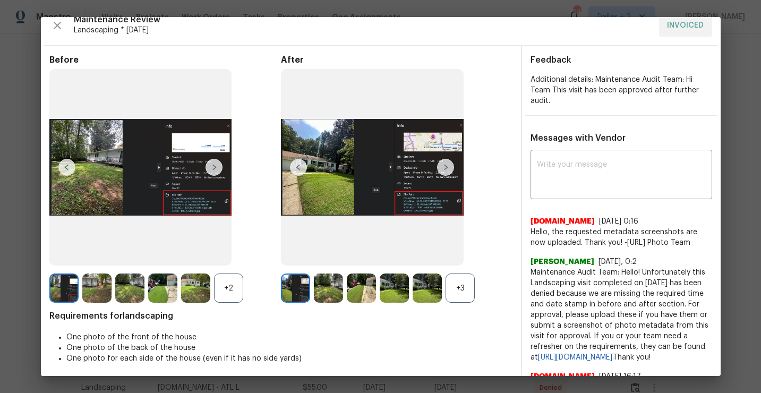
click at [48, 22] on div "Maintenance Review Landscaping * Mon, Aug 18 INVOICED Before +2 After +3 Requir…" at bounding box center [381, 196] width 680 height 359
click at [53, 25] on icon "button" at bounding box center [57, 25] width 13 height 13
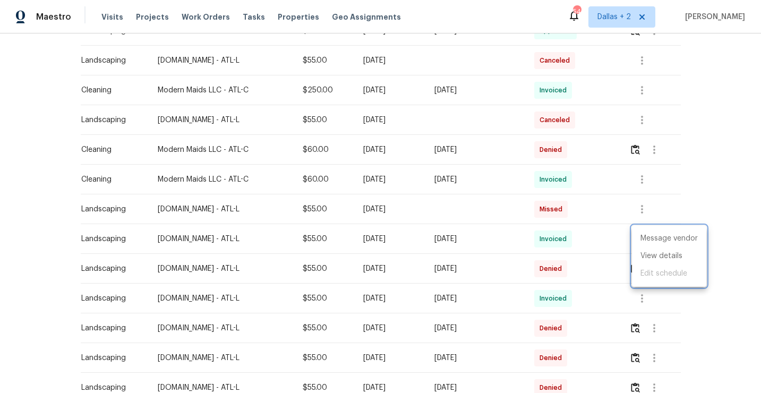
click at [596, 276] on div at bounding box center [380, 196] width 761 height 393
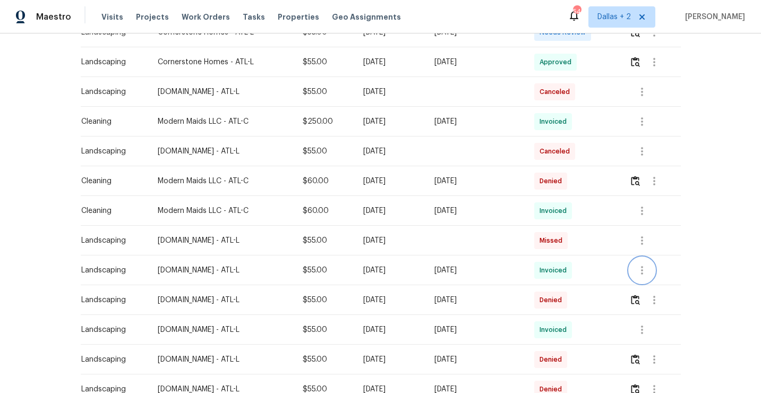
scroll to position [420, 0]
click at [643, 152] on icon "button" at bounding box center [642, 152] width 13 height 13
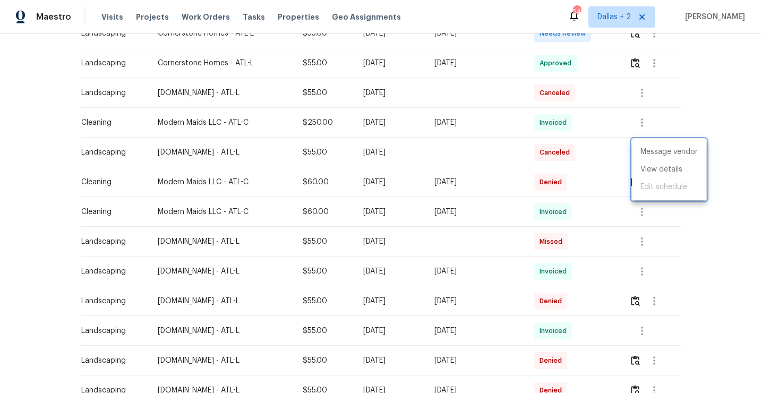
click at [613, 119] on div at bounding box center [380, 196] width 761 height 393
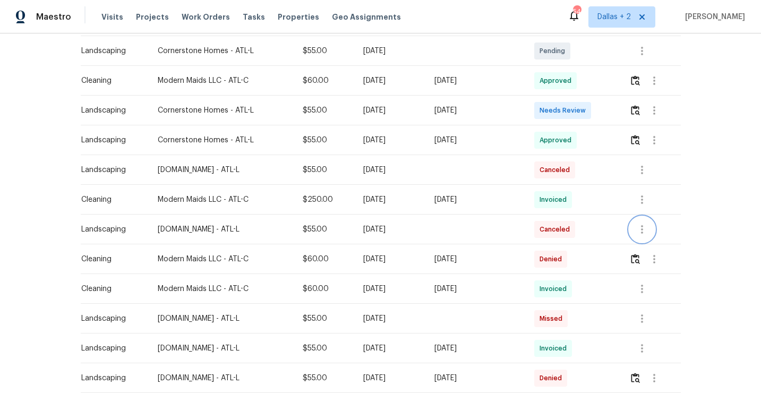
scroll to position [328, 0]
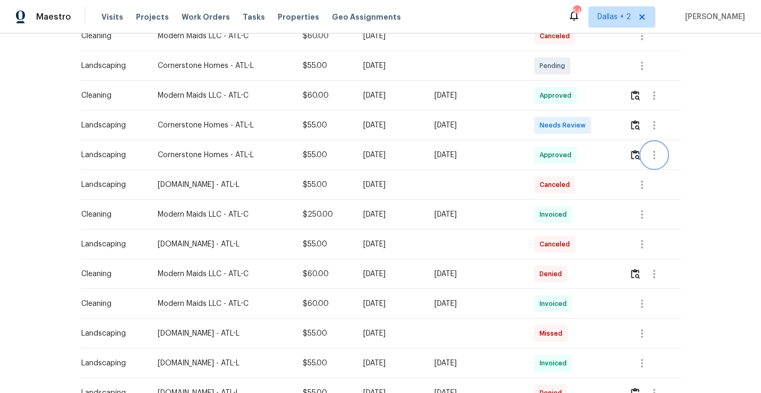
click at [664, 159] on button "button" at bounding box center [654, 154] width 25 height 25
click at [656, 172] on li "View details" at bounding box center [681, 173] width 74 height 18
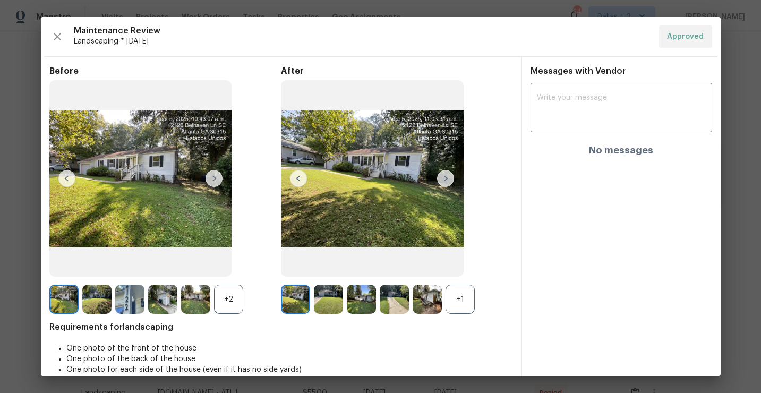
click at [233, 295] on div "+2" at bounding box center [228, 299] width 29 height 29
click at [451, 293] on div "+1" at bounding box center [460, 299] width 29 height 29
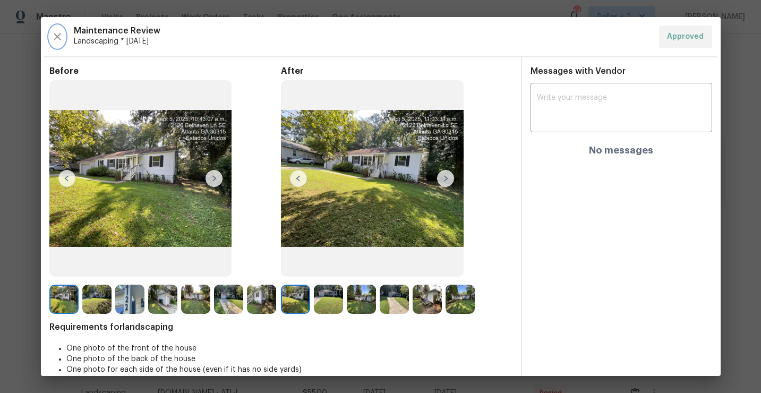
click at [52, 42] on icon "button" at bounding box center [57, 36] width 13 height 13
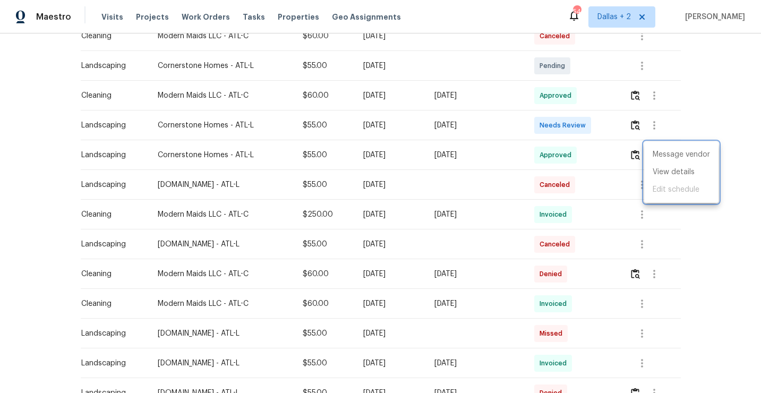
click at [712, 87] on div at bounding box center [380, 196] width 761 height 393
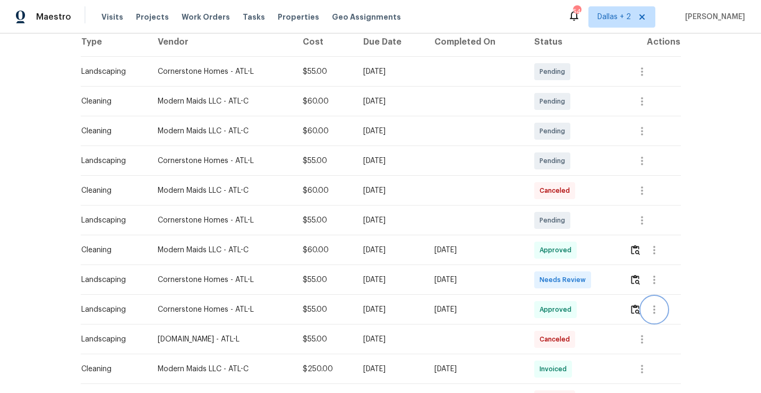
scroll to position [318, 0]
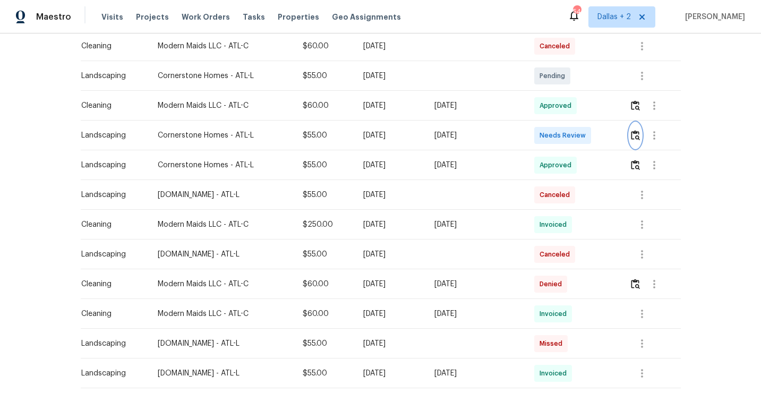
click at [636, 136] on img "button" at bounding box center [635, 135] width 9 height 10
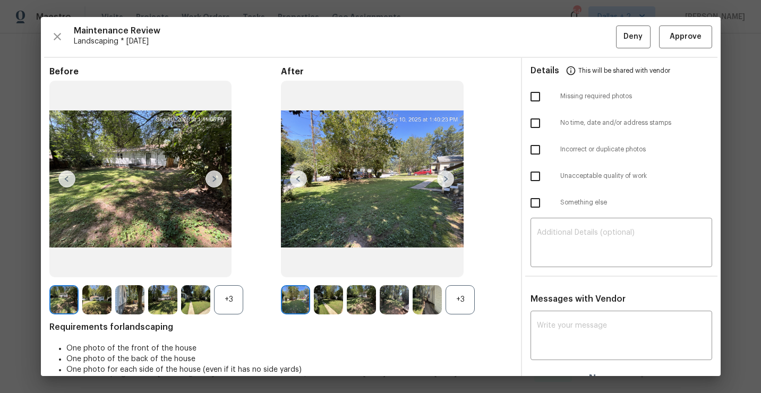
click at [457, 293] on div "+3" at bounding box center [460, 299] width 29 height 29
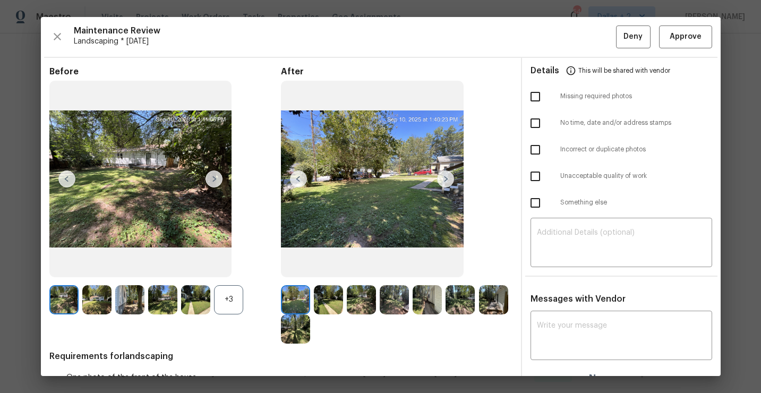
click at [232, 303] on div "+3" at bounding box center [228, 299] width 29 height 29
click at [332, 302] on img at bounding box center [328, 299] width 29 height 29
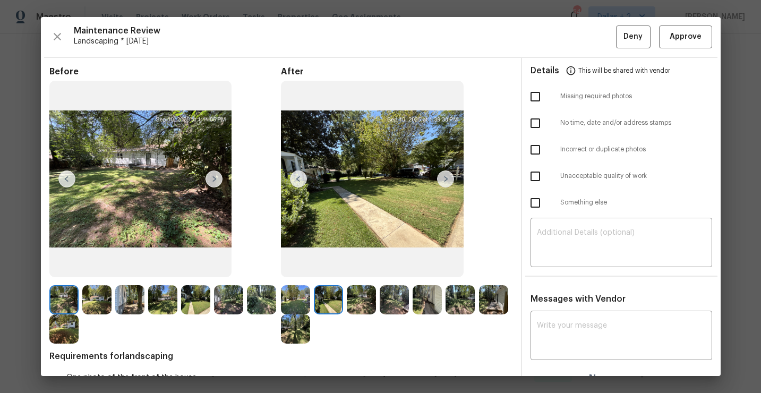
click at [370, 302] on img at bounding box center [361, 299] width 29 height 29
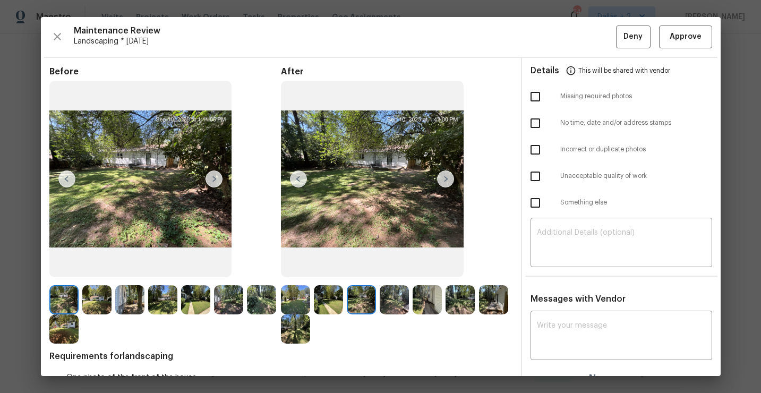
click at [389, 295] on img at bounding box center [394, 299] width 29 height 29
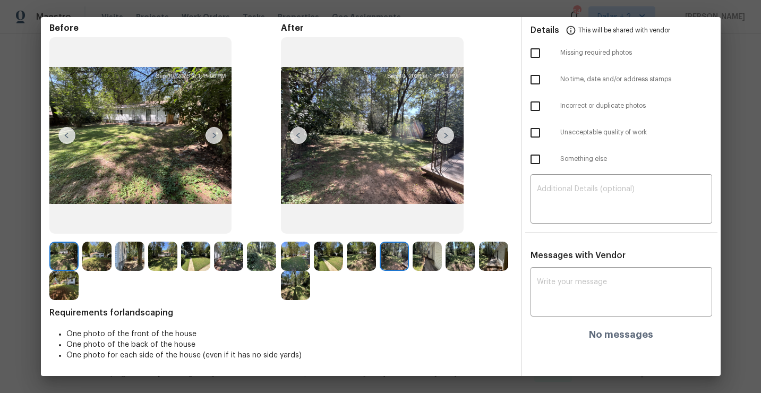
scroll to position [0, 0]
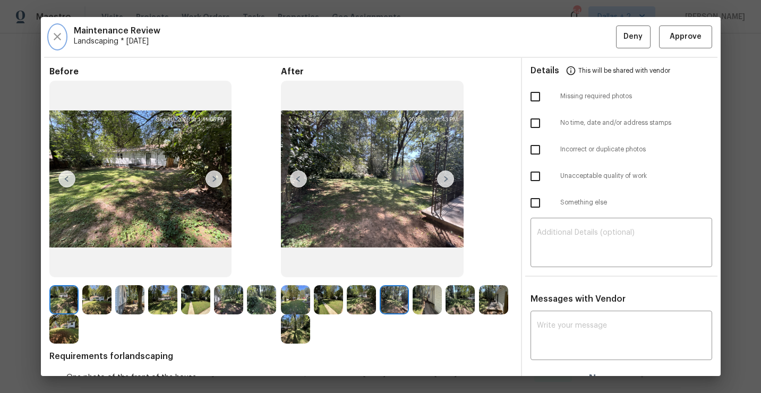
click at [59, 33] on icon "button" at bounding box center [57, 36] width 7 height 7
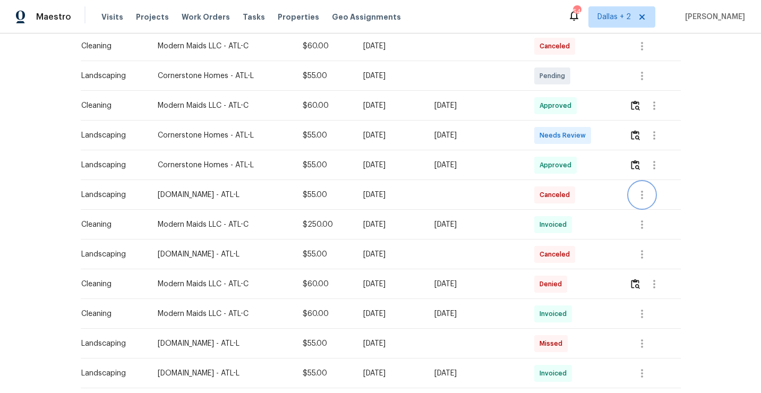
click at [642, 193] on icon "button" at bounding box center [642, 195] width 13 height 13
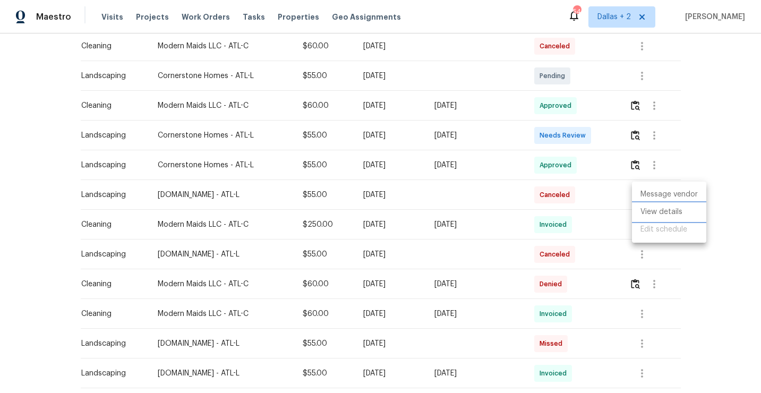
click at [640, 213] on li "View details" at bounding box center [669, 212] width 74 height 18
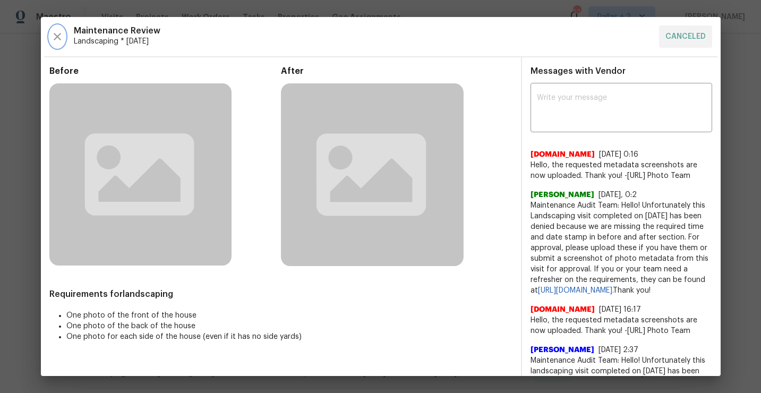
click at [61, 34] on icon "button" at bounding box center [57, 36] width 13 height 13
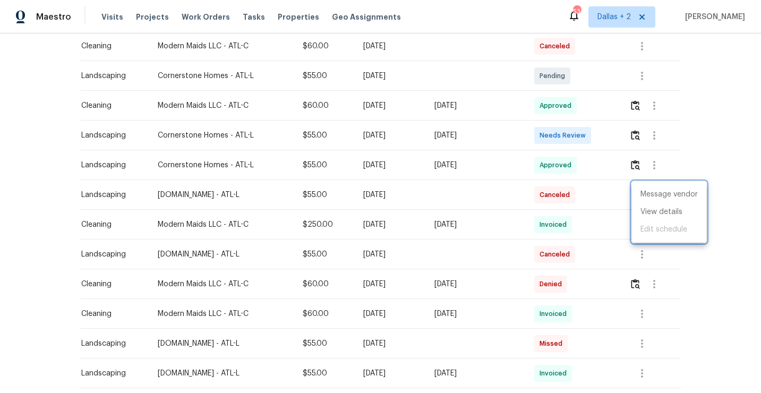
click at [424, 231] on div at bounding box center [380, 196] width 761 height 393
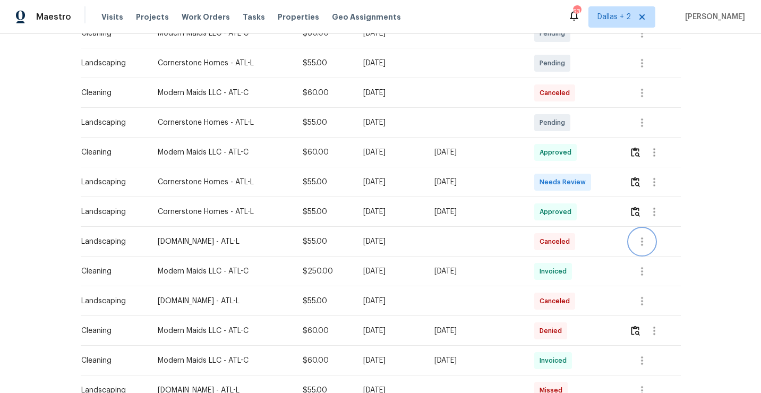
scroll to position [255, 0]
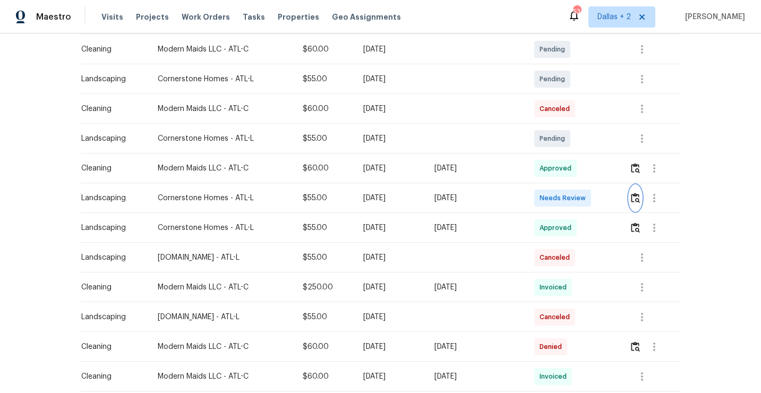
click at [638, 195] on img "button" at bounding box center [635, 198] width 9 height 10
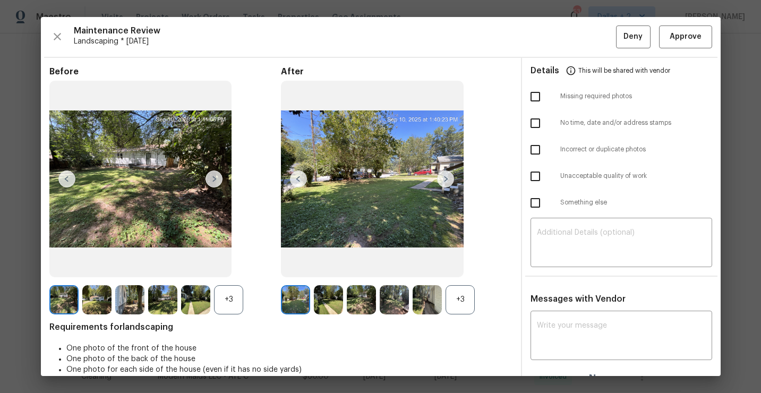
click at [461, 298] on div "+3" at bounding box center [460, 299] width 29 height 29
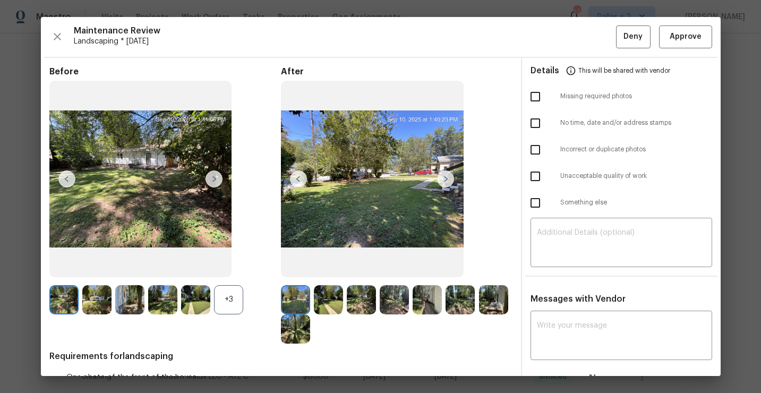
click at [234, 304] on div "+3" at bounding box center [228, 299] width 29 height 29
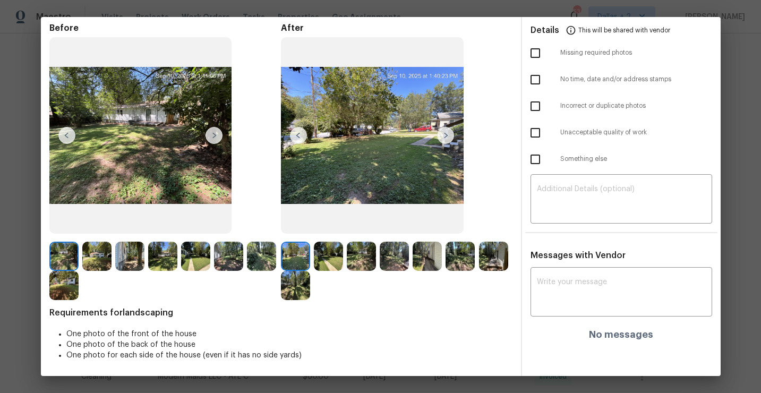
click at [323, 257] on img at bounding box center [328, 256] width 29 height 29
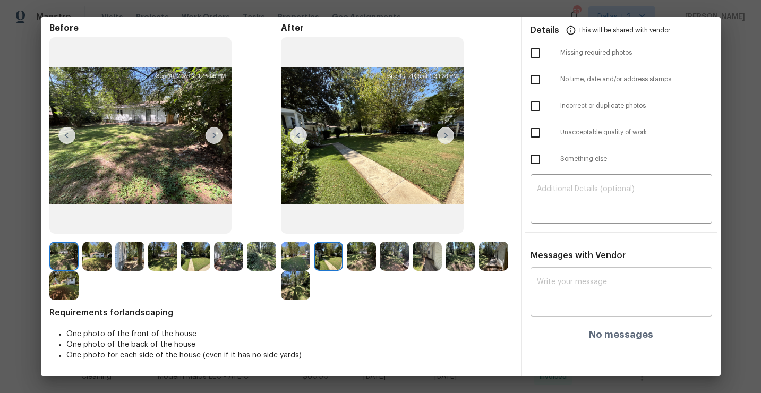
click at [619, 283] on textarea at bounding box center [621, 293] width 169 height 30
paste textarea "Maintenance Audit Team: Unfortunately this landscaping visit completed on 09/08…"
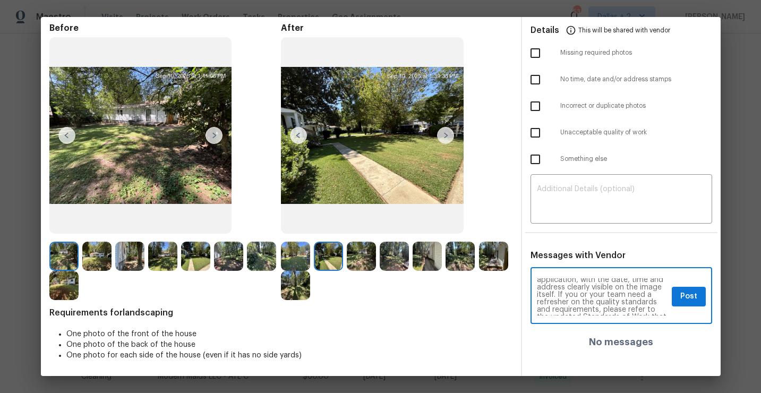
scroll to position [56, 0]
type textarea "Maintenance Audit Team: Unfortunately this landscaping visit completed on 09/08…"
click at [688, 295] on span "Post" at bounding box center [688, 296] width 17 height 13
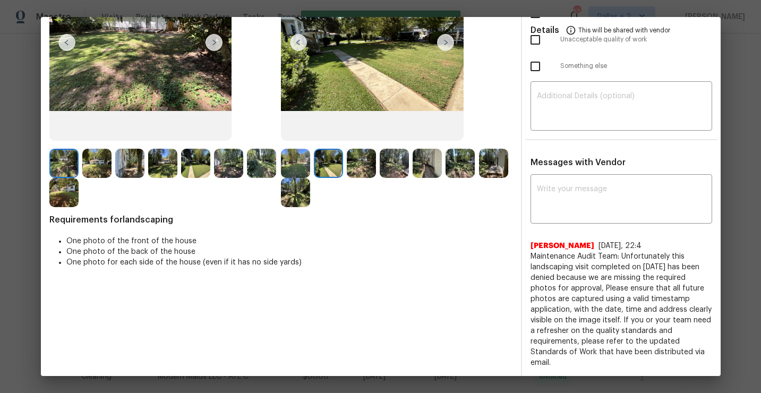
scroll to position [0, 0]
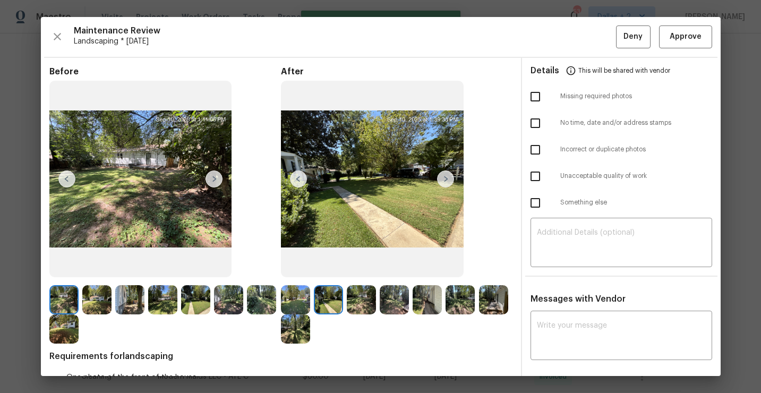
click at [538, 123] on input "checkbox" at bounding box center [535, 123] width 22 height 22
checkbox input "true"
click at [633, 40] on span "Deny" at bounding box center [632, 36] width 19 height 13
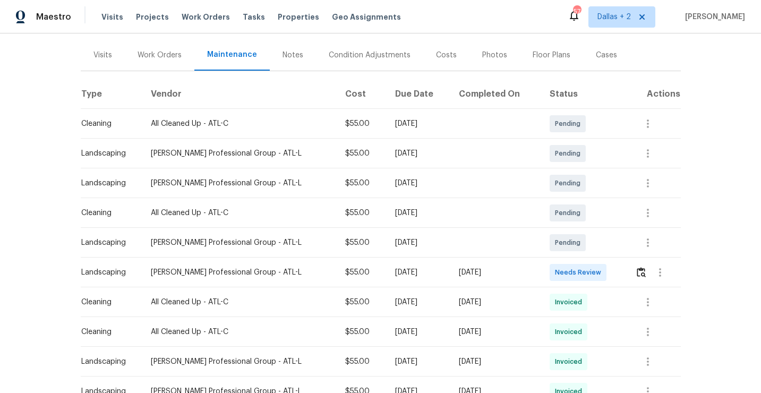
scroll to position [120, 0]
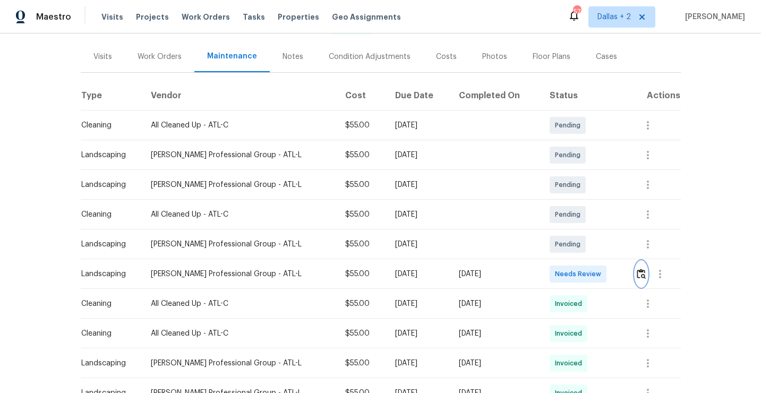
click at [646, 274] on button "button" at bounding box center [641, 273] width 12 height 25
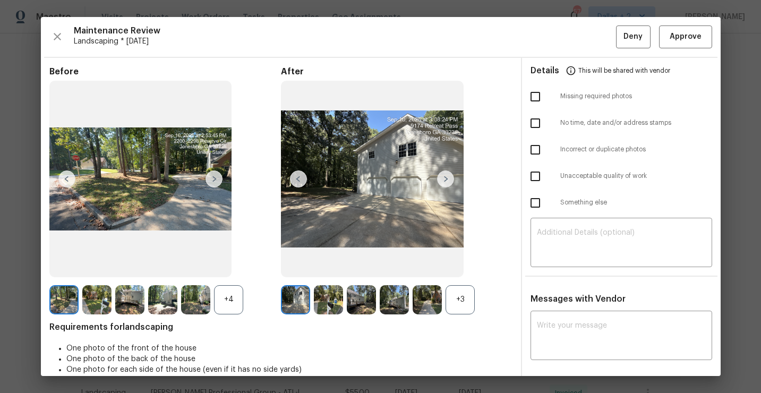
click at [431, 304] on img at bounding box center [427, 299] width 29 height 29
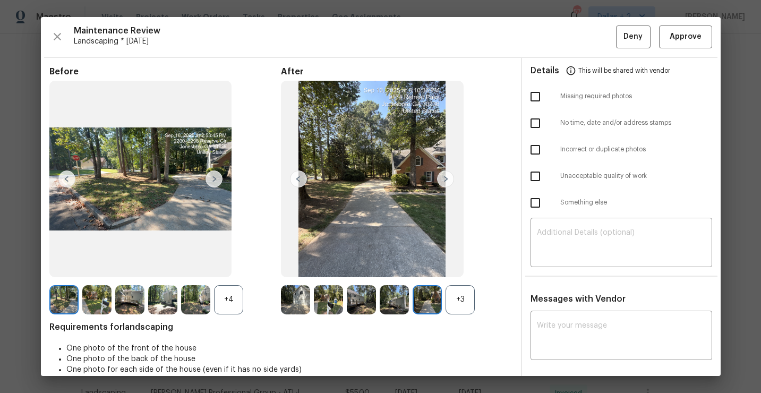
click at [469, 300] on div "+3" at bounding box center [460, 299] width 29 height 29
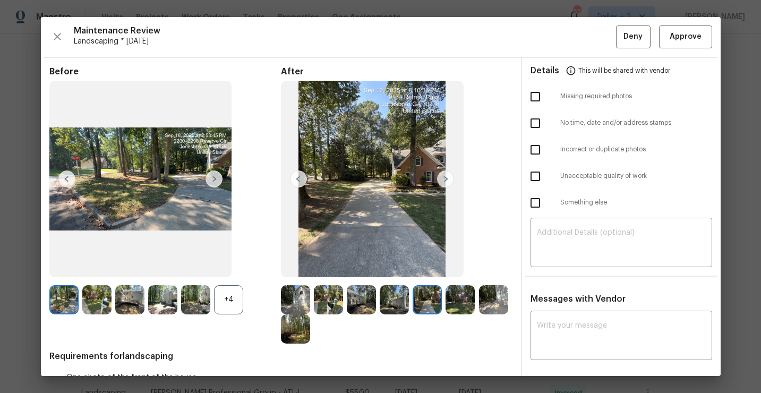
click at [215, 303] on div "+4" at bounding box center [228, 299] width 29 height 29
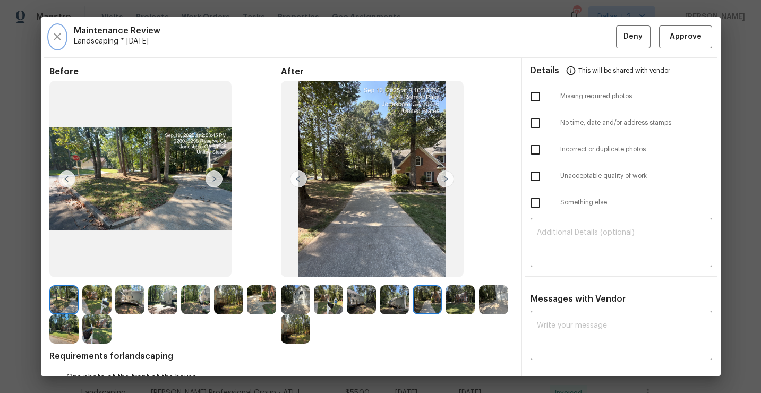
click at [54, 35] on icon "button" at bounding box center [57, 36] width 13 height 13
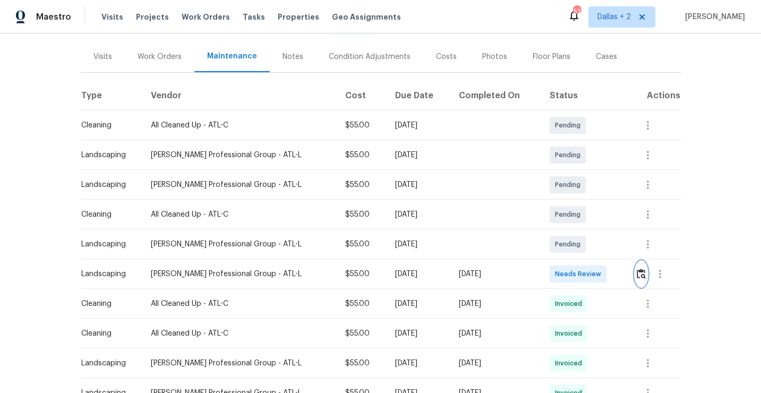
scroll to position [0, 0]
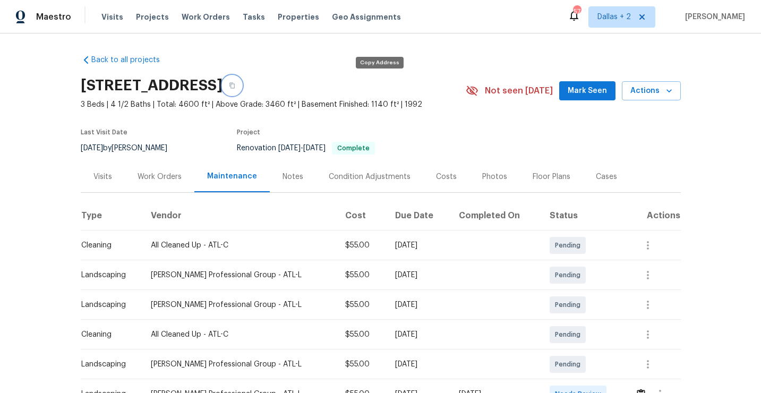
click at [242, 82] on button "button" at bounding box center [232, 85] width 19 height 19
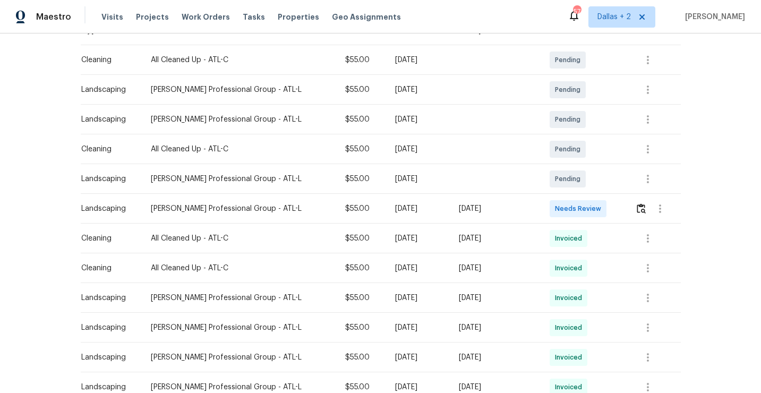
scroll to position [190, 0]
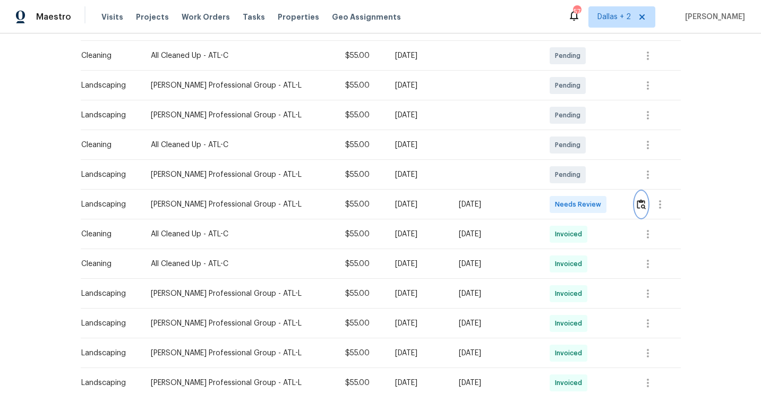
click at [637, 203] on img "button" at bounding box center [641, 204] width 9 height 10
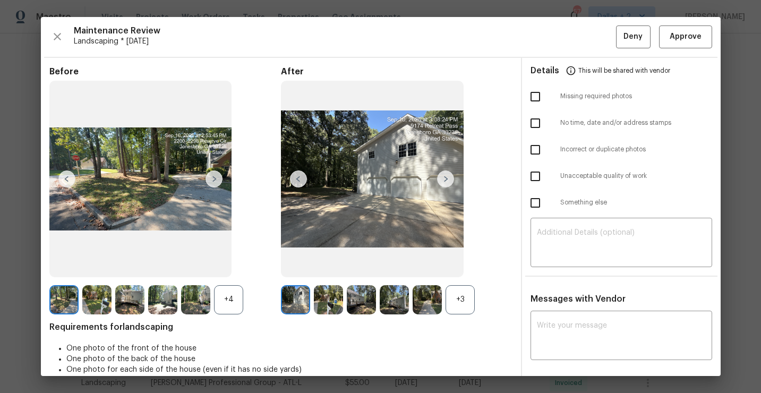
click at [461, 303] on div "+3" at bounding box center [460, 299] width 29 height 29
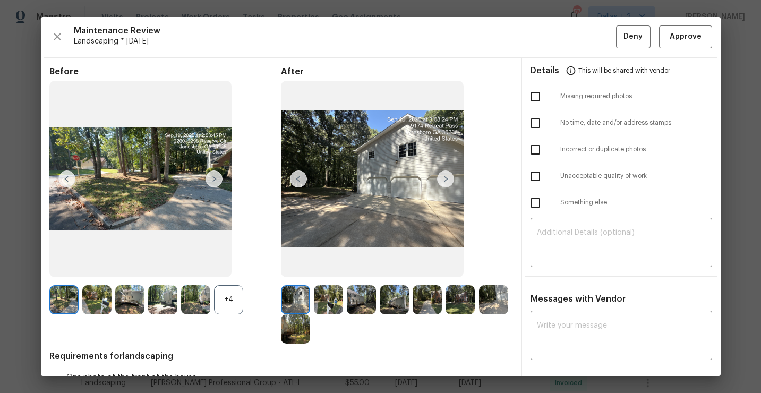
click at [226, 302] on div "+4" at bounding box center [228, 299] width 29 height 29
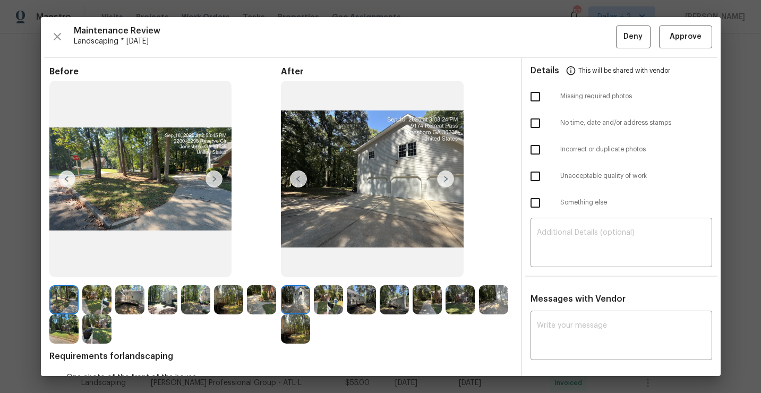
click at [102, 297] on img at bounding box center [96, 299] width 29 height 29
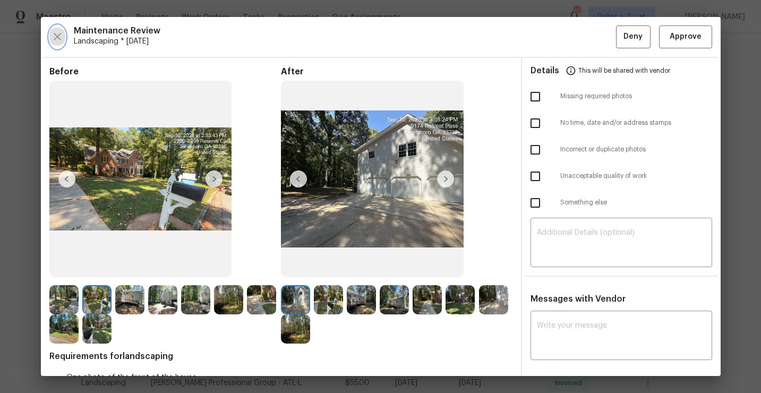
click at [61, 33] on icon "button" at bounding box center [57, 36] width 13 height 13
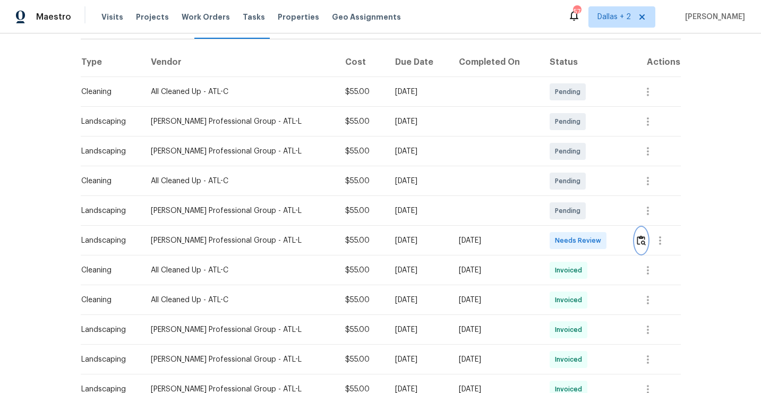
scroll to position [198, 0]
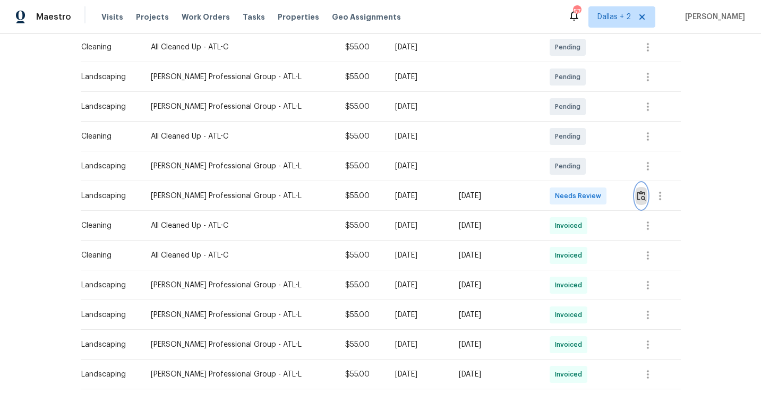
click at [639, 197] on img "button" at bounding box center [641, 196] width 9 height 10
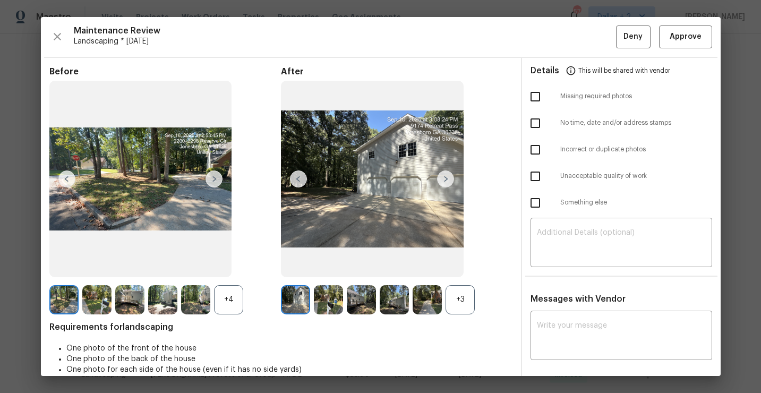
click at [456, 303] on div "+3" at bounding box center [460, 299] width 29 height 29
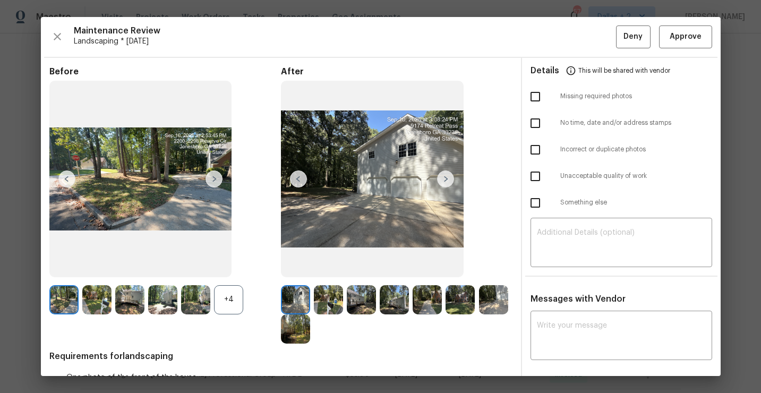
click at [228, 289] on div "+4" at bounding box center [228, 299] width 29 height 29
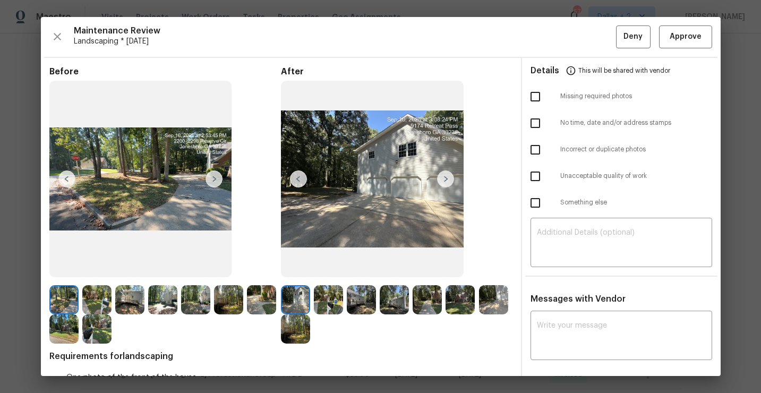
click at [105, 298] on img at bounding box center [96, 299] width 29 height 29
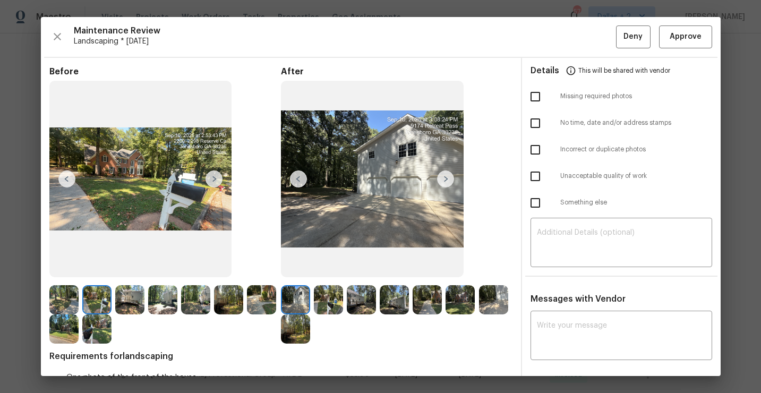
click at [447, 182] on img at bounding box center [445, 178] width 17 height 17
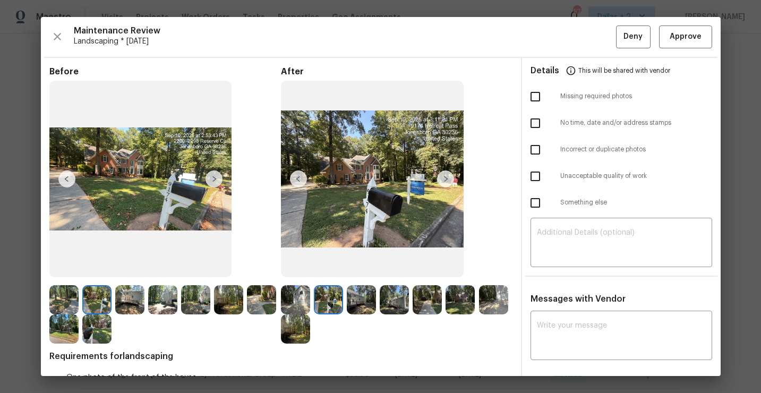
click at [331, 303] on img at bounding box center [328, 299] width 29 height 29
click at [360, 288] on img at bounding box center [361, 299] width 29 height 29
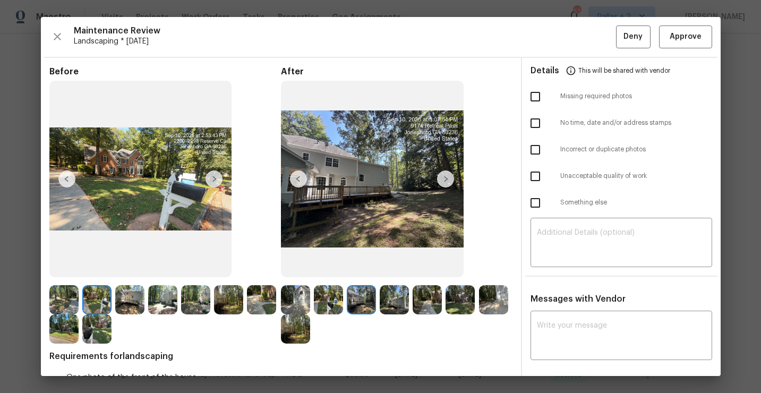
click at [398, 310] on img at bounding box center [394, 299] width 29 height 29
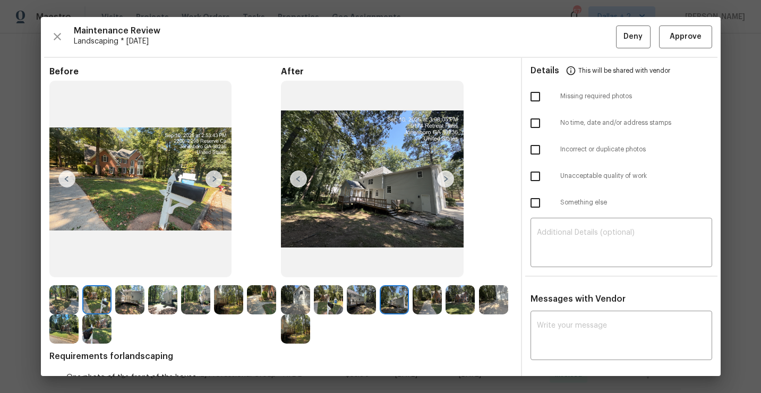
click at [355, 311] on img at bounding box center [361, 299] width 29 height 29
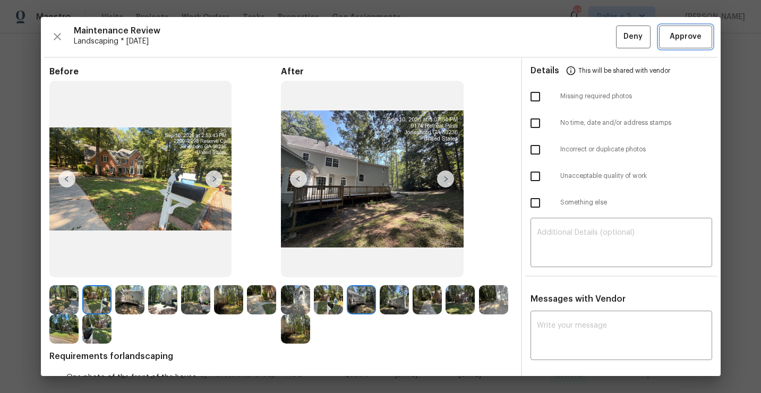
click at [677, 40] on span "Approve" at bounding box center [686, 36] width 32 height 13
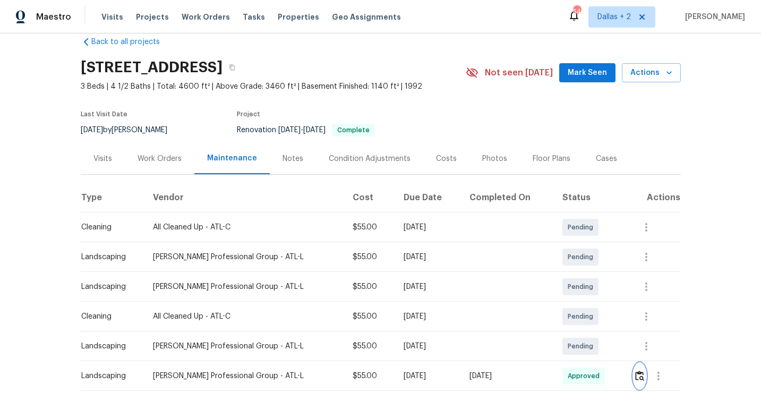
scroll to position [0, 0]
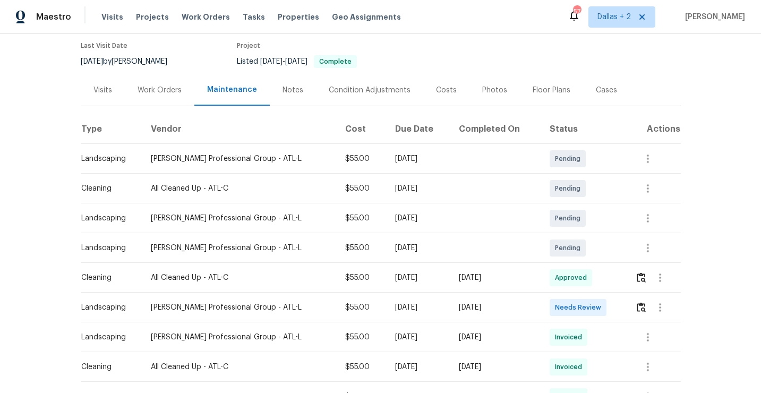
scroll to position [108, 0]
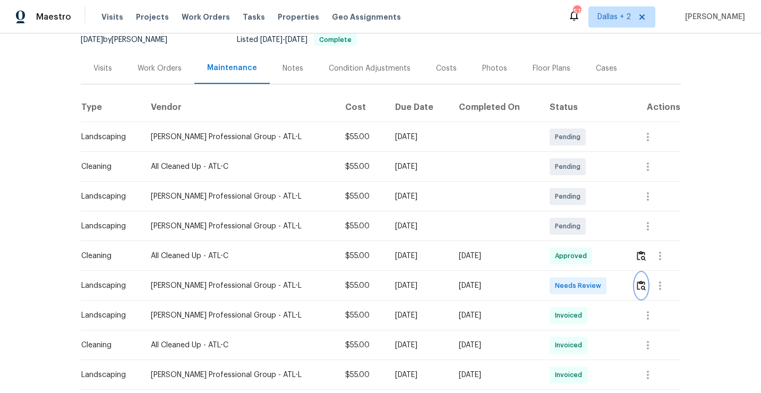
click at [639, 285] on img "button" at bounding box center [641, 285] width 9 height 10
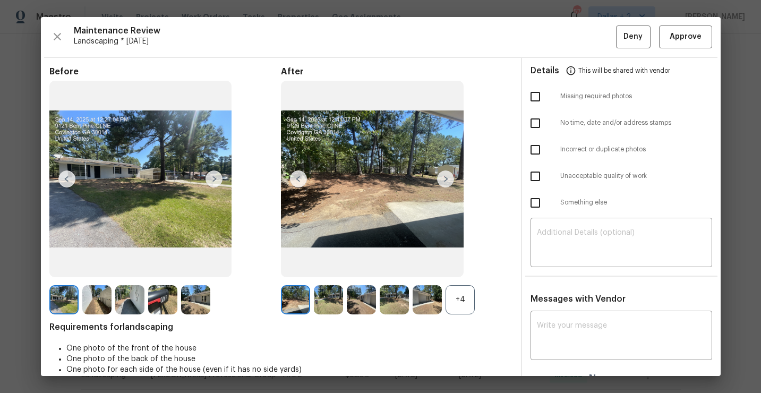
click at [471, 303] on div "+4" at bounding box center [460, 299] width 29 height 29
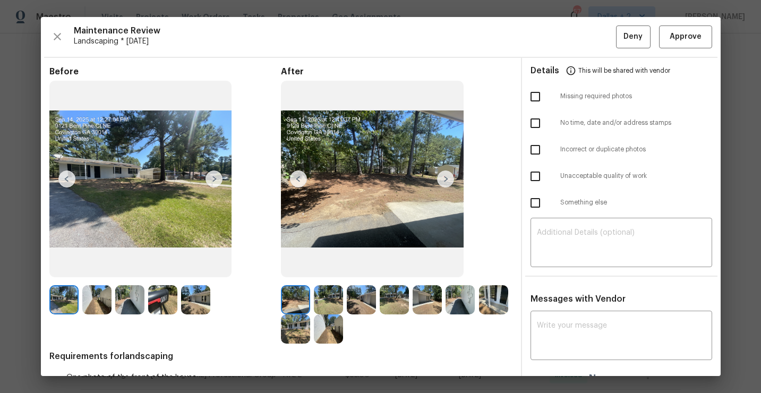
click at [294, 297] on img at bounding box center [295, 299] width 29 height 29
click at [56, 38] on icon "button" at bounding box center [57, 36] width 13 height 13
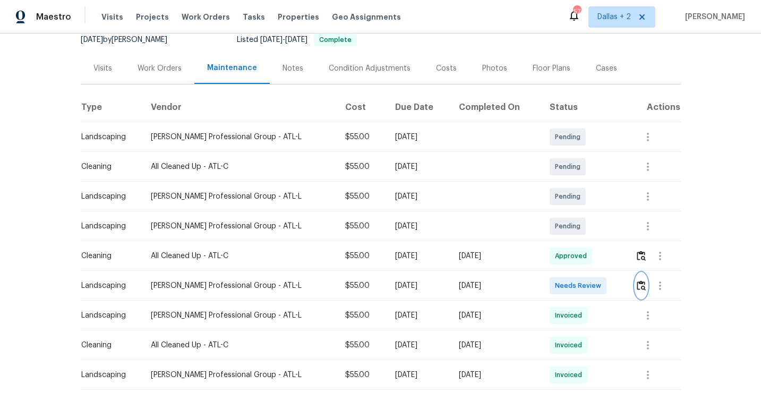
scroll to position [0, 0]
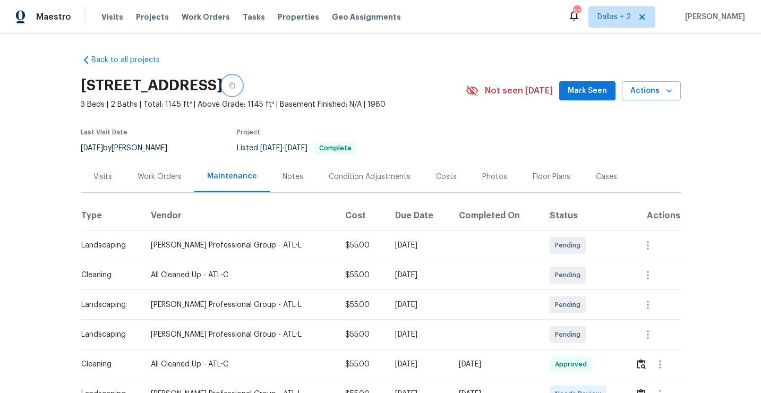
click at [235, 88] on icon "button" at bounding box center [232, 85] width 6 height 6
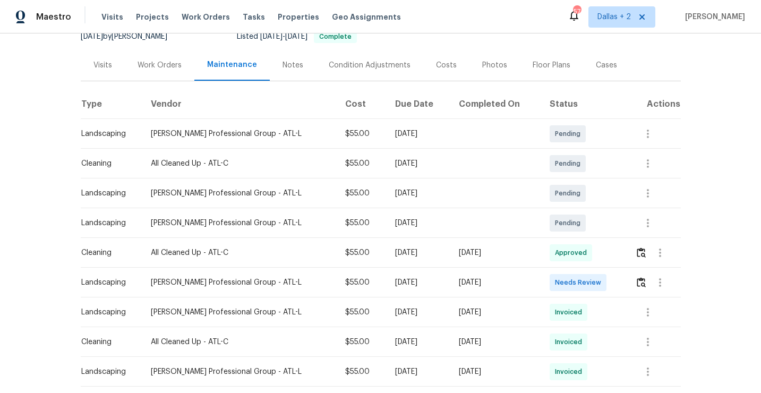
scroll to position [144, 0]
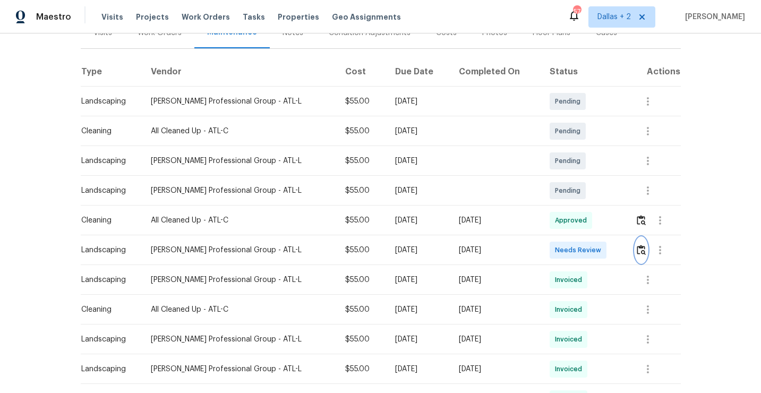
click at [639, 251] on img "button" at bounding box center [641, 250] width 9 height 10
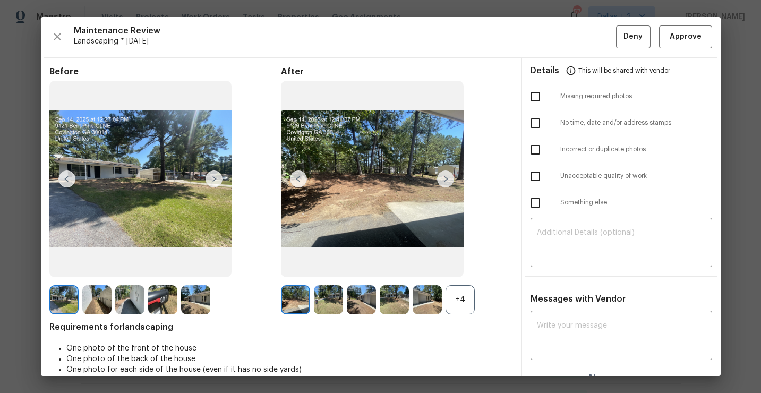
click at [464, 305] on div "+4" at bounding box center [460, 299] width 29 height 29
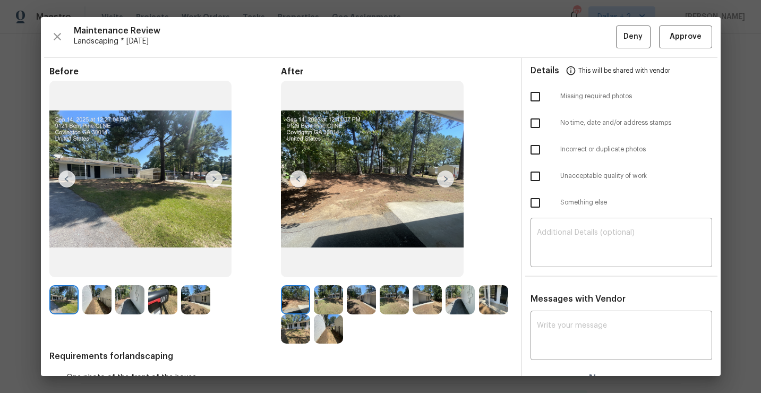
click at [173, 293] on img at bounding box center [162, 299] width 29 height 29
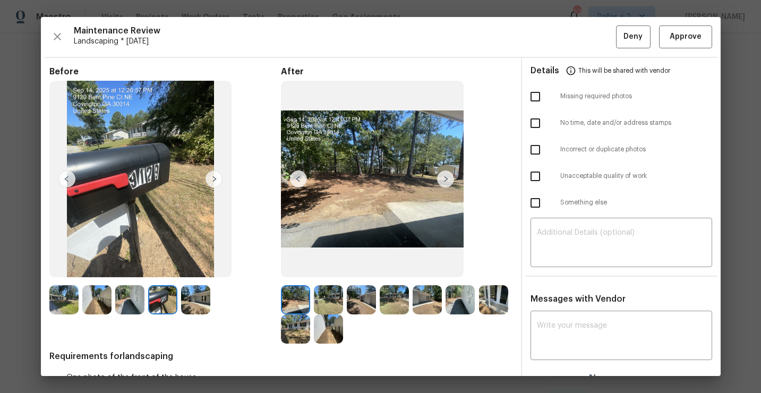
click at [44, 23] on div "Maintenance Review Landscaping * Mon, Sep 08 Deny Approve Before After Requirem…" at bounding box center [381, 196] width 680 height 359
click at [67, 37] on div "Maintenance Review Landscaping * Mon, Sep 08 Deny Approve" at bounding box center [380, 36] width 663 height 23
click at [62, 37] on icon "button" at bounding box center [57, 36] width 13 height 13
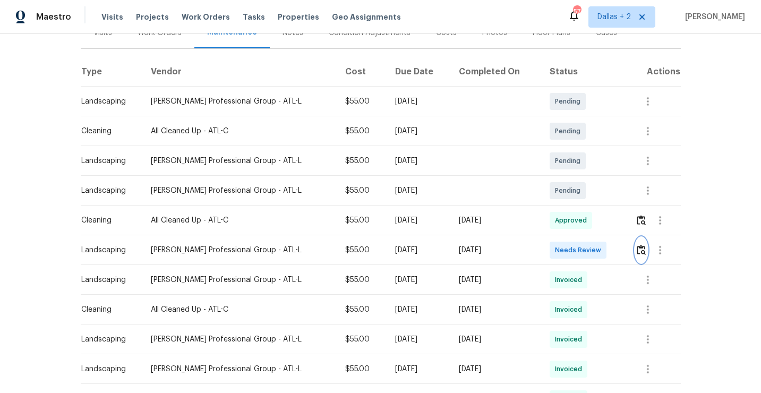
scroll to position [0, 0]
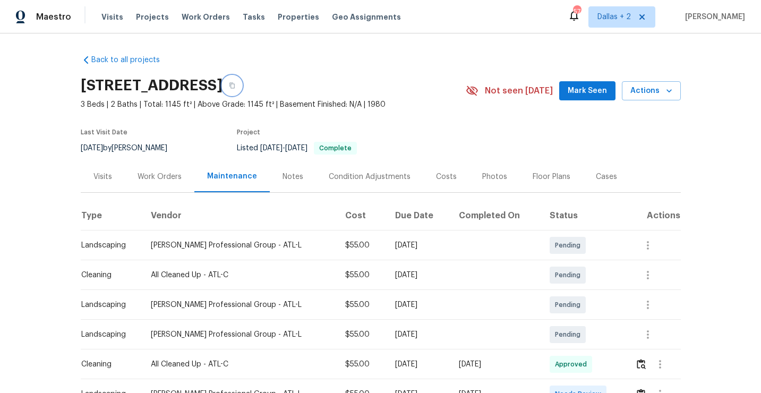
click at [242, 80] on button "button" at bounding box center [232, 85] width 19 height 19
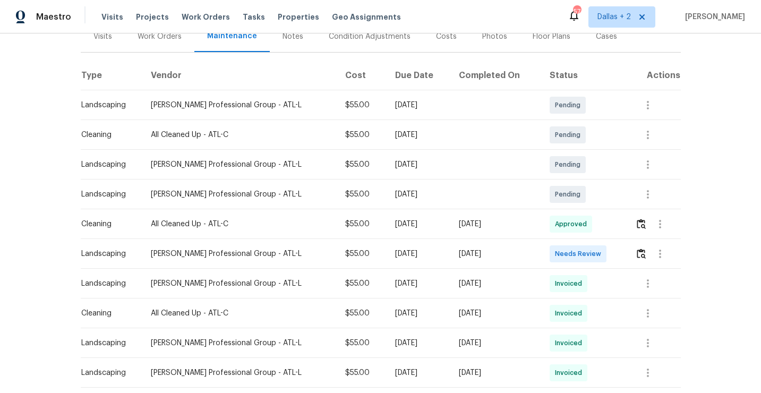
scroll to position [155, 0]
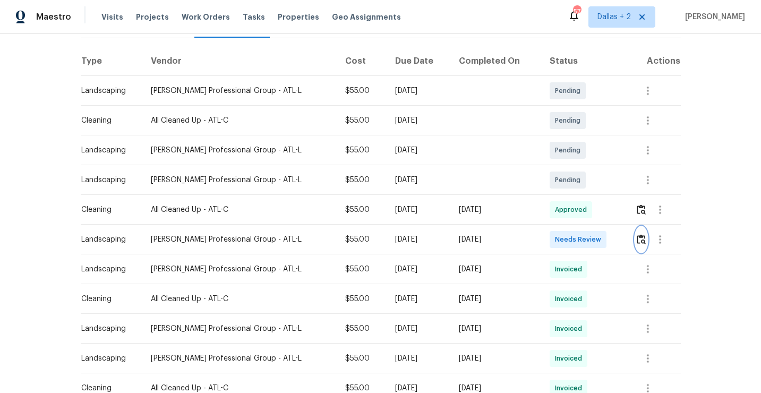
click at [643, 235] on img "button" at bounding box center [641, 239] width 9 height 10
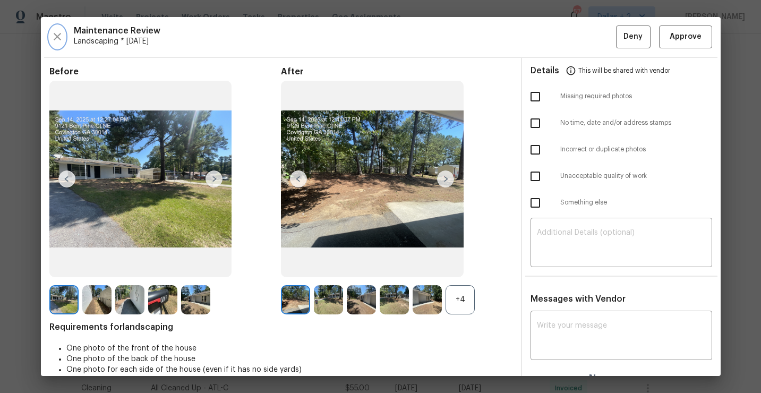
click at [56, 41] on icon "button" at bounding box center [57, 36] width 13 height 13
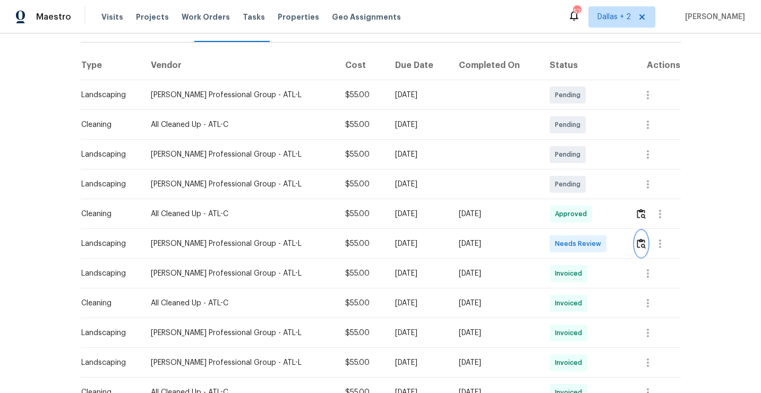
scroll to position [189, 0]
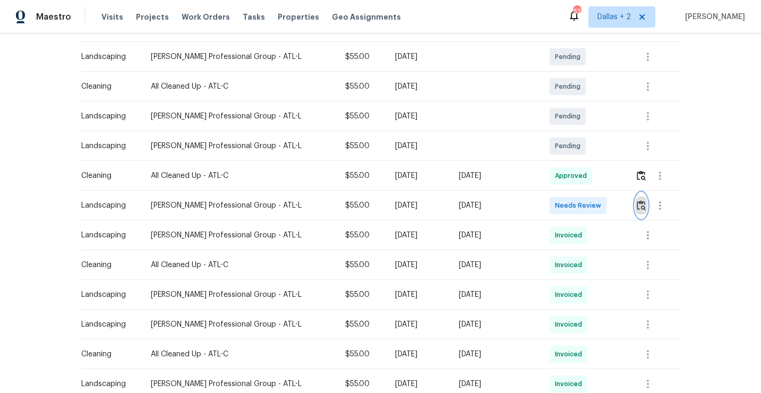
click at [644, 208] on img "button" at bounding box center [641, 205] width 9 height 10
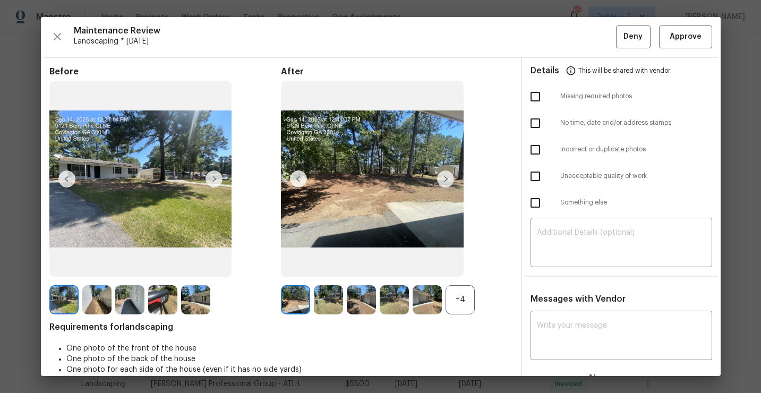
click at [447, 291] on div "+4" at bounding box center [460, 299] width 29 height 29
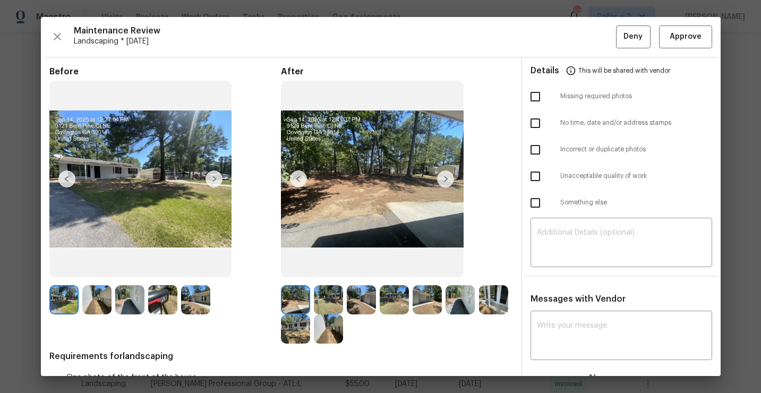
click at [172, 303] on img at bounding box center [162, 299] width 29 height 29
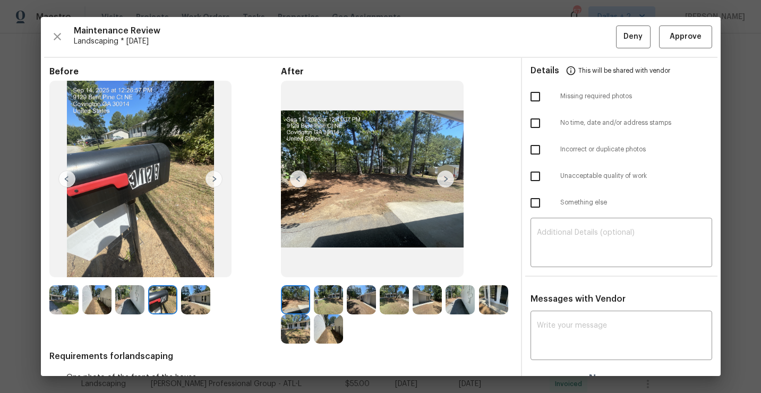
click at [390, 294] on img at bounding box center [394, 299] width 29 height 29
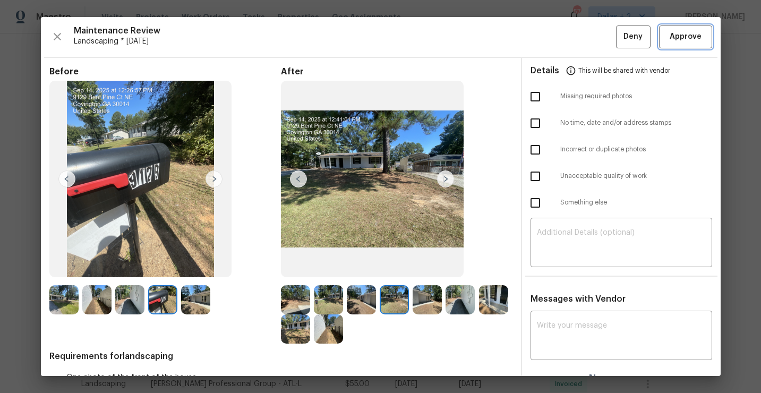
click at [695, 33] on span "Approve" at bounding box center [686, 36] width 32 height 13
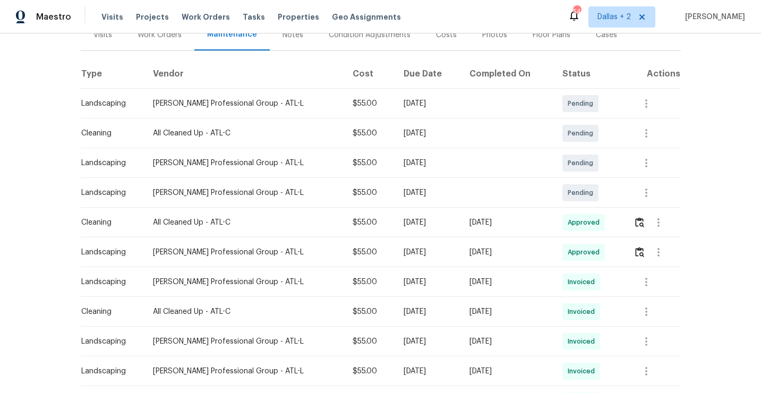
scroll to position [0, 0]
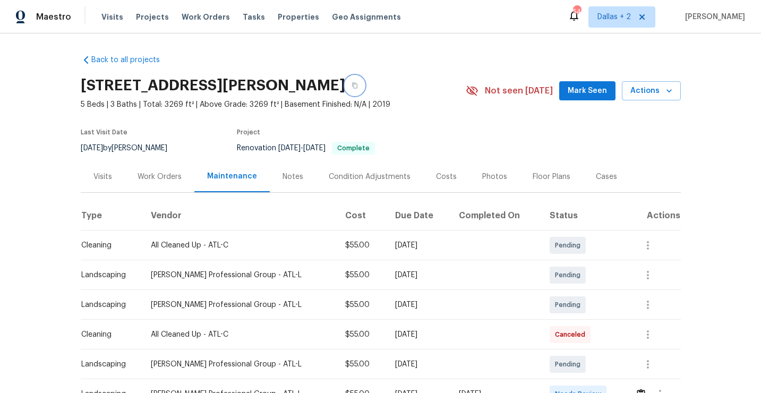
click at [364, 87] on button "button" at bounding box center [354, 85] width 19 height 19
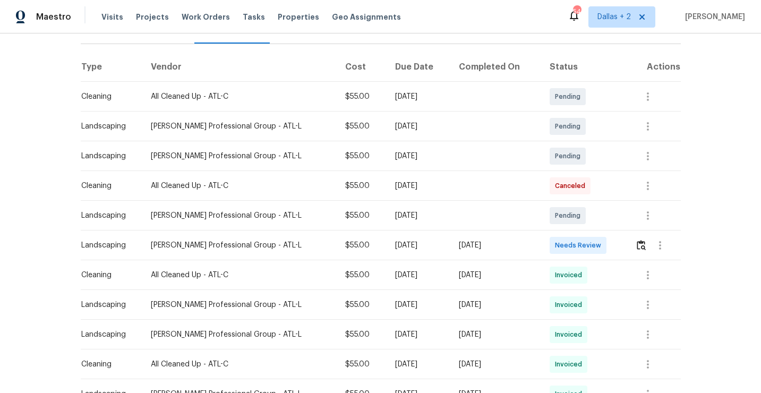
scroll to position [173, 0]
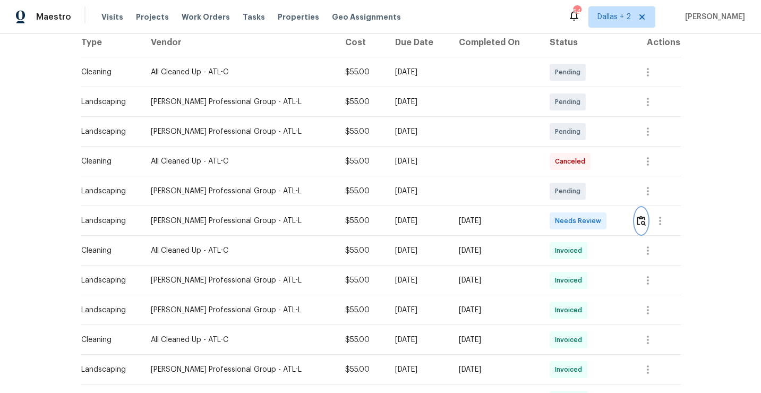
click at [644, 222] on img "button" at bounding box center [641, 221] width 9 height 10
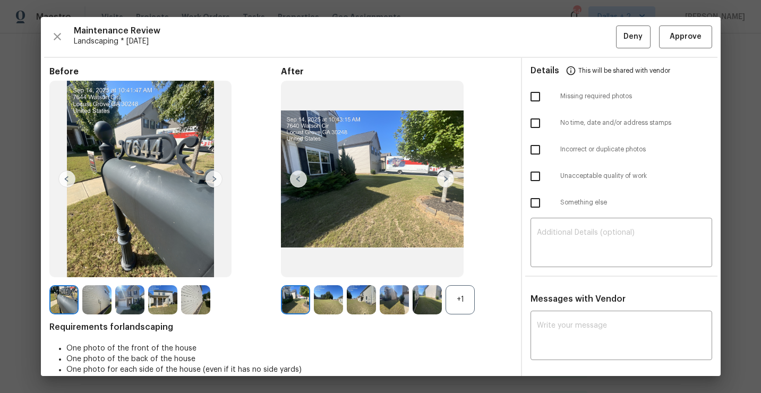
click at [459, 302] on div "+1" at bounding box center [460, 299] width 29 height 29
click at [696, 41] on span "Approve" at bounding box center [686, 36] width 32 height 13
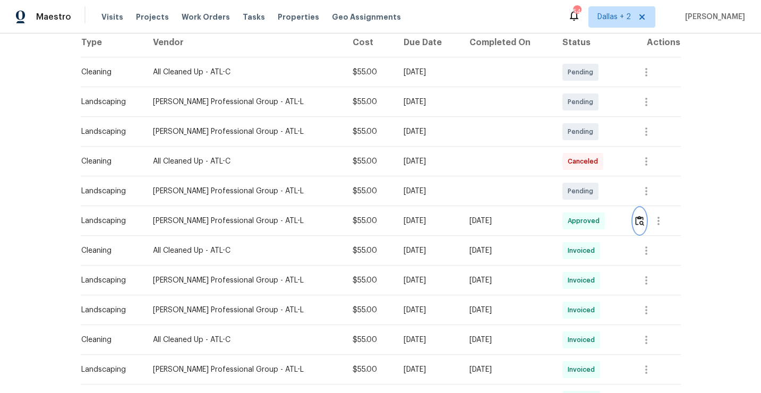
scroll to position [0, 0]
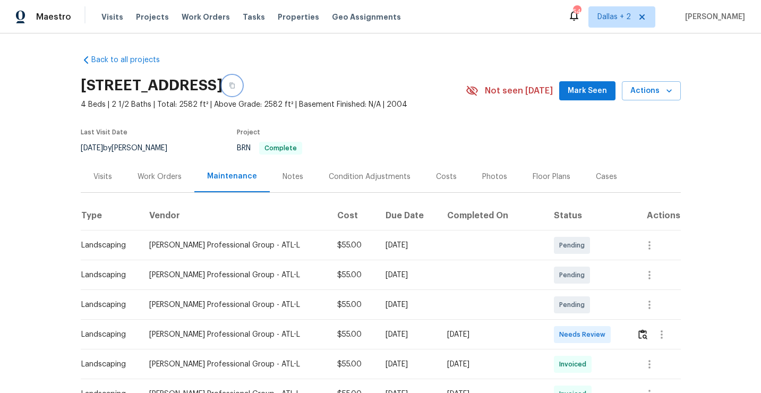
click at [242, 82] on button "button" at bounding box center [232, 85] width 19 height 19
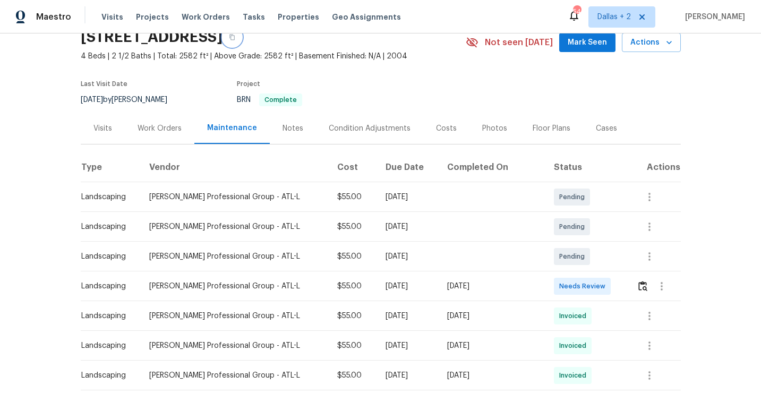
scroll to position [53, 0]
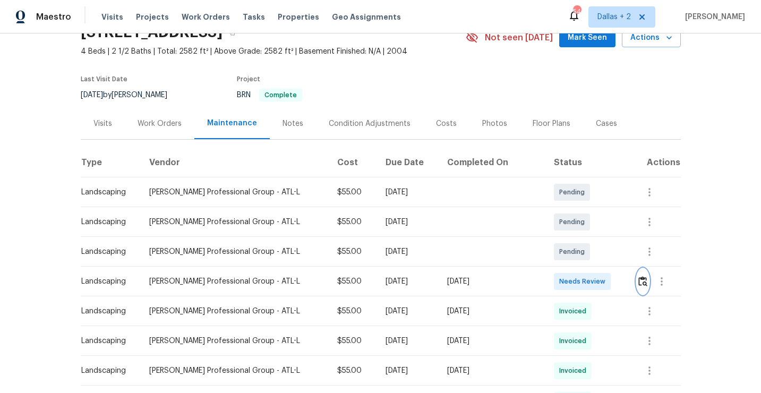
click at [639, 285] on img "button" at bounding box center [642, 281] width 9 height 10
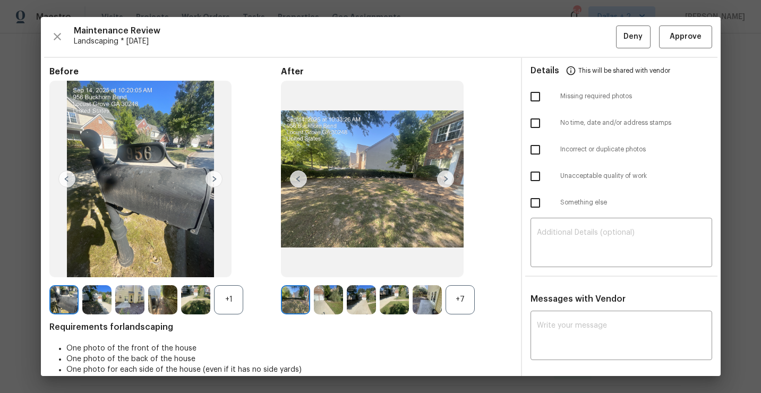
click at [65, 42] on div "Maintenance Review Landscaping * Mon, Sep 08 Deny Approve" at bounding box center [380, 36] width 663 height 23
click at [57, 41] on icon "button" at bounding box center [57, 36] width 13 height 13
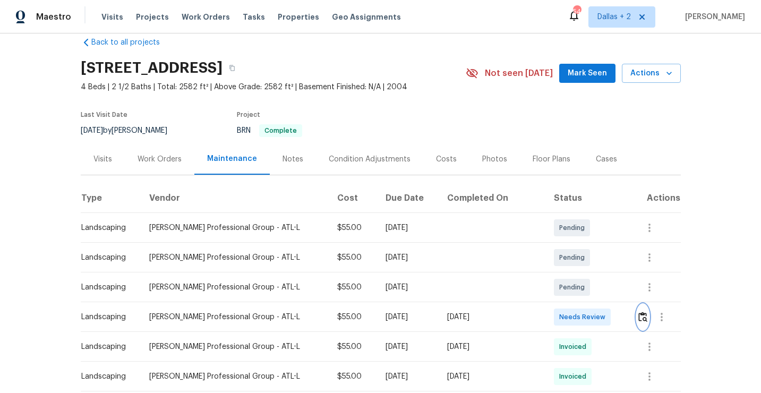
scroll to position [22, 0]
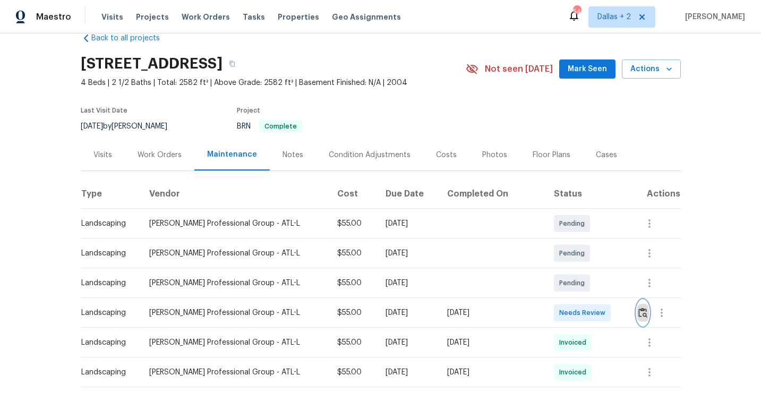
click at [640, 313] on img "button" at bounding box center [642, 312] width 9 height 10
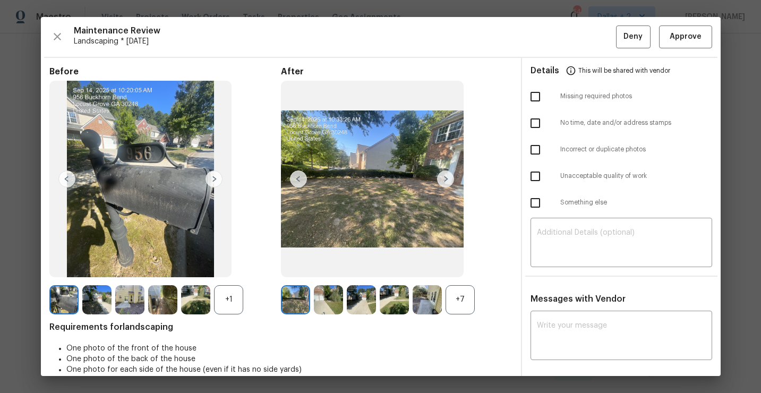
click at [456, 294] on div "+7" at bounding box center [460, 299] width 29 height 29
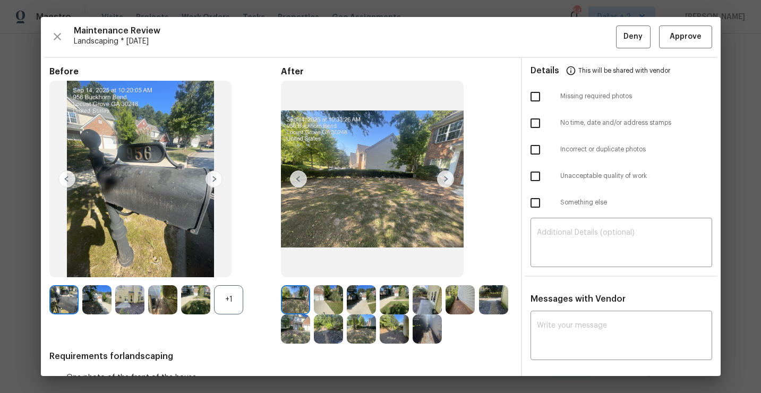
click at [225, 295] on div "+1" at bounding box center [228, 299] width 29 height 29
click at [320, 346] on div "Before After Requirements for landscaping One photo of the front of the house O…" at bounding box center [280, 334] width 463 height 536
click at [319, 326] on img at bounding box center [328, 328] width 29 height 29
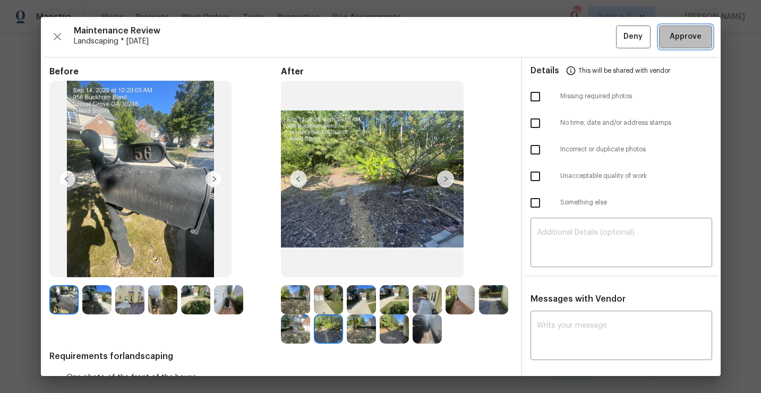
click at [691, 25] on button "Approve" at bounding box center [685, 36] width 53 height 23
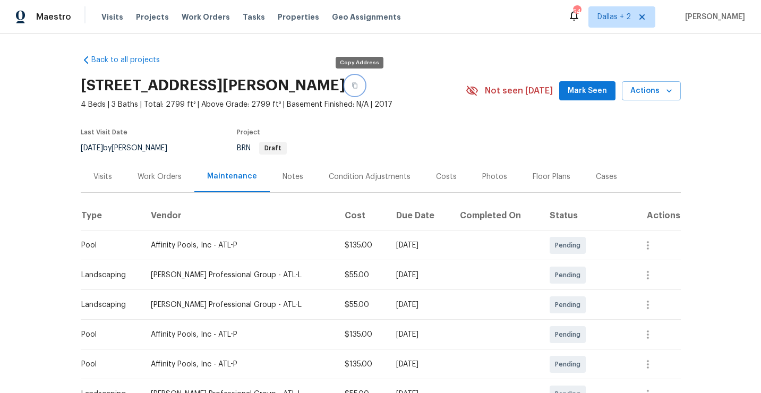
click at [358, 84] on icon "button" at bounding box center [355, 85] width 6 height 6
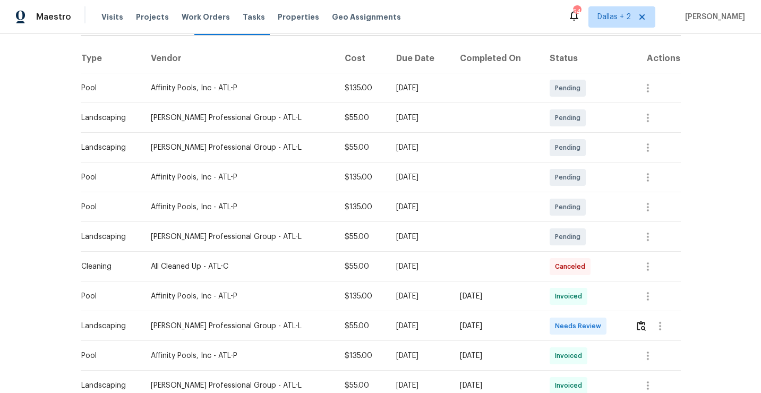
scroll to position [225, 0]
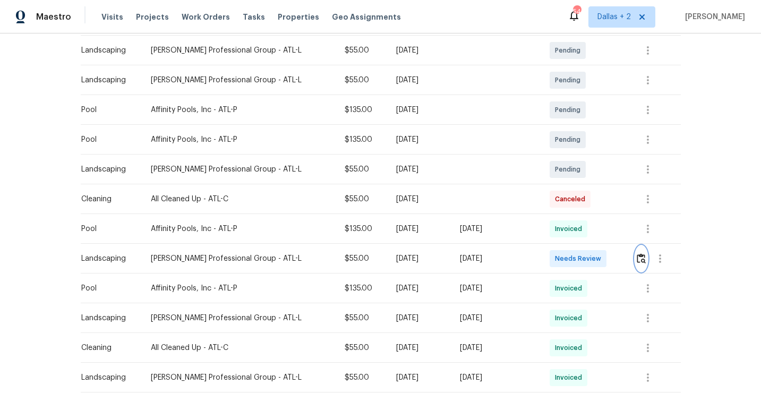
click at [639, 263] on button "button" at bounding box center [641, 258] width 12 height 25
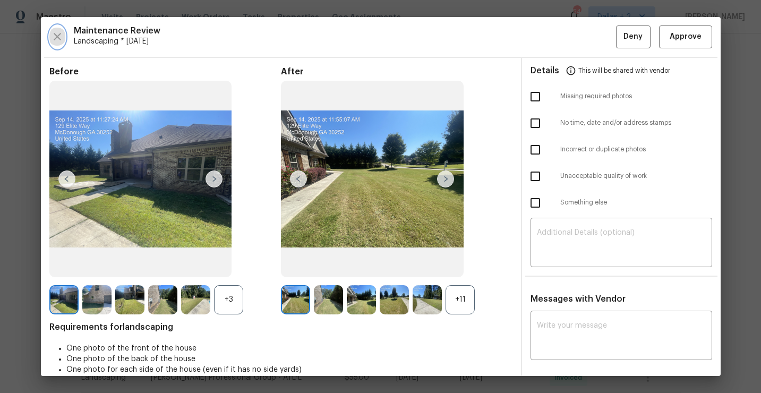
click at [64, 39] on button "button" at bounding box center [57, 36] width 16 height 23
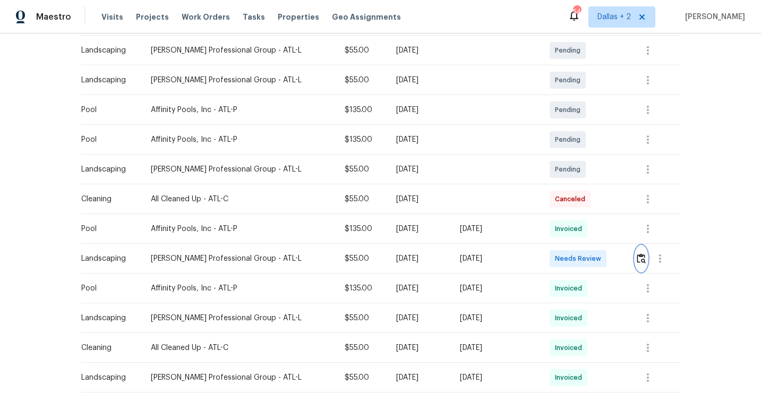
scroll to position [0, 0]
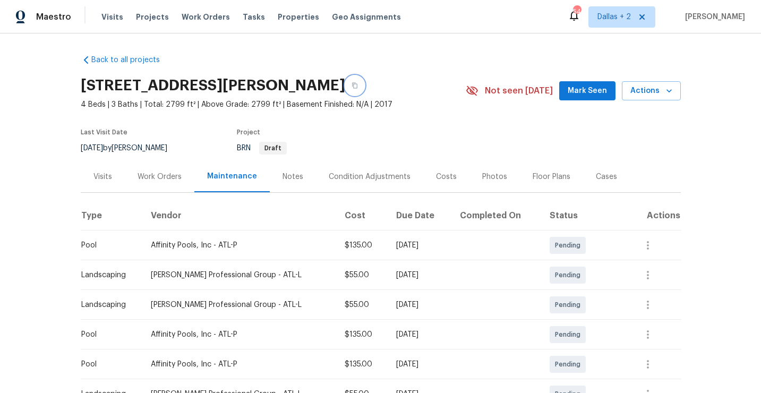
click at [355, 83] on icon "button" at bounding box center [355, 85] width 6 height 6
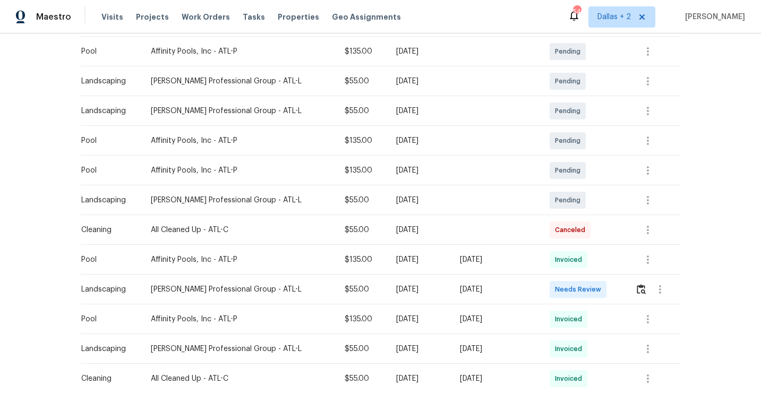
scroll to position [193, 0]
click at [642, 294] on img "button" at bounding box center [641, 290] width 9 height 10
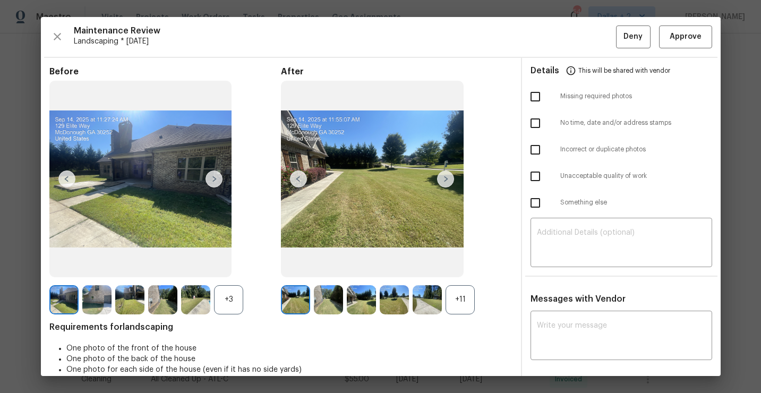
click at [458, 287] on div "+11" at bounding box center [460, 299] width 29 height 29
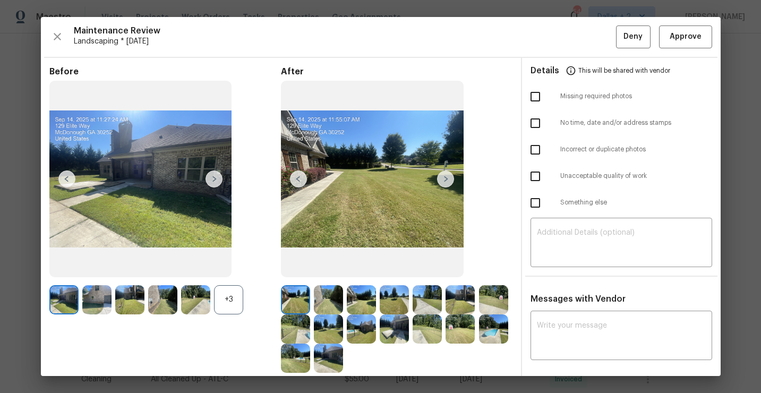
click at [232, 300] on div "+3" at bounding box center [228, 299] width 29 height 29
click at [57, 327] on img at bounding box center [63, 328] width 29 height 29
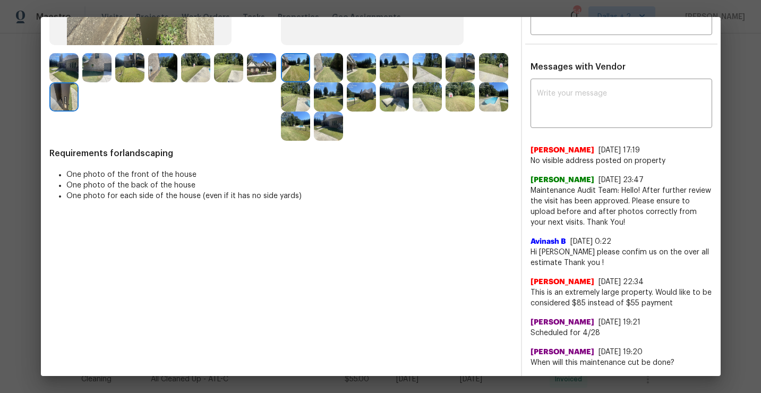
scroll to position [0, 0]
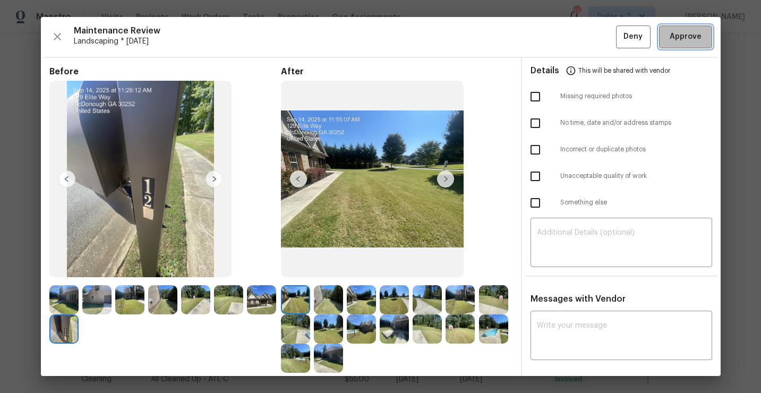
click at [676, 32] on span "Approve" at bounding box center [686, 36] width 32 height 13
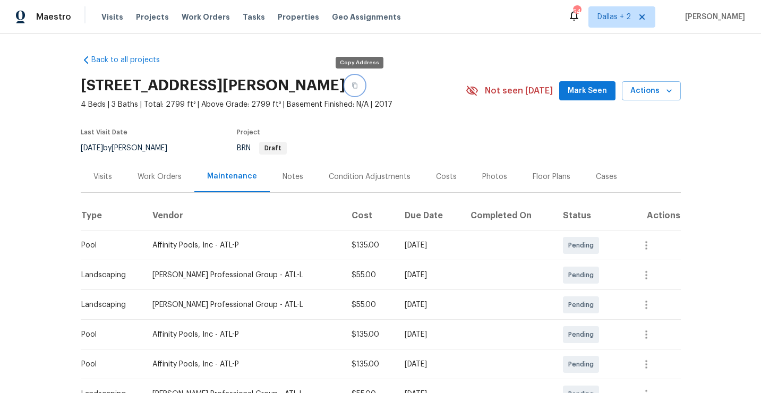
click at [362, 84] on button "button" at bounding box center [354, 85] width 19 height 19
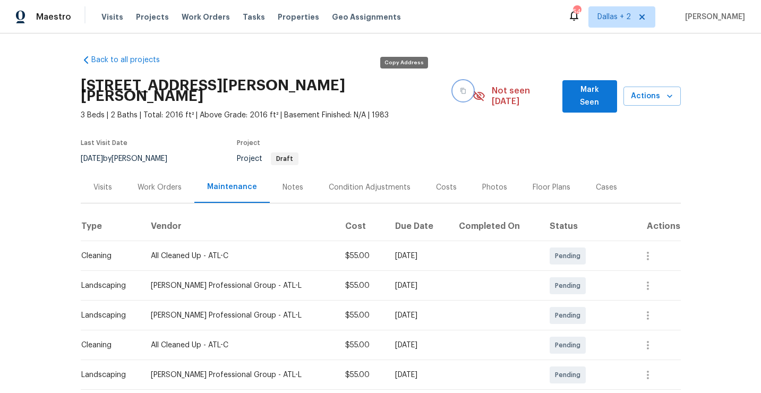
click at [454, 90] on button "button" at bounding box center [463, 90] width 19 height 19
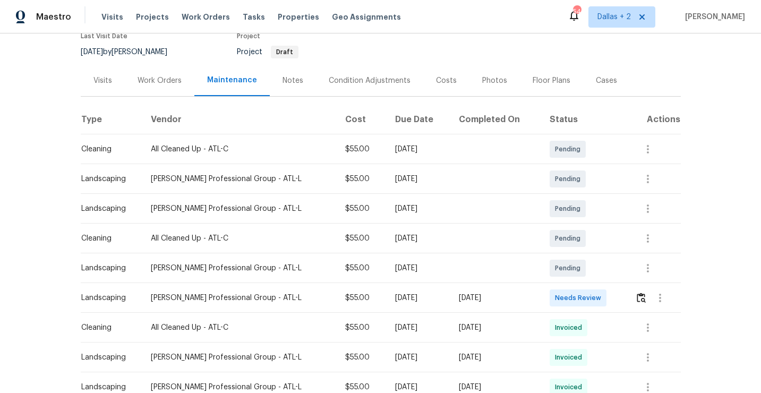
scroll to position [145, 0]
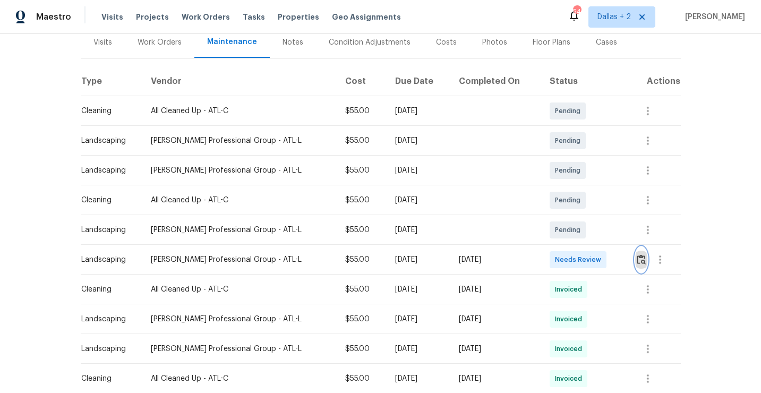
click at [641, 254] on img "button" at bounding box center [641, 259] width 9 height 10
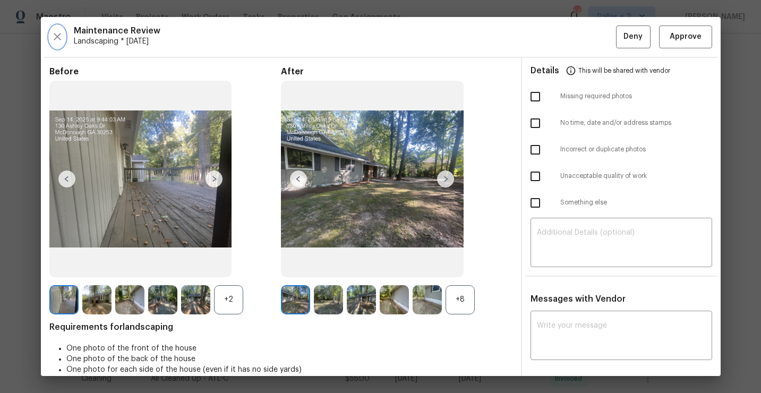
click at [51, 45] on button "button" at bounding box center [57, 36] width 16 height 23
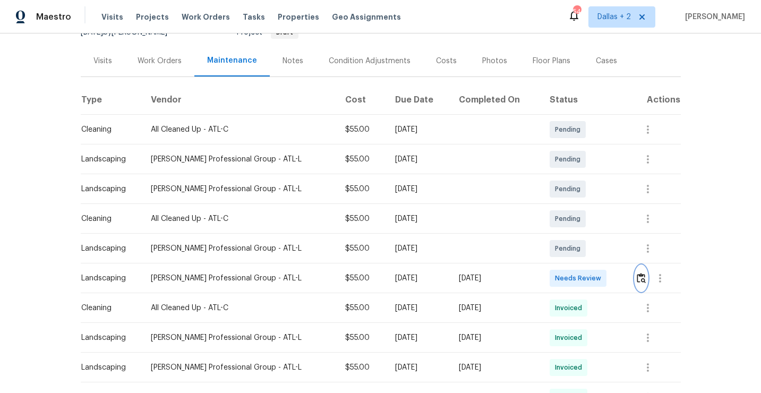
scroll to position [144, 0]
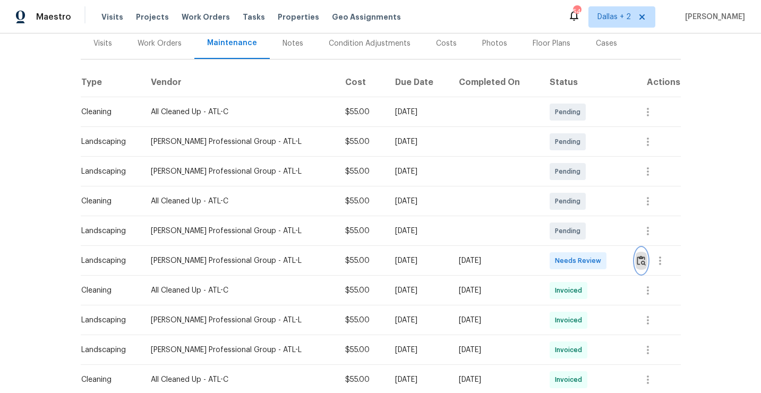
click at [644, 255] on img "button" at bounding box center [641, 260] width 9 height 10
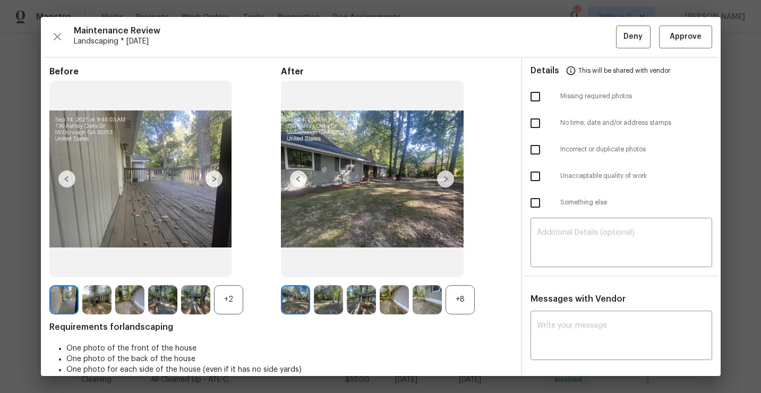
click at [453, 301] on div "+8" at bounding box center [460, 299] width 29 height 29
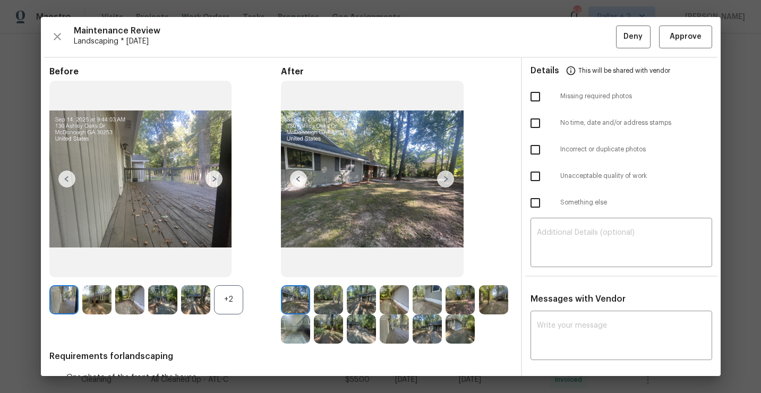
click at [224, 303] on div "+2" at bounding box center [228, 299] width 29 height 29
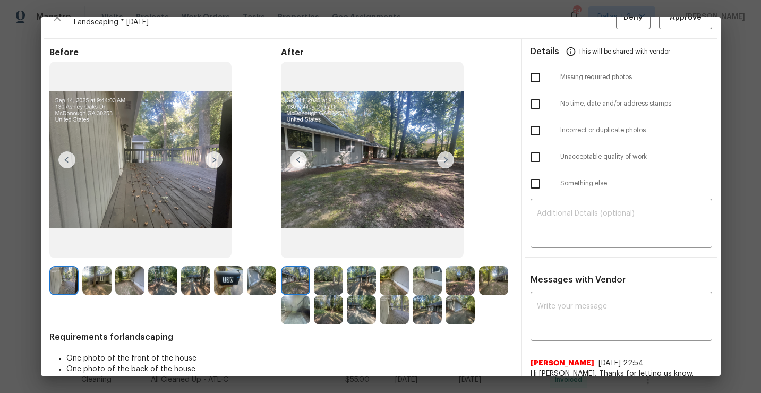
scroll to position [25, 0]
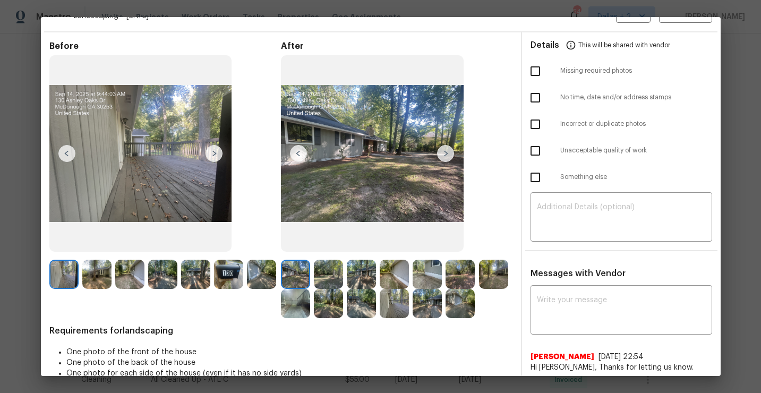
click at [227, 278] on img at bounding box center [228, 274] width 29 height 29
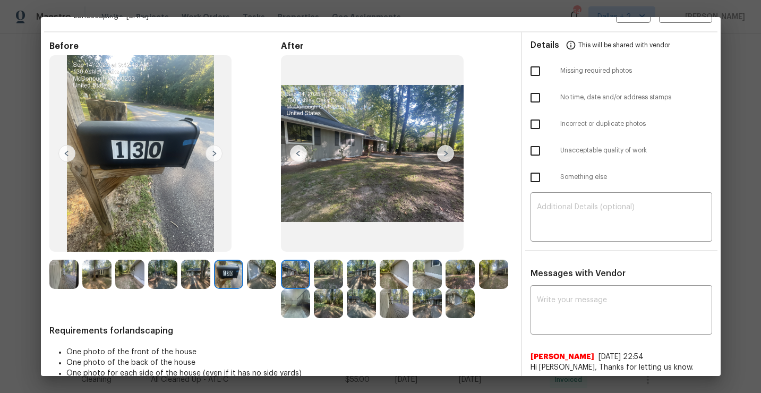
click at [331, 269] on img at bounding box center [328, 274] width 29 height 29
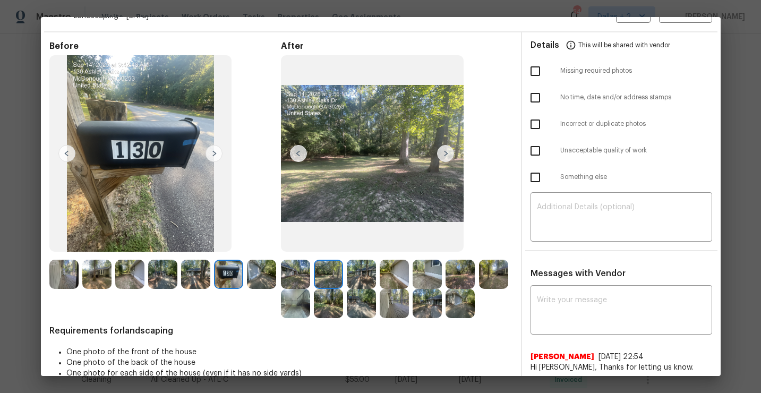
click at [360, 301] on img at bounding box center [361, 303] width 29 height 29
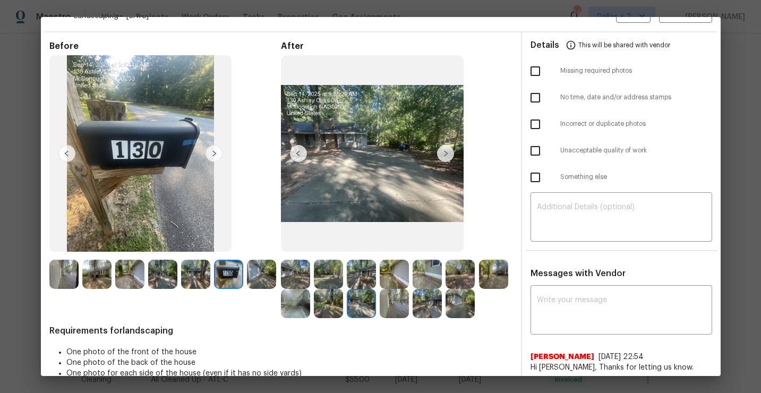
click at [433, 302] on img at bounding box center [427, 303] width 29 height 29
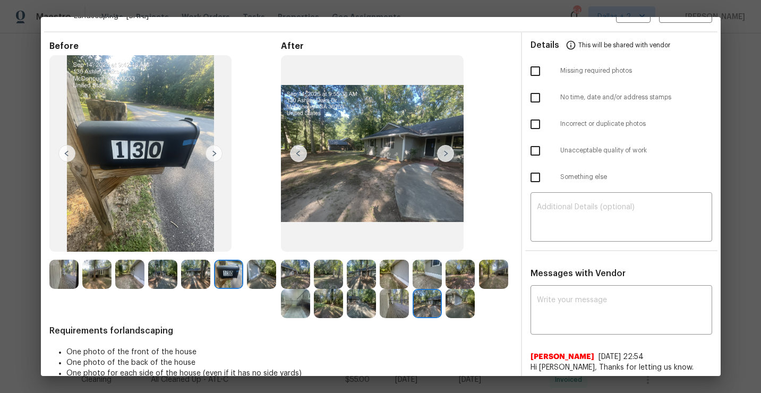
click at [324, 269] on img at bounding box center [328, 274] width 29 height 29
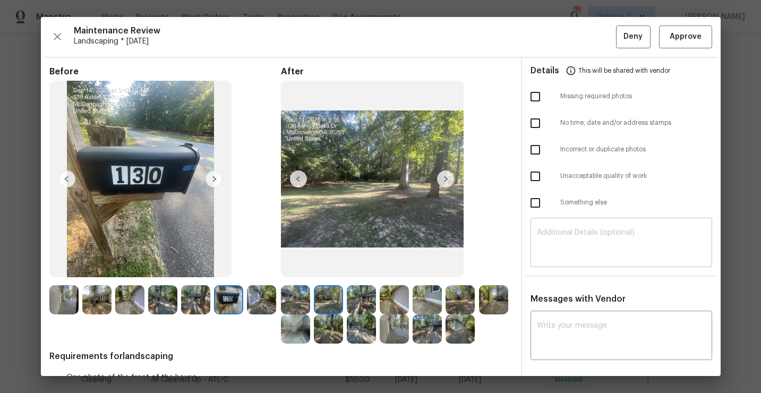
scroll to position [93, 0]
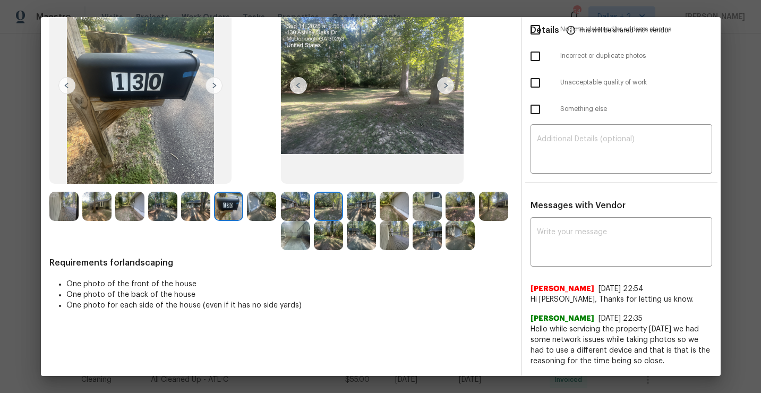
click at [361, 203] on img at bounding box center [361, 206] width 29 height 29
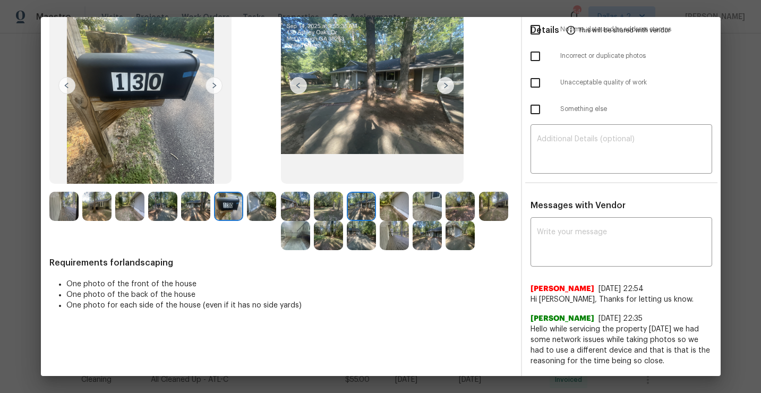
click at [392, 208] on img at bounding box center [394, 206] width 29 height 29
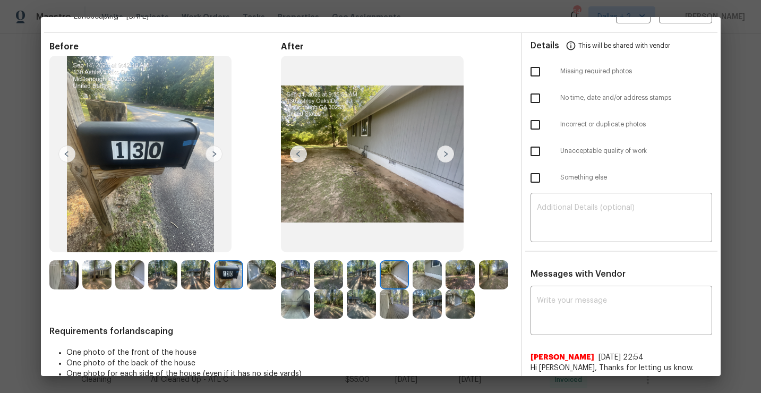
scroll to position [0, 0]
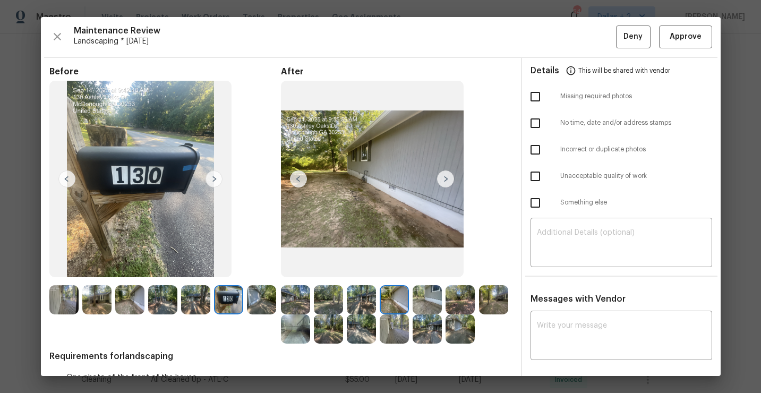
click at [462, 329] on img at bounding box center [460, 328] width 29 height 29
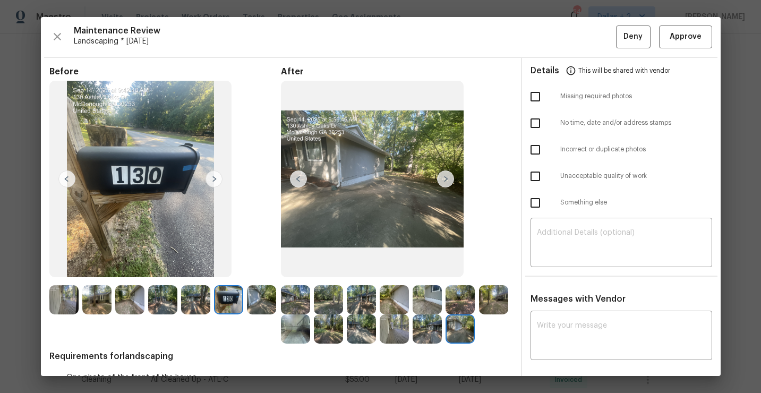
click at [361, 341] on img at bounding box center [361, 328] width 29 height 29
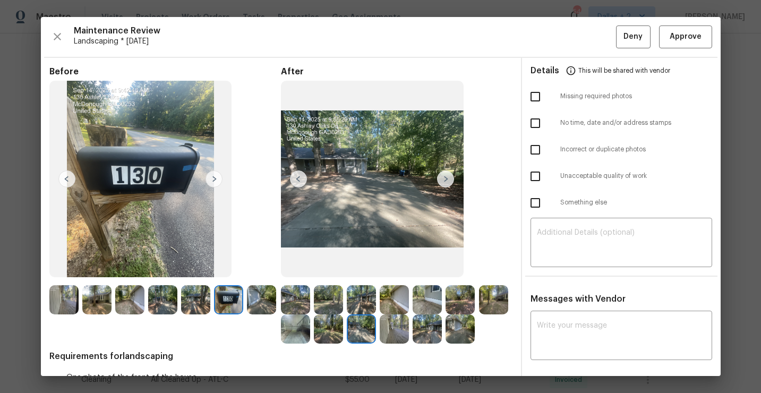
click at [322, 298] on img at bounding box center [328, 299] width 29 height 29
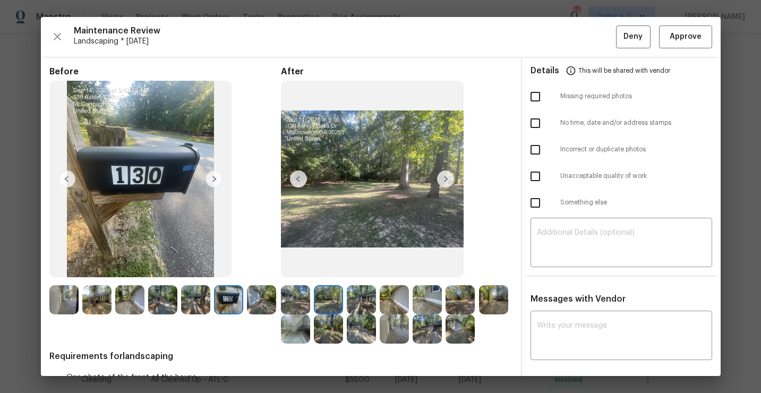
click at [462, 331] on img at bounding box center [460, 328] width 29 height 29
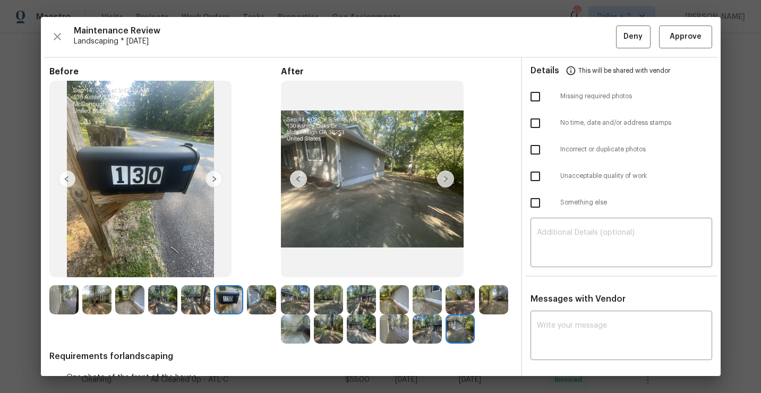
click at [459, 321] on img at bounding box center [460, 328] width 29 height 29
click at [683, 41] on span "Approve" at bounding box center [686, 36] width 32 height 13
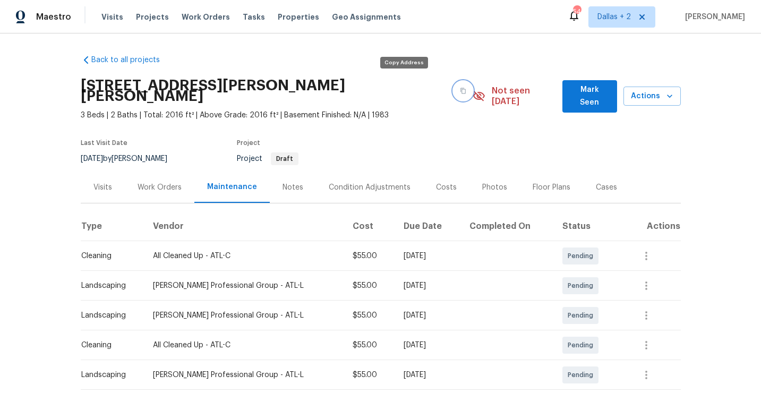
click at [454, 81] on button "button" at bounding box center [463, 90] width 19 height 19
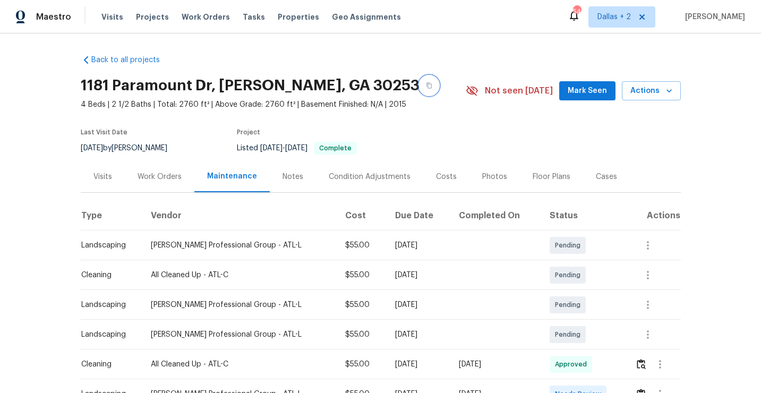
click at [420, 81] on button "button" at bounding box center [429, 85] width 19 height 19
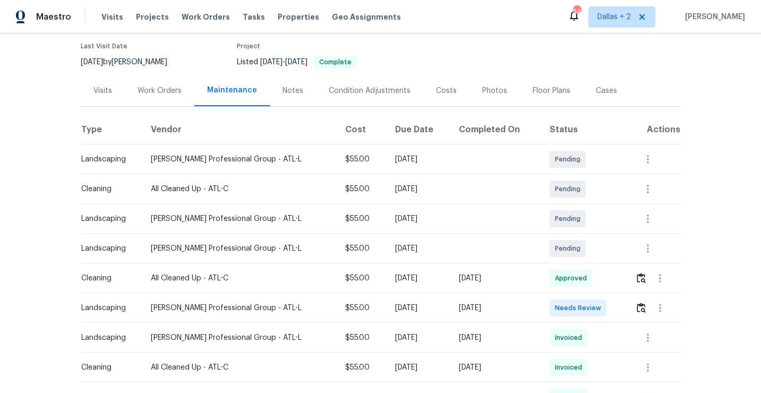
scroll to position [93, 0]
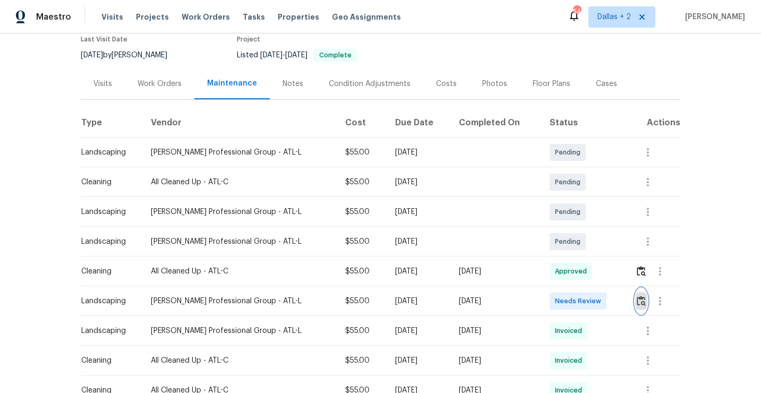
click at [645, 305] on img "button" at bounding box center [641, 301] width 9 height 10
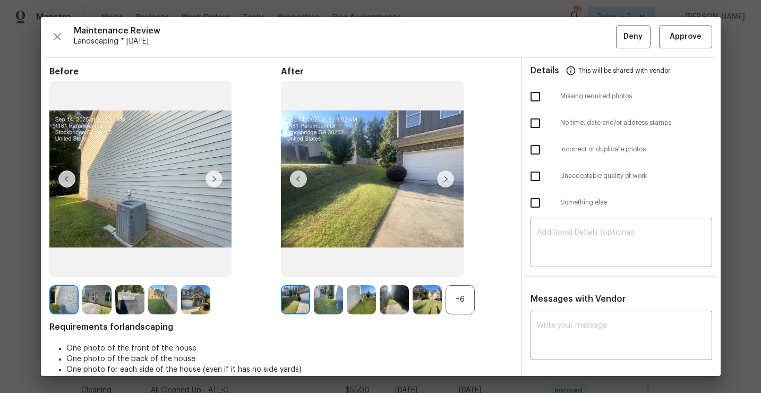
click at [458, 300] on div "+6" at bounding box center [460, 299] width 29 height 29
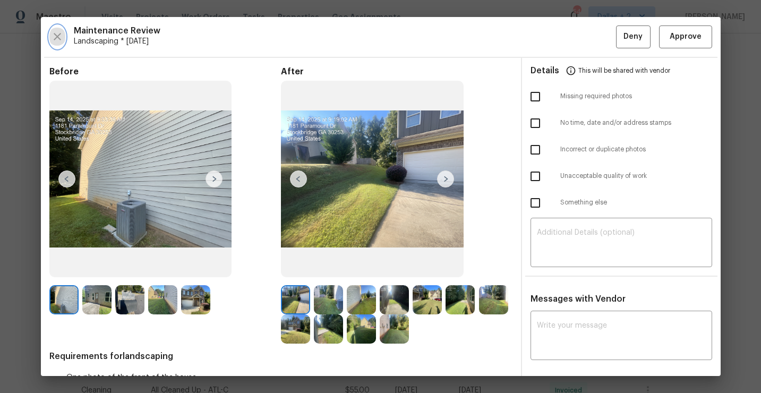
click at [55, 32] on icon "button" at bounding box center [57, 36] width 13 height 13
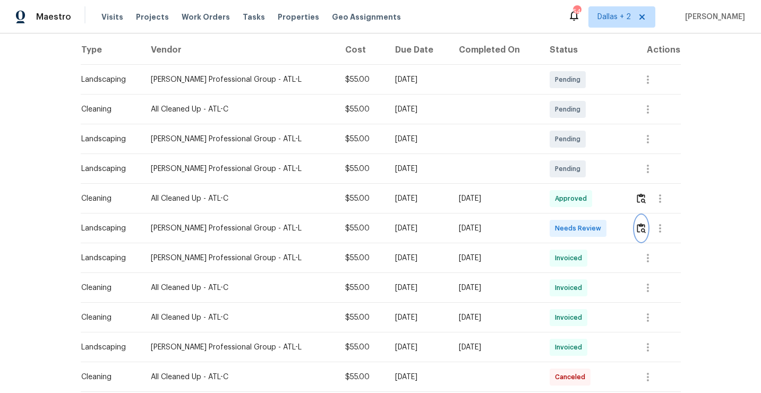
scroll to position [190, 0]
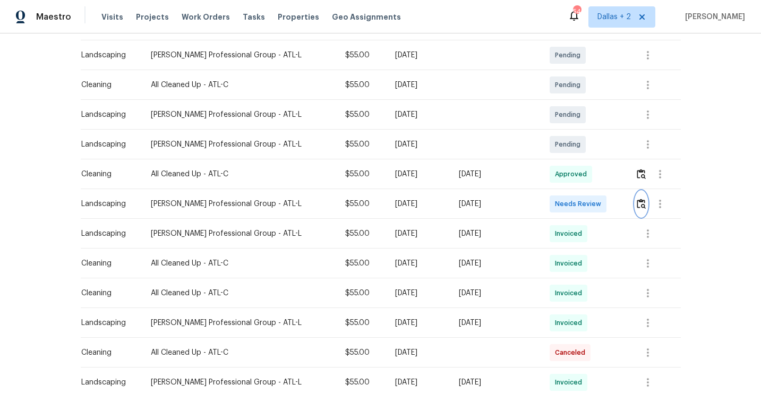
click at [639, 207] on img "button" at bounding box center [641, 204] width 9 height 10
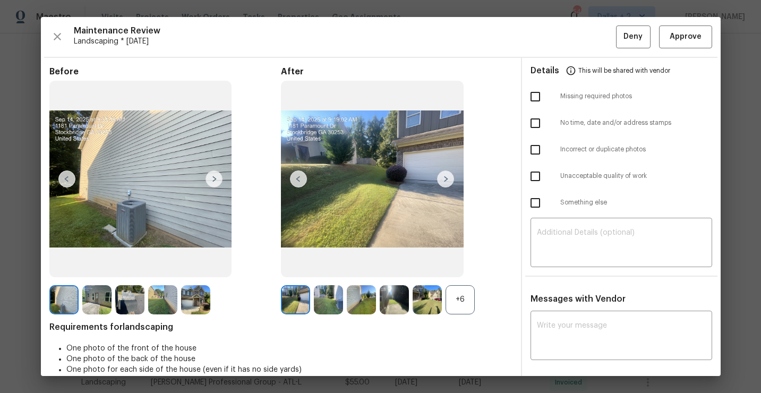
click at [458, 290] on div "+6" at bounding box center [460, 299] width 29 height 29
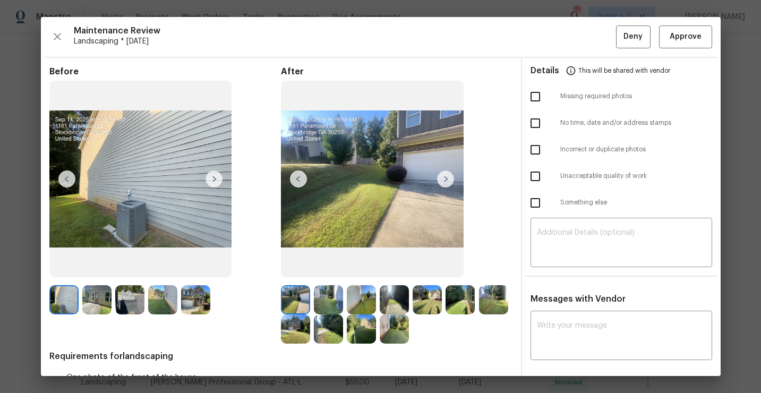
click at [454, 179] on img at bounding box center [445, 178] width 17 height 17
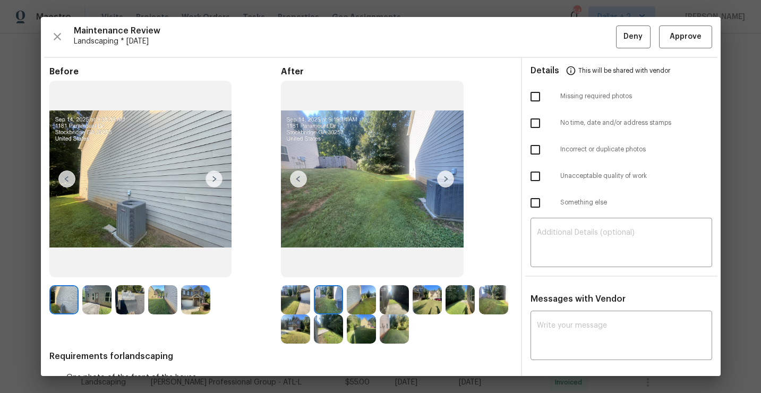
click at [96, 294] on img at bounding box center [96, 299] width 29 height 29
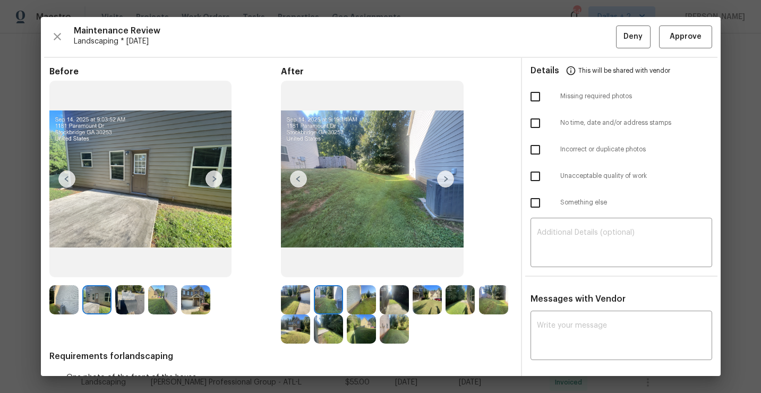
click at [447, 178] on img at bounding box center [445, 178] width 17 height 17
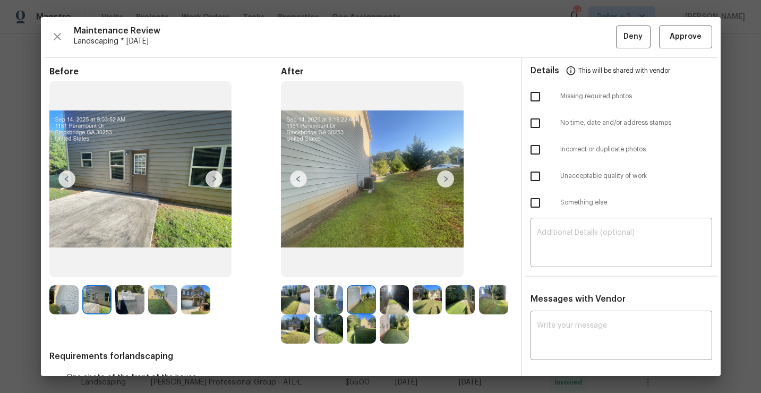
click at [447, 178] on img at bounding box center [445, 178] width 17 height 17
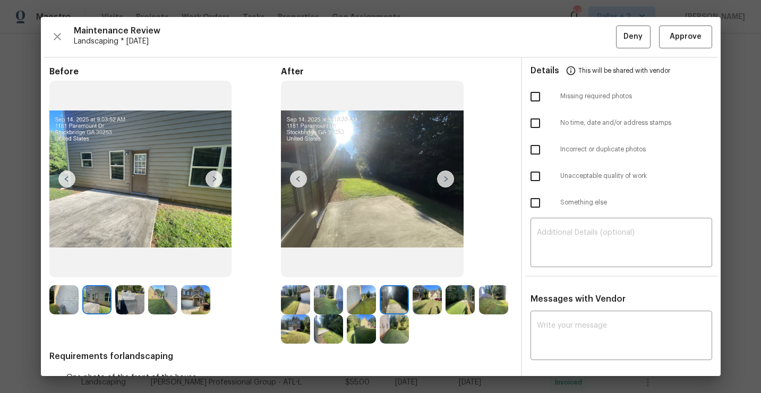
click at [447, 178] on img at bounding box center [445, 178] width 17 height 17
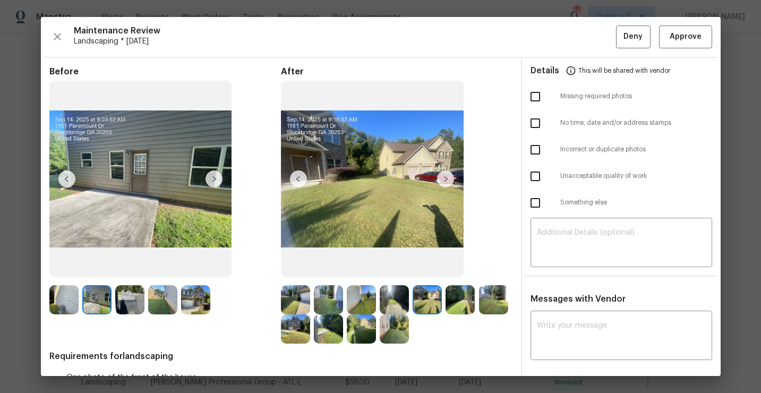
click at [447, 178] on img at bounding box center [445, 178] width 17 height 17
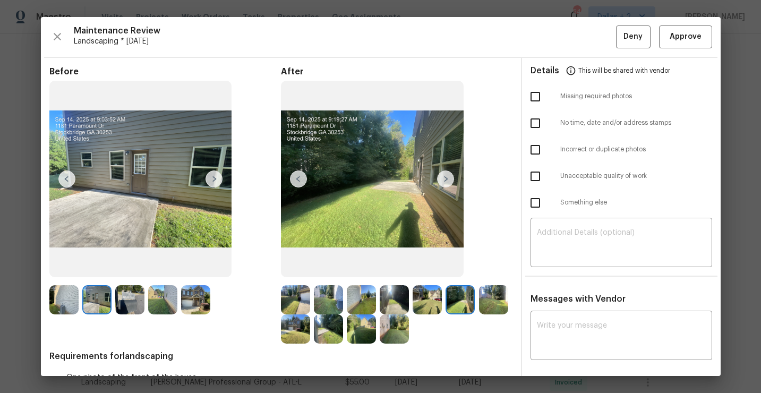
click at [448, 177] on img at bounding box center [445, 178] width 17 height 17
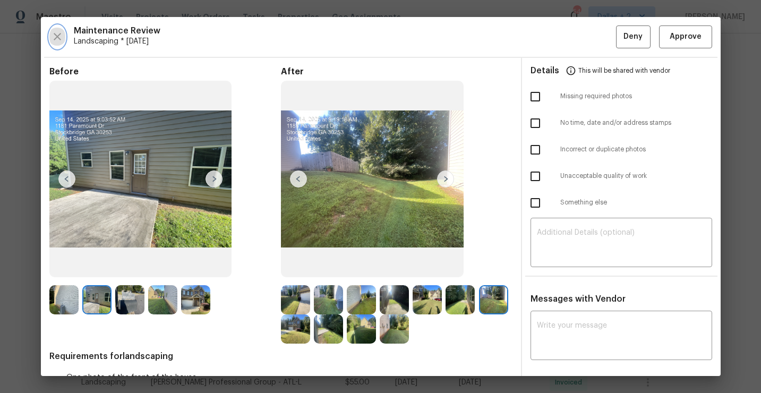
click at [53, 34] on icon "button" at bounding box center [57, 36] width 13 height 13
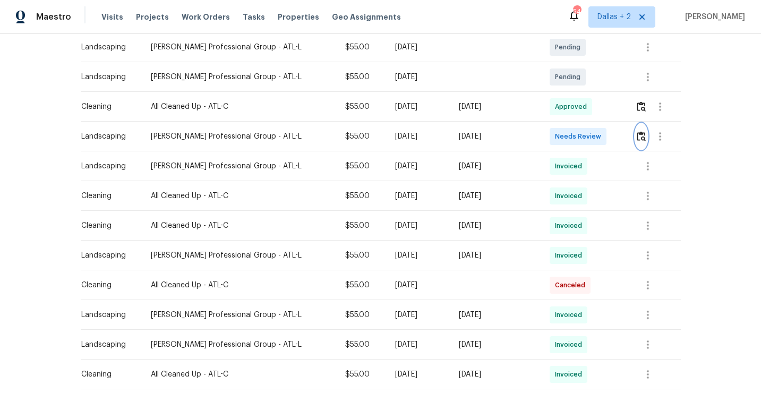
scroll to position [259, 0]
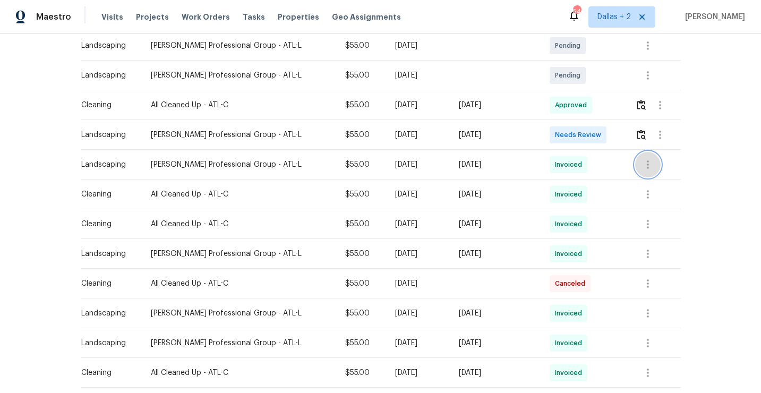
click at [644, 161] on icon "button" at bounding box center [648, 164] width 13 height 13
click at [648, 177] on li "View details" at bounding box center [672, 182] width 74 height 18
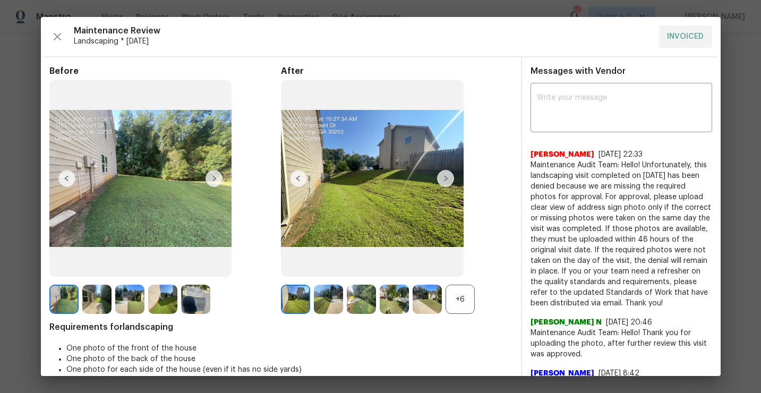
click at [472, 306] on div "+6" at bounding box center [460, 299] width 29 height 29
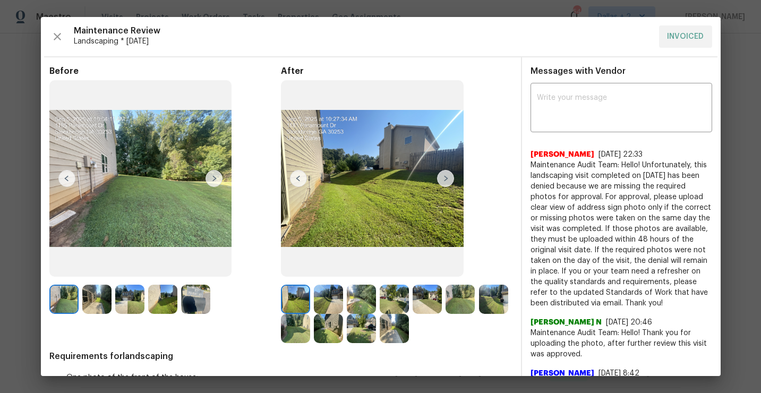
click at [192, 303] on img at bounding box center [195, 299] width 29 height 29
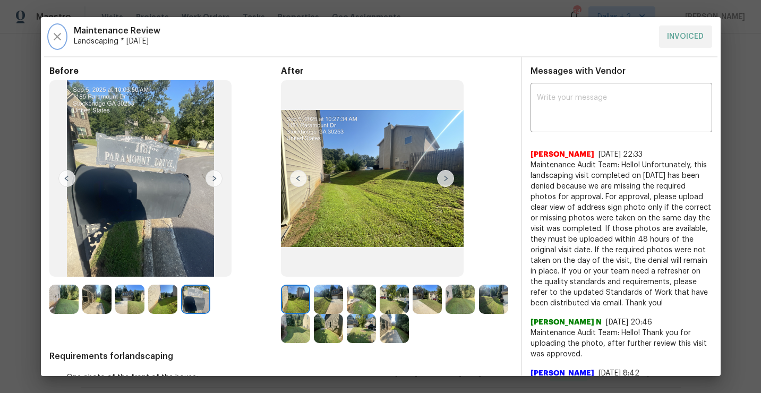
click at [57, 38] on icon "button" at bounding box center [57, 36] width 13 height 13
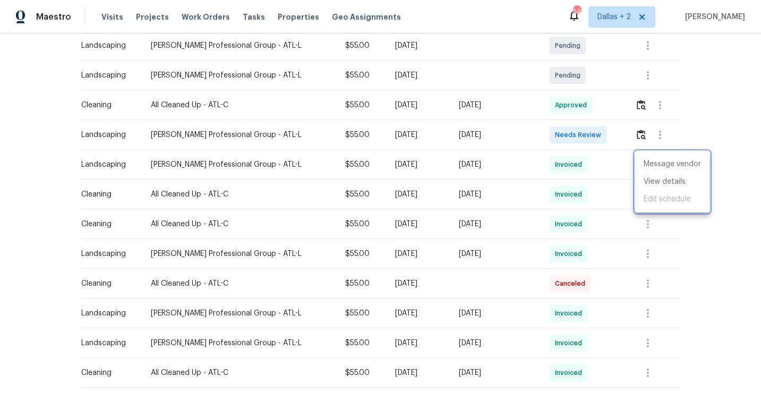
click at [267, 148] on div at bounding box center [380, 196] width 761 height 393
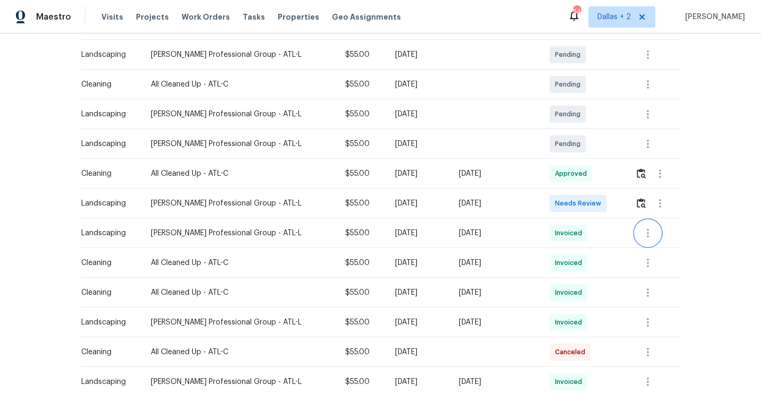
scroll to position [193, 0]
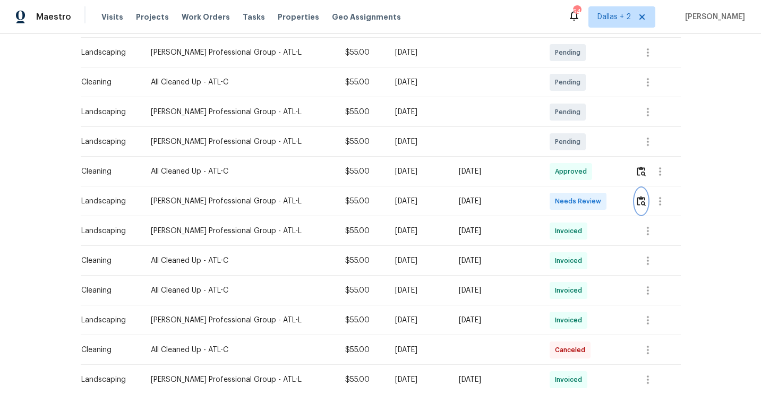
click at [636, 199] on button "button" at bounding box center [641, 201] width 12 height 25
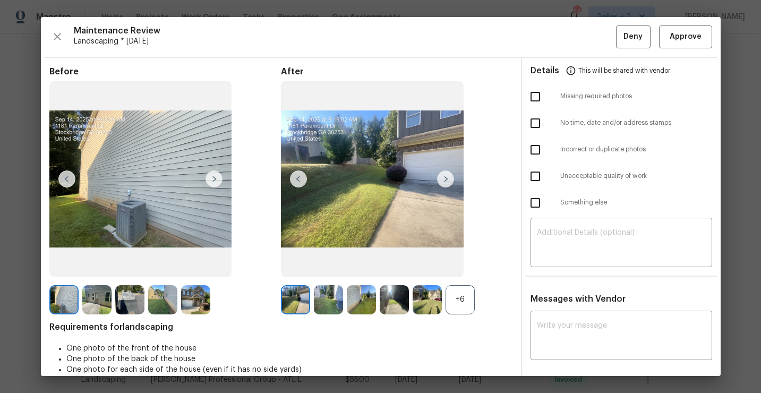
click at [458, 301] on div "+6" at bounding box center [460, 299] width 29 height 29
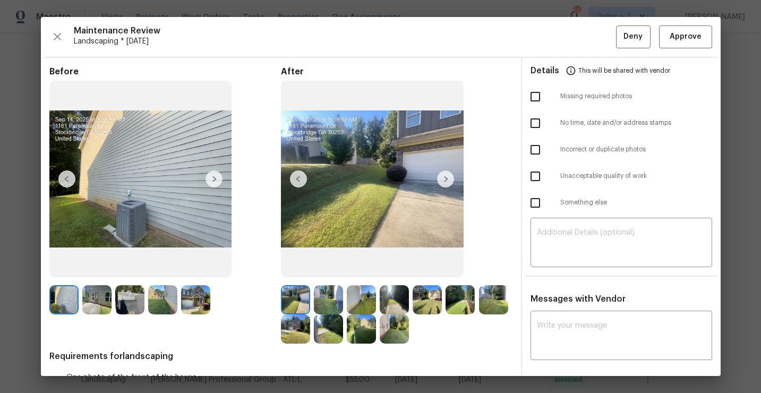
click at [129, 304] on img at bounding box center [129, 299] width 29 height 29
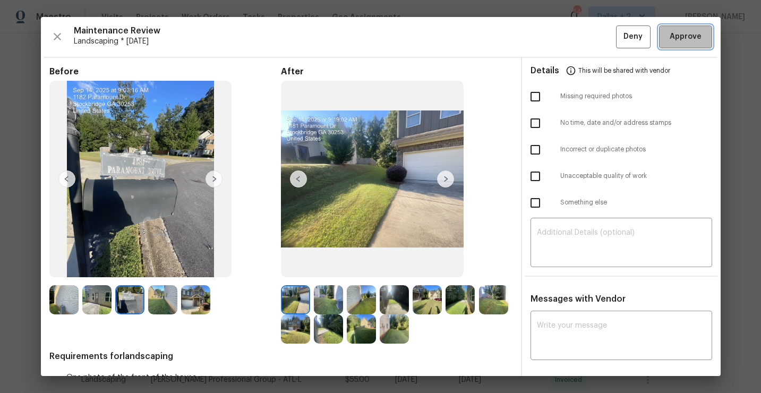
click at [698, 36] on span "Approve" at bounding box center [686, 36] width 32 height 13
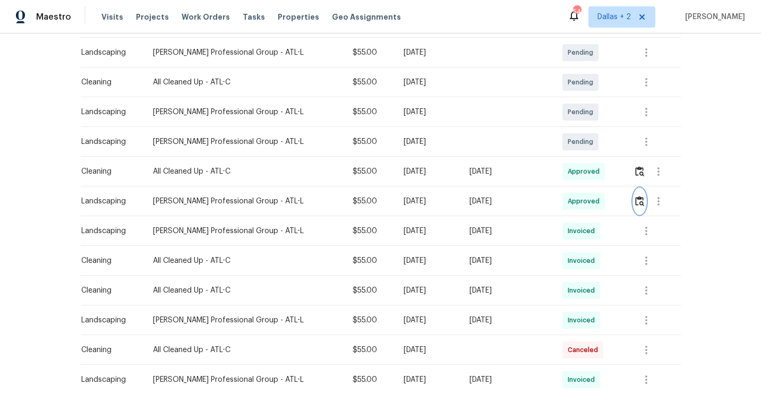
scroll to position [0, 0]
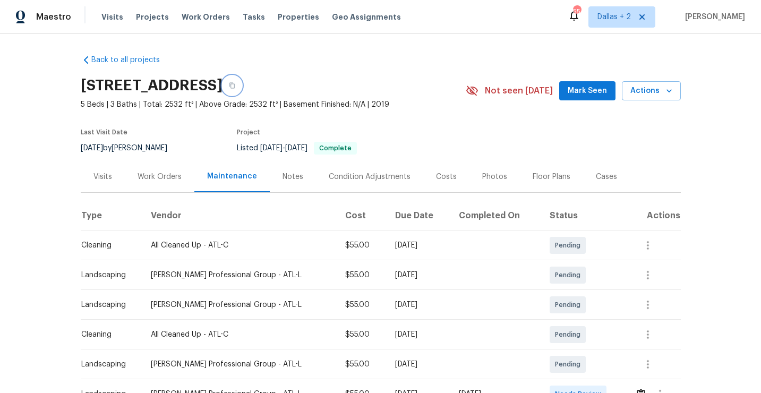
click at [235, 88] on icon "button" at bounding box center [231, 86] width 5 height 6
click at [679, 146] on section "[STREET_ADDRESS] 5 Beds | 3 Baths | Total: 2532 ft² | Above Grade: 2532 ft² | B…" at bounding box center [381, 116] width 600 height 89
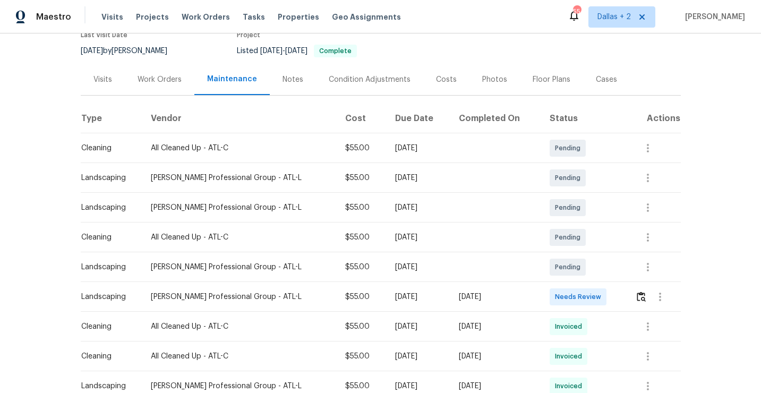
scroll to position [127, 0]
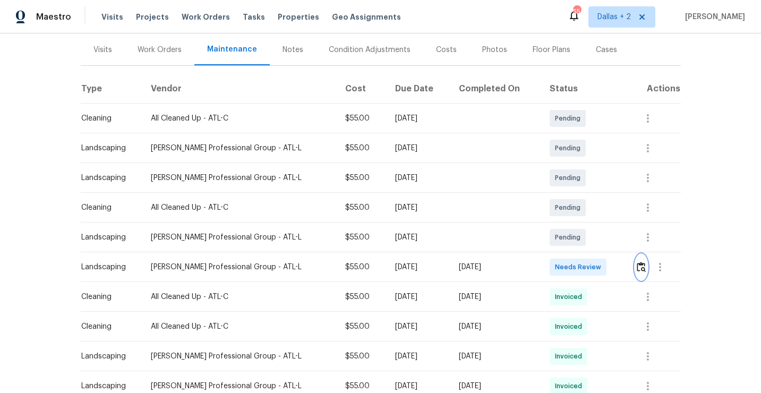
click at [644, 272] on button "button" at bounding box center [641, 266] width 12 height 25
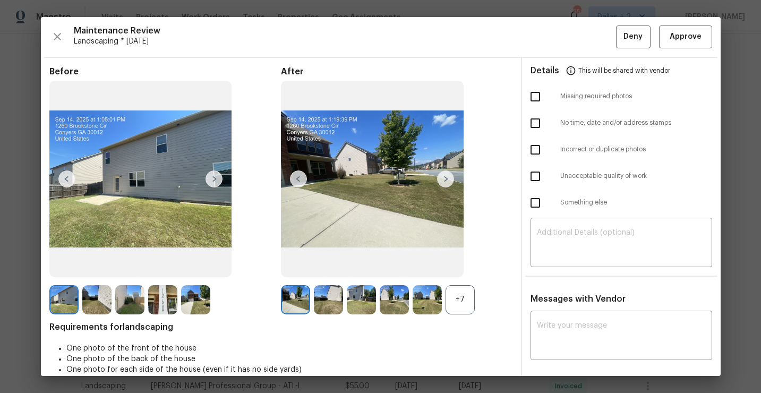
click at [464, 293] on div "+7" at bounding box center [460, 299] width 29 height 29
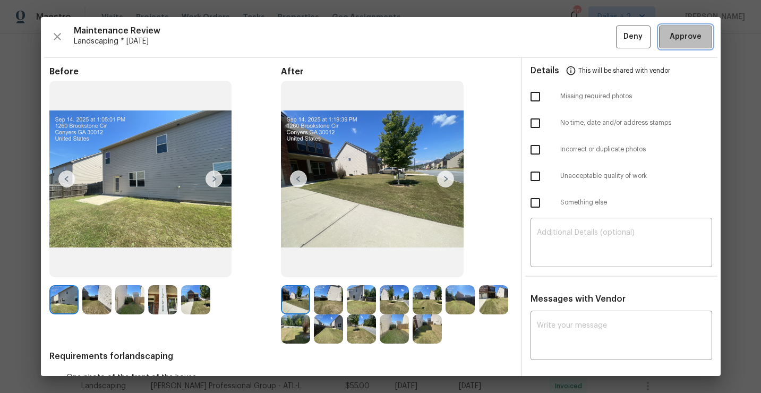
click at [673, 42] on span "Approve" at bounding box center [686, 36] width 32 height 13
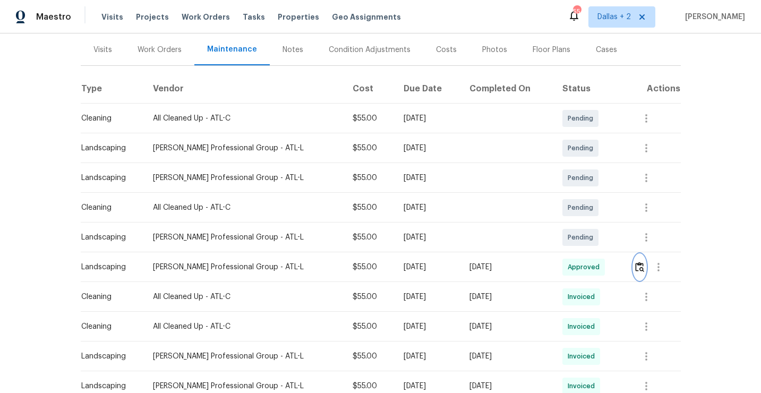
scroll to position [0, 0]
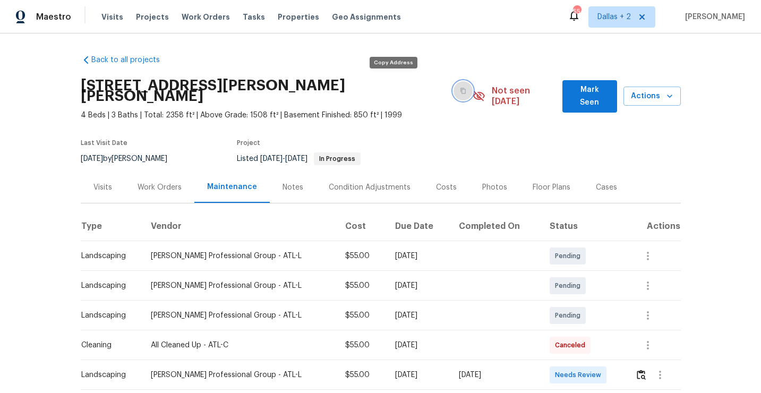
click at [454, 88] on button "button" at bounding box center [463, 90] width 19 height 19
click at [454, 82] on button "button" at bounding box center [463, 90] width 19 height 19
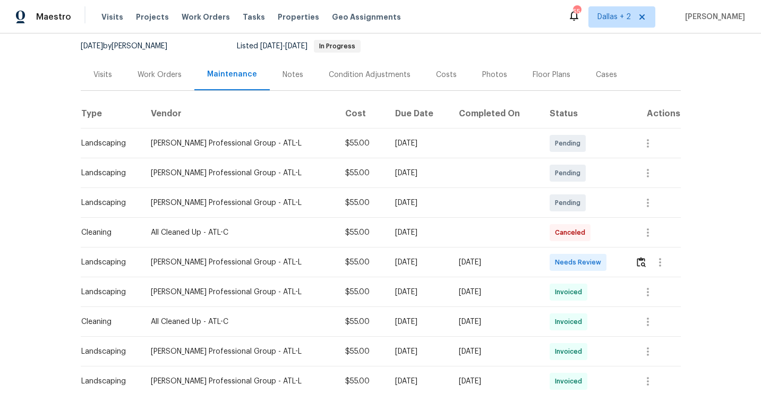
click at [634, 256] on td at bounding box center [654, 262] width 54 height 30
click at [643, 257] on img "button" at bounding box center [641, 262] width 9 height 10
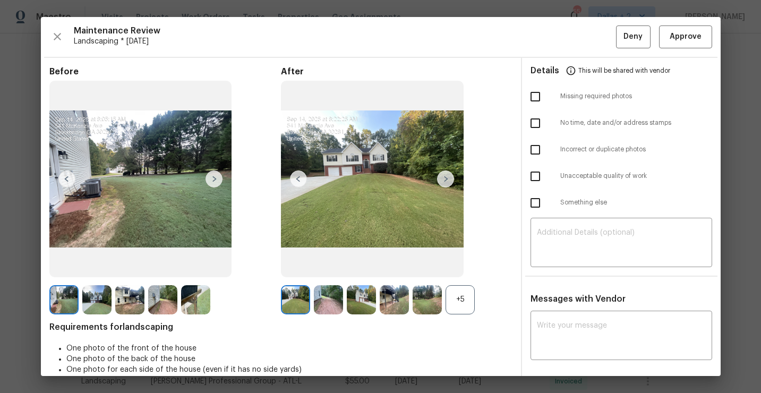
click at [450, 291] on div "+5" at bounding box center [460, 299] width 29 height 29
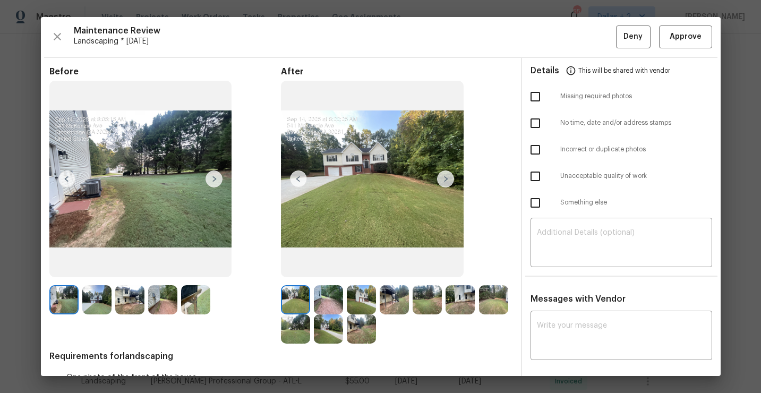
click at [440, 181] on img at bounding box center [445, 178] width 17 height 17
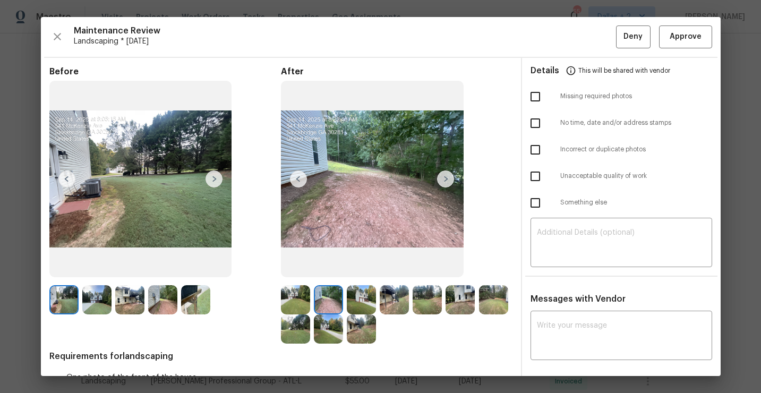
click at [206, 298] on img at bounding box center [195, 299] width 29 height 29
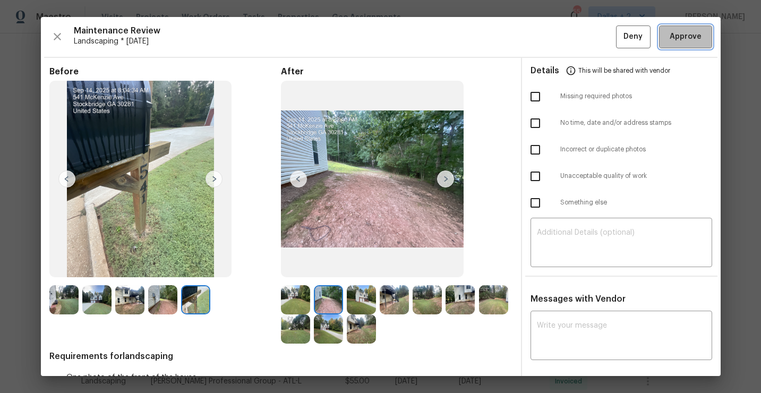
click at [686, 41] on span "Approve" at bounding box center [686, 36] width 32 height 13
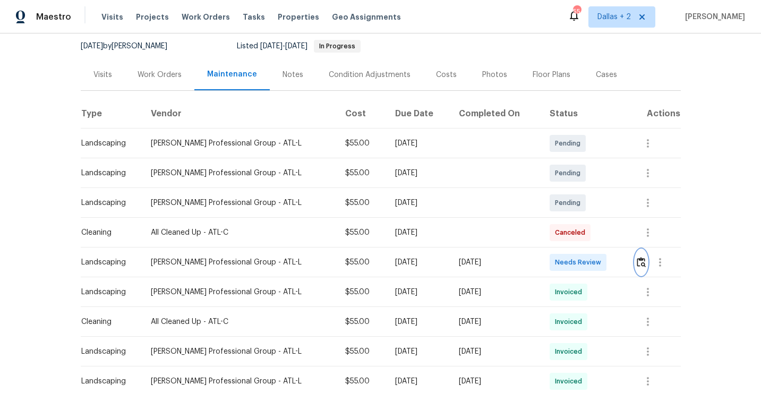
scroll to position [0, 0]
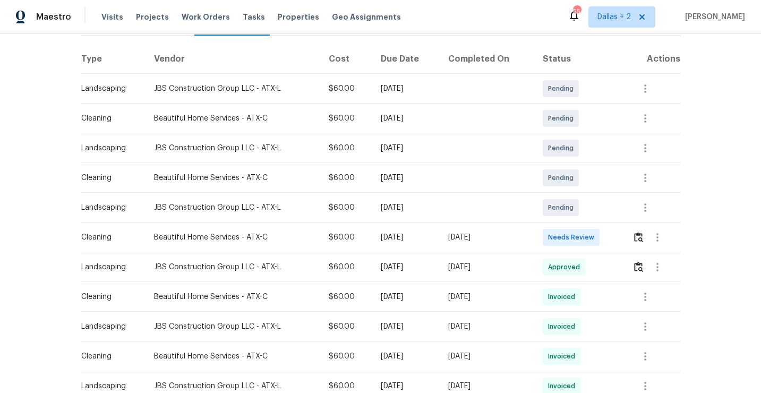
scroll to position [161, 0]
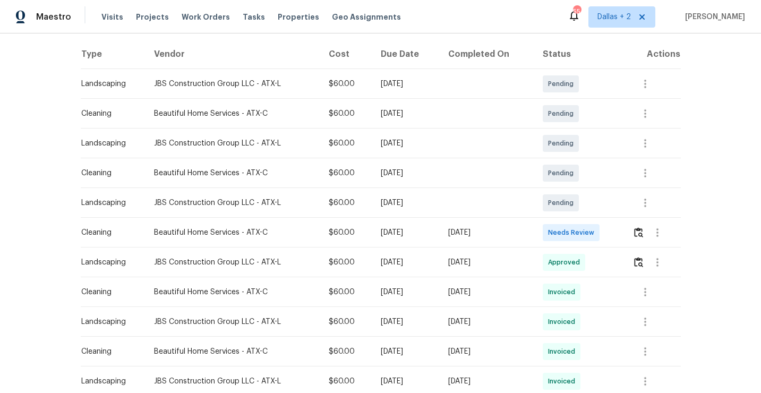
click at [647, 240] on div at bounding box center [657, 232] width 25 height 25
click at [643, 236] on img "button" at bounding box center [638, 232] width 9 height 10
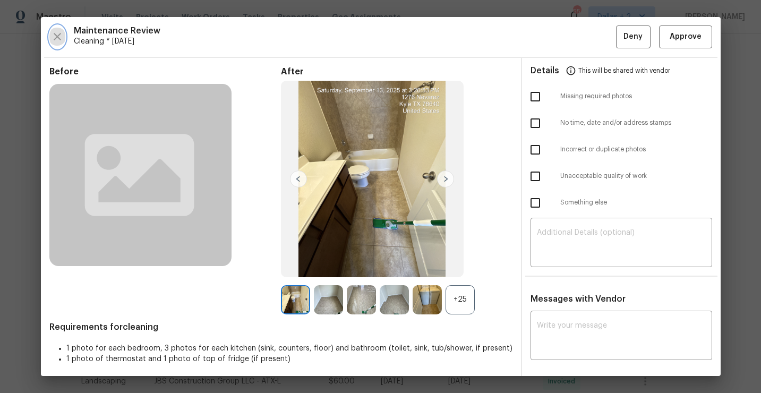
click at [61, 39] on icon "button" at bounding box center [57, 36] width 13 height 13
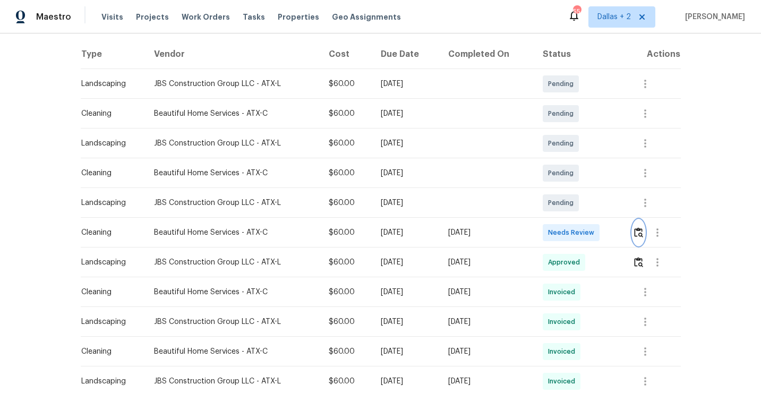
scroll to position [0, 0]
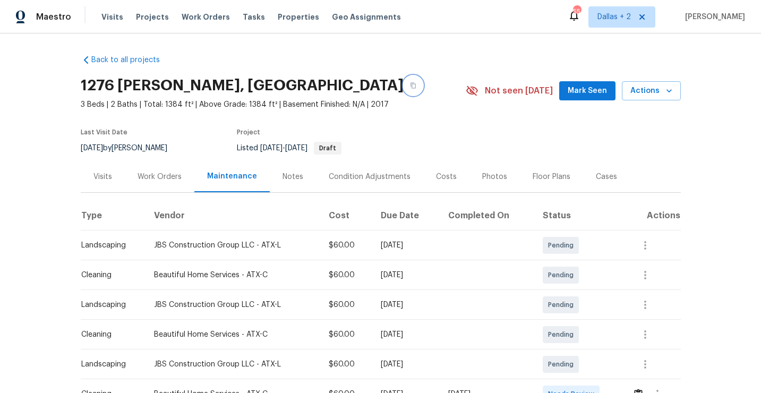
click at [404, 93] on button "button" at bounding box center [413, 85] width 19 height 19
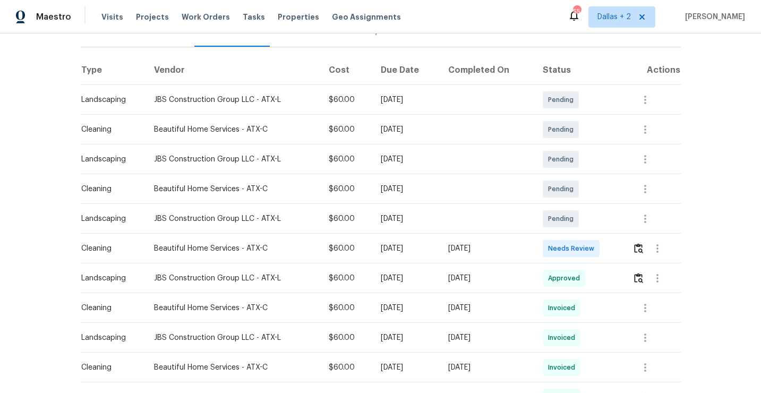
scroll to position [151, 0]
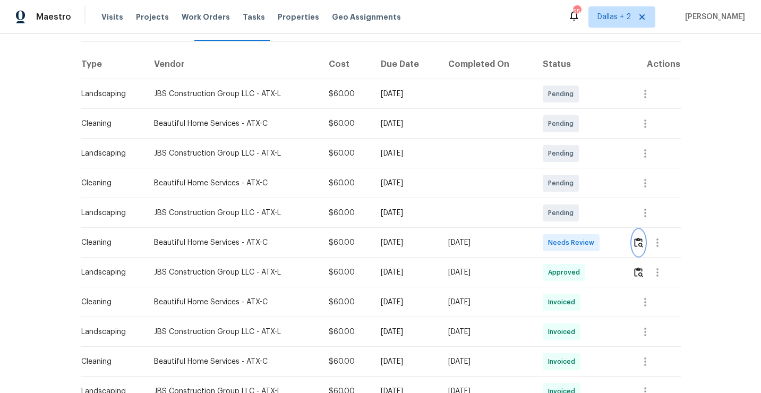
click at [645, 243] on button "button" at bounding box center [639, 242] width 12 height 25
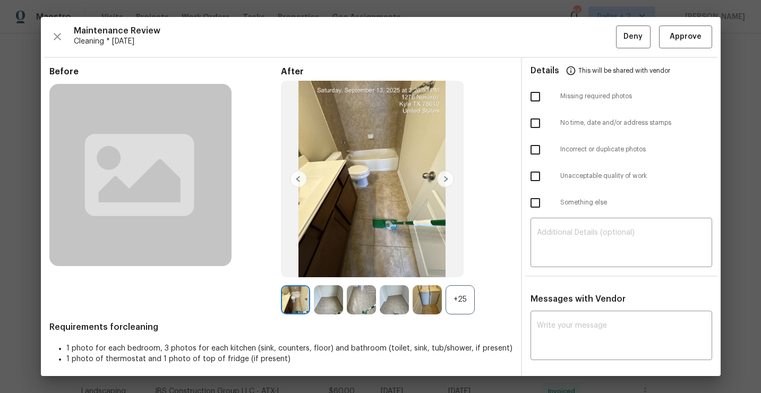
click at [463, 305] on div "+25" at bounding box center [460, 299] width 29 height 29
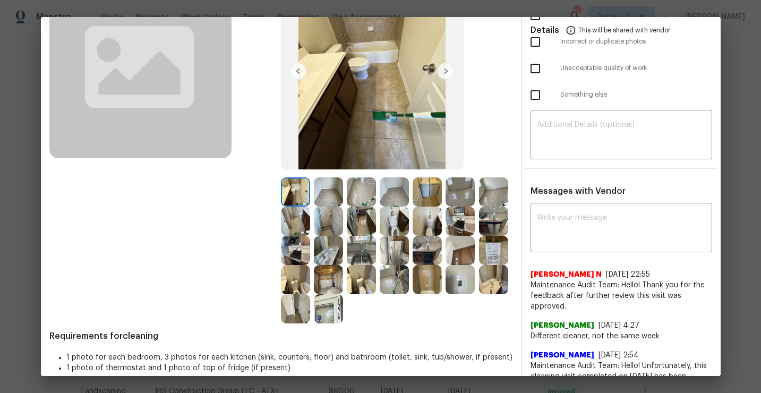
scroll to position [108, 0]
click at [401, 255] on img at bounding box center [394, 249] width 29 height 29
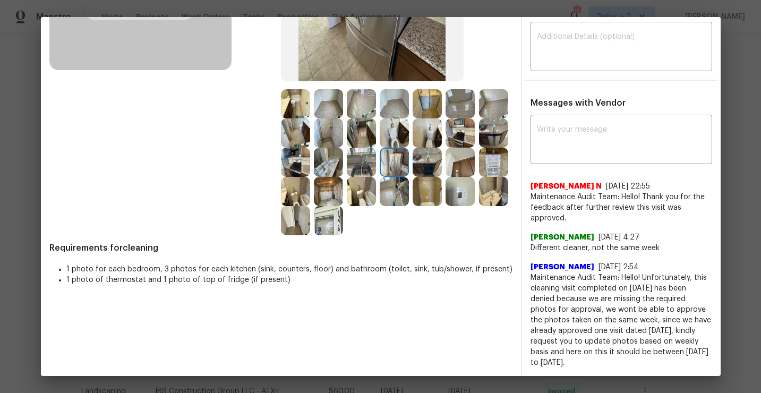
scroll to position [0, 0]
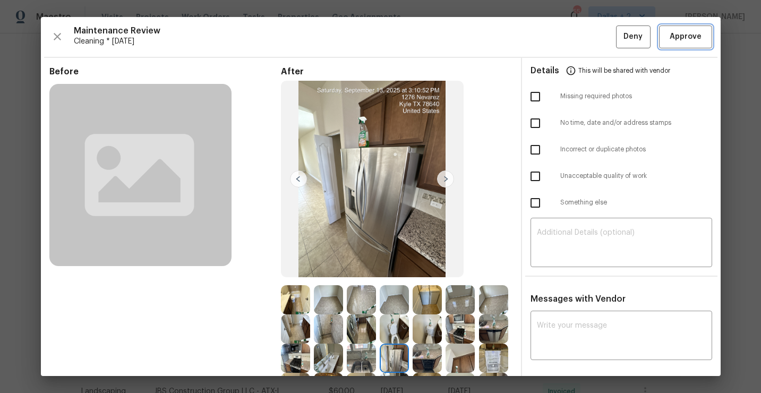
click at [679, 43] on span "Approve" at bounding box center [686, 36] width 32 height 13
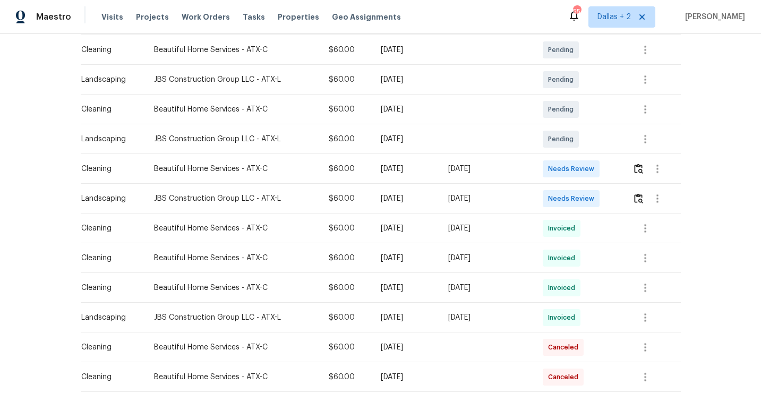
scroll to position [228, 0]
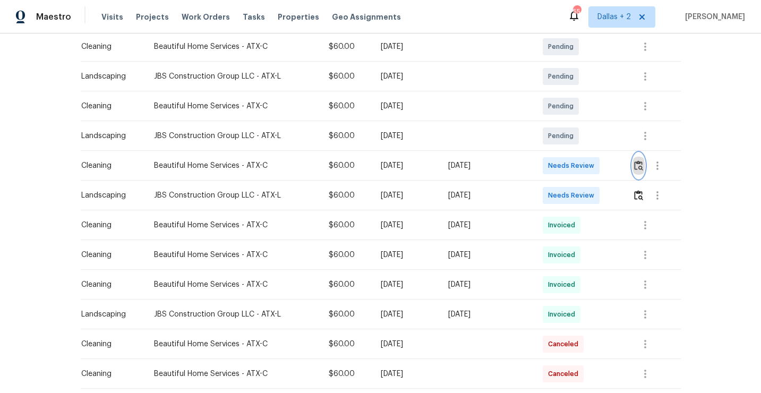
click at [637, 166] on img "button" at bounding box center [638, 165] width 9 height 10
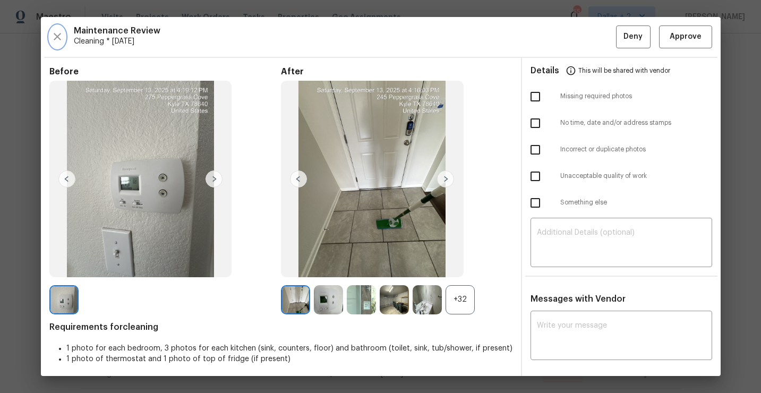
click at [56, 38] on icon "button" at bounding box center [57, 36] width 13 height 13
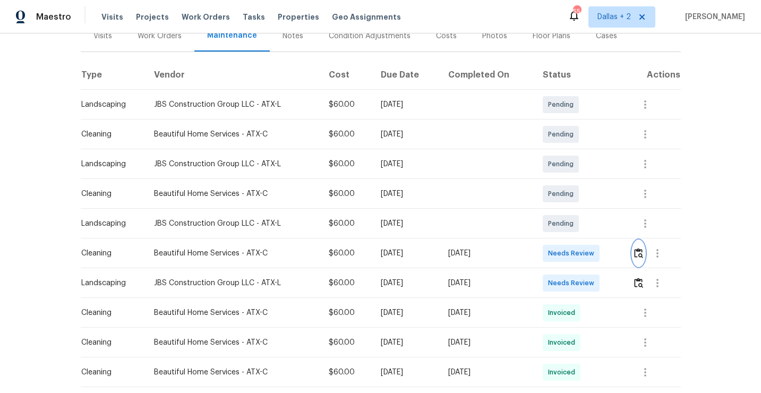
scroll to position [0, 0]
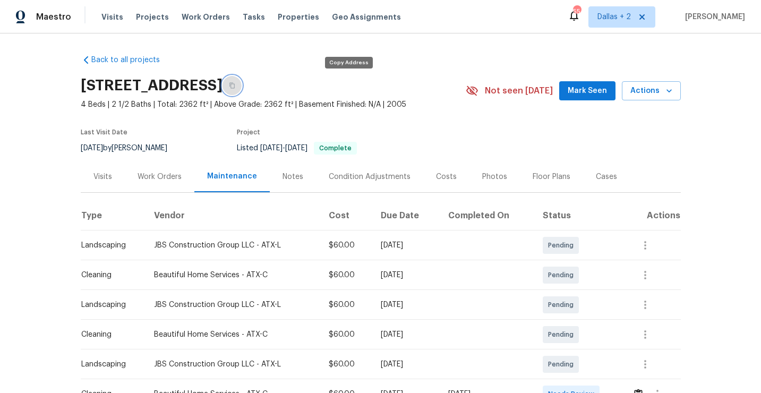
click at [242, 90] on button "button" at bounding box center [232, 85] width 19 height 19
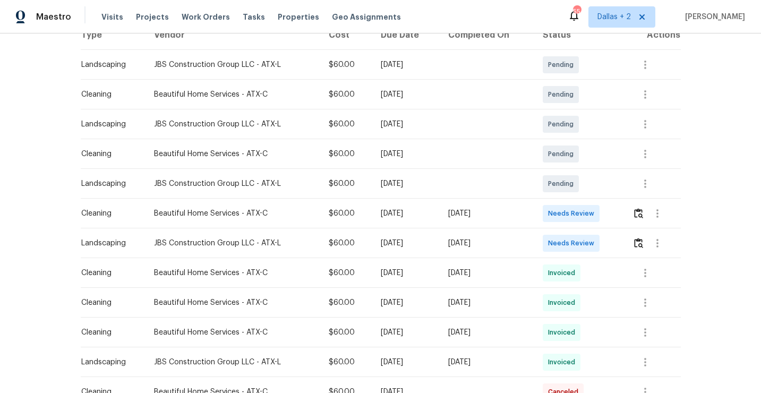
scroll to position [190, 0]
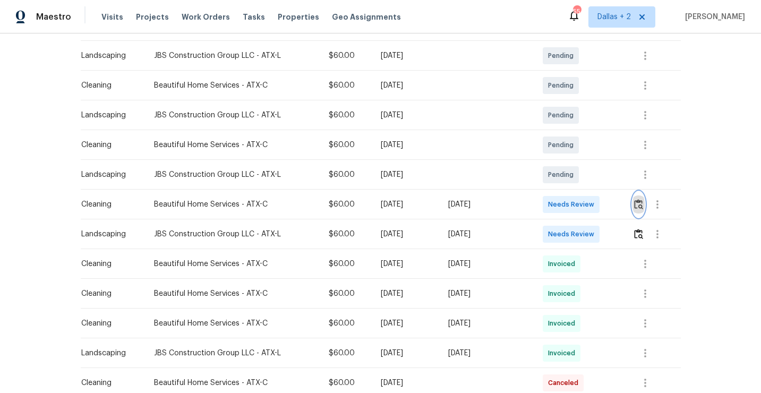
click at [640, 211] on button "button" at bounding box center [639, 204] width 12 height 25
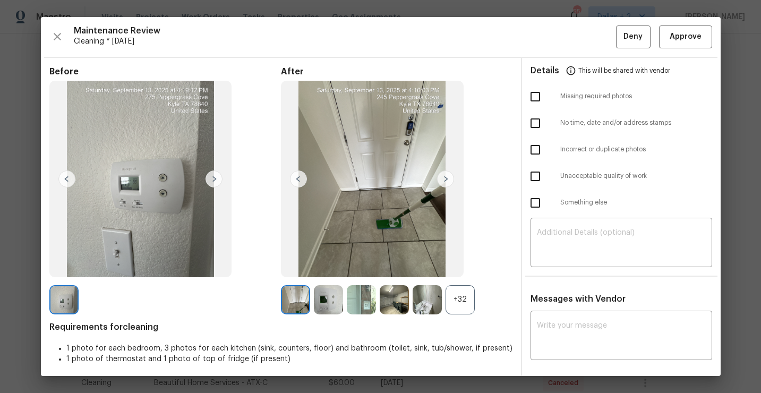
click at [456, 299] on div "+32" at bounding box center [460, 299] width 29 height 29
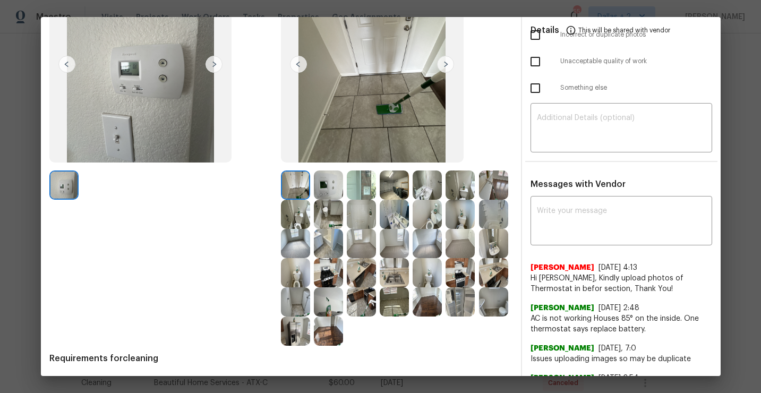
scroll to position [115, 0]
click at [300, 332] on img at bounding box center [295, 330] width 29 height 29
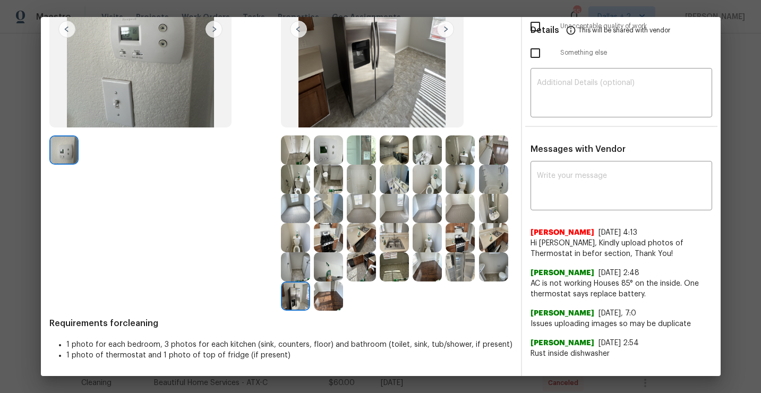
scroll to position [0, 0]
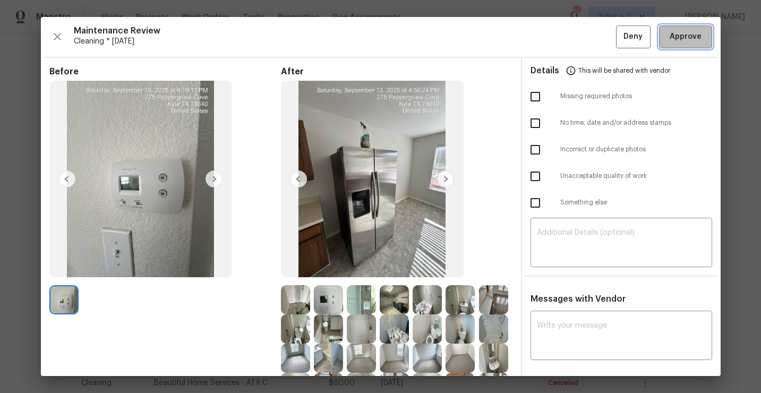
click at [671, 36] on span "Approve" at bounding box center [686, 36] width 32 height 13
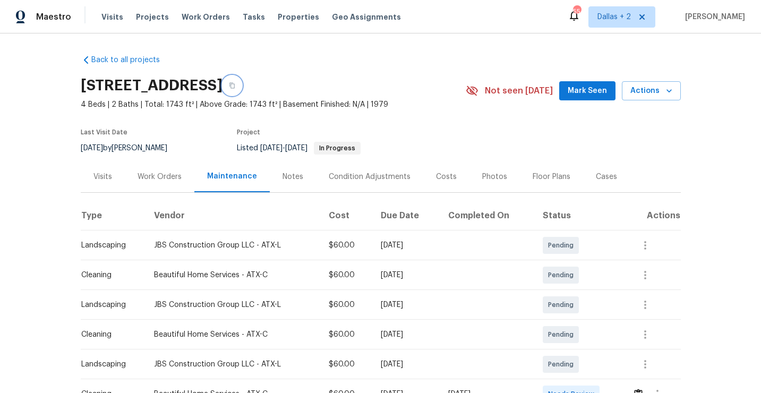
click at [235, 84] on icon "button" at bounding box center [232, 85] width 6 height 6
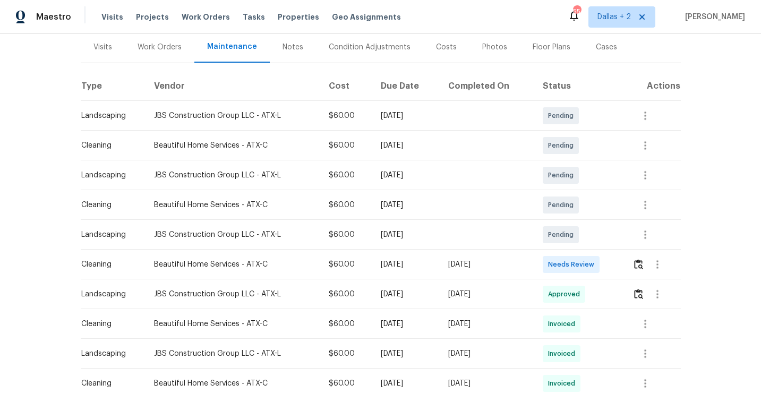
scroll to position [174, 0]
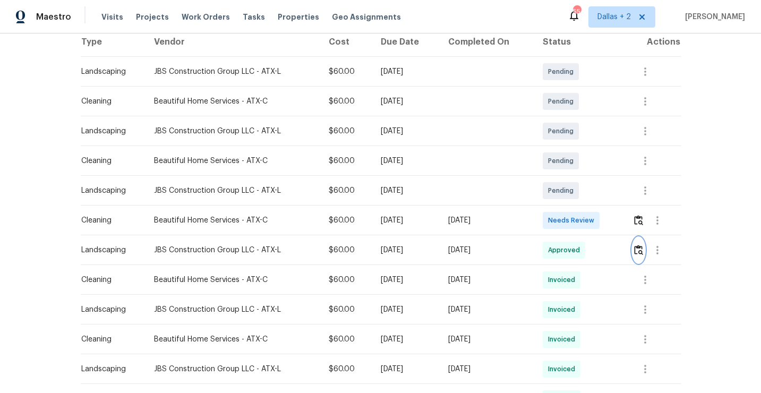
click at [638, 249] on img "button" at bounding box center [638, 250] width 9 height 10
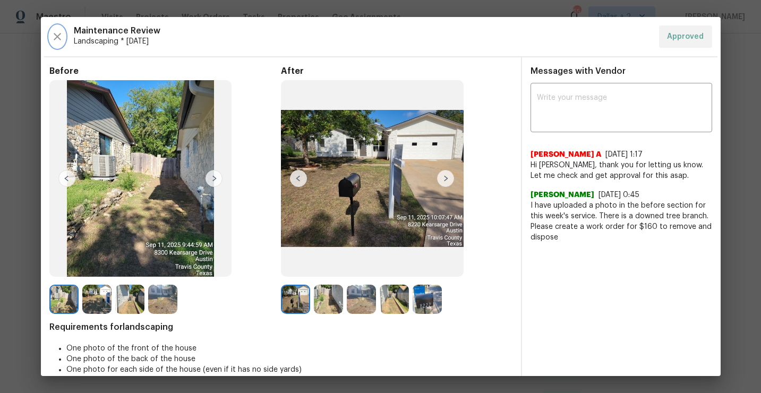
click at [51, 43] on button "button" at bounding box center [57, 36] width 16 height 22
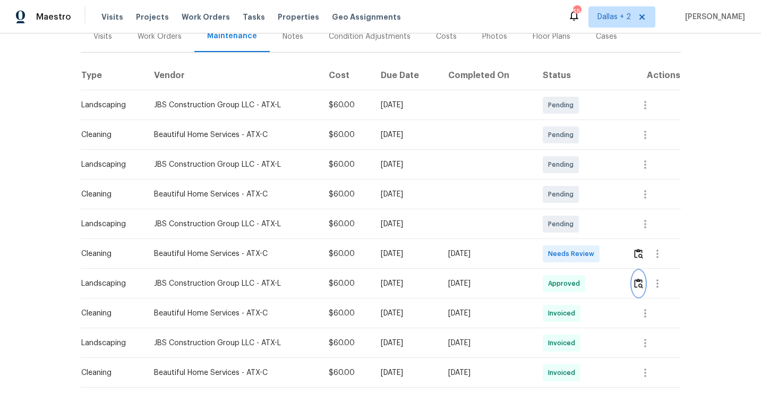
scroll to position [150, 0]
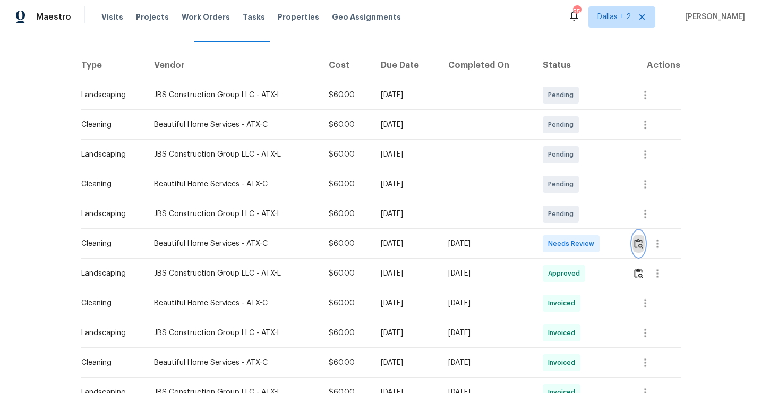
click at [640, 242] on img "button" at bounding box center [638, 243] width 9 height 10
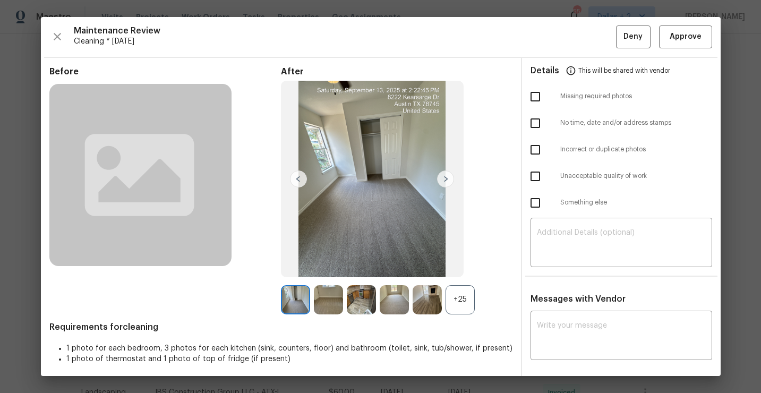
click at [457, 307] on div "+25" at bounding box center [460, 299] width 29 height 29
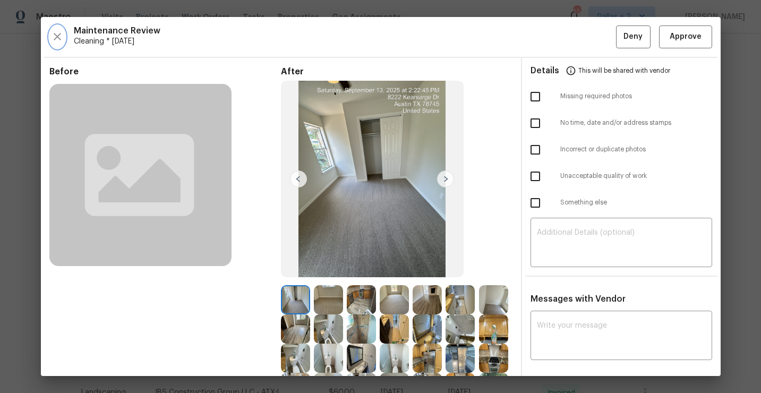
click at [55, 35] on icon "button" at bounding box center [57, 36] width 7 height 7
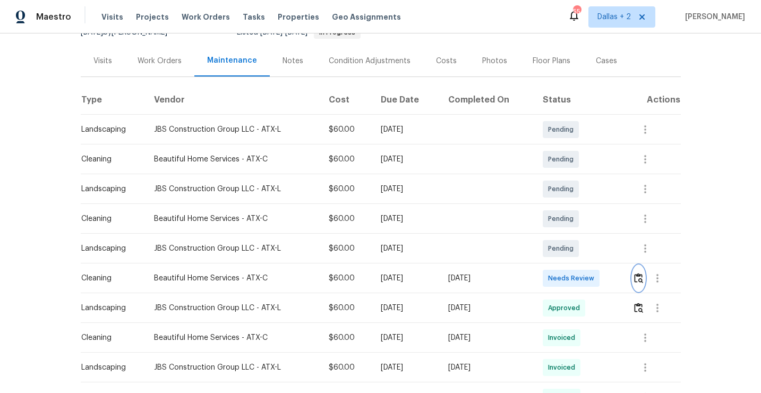
scroll to position [170, 0]
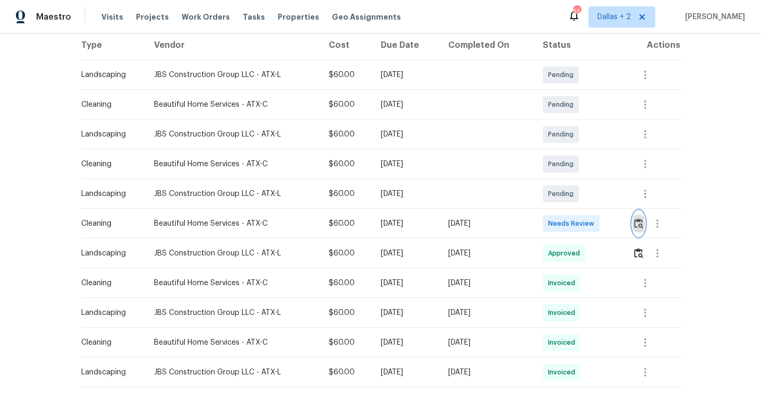
click at [639, 229] on button "button" at bounding box center [639, 223] width 12 height 25
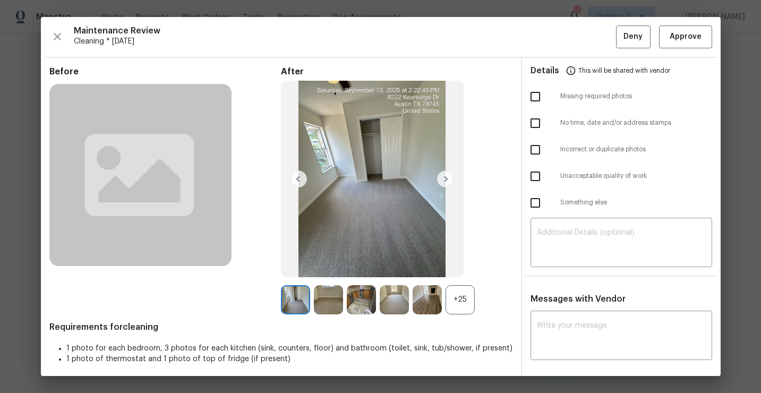
click at [460, 300] on div "+25" at bounding box center [460, 299] width 29 height 29
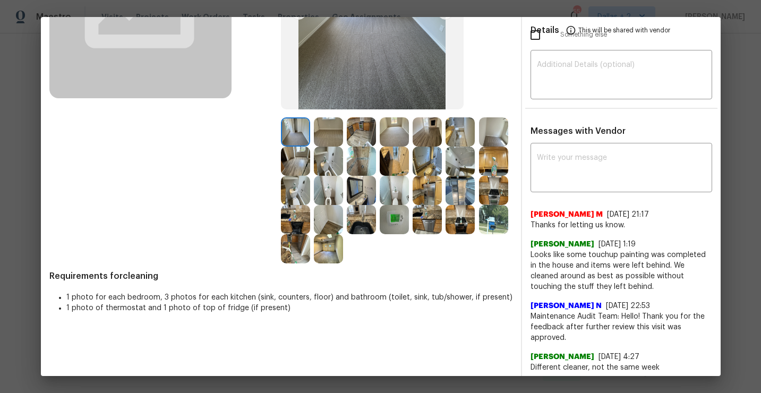
scroll to position [0, 0]
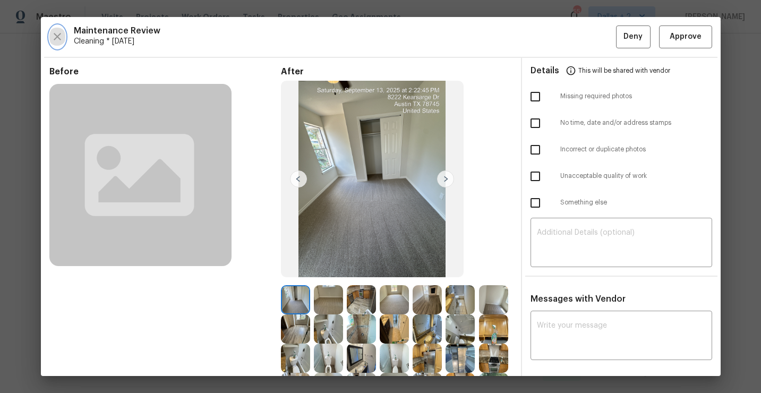
click at [54, 33] on icon "button" at bounding box center [57, 36] width 13 height 13
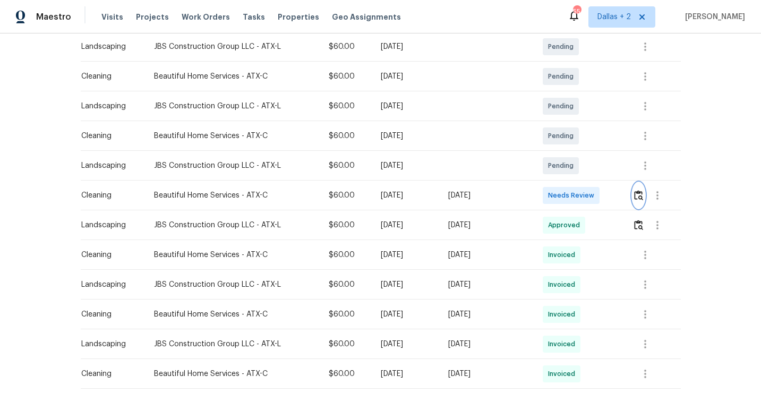
scroll to position [204, 0]
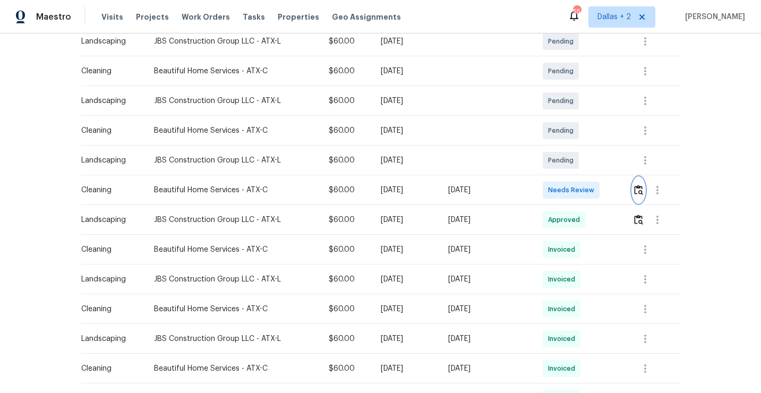
click at [643, 188] on img "button" at bounding box center [638, 190] width 9 height 10
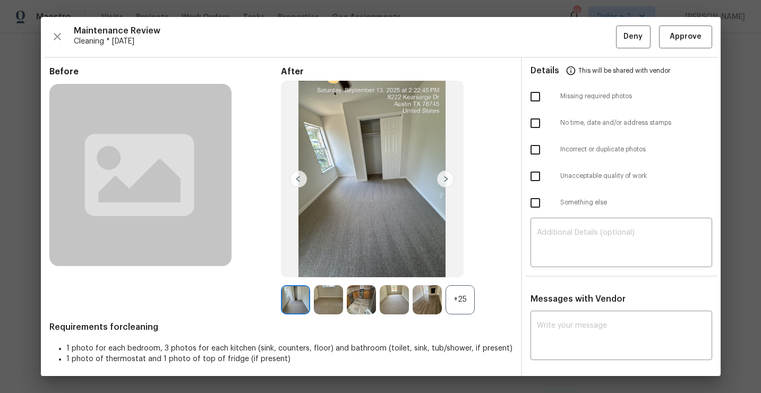
click at [457, 298] on div "+25" at bounding box center [460, 299] width 29 height 29
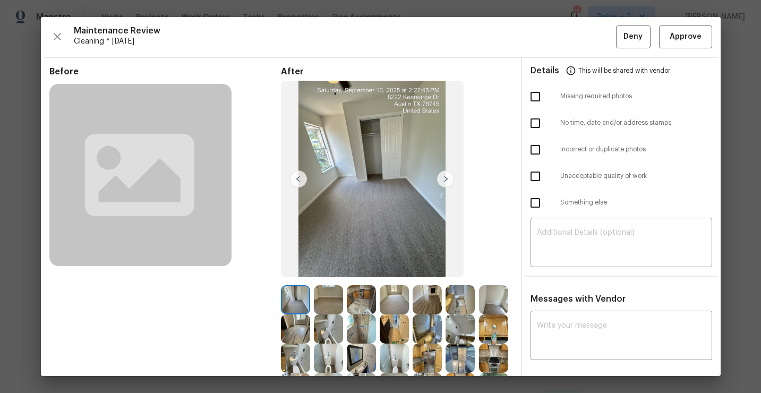
scroll to position [119, 0]
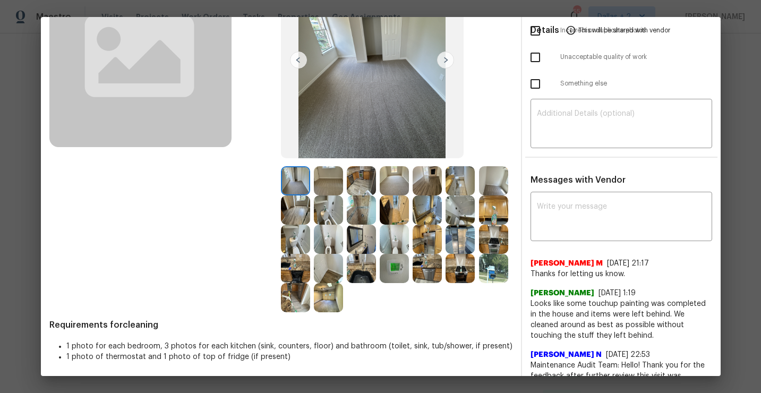
click at [429, 246] on img at bounding box center [427, 239] width 29 height 29
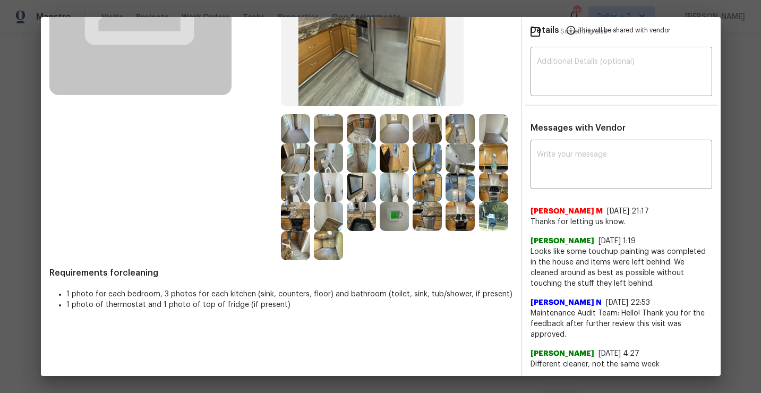
scroll to position [0, 0]
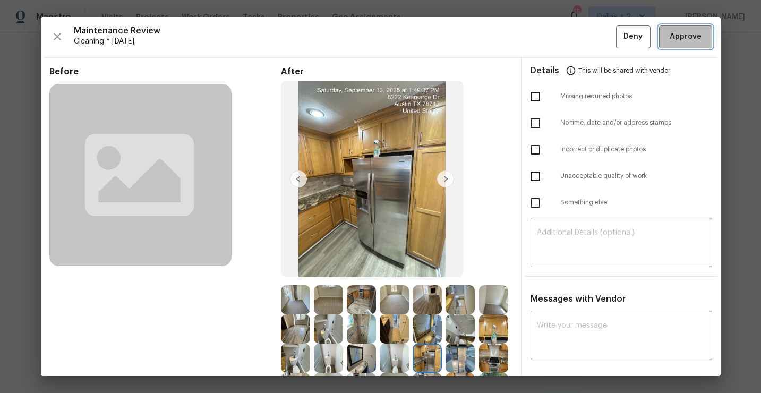
click at [680, 44] on button "Approve" at bounding box center [685, 36] width 53 height 23
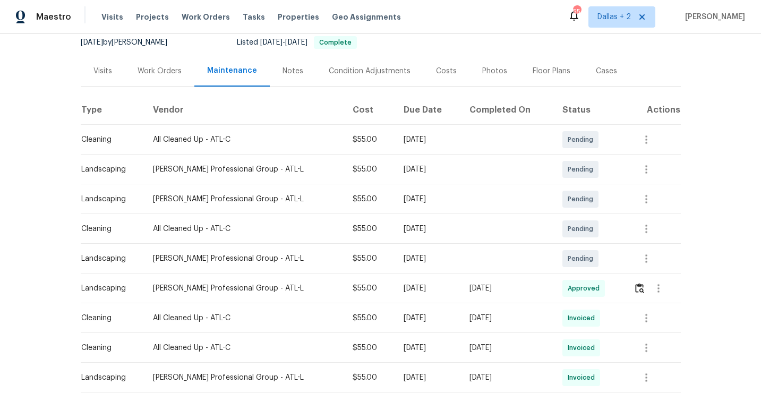
scroll to position [107, 0]
